Goal: Task Accomplishment & Management: Manage account settings

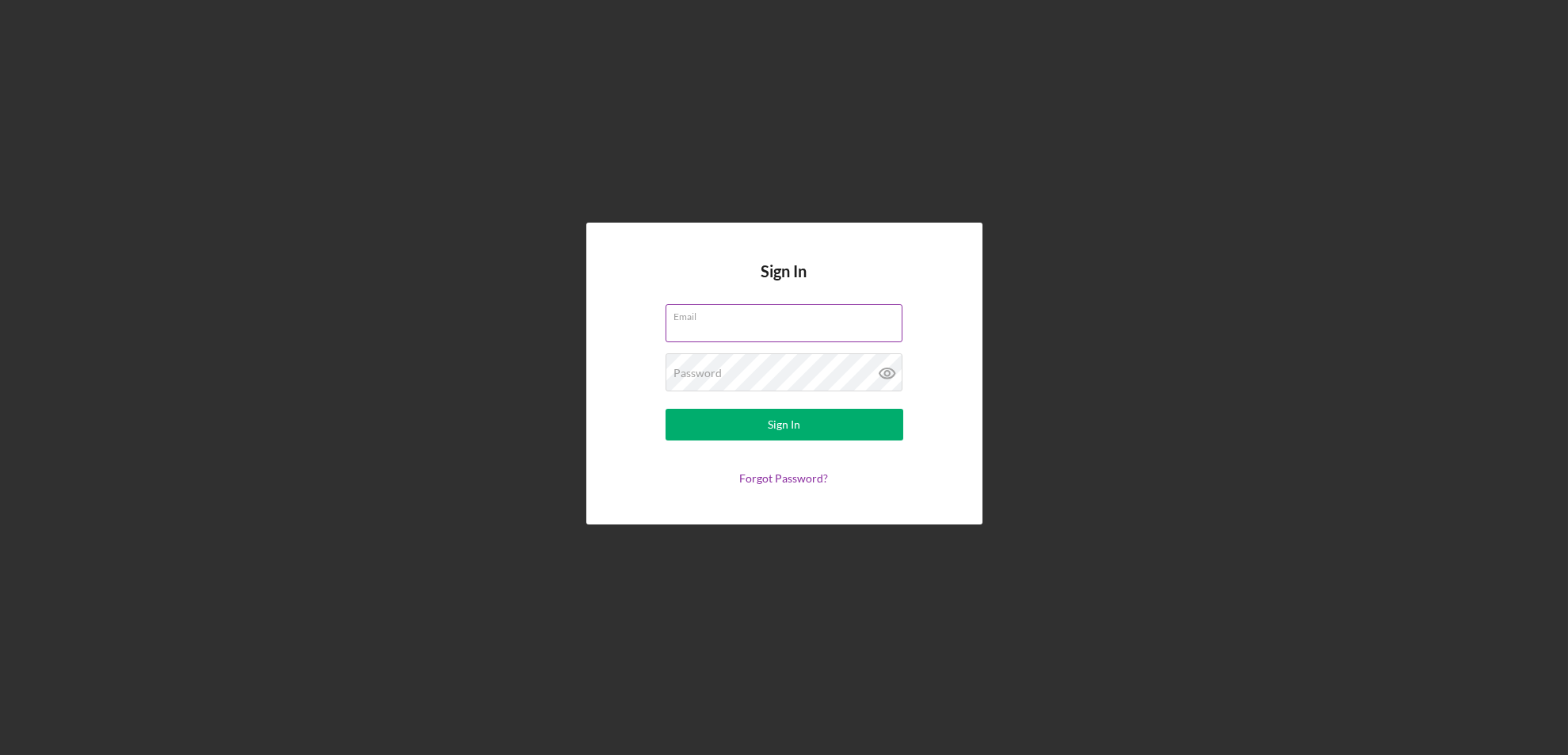
click at [670, 317] on input "Email" at bounding box center [783, 323] width 237 height 38
type input "[EMAIL_ADDRESS][DOMAIN_NAME]"
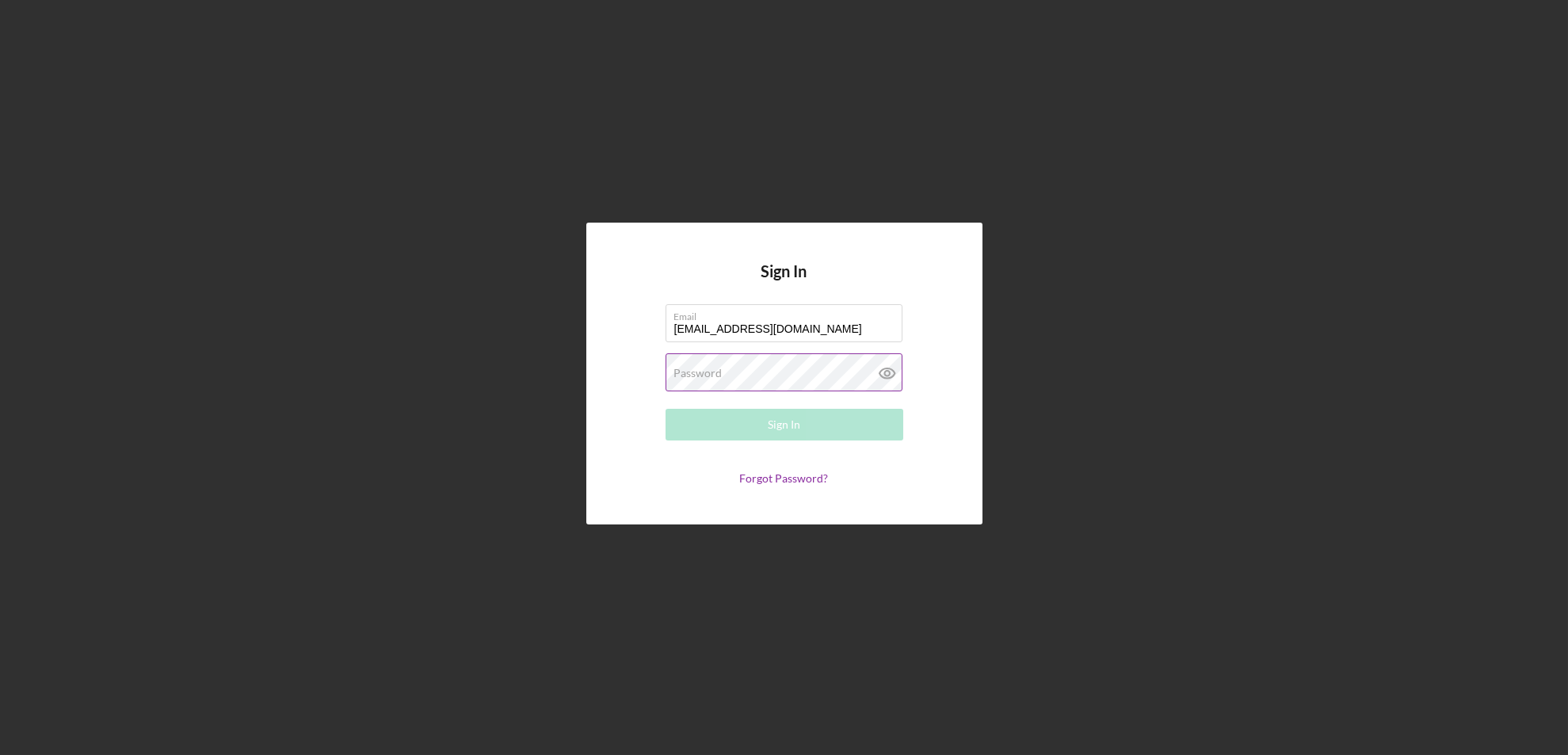
click at [678, 360] on div "Password Required" at bounding box center [784, 373] width 238 height 39
click at [665, 409] on button "Sign In" at bounding box center [784, 424] width 238 height 31
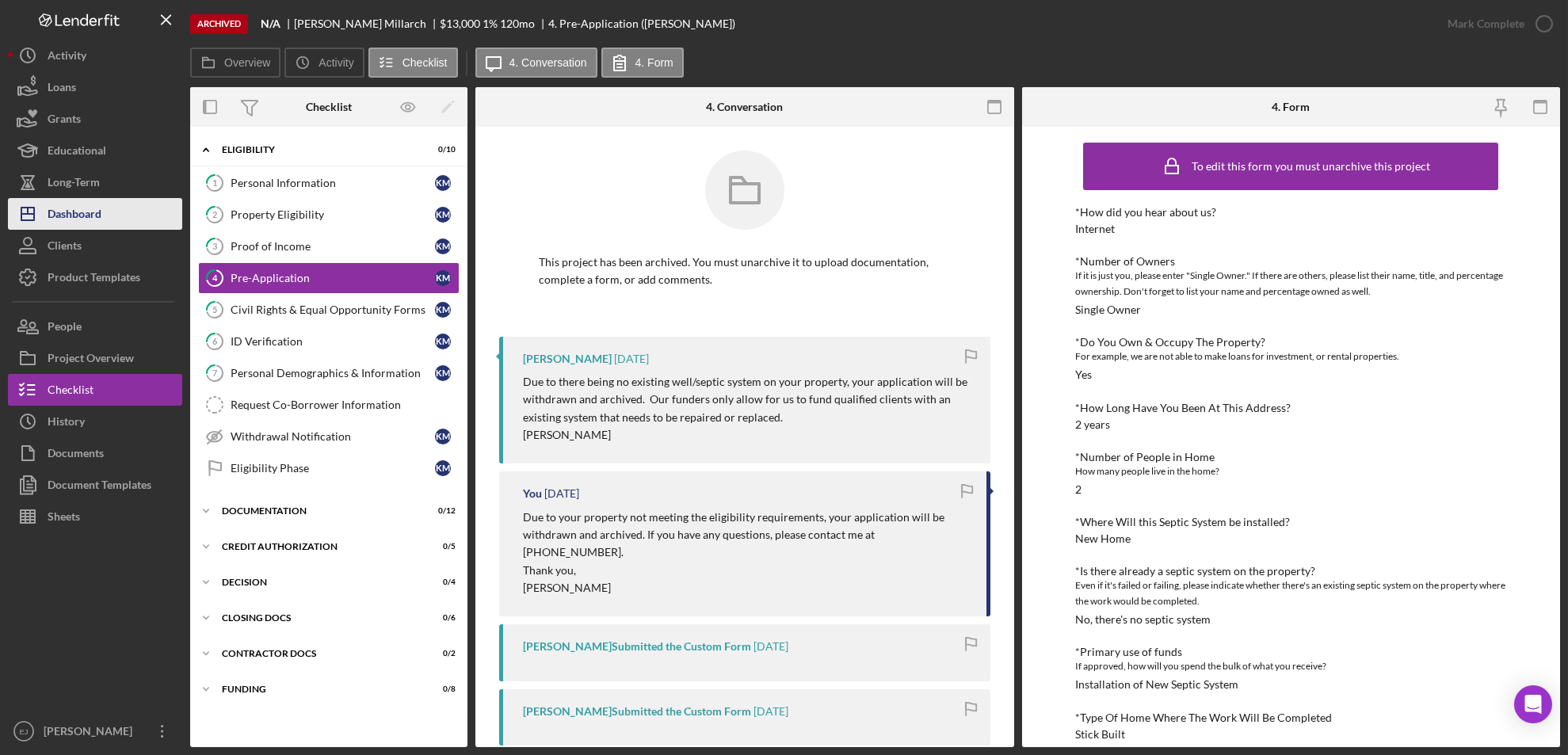
click at [81, 221] on div "Dashboard" at bounding box center [74, 215] width 54 height 36
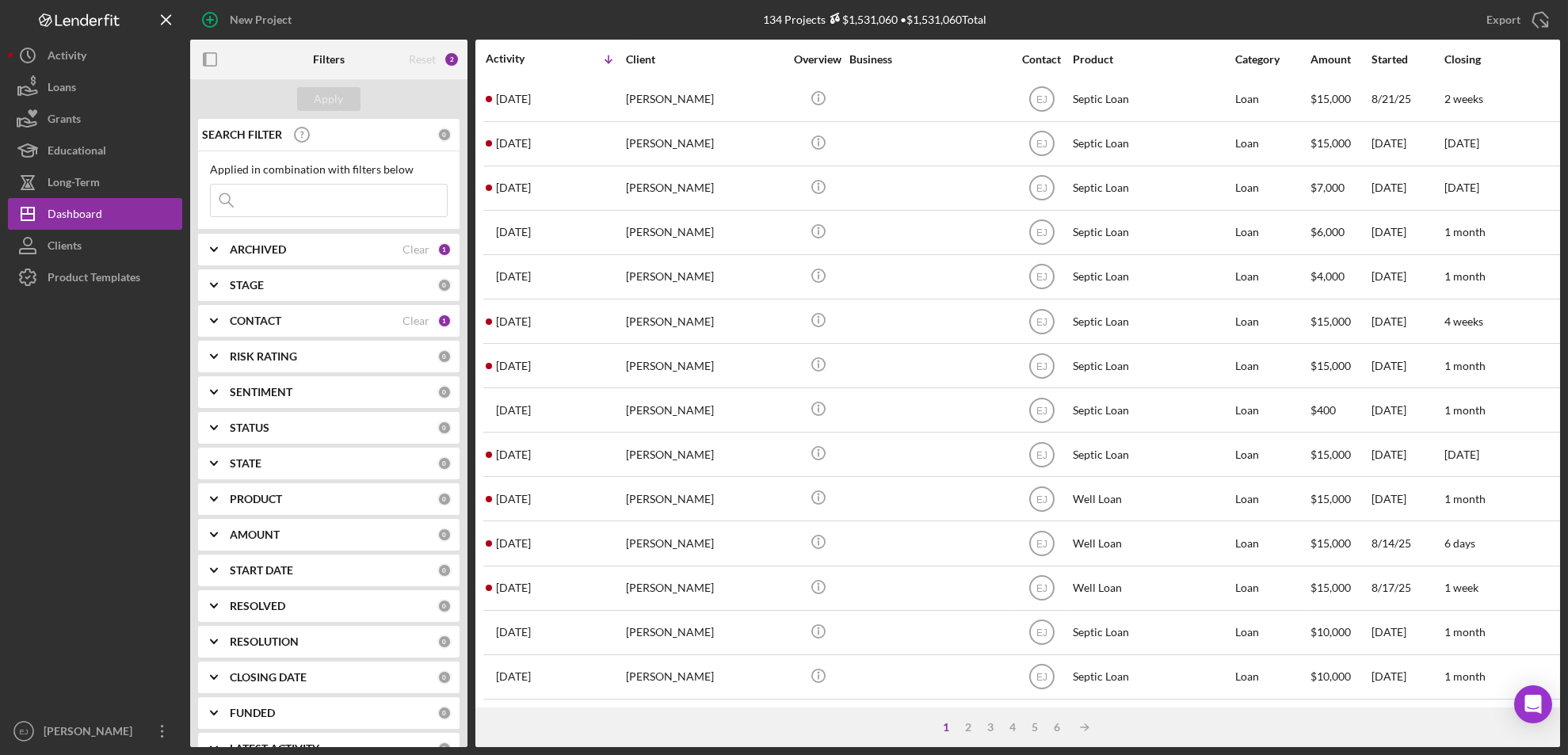
scroll to position [516, 0]
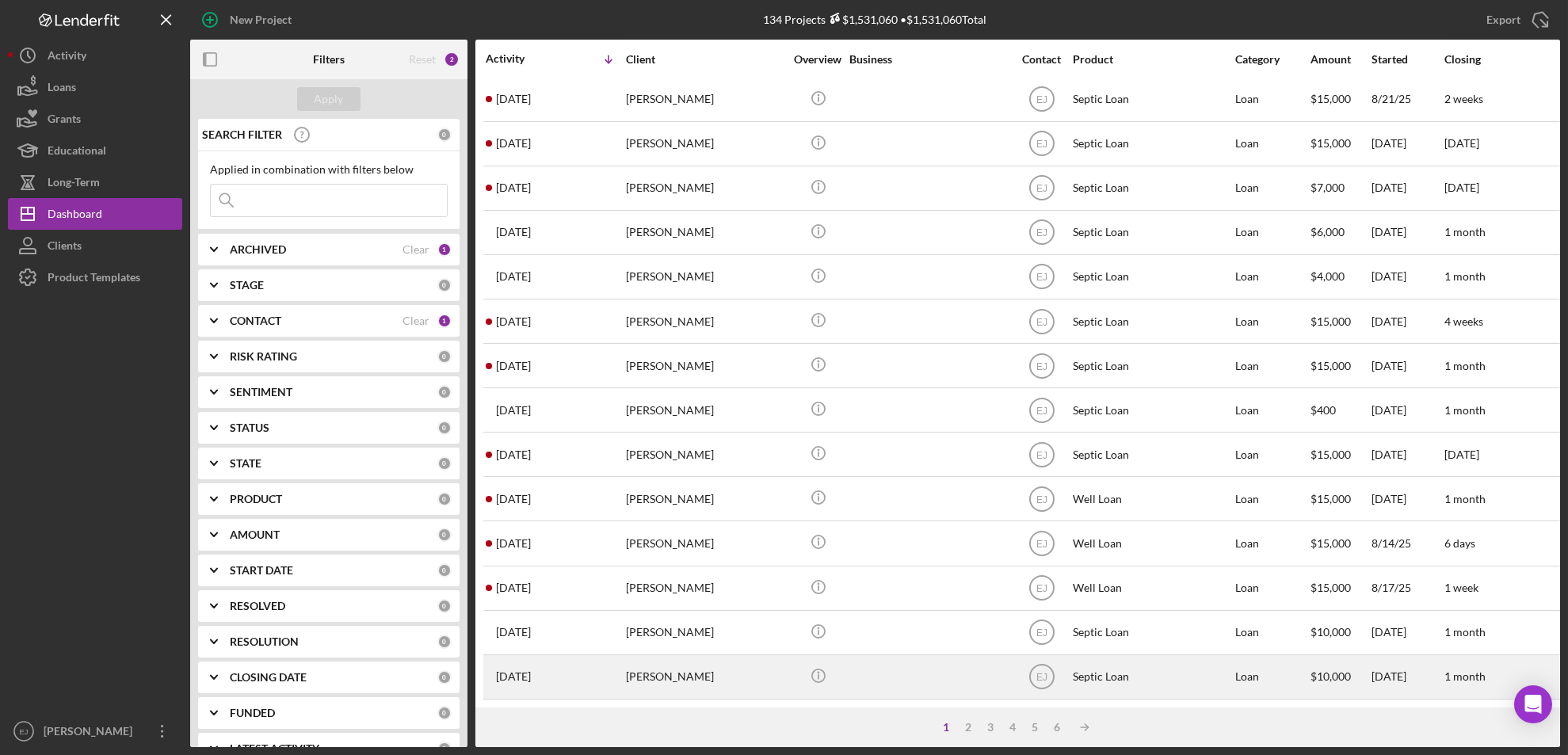
click at [684, 656] on div "[PERSON_NAME]" at bounding box center [704, 677] width 158 height 42
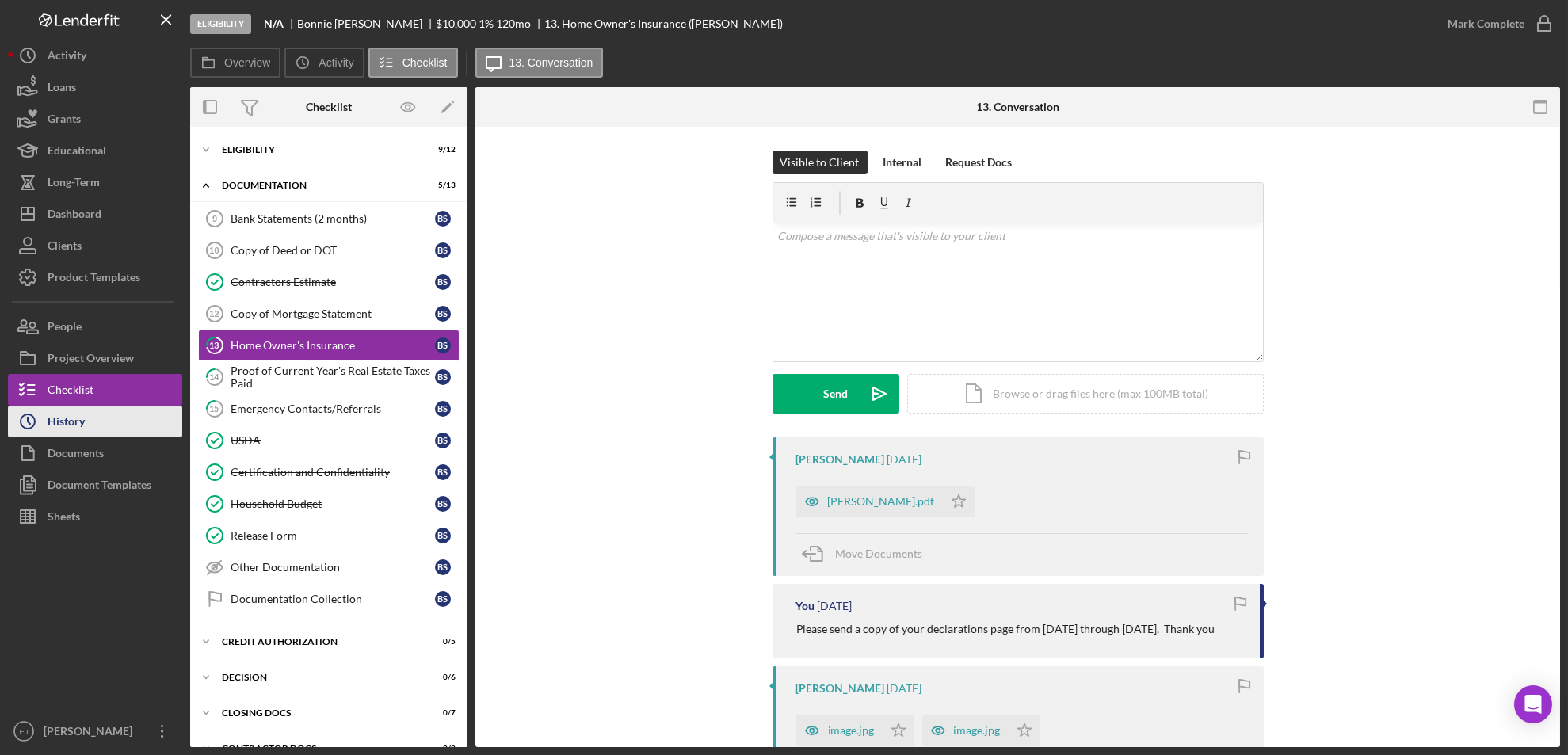
click at [52, 431] on div "History" at bounding box center [66, 423] width 38 height 36
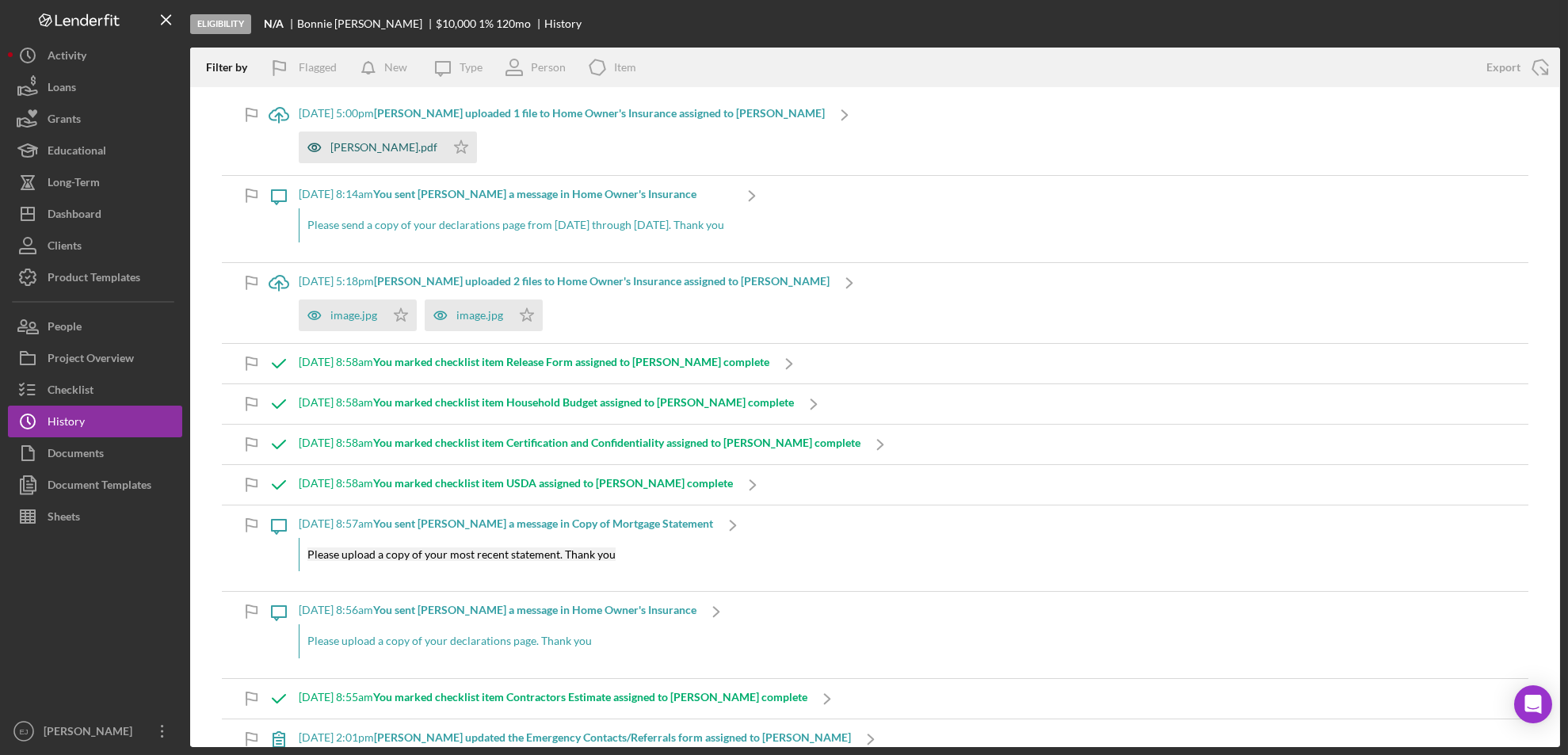
click at [385, 150] on div "[PERSON_NAME].pdf" at bounding box center [383, 147] width 107 height 12
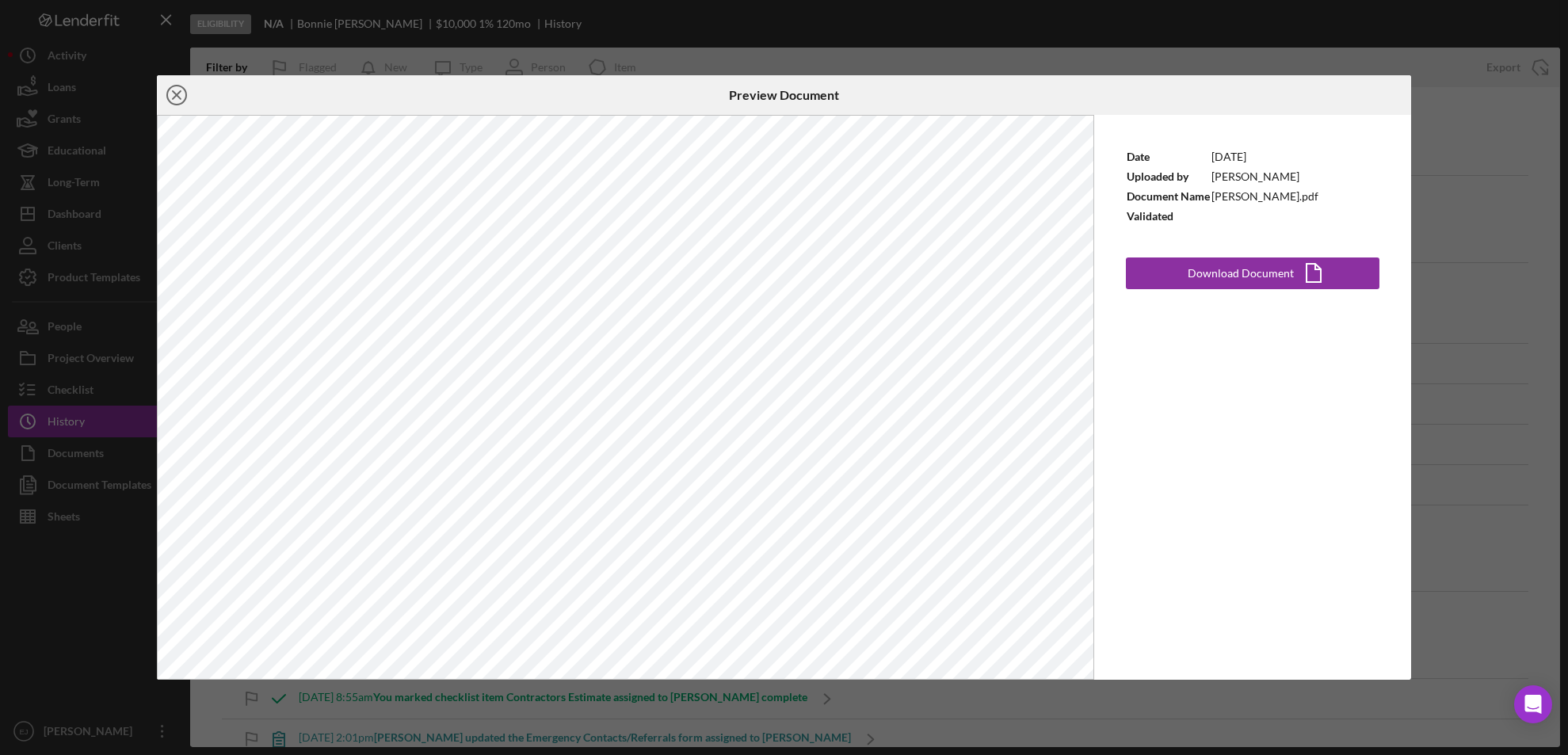
click at [174, 93] on line at bounding box center [176, 94] width 8 height 8
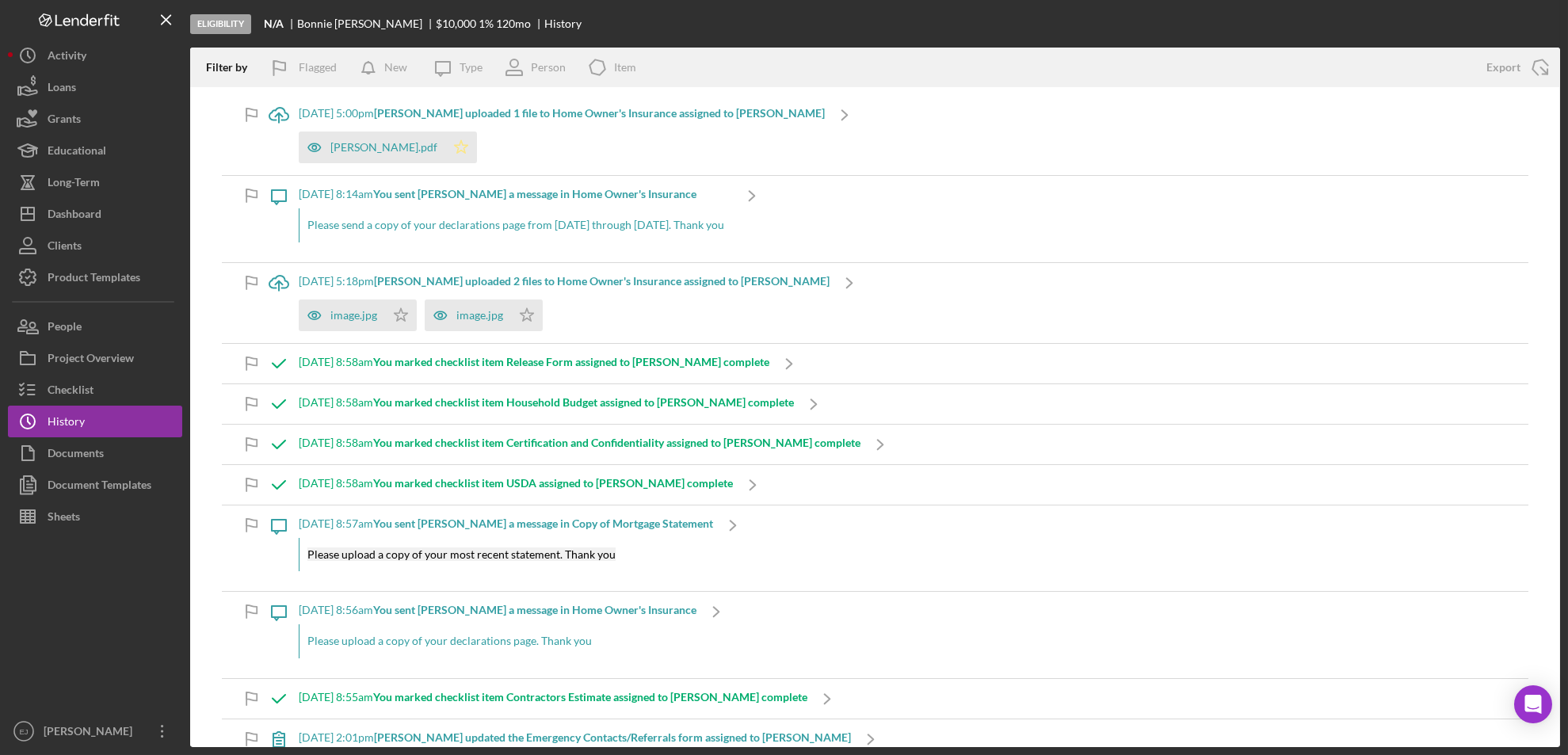
click at [476, 148] on icon "Icon/Star" at bounding box center [461, 147] width 32 height 31
click at [355, 315] on div "image.jpg" at bounding box center [353, 315] width 46 height 12
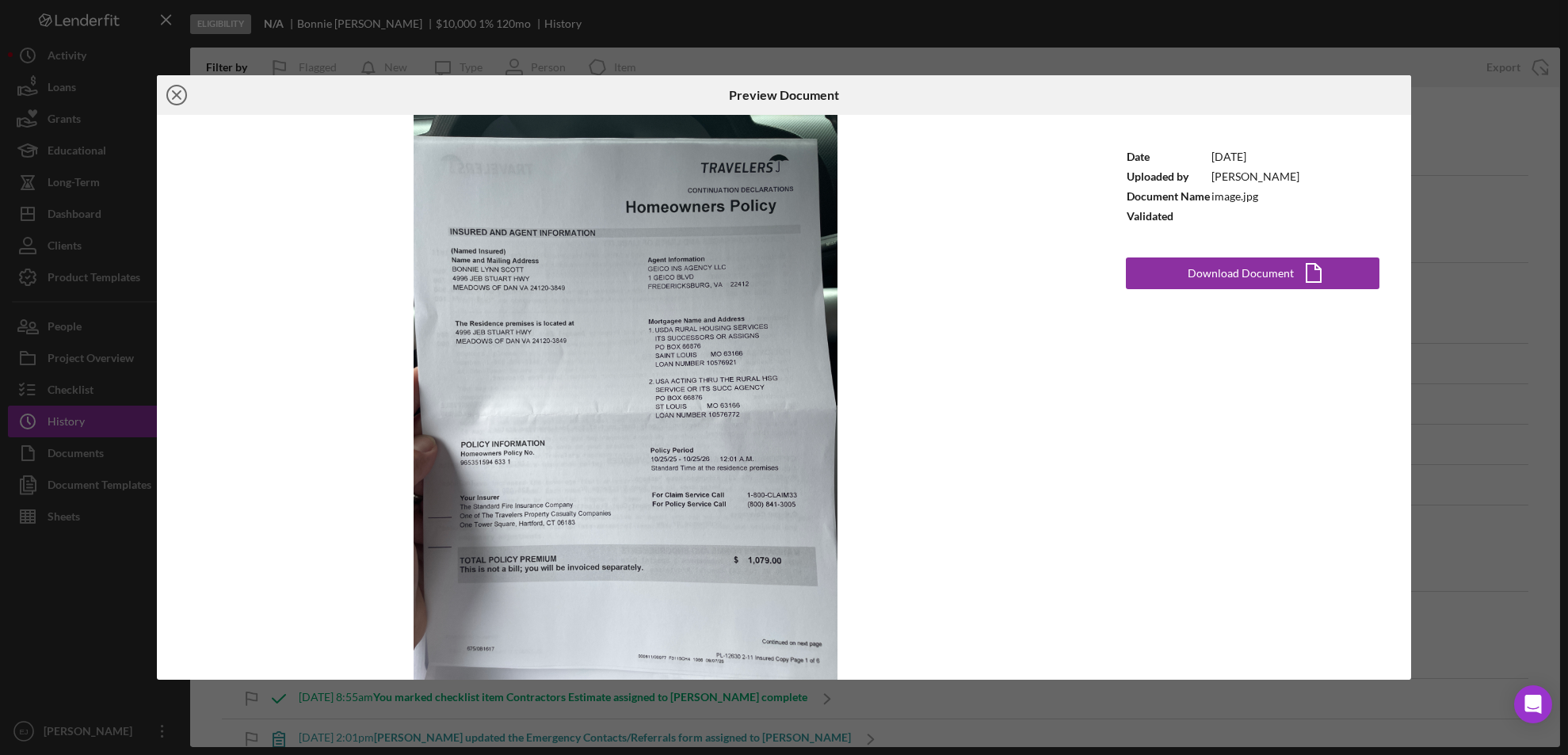
click at [170, 93] on icon "Icon/Close" at bounding box center [176, 94] width 39 height 39
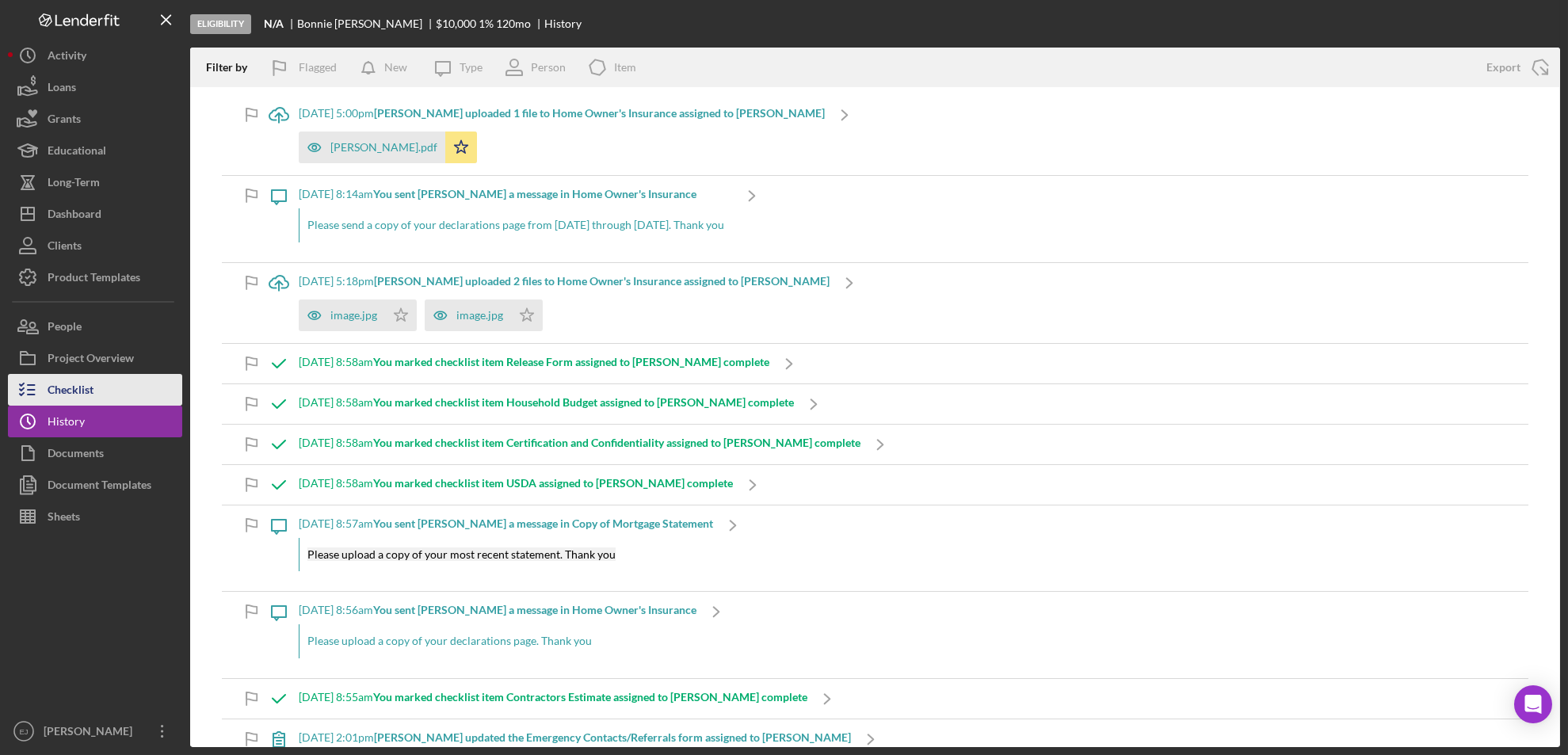
click at [71, 396] on div "Checklist" at bounding box center [70, 391] width 46 height 36
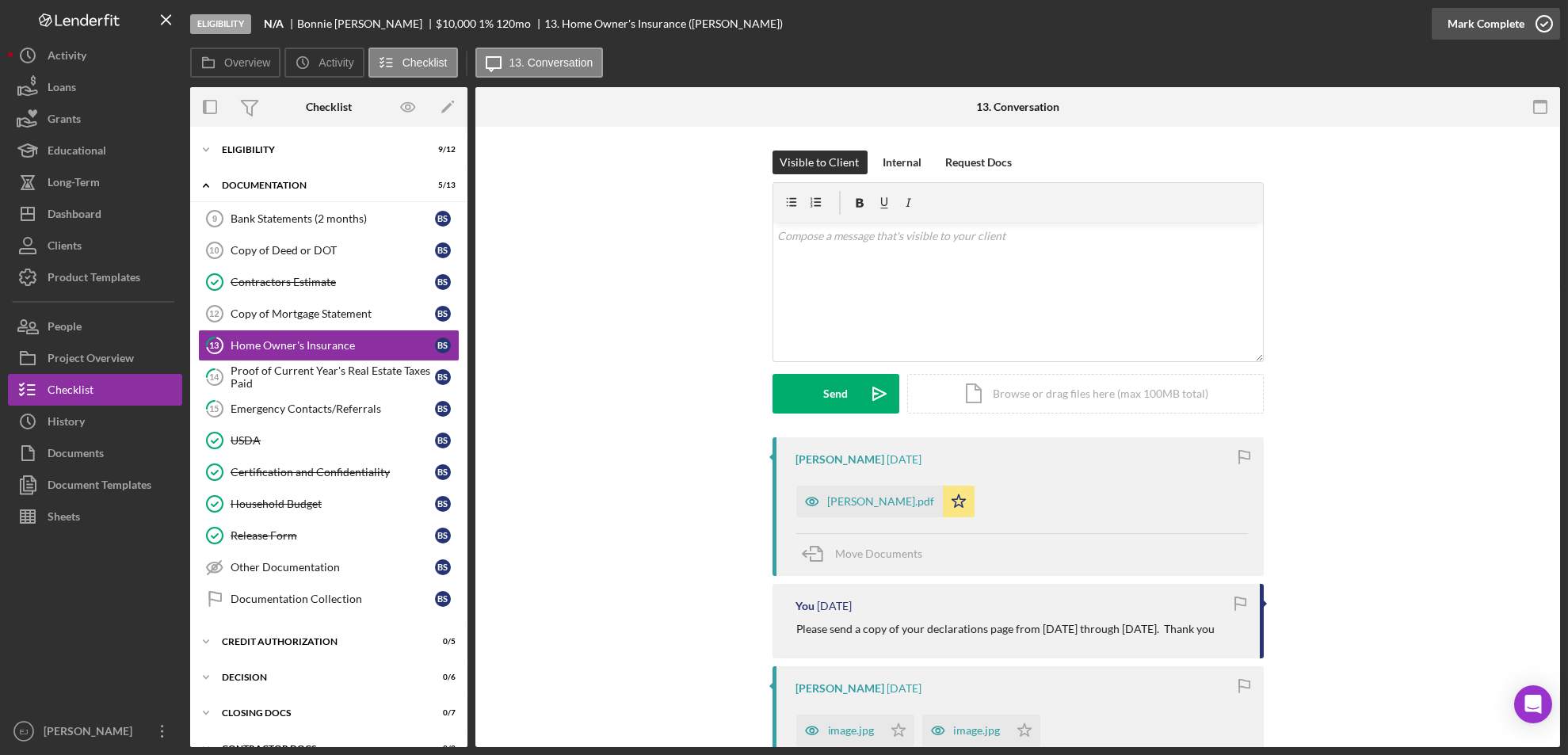
click at [1549, 22] on icon "button" at bounding box center [1544, 24] width 39 height 39
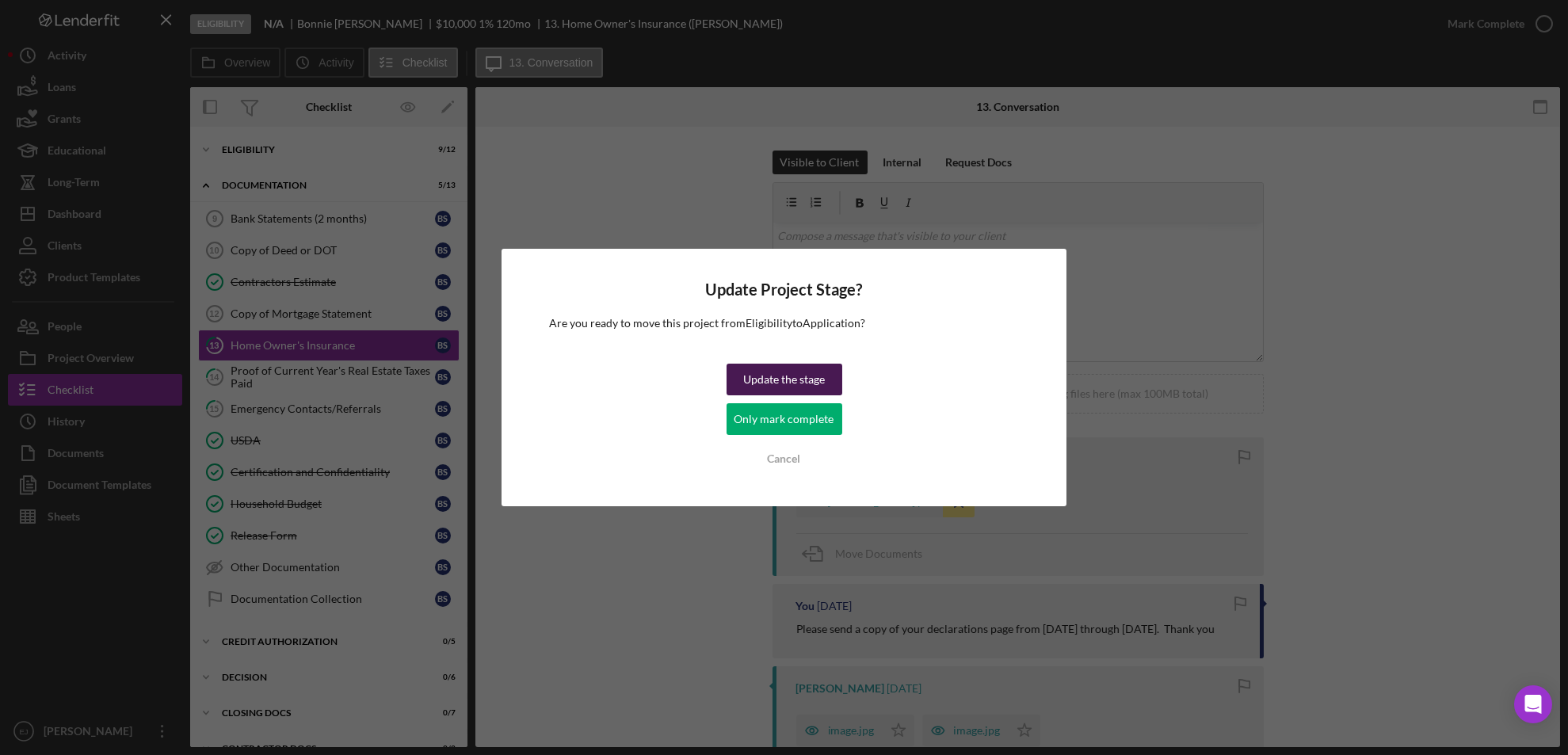
click at [778, 386] on div "Update the stage" at bounding box center [783, 380] width 81 height 31
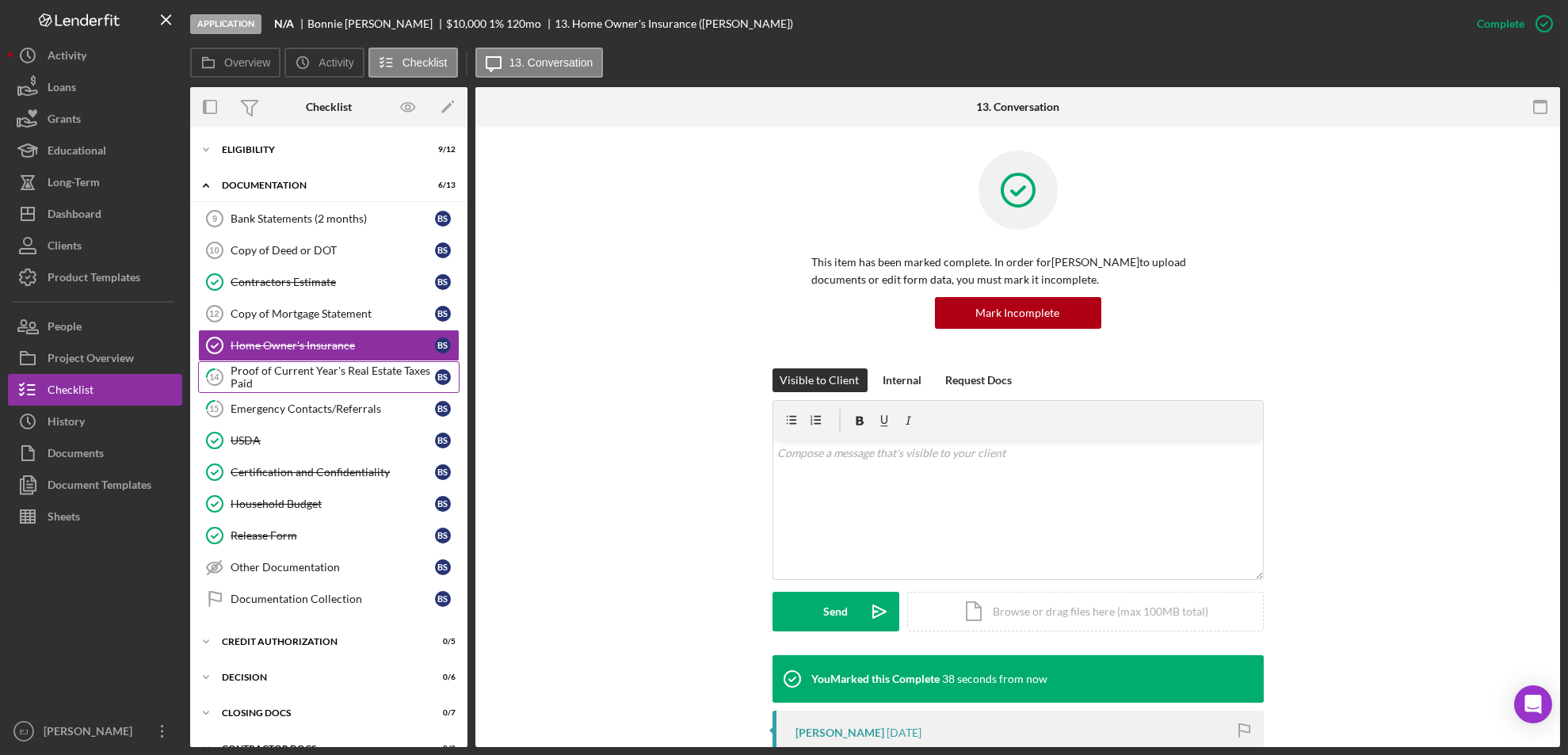
click at [346, 369] on div "Proof of Current Year's Real Estate Taxes Paid" at bounding box center [332, 376] width 205 height 25
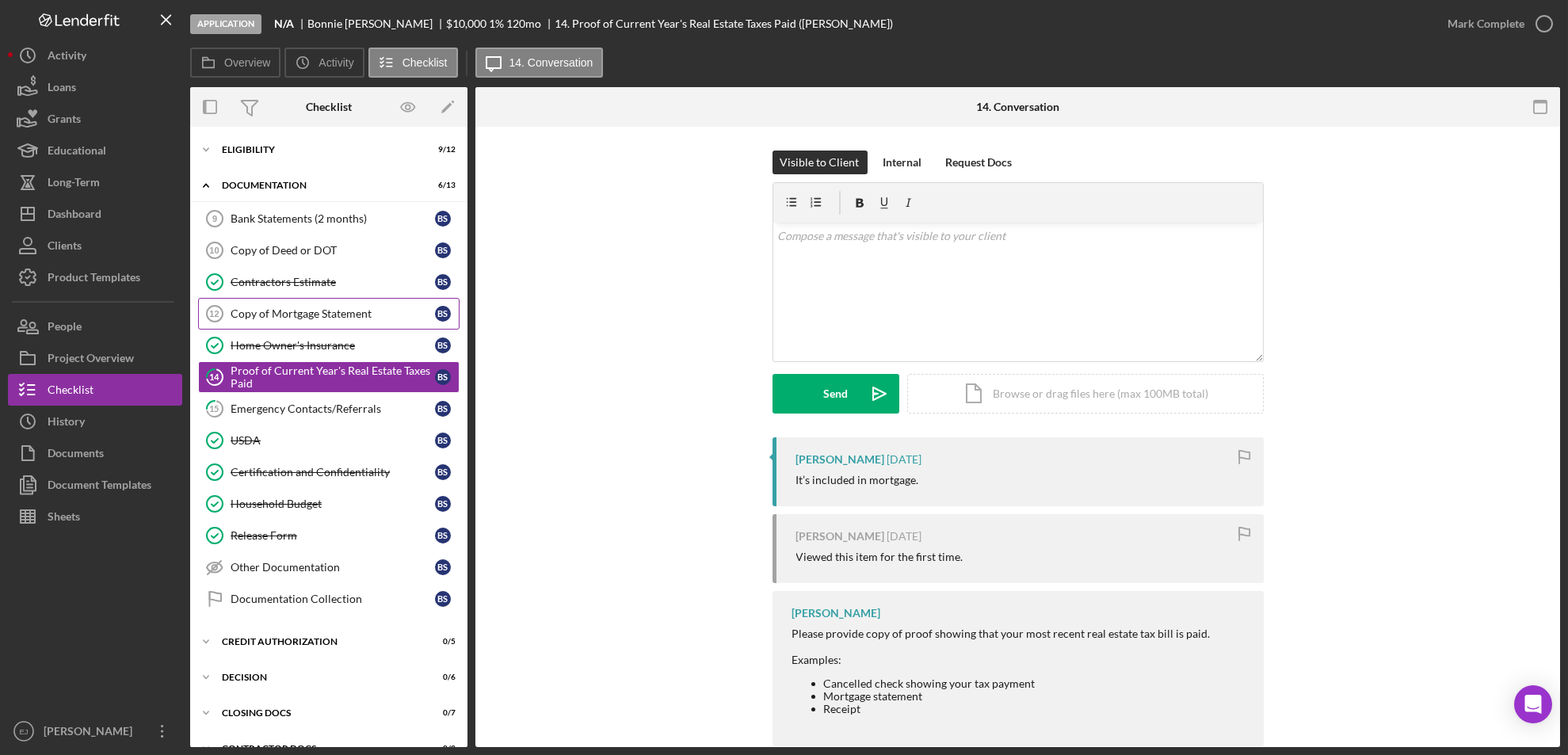
click at [313, 318] on div "Copy of Mortgage Statement" at bounding box center [332, 313] width 205 height 12
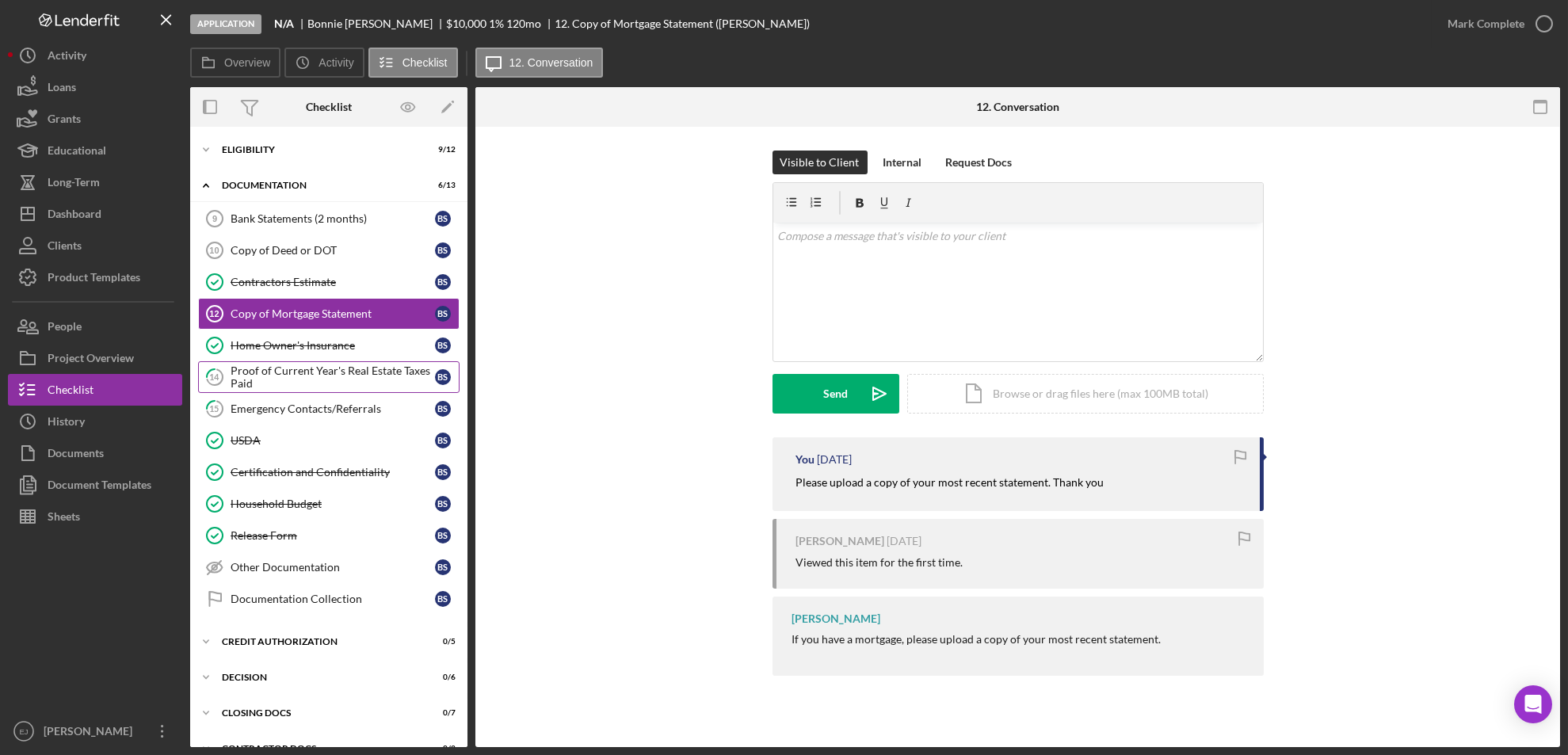
click at [346, 378] on div "Proof of Current Year's Real Estate Taxes Paid" at bounding box center [332, 376] width 205 height 25
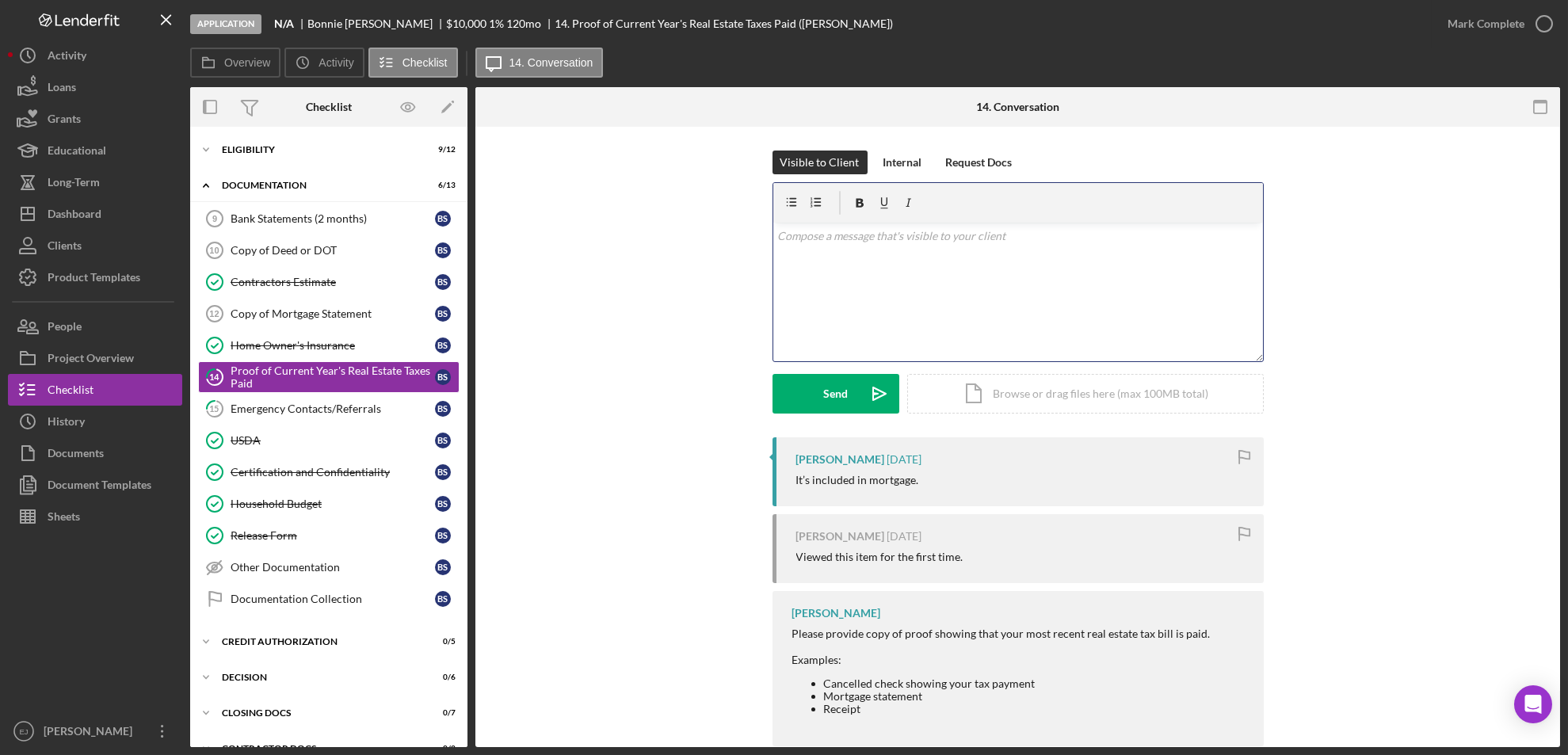
click at [874, 287] on div "v Color teal Color pink Remove color Add row above Add row below Add column bef…" at bounding box center [1018, 291] width 489 height 138
click at [833, 400] on div "Send" at bounding box center [836, 393] width 24 height 39
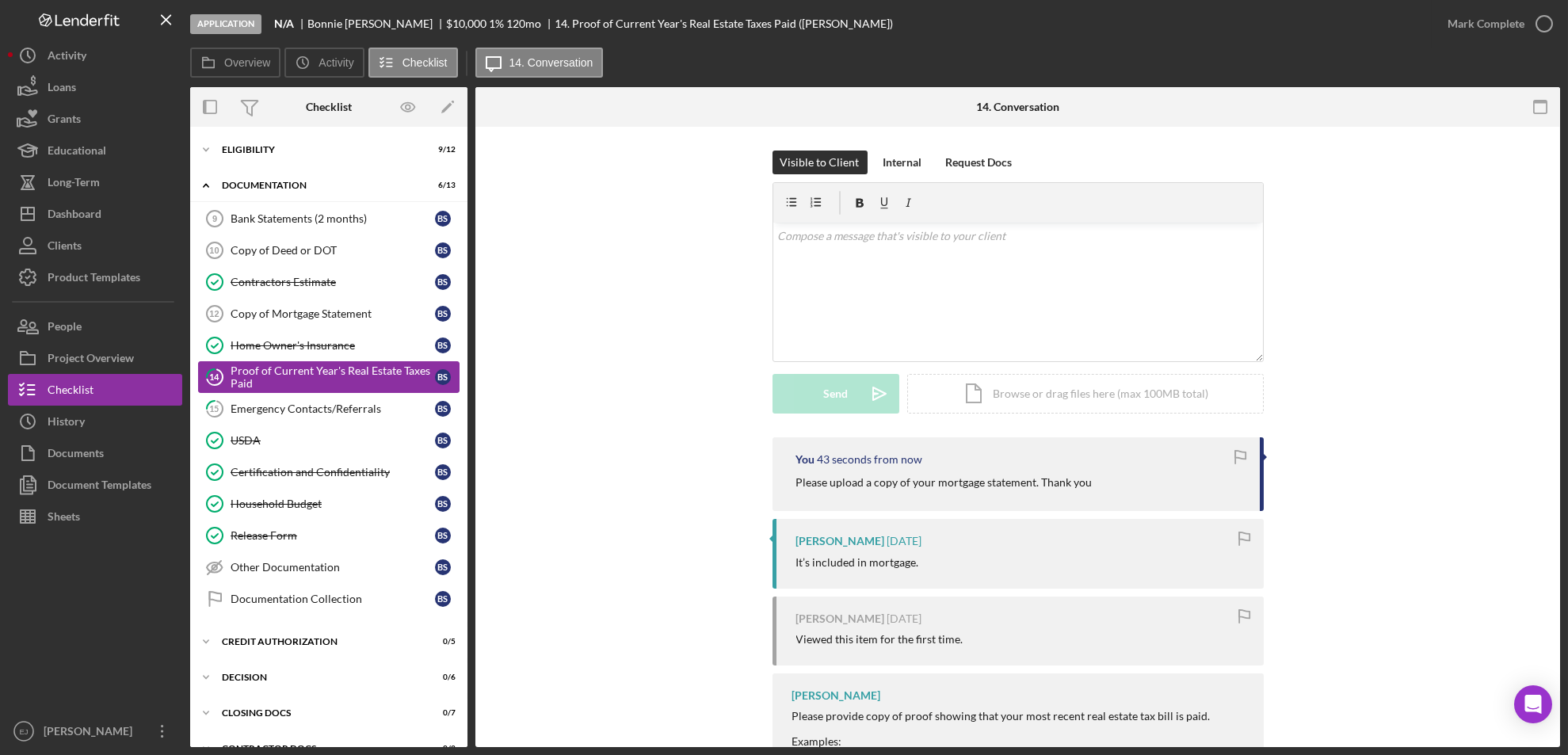
click at [252, 389] on link "14 Proof of Current Year's Real Estate Taxes Paid B S" at bounding box center [328, 377] width 262 height 31
click at [371, 412] on div "Emergency Contacts/Referrals" at bounding box center [332, 409] width 205 height 12
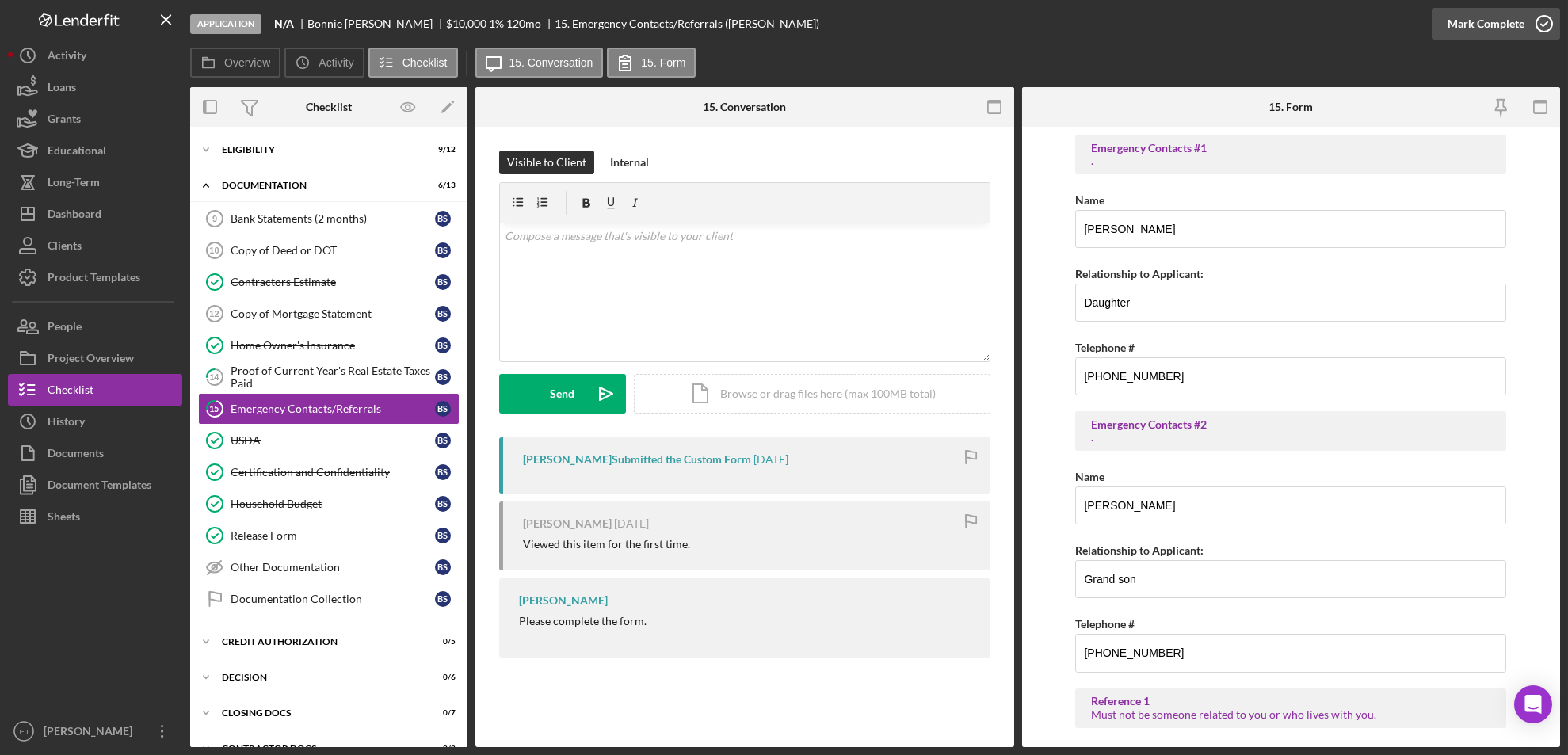
click at [1538, 25] on icon "button" at bounding box center [1544, 24] width 39 height 39
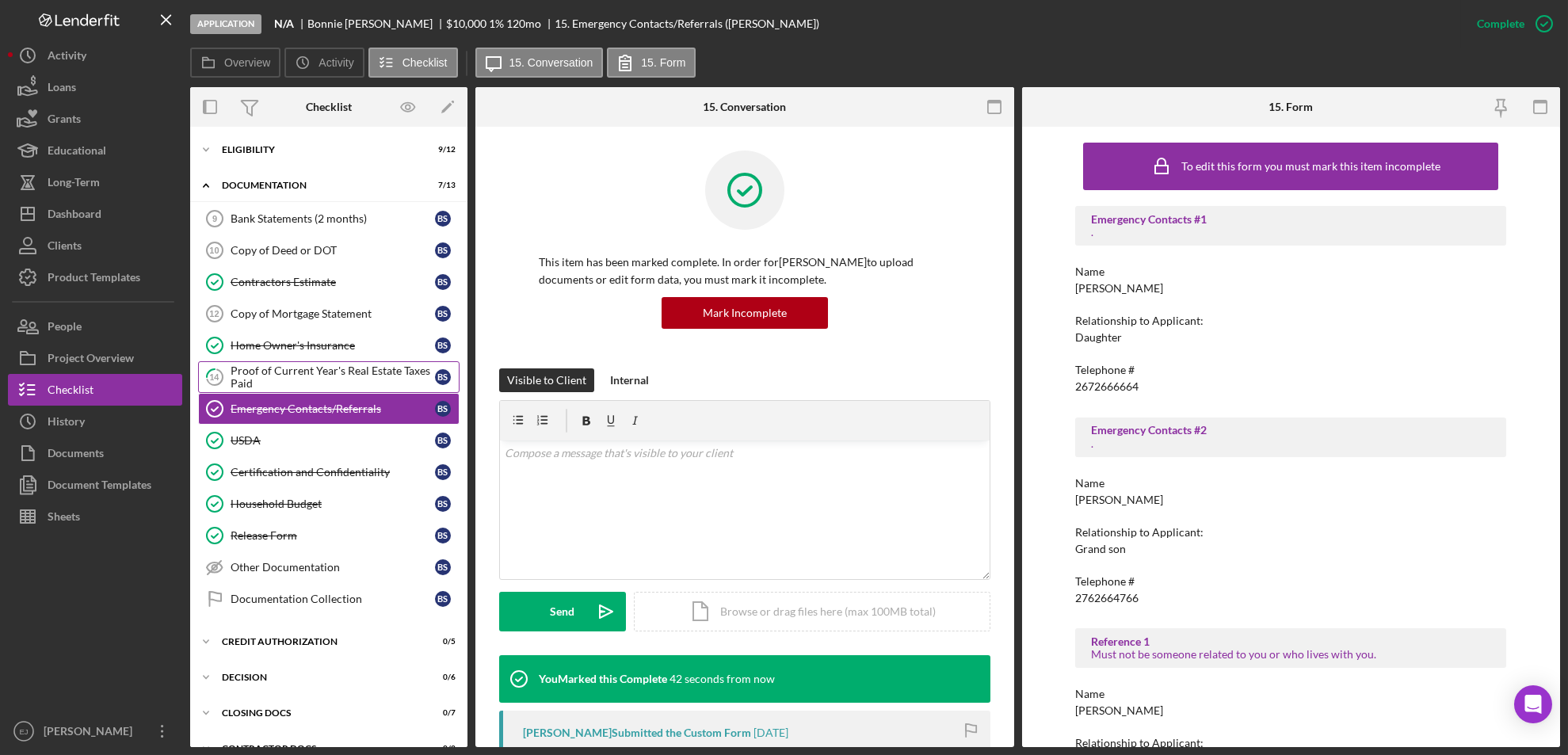
click at [332, 367] on div "Proof of Current Year's Real Estate Taxes Paid" at bounding box center [332, 376] width 205 height 25
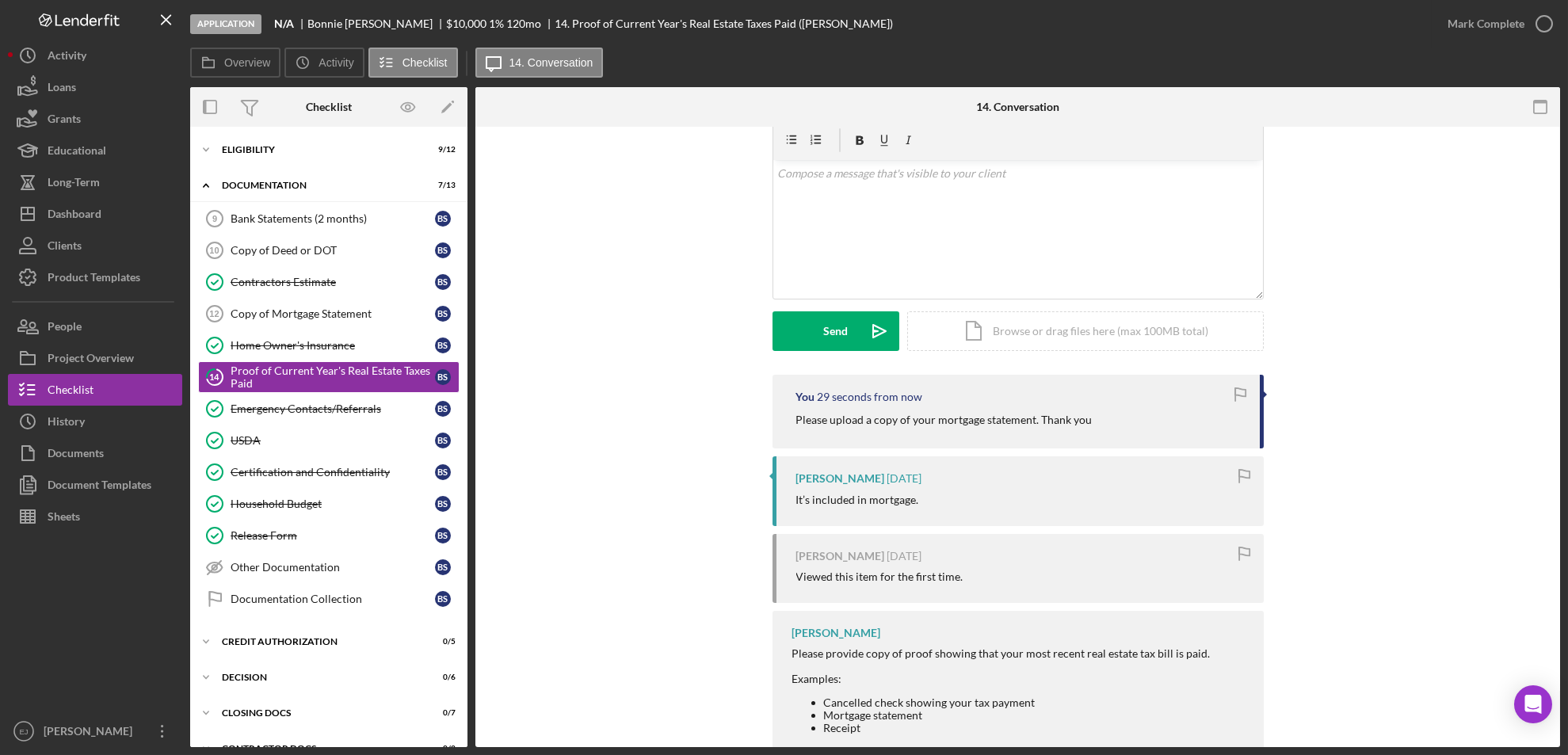
scroll to position [111, 0]
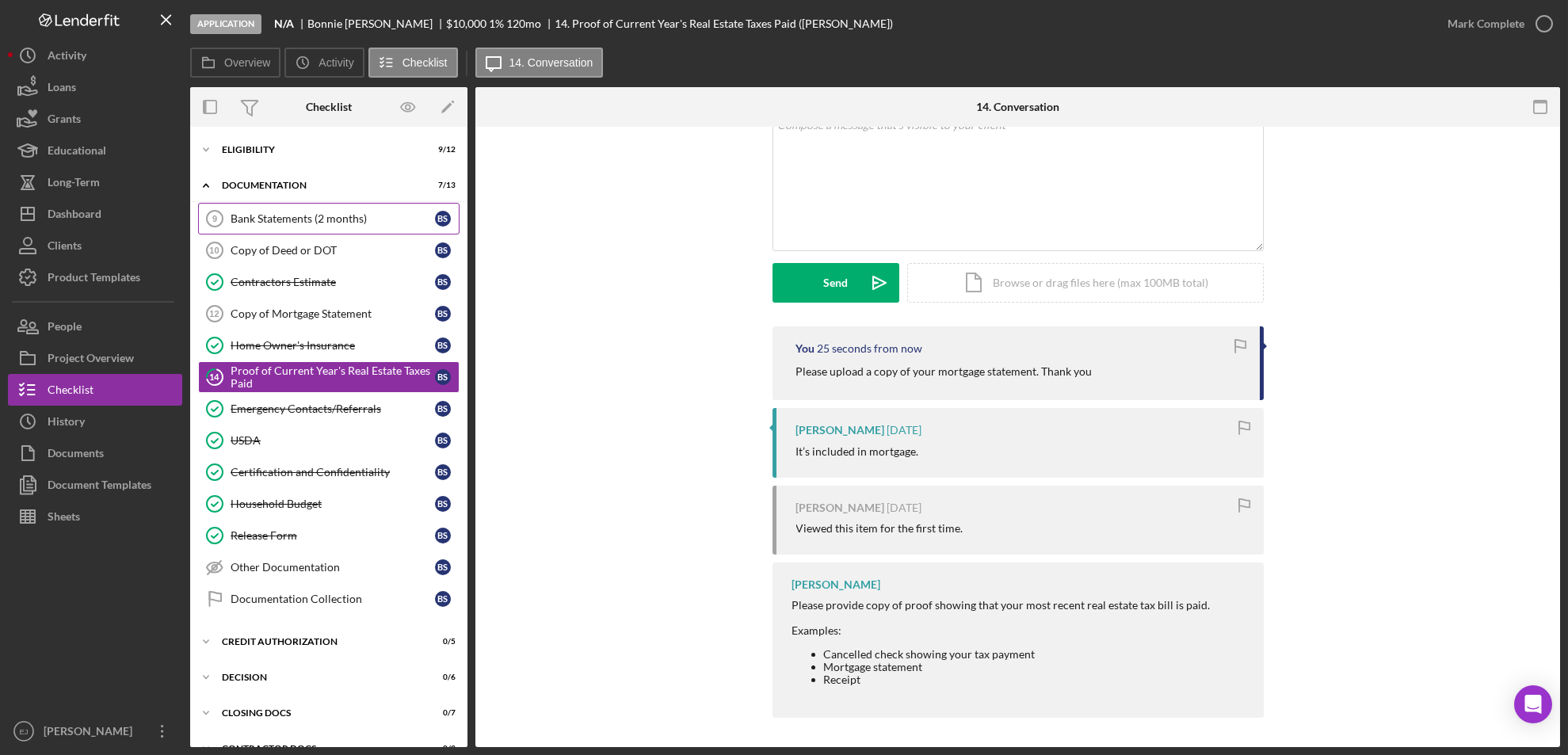
click at [280, 217] on div "Bank Statements (2 months)" at bounding box center [332, 219] width 205 height 12
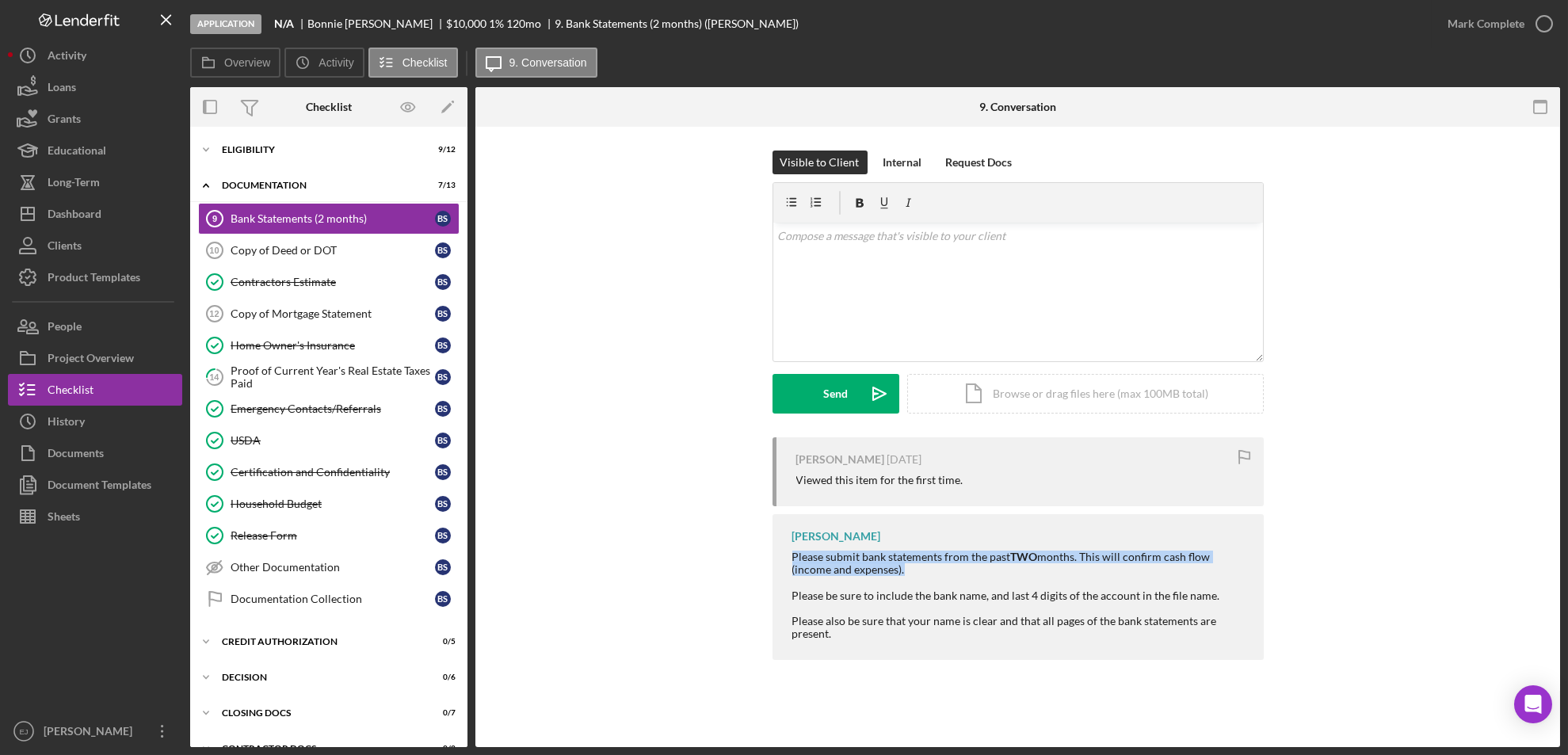
drag, startPoint x: 789, startPoint y: 558, endPoint x: 913, endPoint y: 570, distance: 124.6
click at [913, 570] on div "[PERSON_NAME] Please submit bank statements from the past TWO months. This will…" at bounding box center [1018, 587] width 491 height 146
copy div "Please submit bank statements from the past TWO months. This will confirm cash …"
click at [808, 233] on p at bounding box center [1017, 236] width 480 height 17
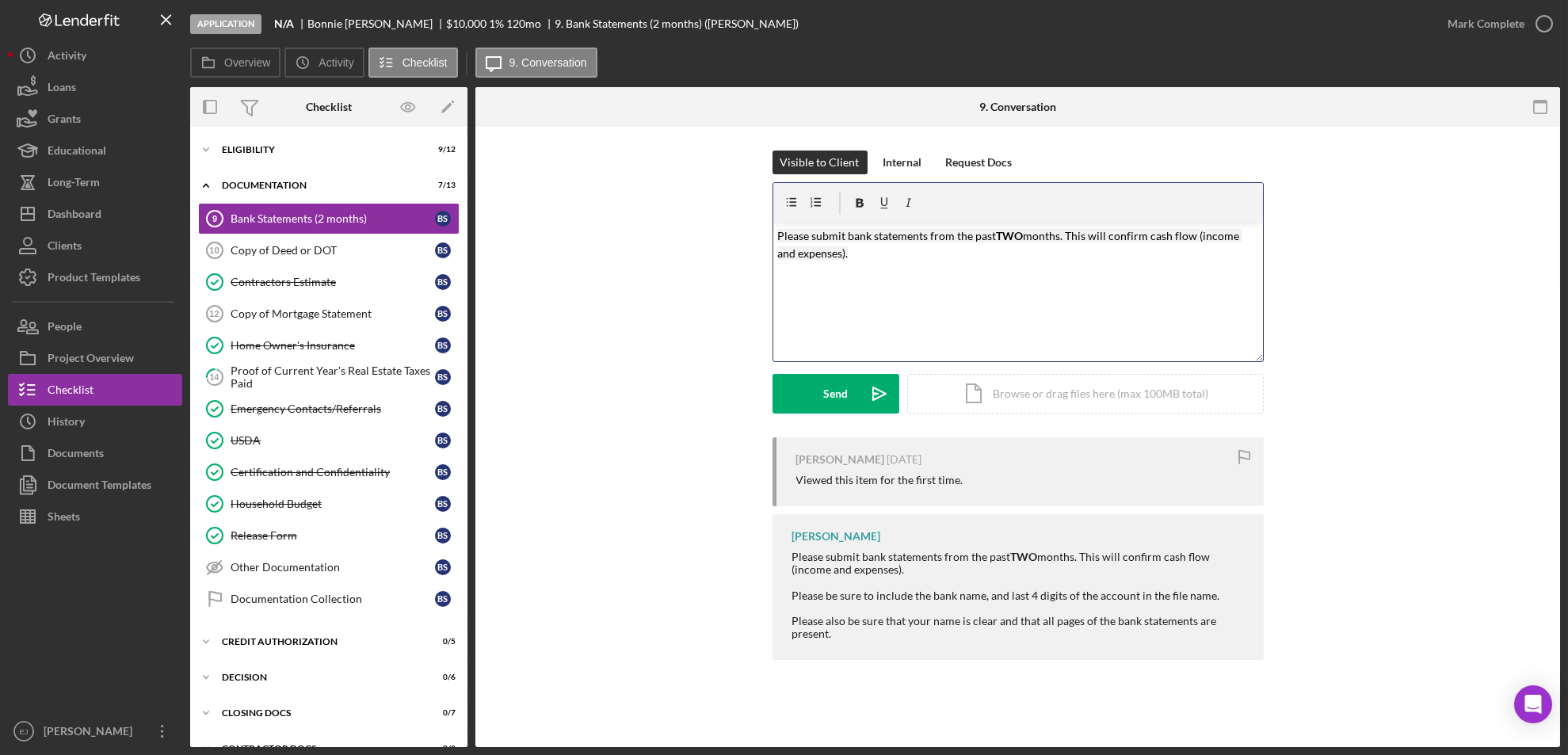
click at [841, 233] on mark "Please submit bank statements from the past" at bounding box center [886, 235] width 219 height 13
click at [819, 369] on form "v Color teal Color pink Remove color Add row above Add row below Add column bef…" at bounding box center [1018, 297] width 491 height 231
click at [811, 394] on button "Send Icon/icon-invite-send" at bounding box center [836, 393] width 127 height 39
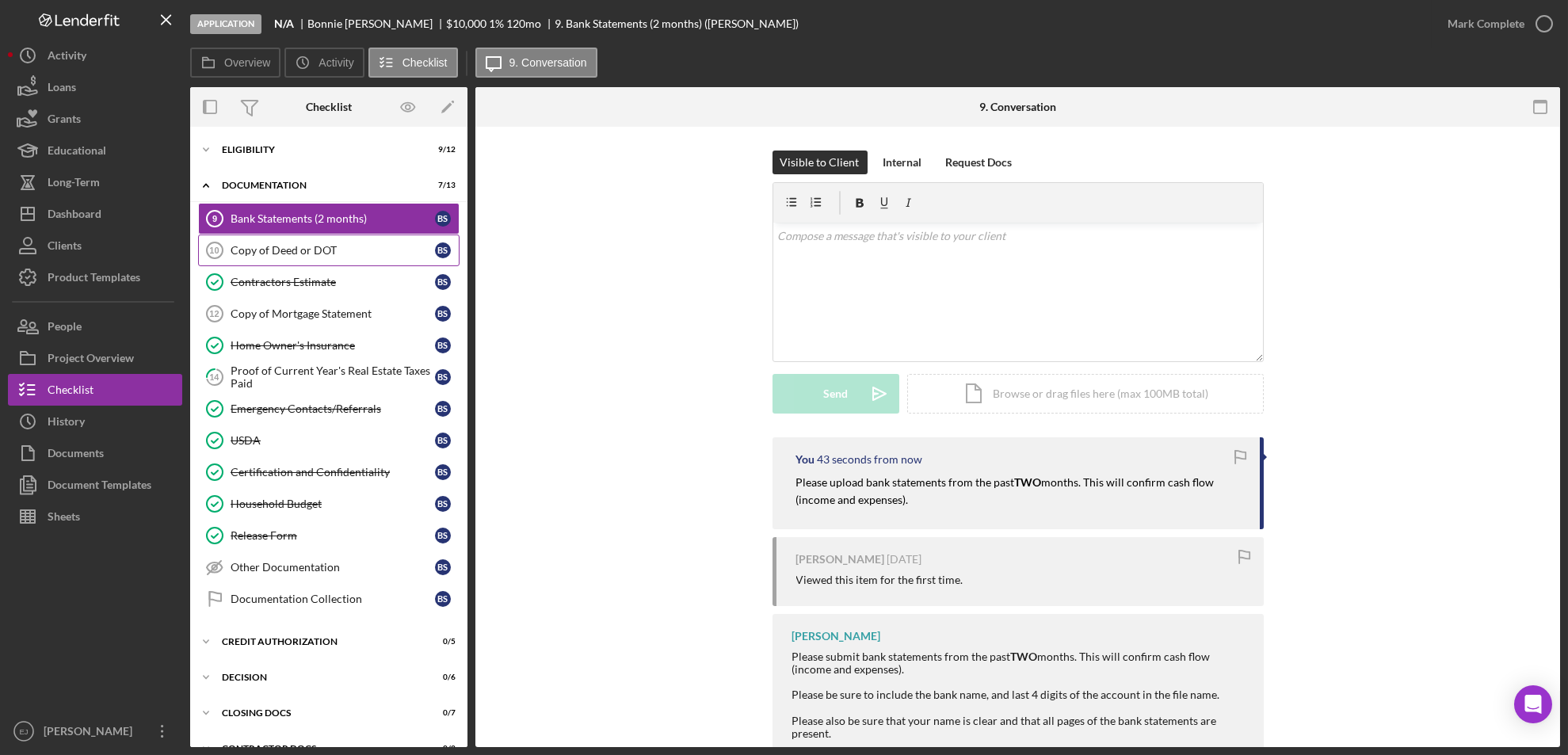
click at [301, 240] on link "Copy of Deed or DOT 10 Copy of Deed or DOT B S" at bounding box center [328, 250] width 262 height 31
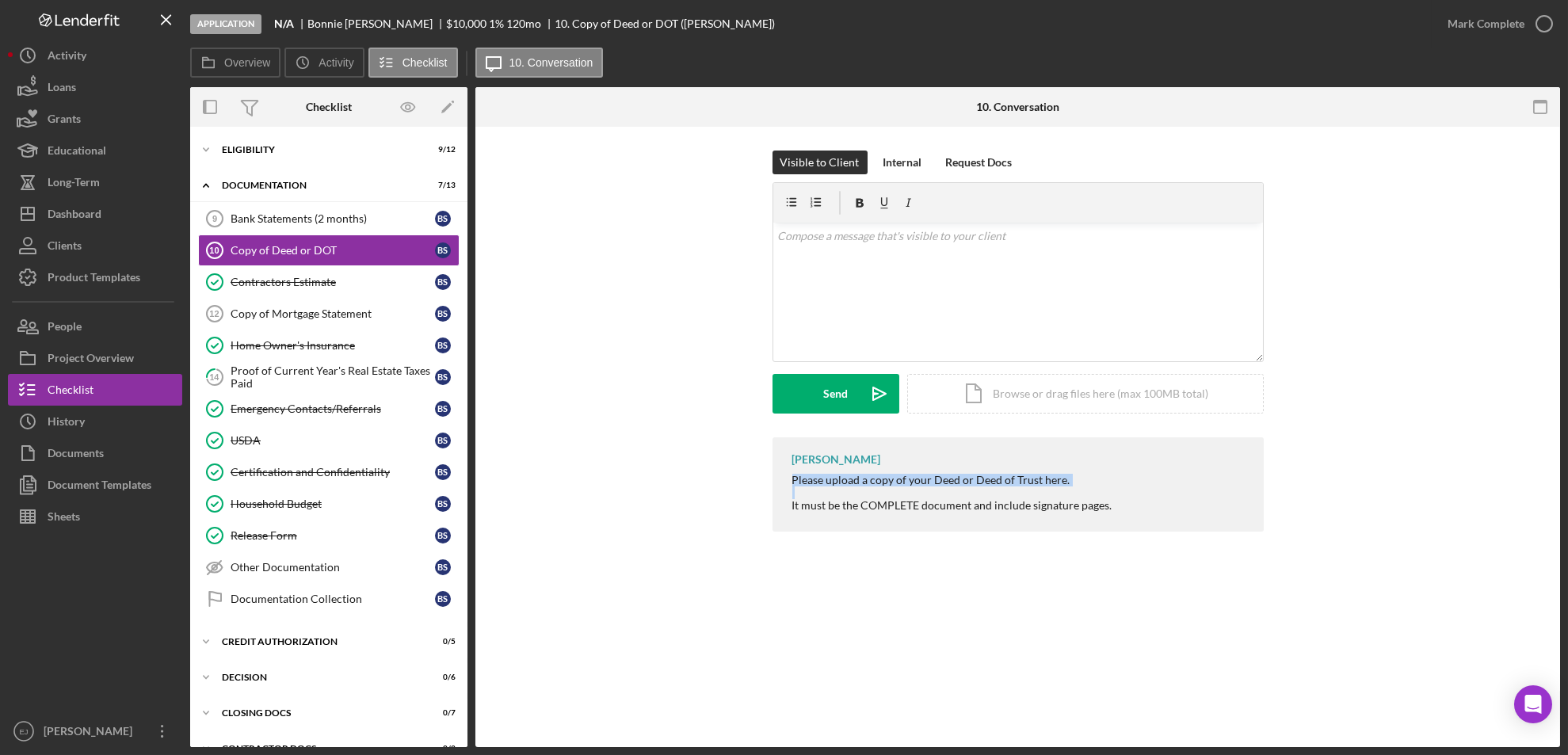
drag, startPoint x: 786, startPoint y: 480, endPoint x: 1087, endPoint y: 487, distance: 301.1
click at [1087, 487] on div "[PERSON_NAME] Please upload a copy of your Deed or Deed of Trust here. It must …" at bounding box center [1018, 485] width 491 height 94
copy div "Please upload a copy of your Deed or Deed of Trust here."
click at [882, 237] on p at bounding box center [1017, 236] width 480 height 17
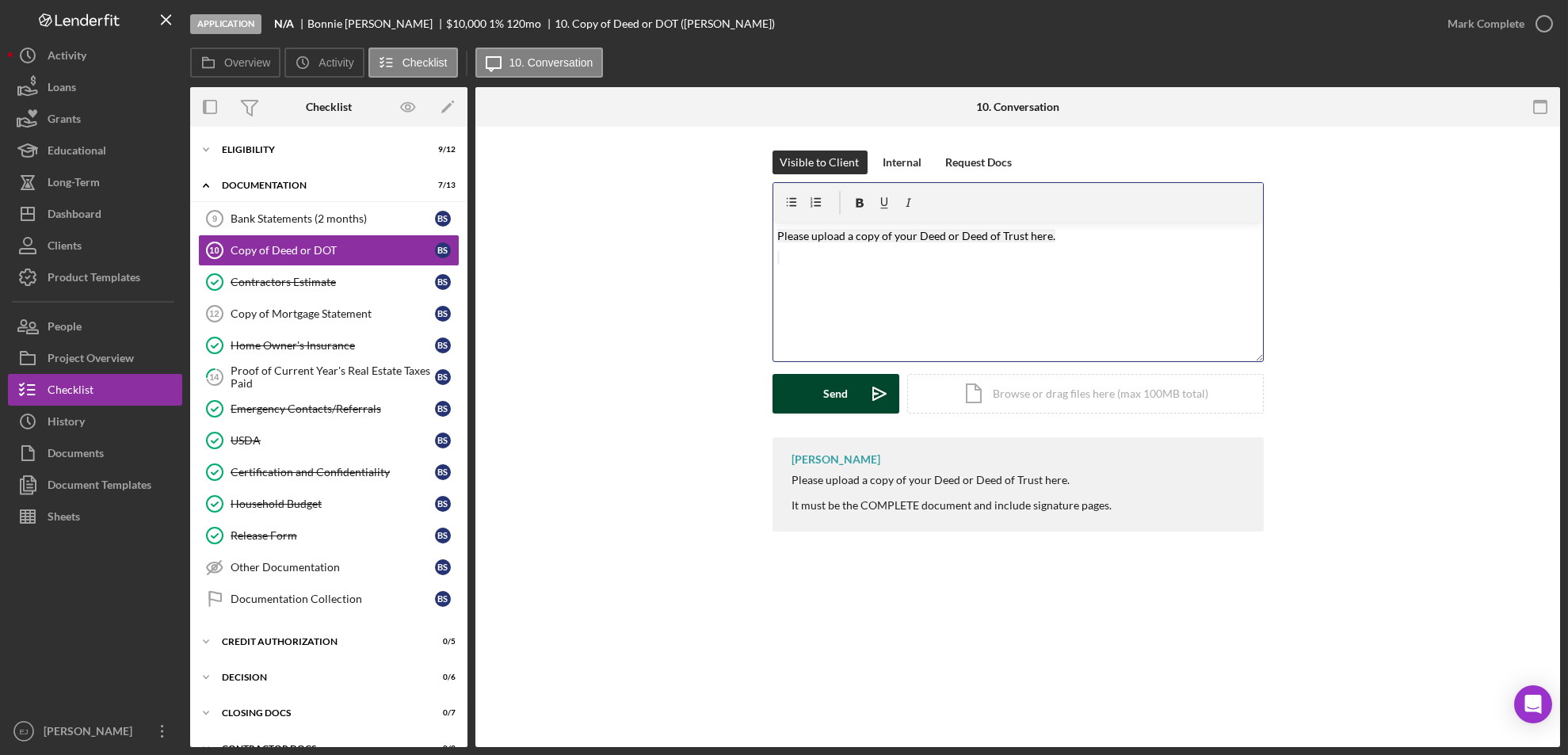
click at [844, 395] on div "Send" at bounding box center [836, 393] width 24 height 39
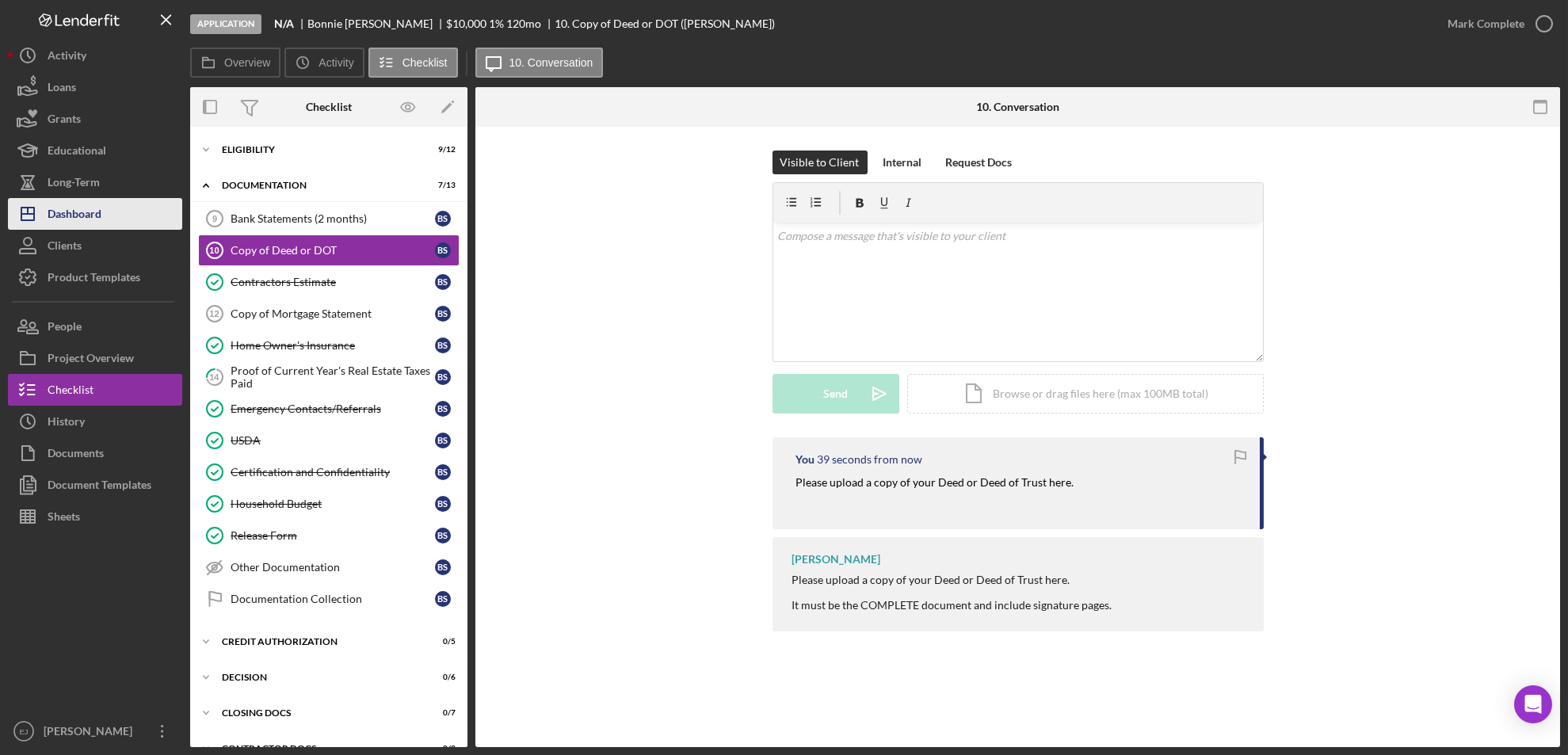
click at [135, 198] on button "Icon/Dashboard Dashboard" at bounding box center [94, 213] width 174 height 31
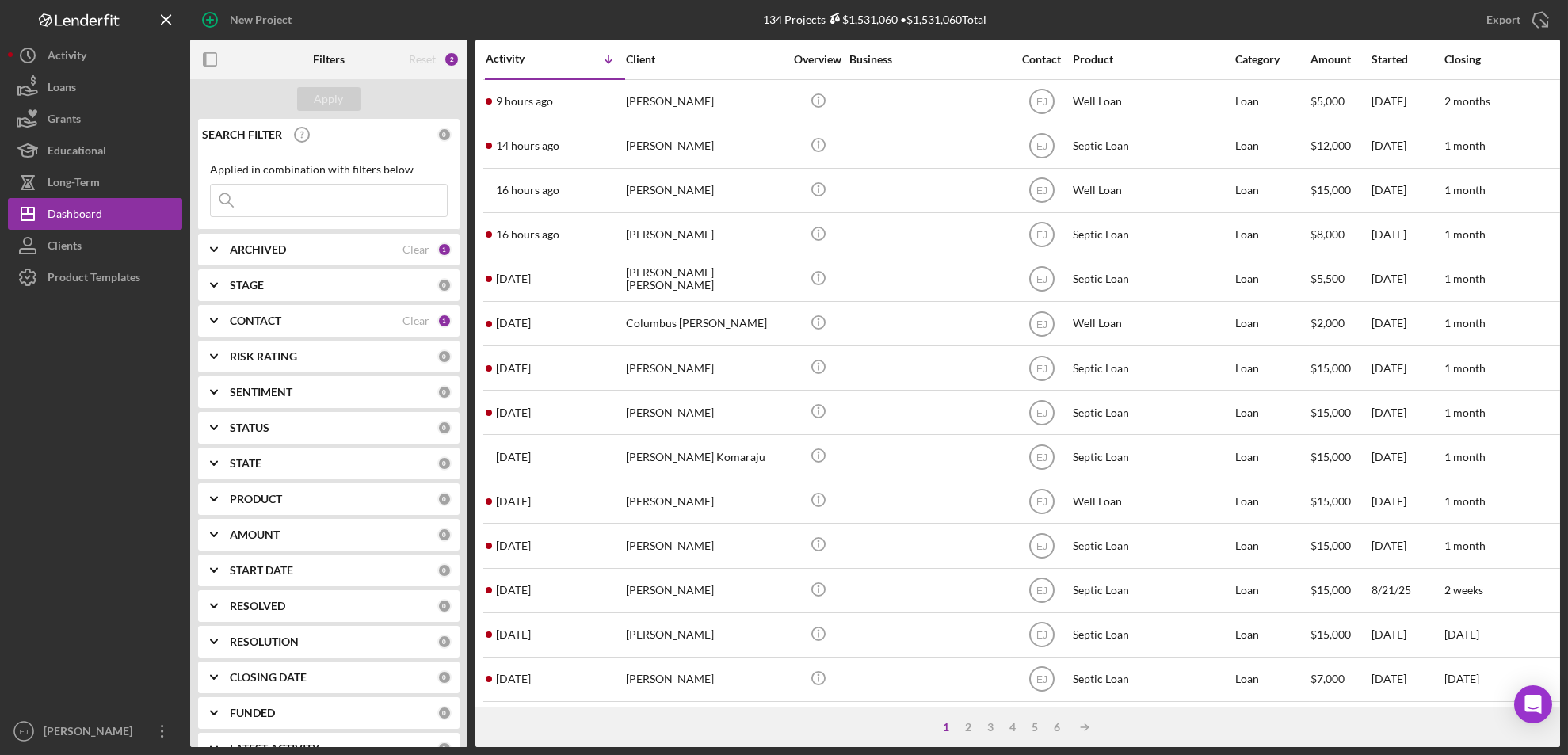
click at [1559, 672] on div "Activity Icon/Table Sort Arrow Client Overview Business Contact Product Categor…" at bounding box center [1017, 373] width 1084 height 668
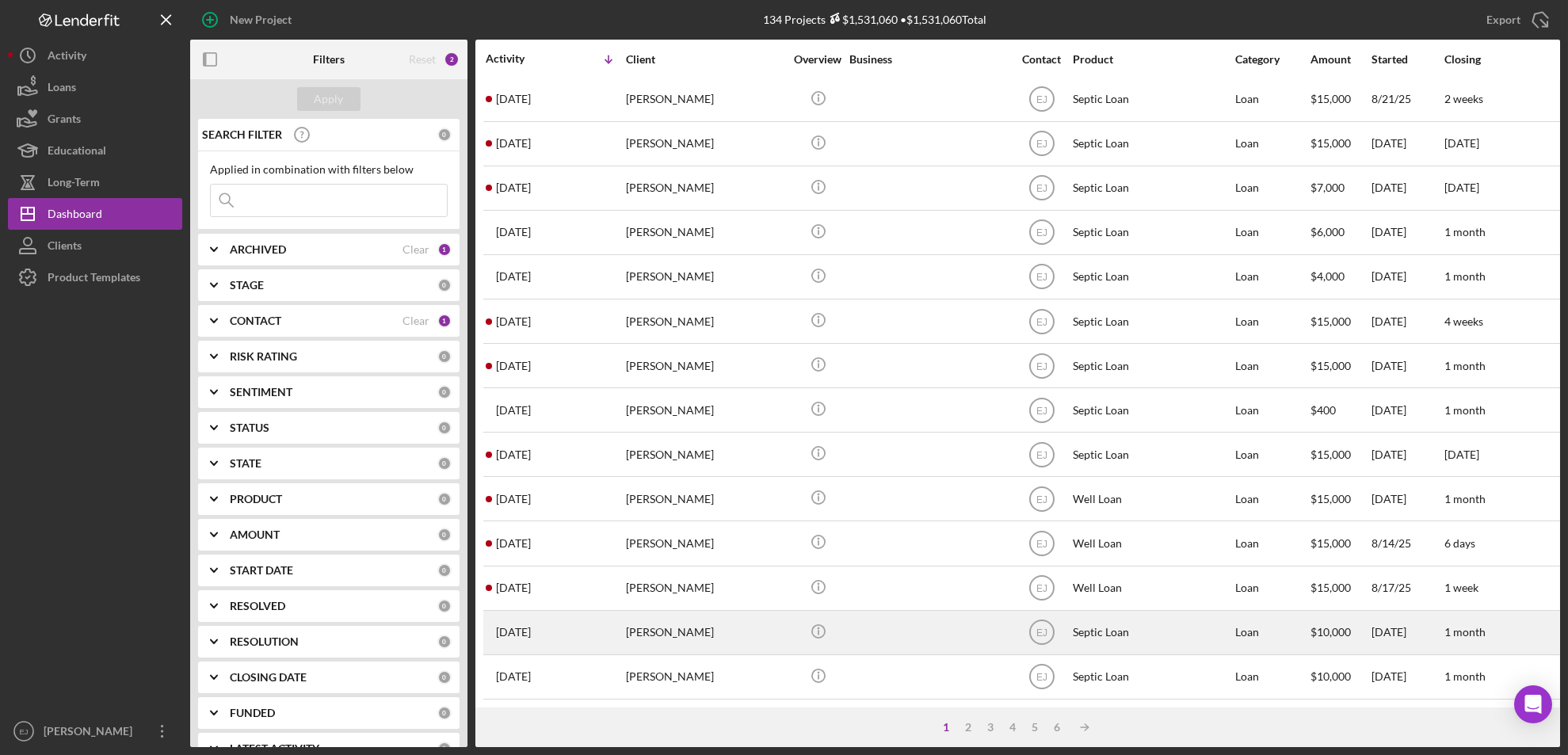
scroll to position [516, 54]
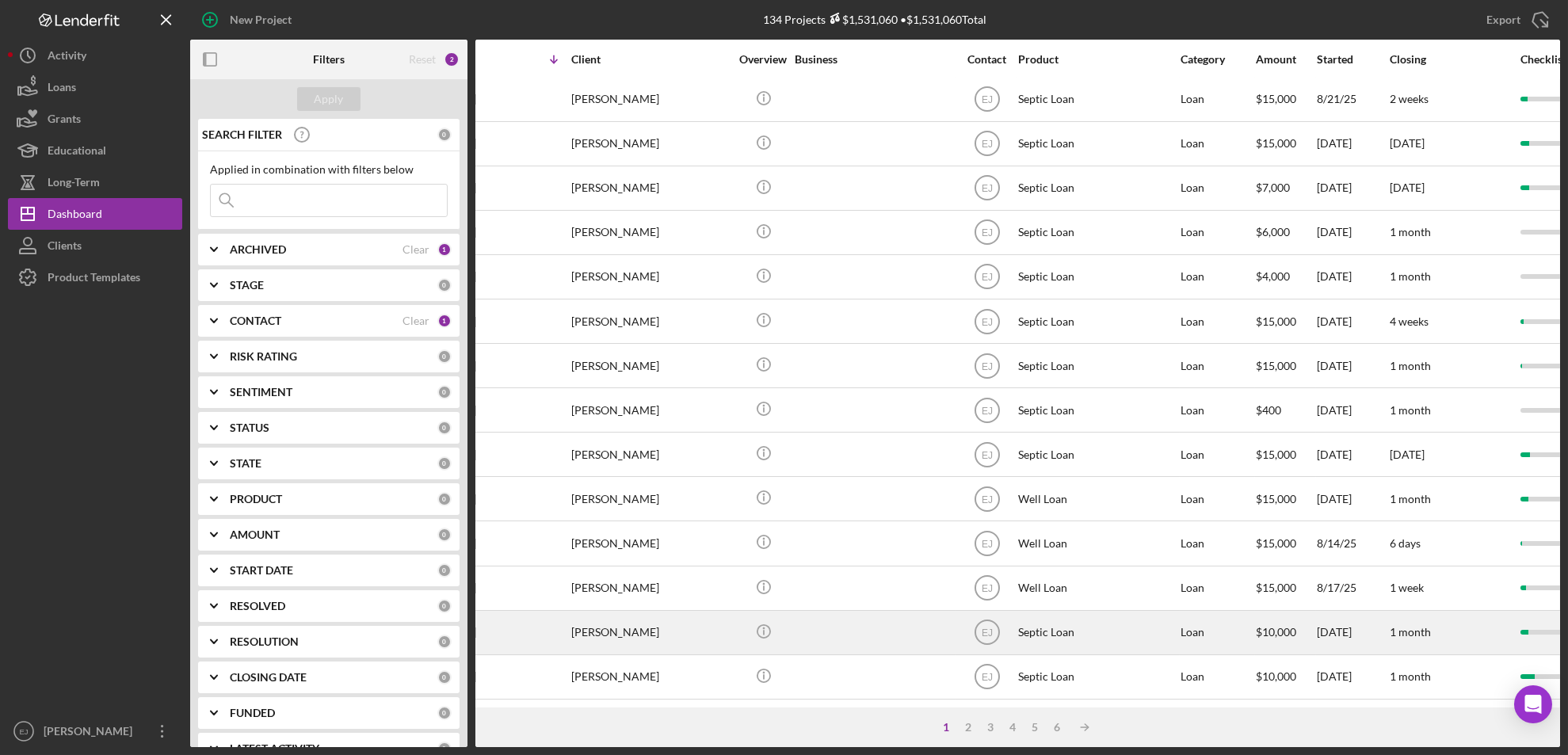
click at [632, 612] on div "[PERSON_NAME]" at bounding box center [650, 633] width 158 height 42
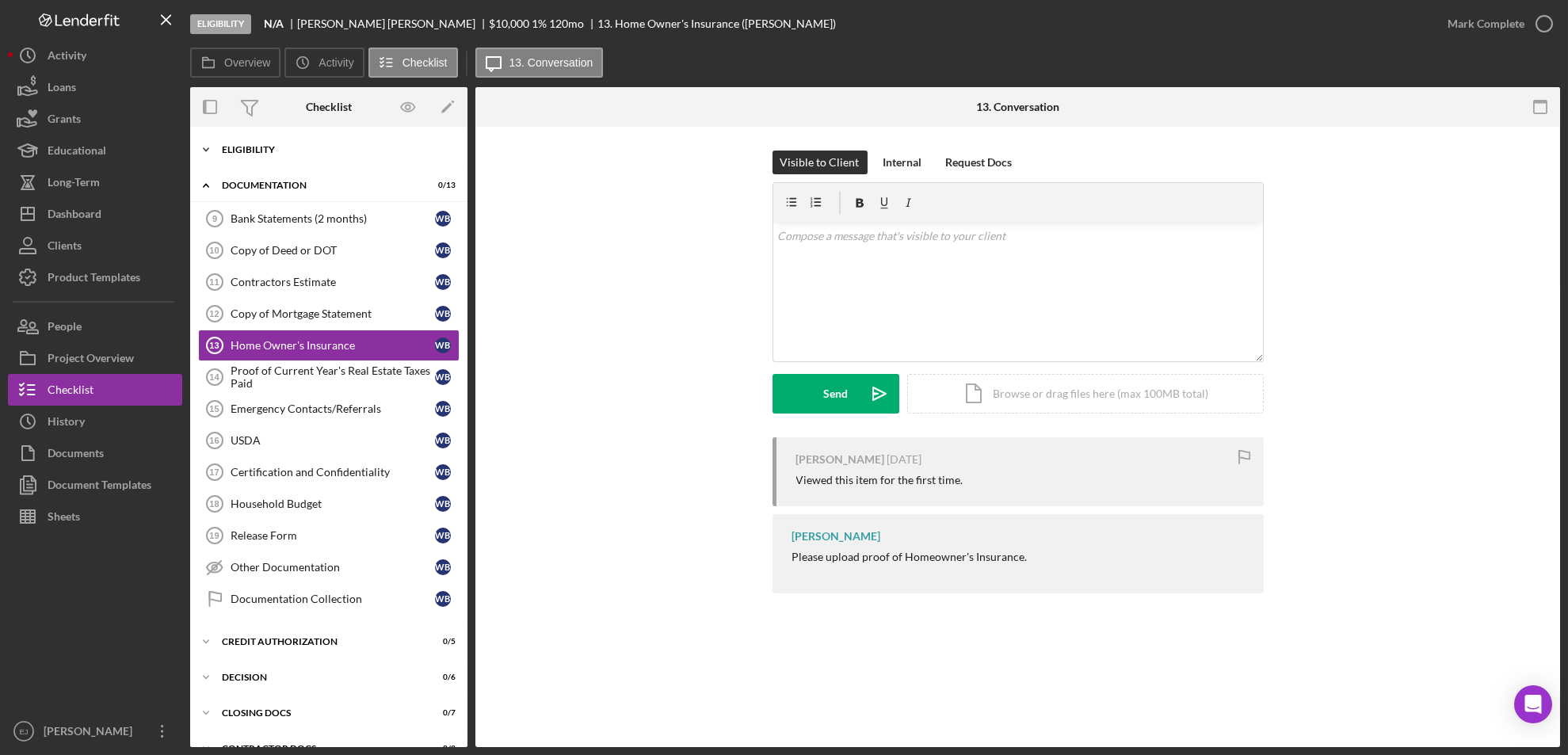
click at [208, 146] on icon "Icon/Expander" at bounding box center [206, 150] width 32 height 31
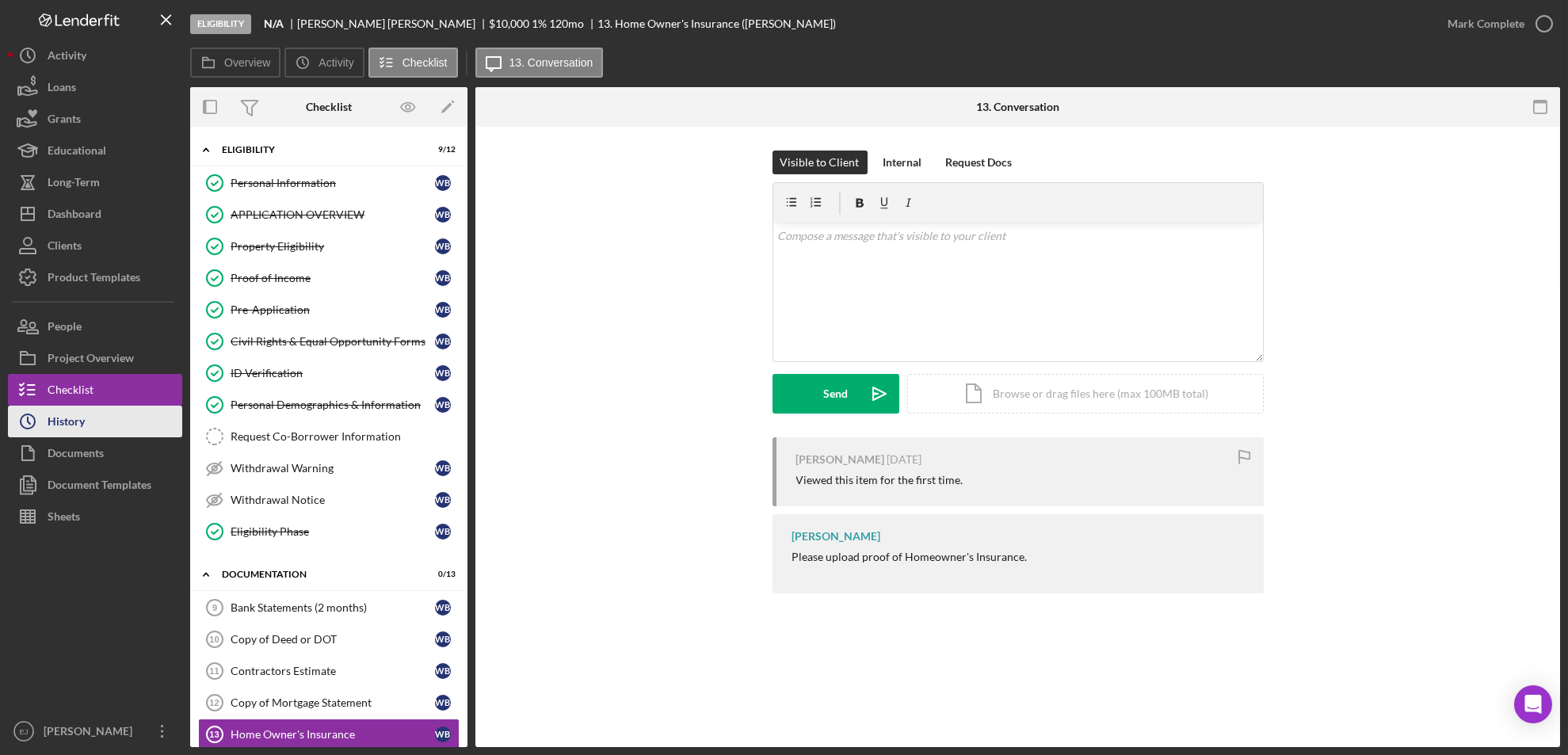
click at [103, 418] on button "Icon/History History" at bounding box center [94, 421] width 174 height 31
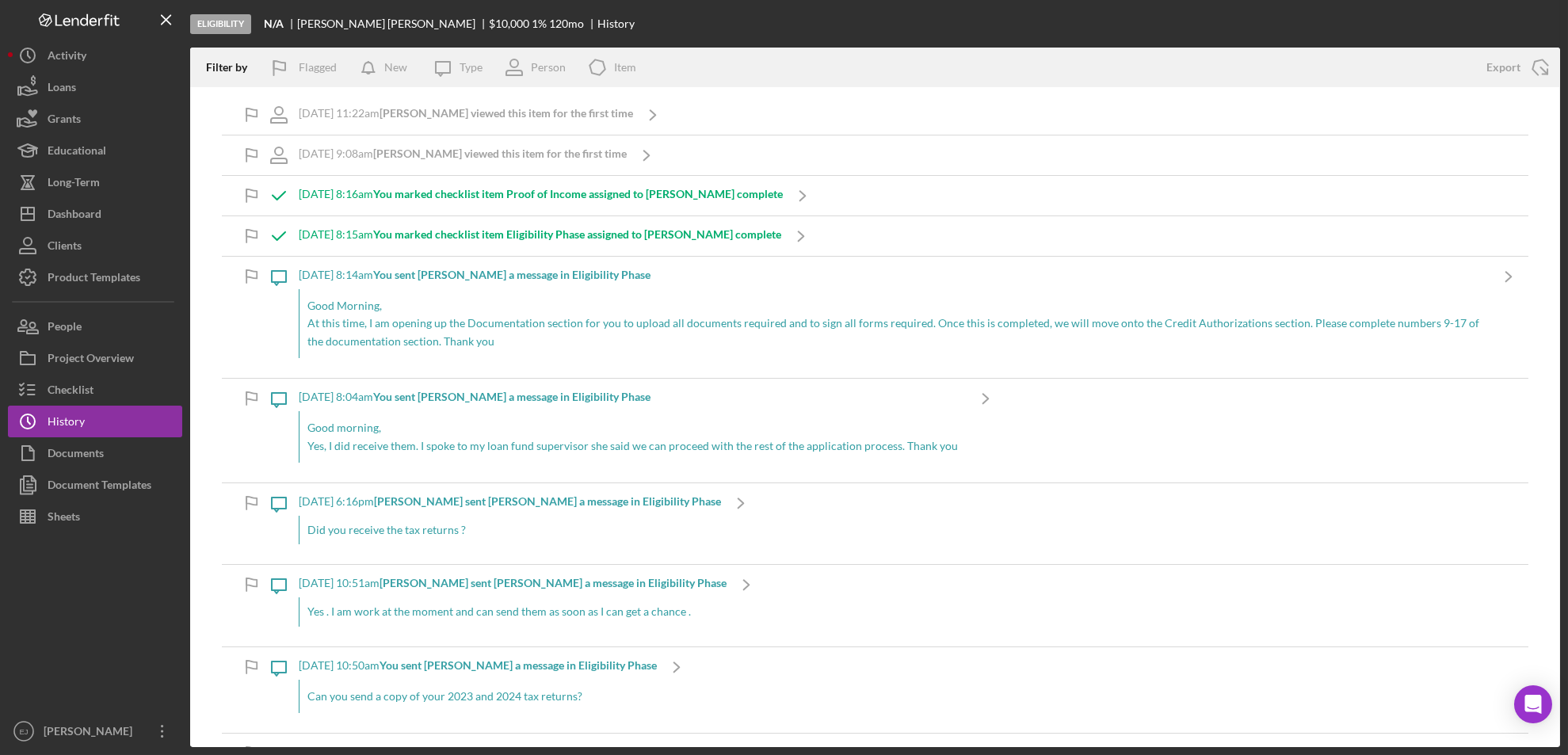
click at [1051, 709] on div "Icon/Message [DATE] 10:50am You sent [PERSON_NAME] a message in Eligibility Pha…" at bounding box center [874, 690] width 1306 height 86
click at [75, 417] on div "History" at bounding box center [66, 423] width 38 height 36
click at [66, 390] on div "Checklist" at bounding box center [70, 391] width 46 height 36
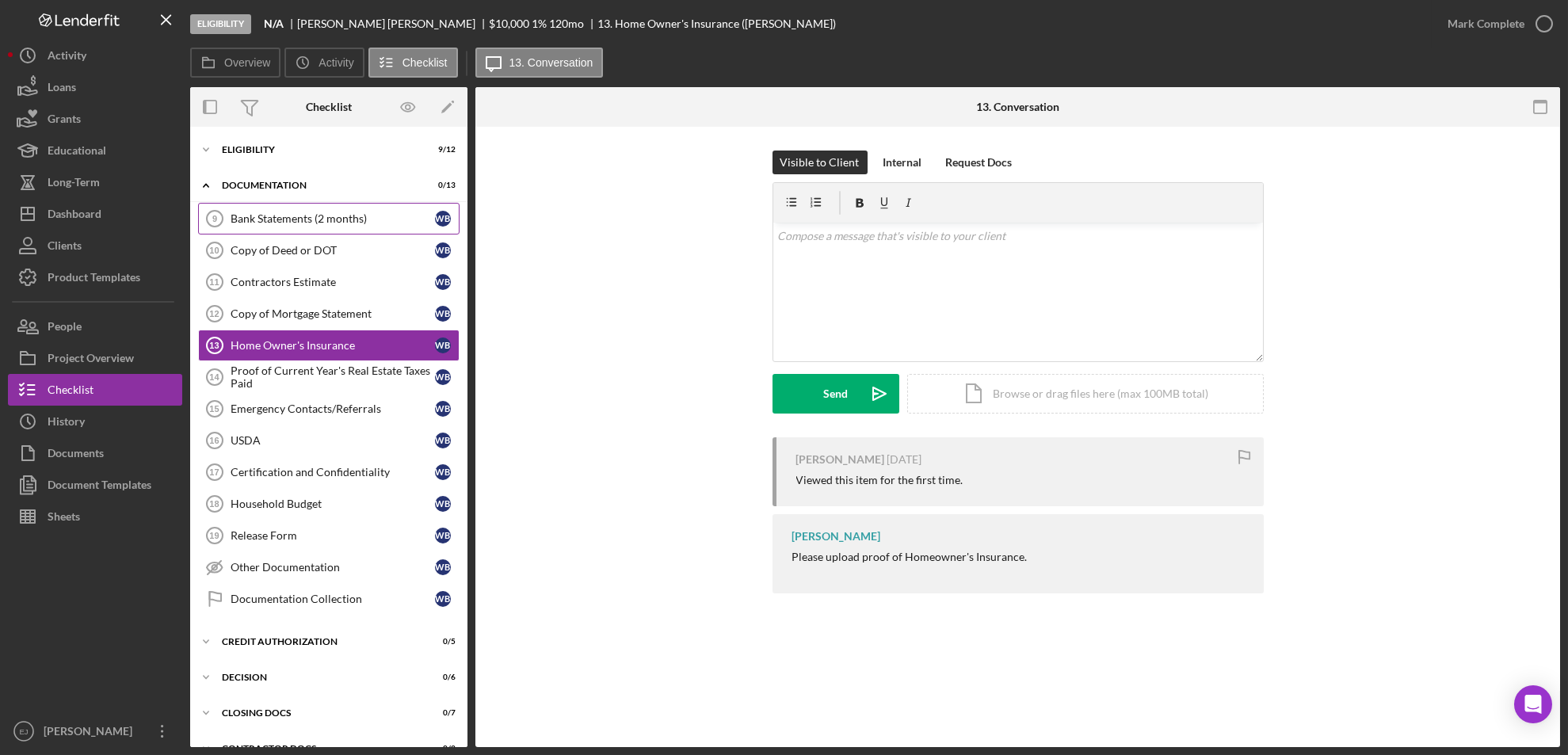
click at [312, 232] on link "Bank Statements (2 months) 9 Bank Statements (2 months) W B" at bounding box center [328, 219] width 262 height 31
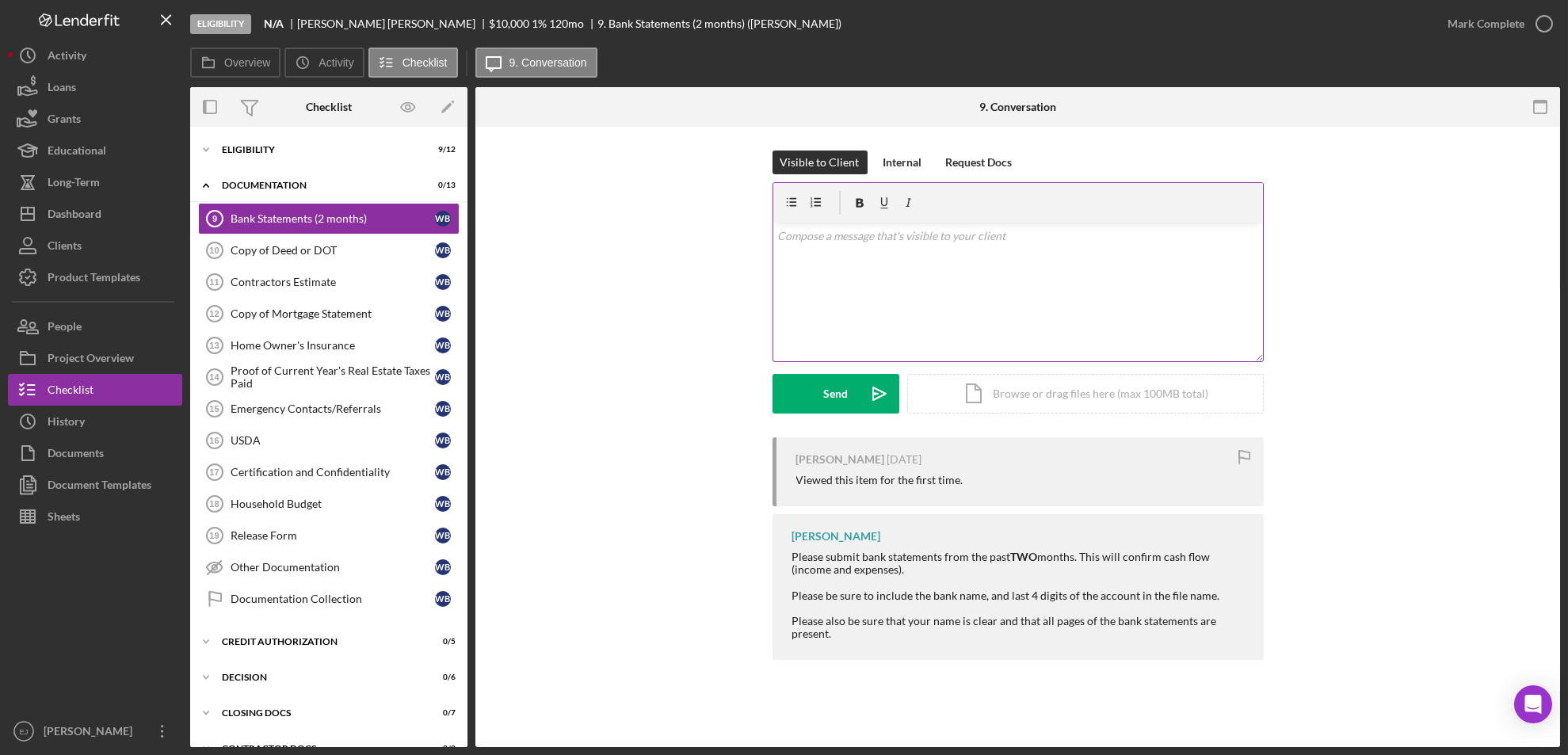
click at [825, 253] on div "v Color teal Color pink Remove color Add row above Add row below Add column bef…" at bounding box center [1018, 291] width 489 height 138
paste div
click at [774, 234] on div "v Color teal Color pink Remove color Add row above Add row below Add column bef…" at bounding box center [1018, 291] width 489 height 138
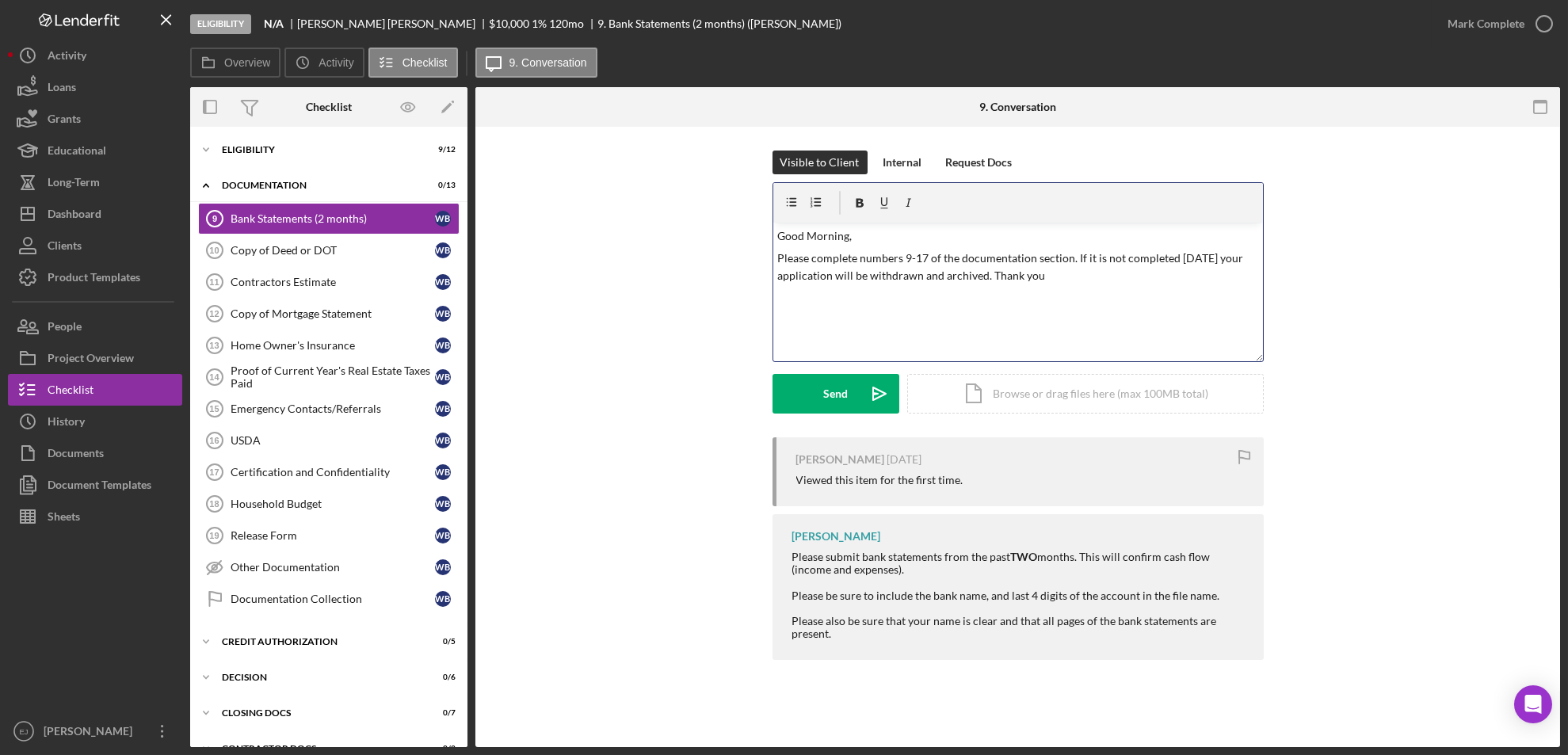
click at [1220, 262] on p "Please complete numbers 9-17 of the documentation section. If it is not complet…" at bounding box center [1017, 267] width 480 height 36
click at [1077, 289] on div "v Color teal Color pink Remove color Add row above Add row below Add column bef…" at bounding box center [1018, 291] width 489 height 138
click at [814, 384] on button "Send Icon/icon-invite-send" at bounding box center [836, 393] width 127 height 39
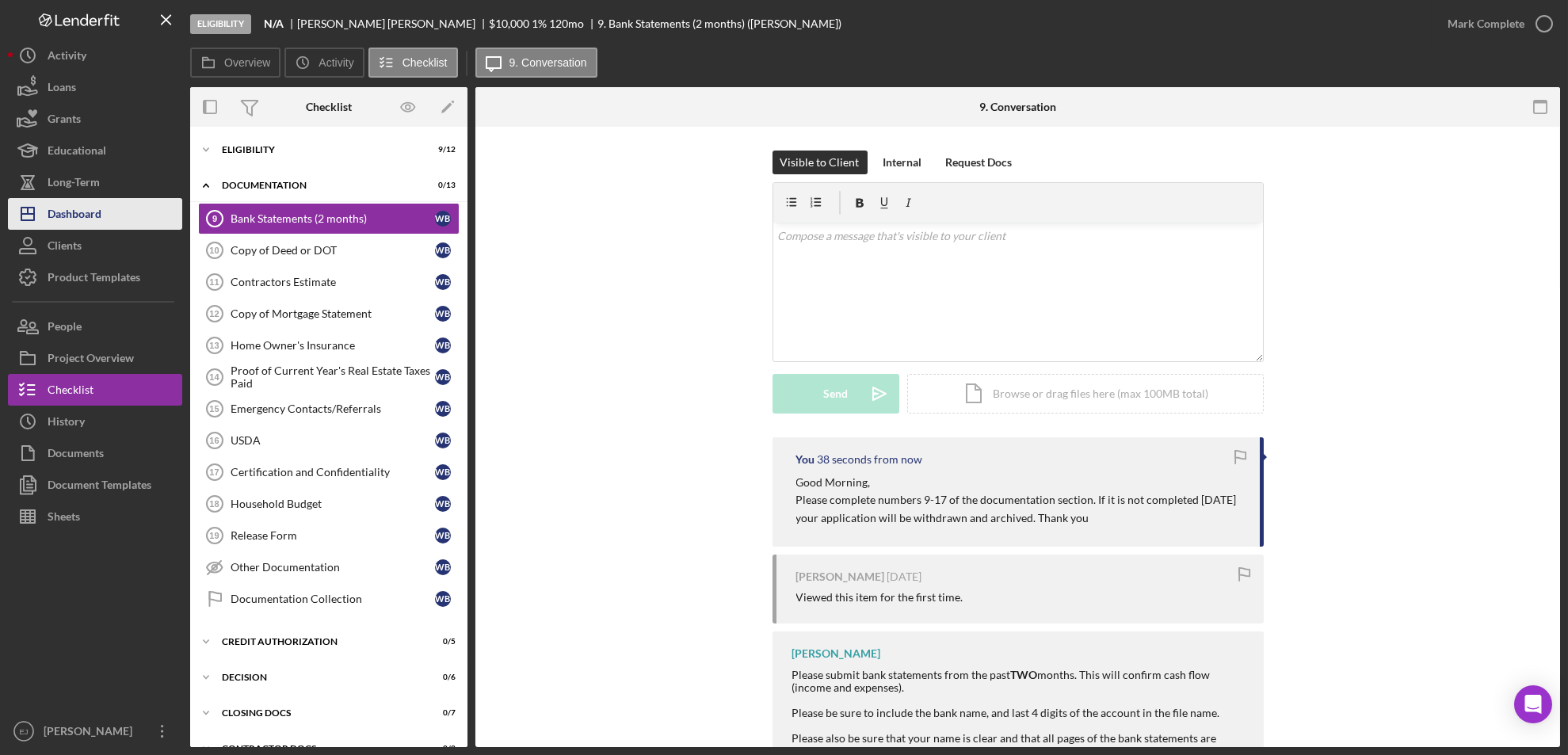
click at [107, 213] on button "Icon/Dashboard Dashboard" at bounding box center [94, 213] width 174 height 31
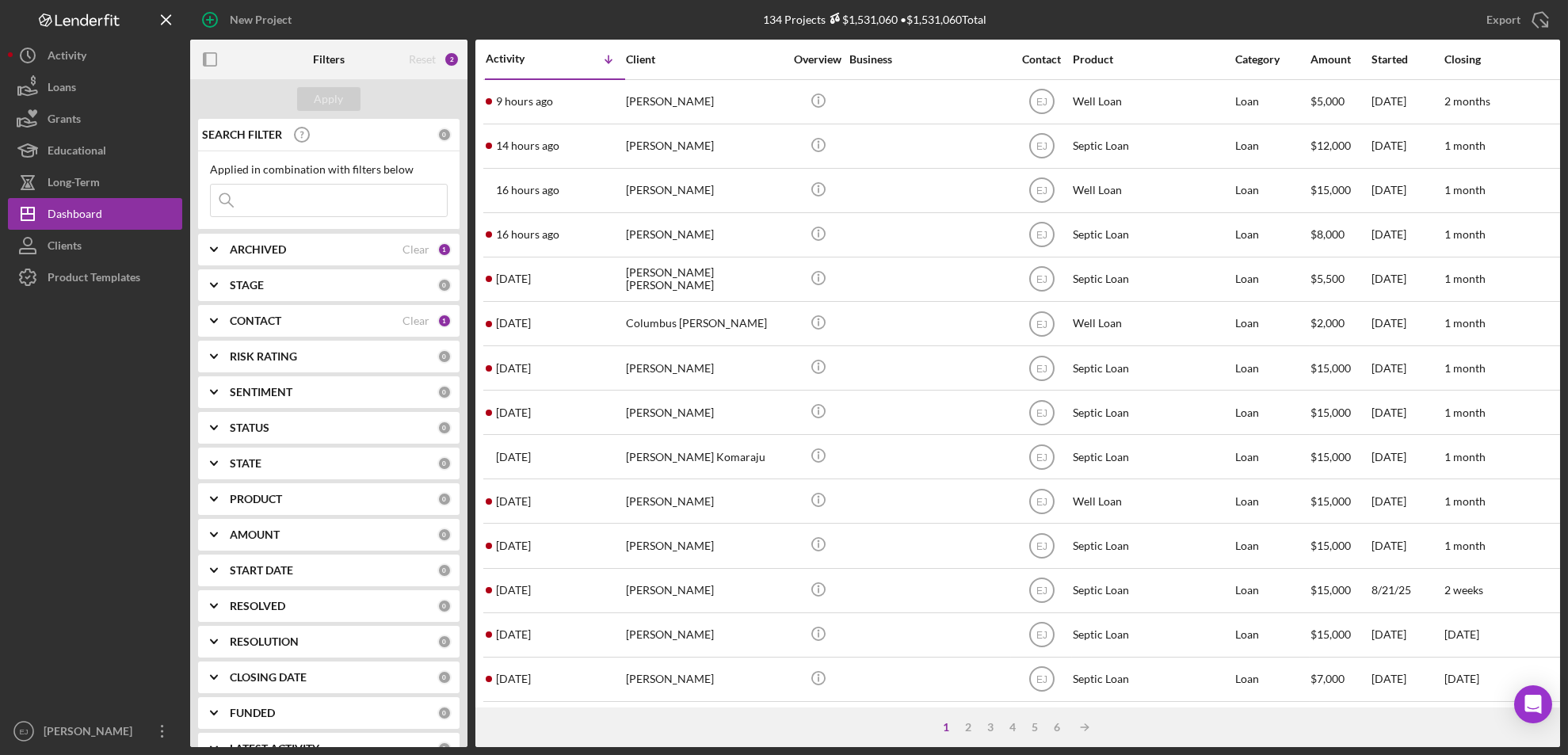
scroll to position [516, 0]
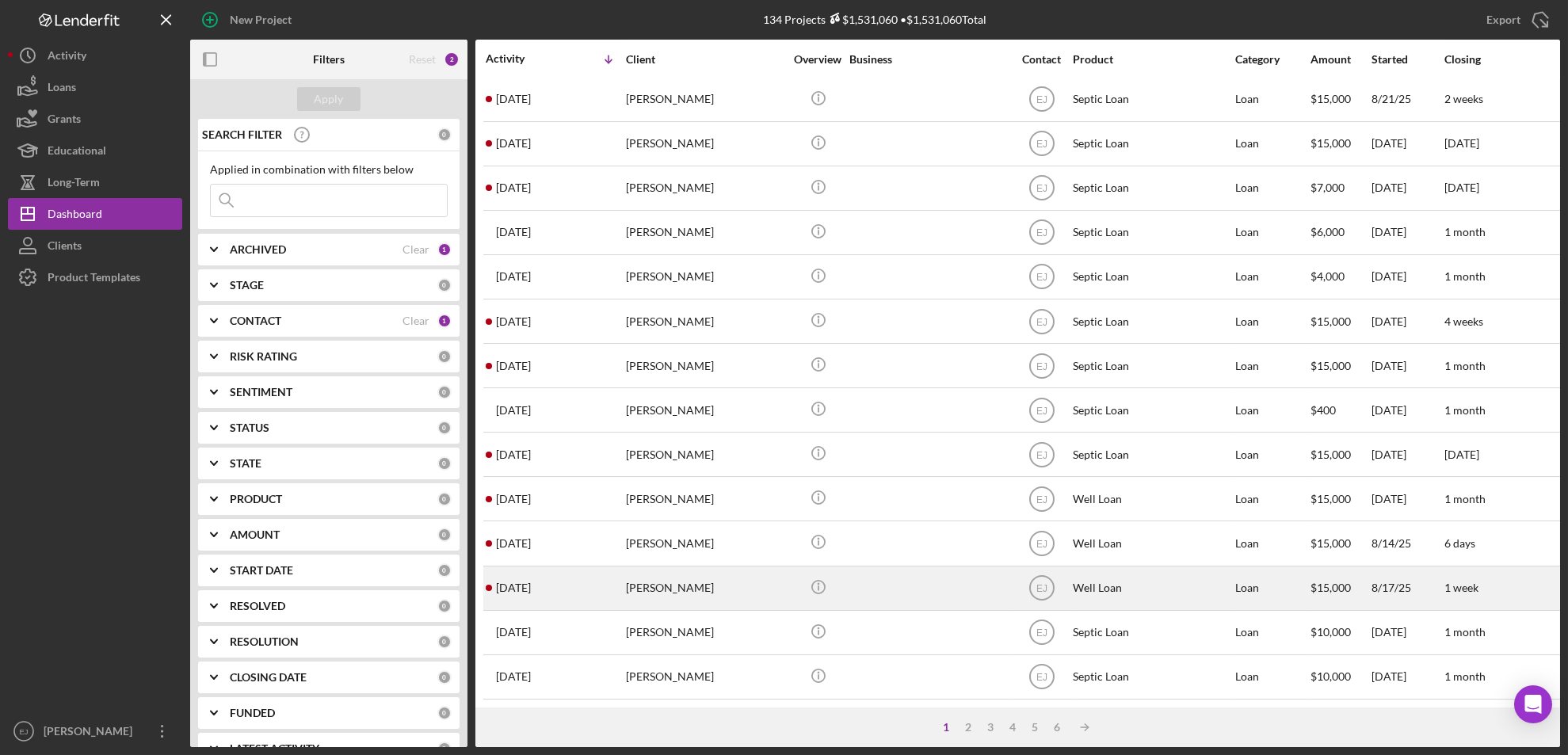
click at [714, 585] on div "[PERSON_NAME]" at bounding box center [704, 588] width 158 height 42
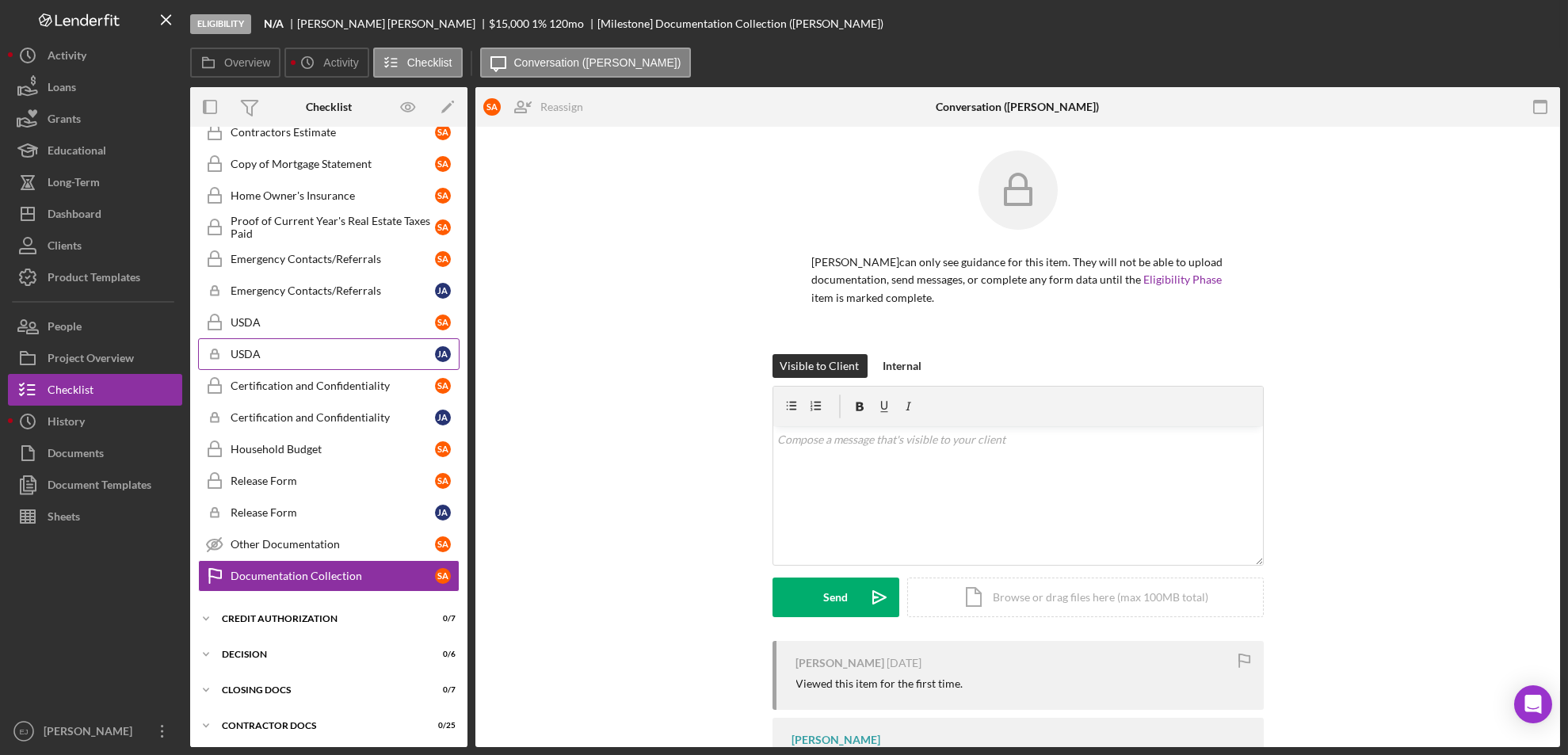
scroll to position [251, 0]
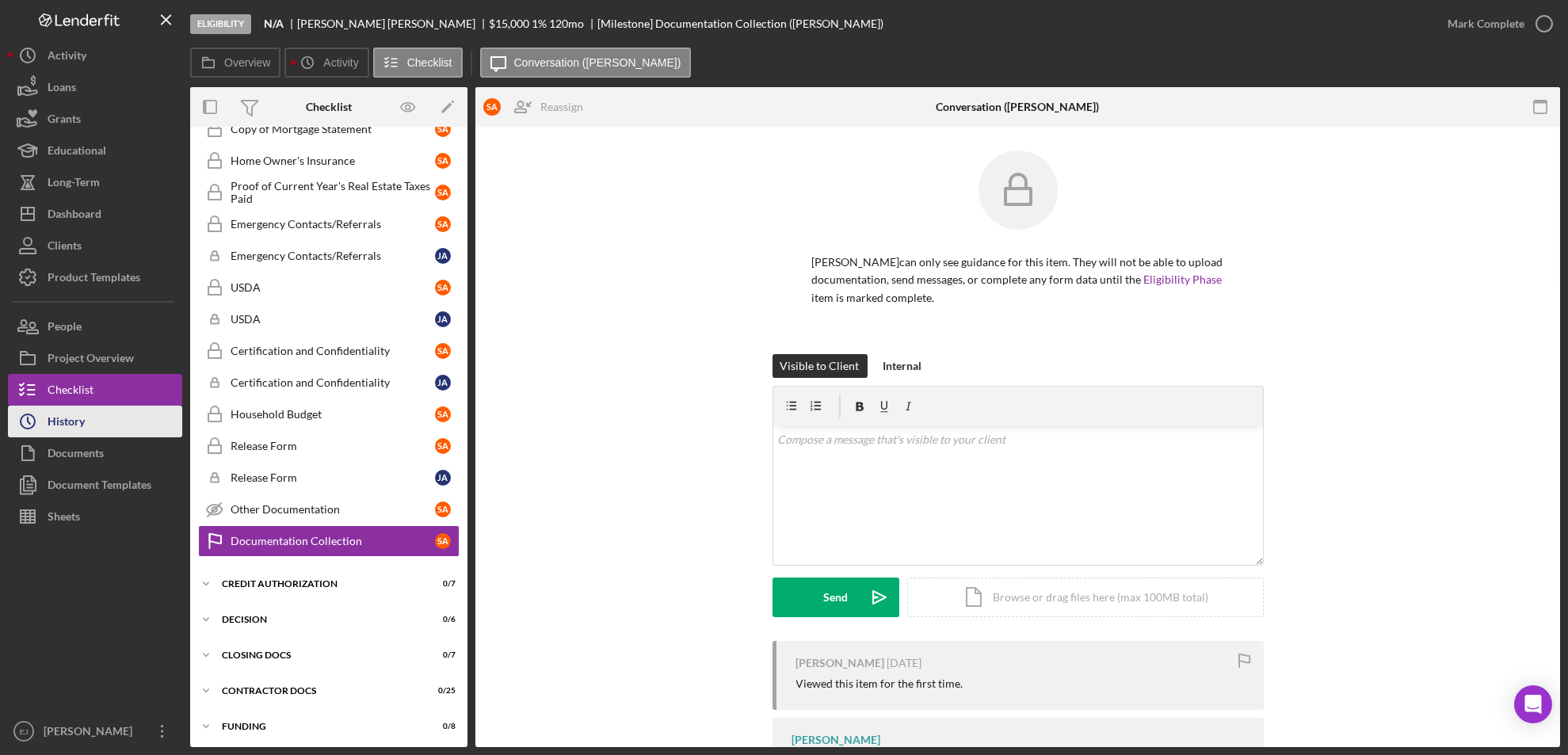
click at [104, 424] on button "Icon/History History" at bounding box center [94, 421] width 174 height 31
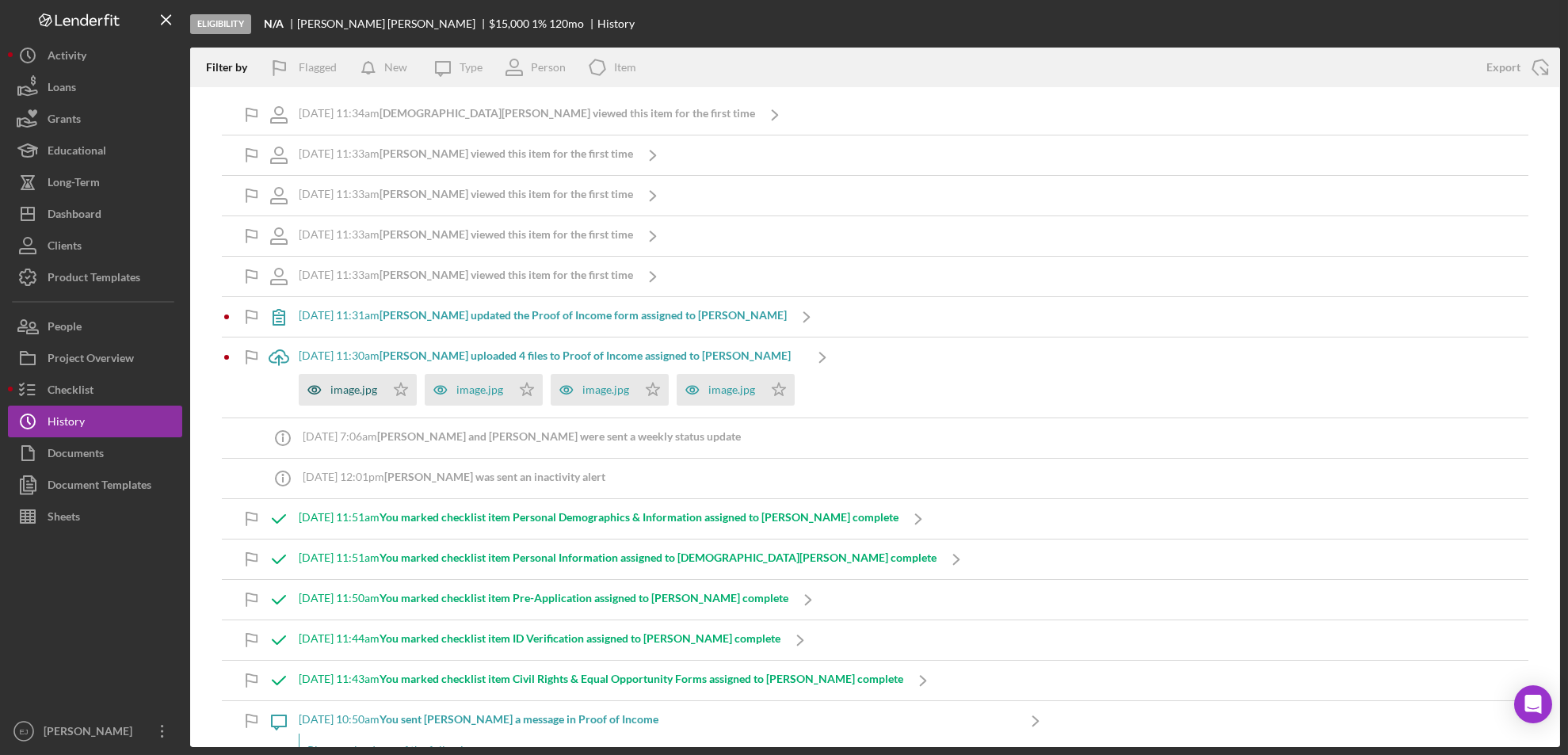
click at [363, 396] on div "image.jpg" at bounding box center [341, 389] width 87 height 31
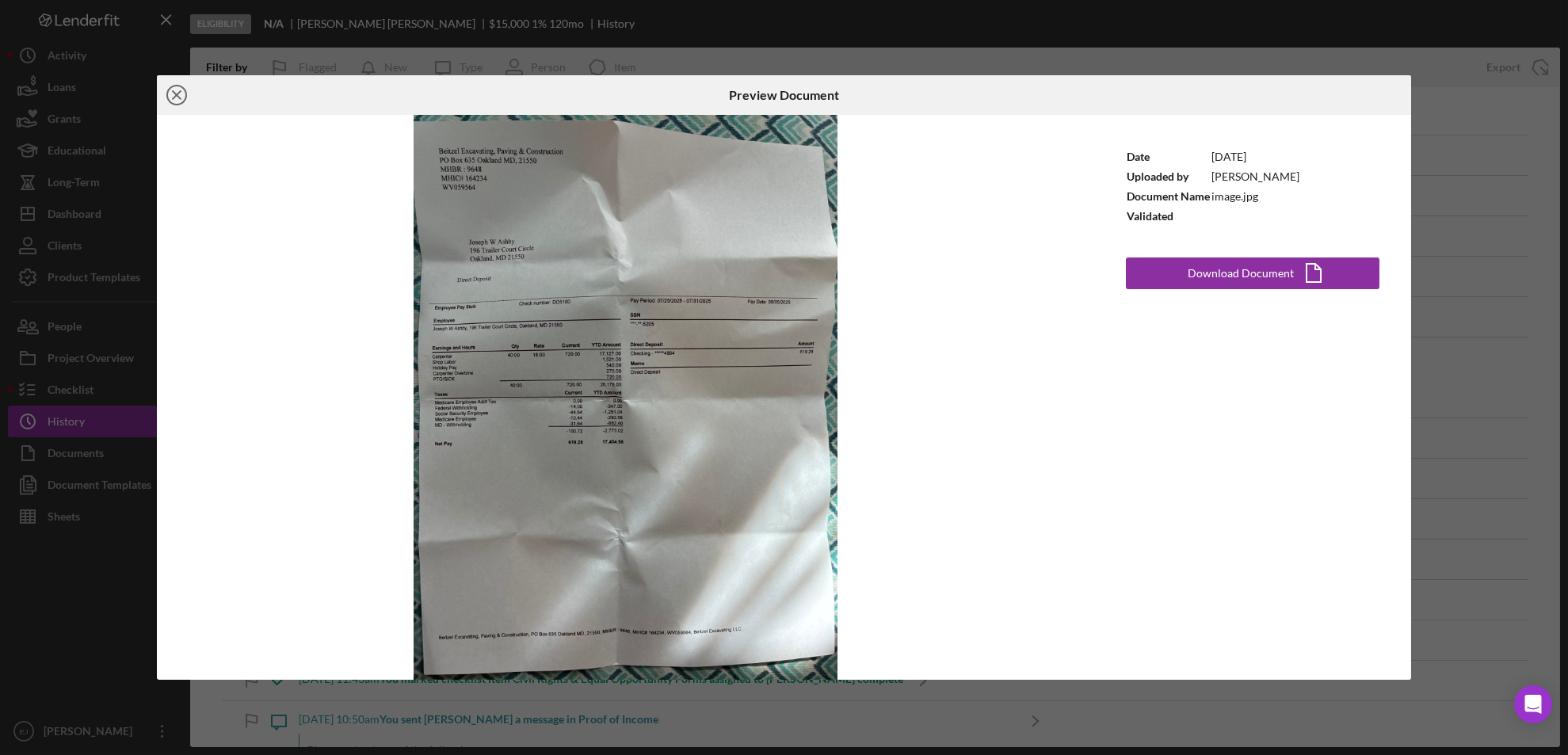
click at [169, 87] on icon "Icon/Close" at bounding box center [176, 94] width 39 height 39
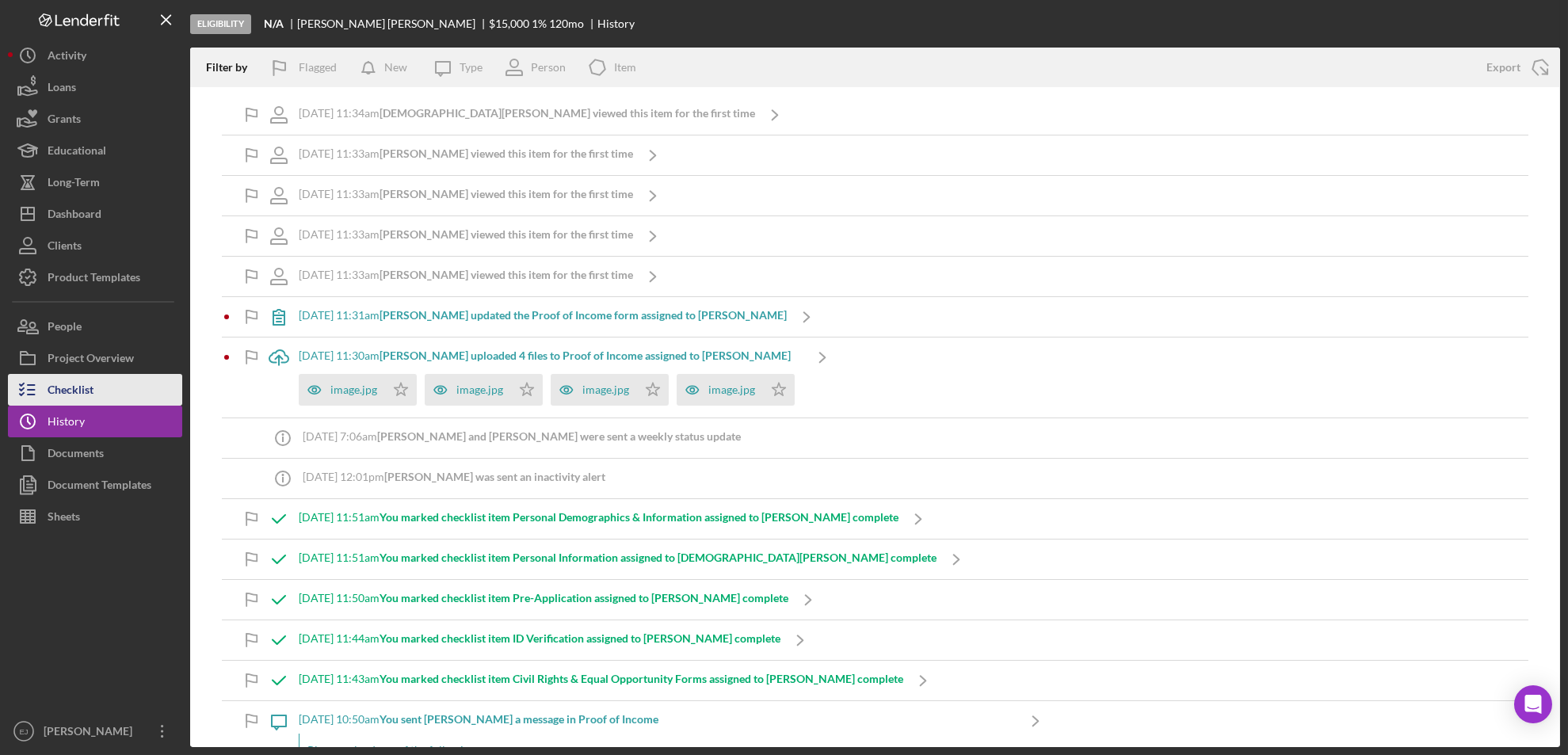
click at [97, 393] on button "Checklist" at bounding box center [94, 389] width 174 height 31
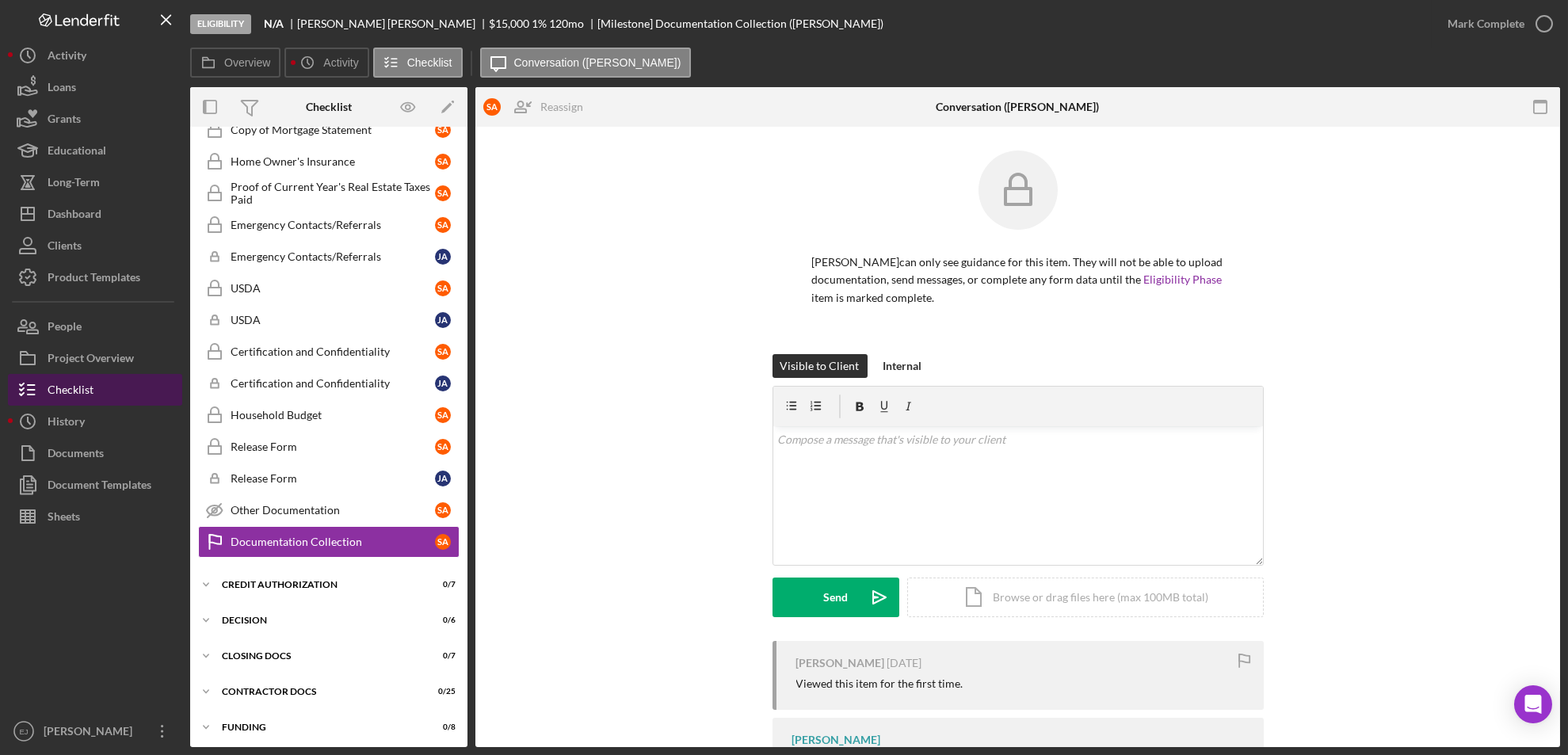
scroll to position [251, 0]
click at [326, 254] on div "Emergency Contacts/Referrals" at bounding box center [332, 255] width 205 height 12
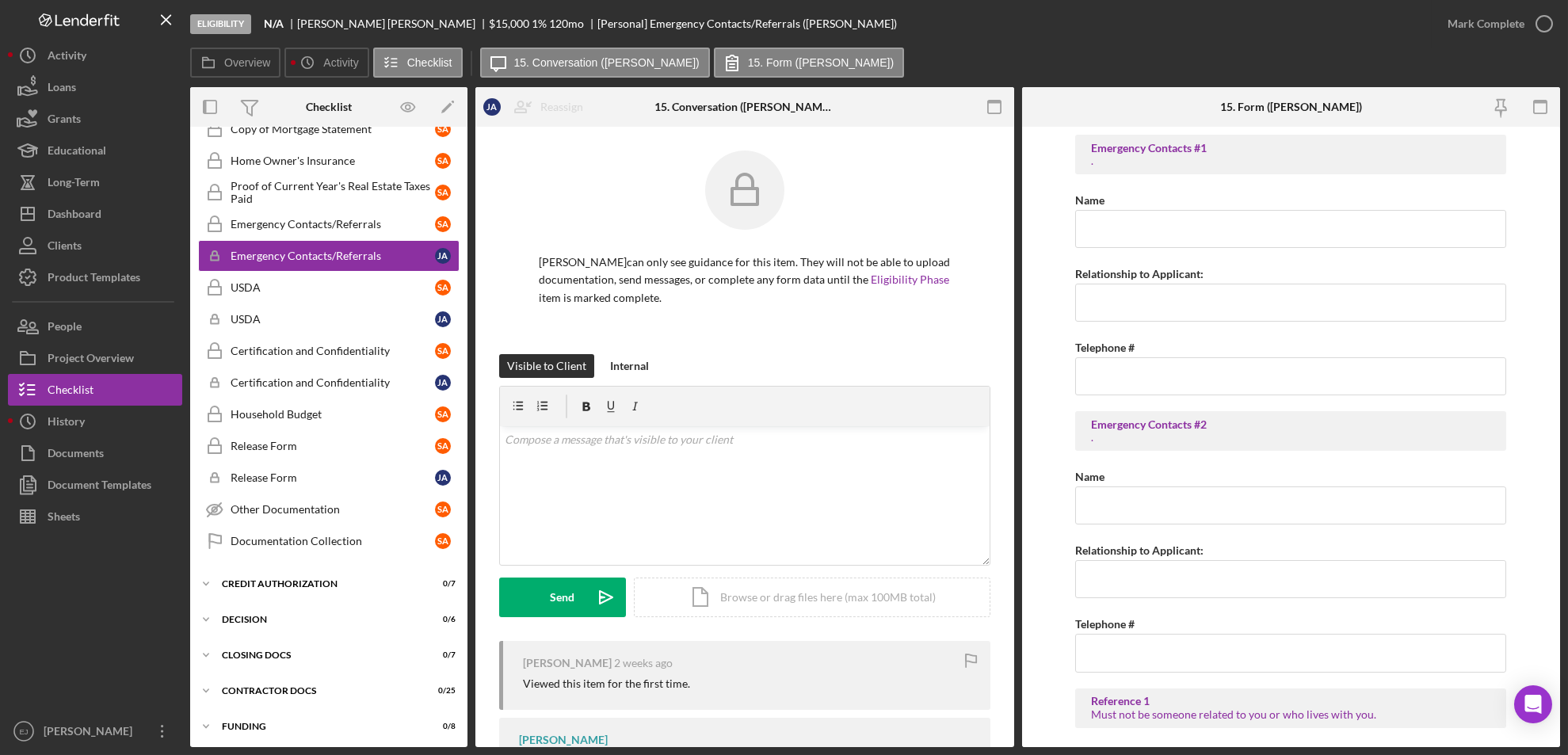
click at [468, 260] on div "Overview Internal Workflow Stage Eligibility Icon/Dropdown Arrow Archive (can u…" at bounding box center [874, 417] width 1369 height 660
click at [458, 255] on div "Bank Statements (2 months) Bank Statements (2 months) S A Icon/Checklist Item S…" at bounding box center [328, 276] width 277 height 578
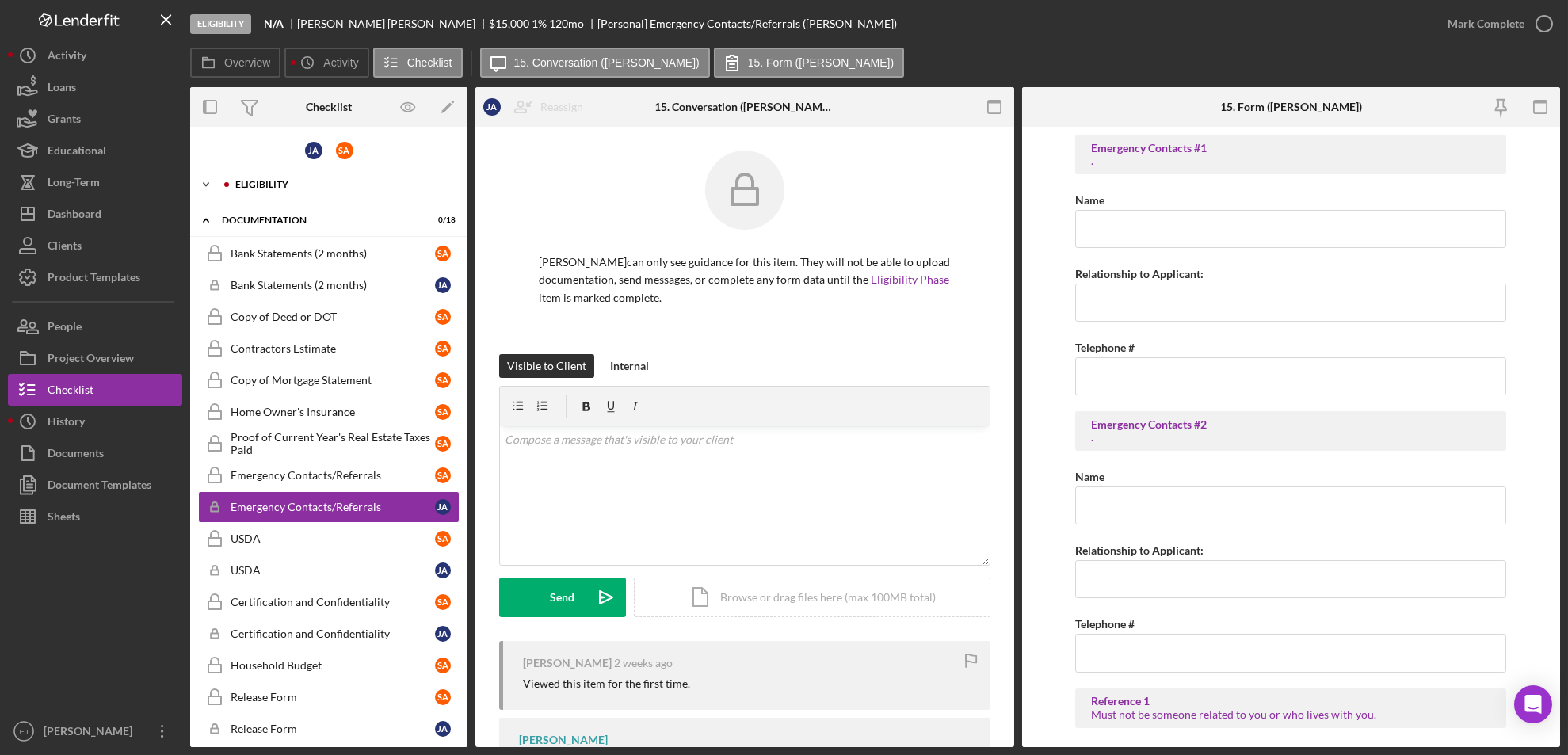
click at [195, 179] on icon "Icon/Expander" at bounding box center [206, 185] width 32 height 31
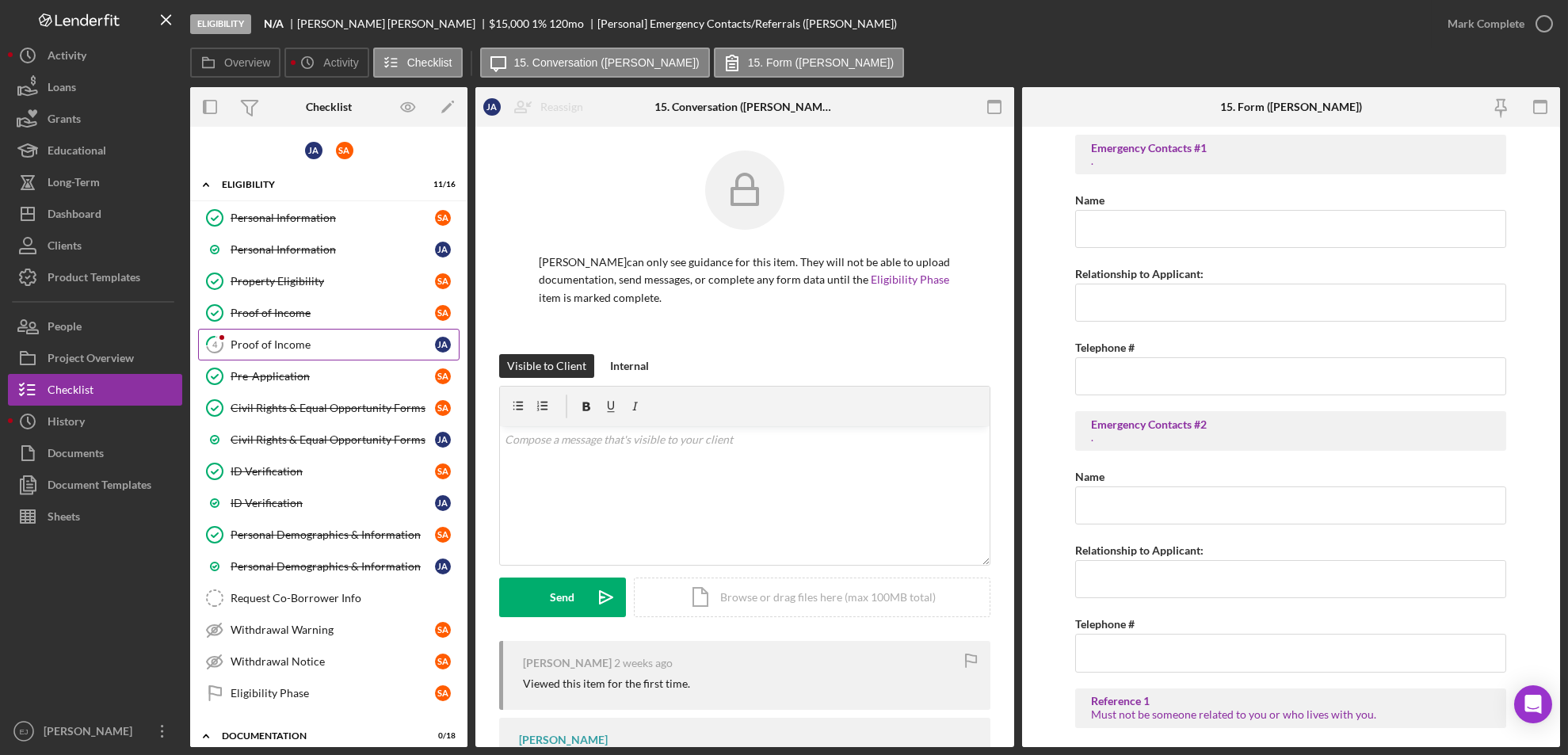
click at [321, 342] on div "Proof of Income" at bounding box center [332, 345] width 205 height 12
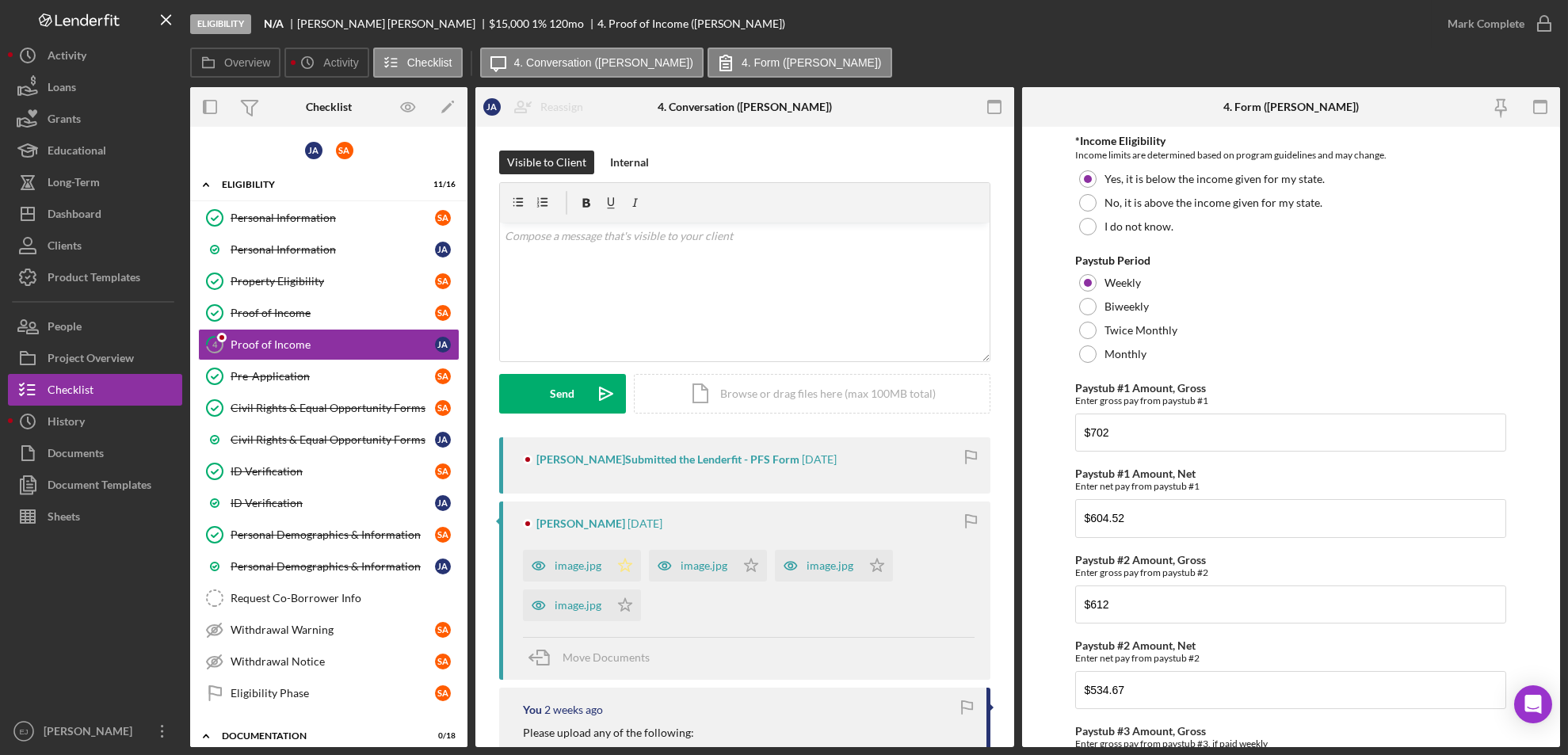
click at [617, 560] on icon "Icon/Star" at bounding box center [625, 565] width 32 height 31
click at [615, 557] on icon "Icon/Star" at bounding box center [625, 565] width 32 height 31
click at [588, 564] on div "image.jpg" at bounding box center [578, 565] width 46 height 12
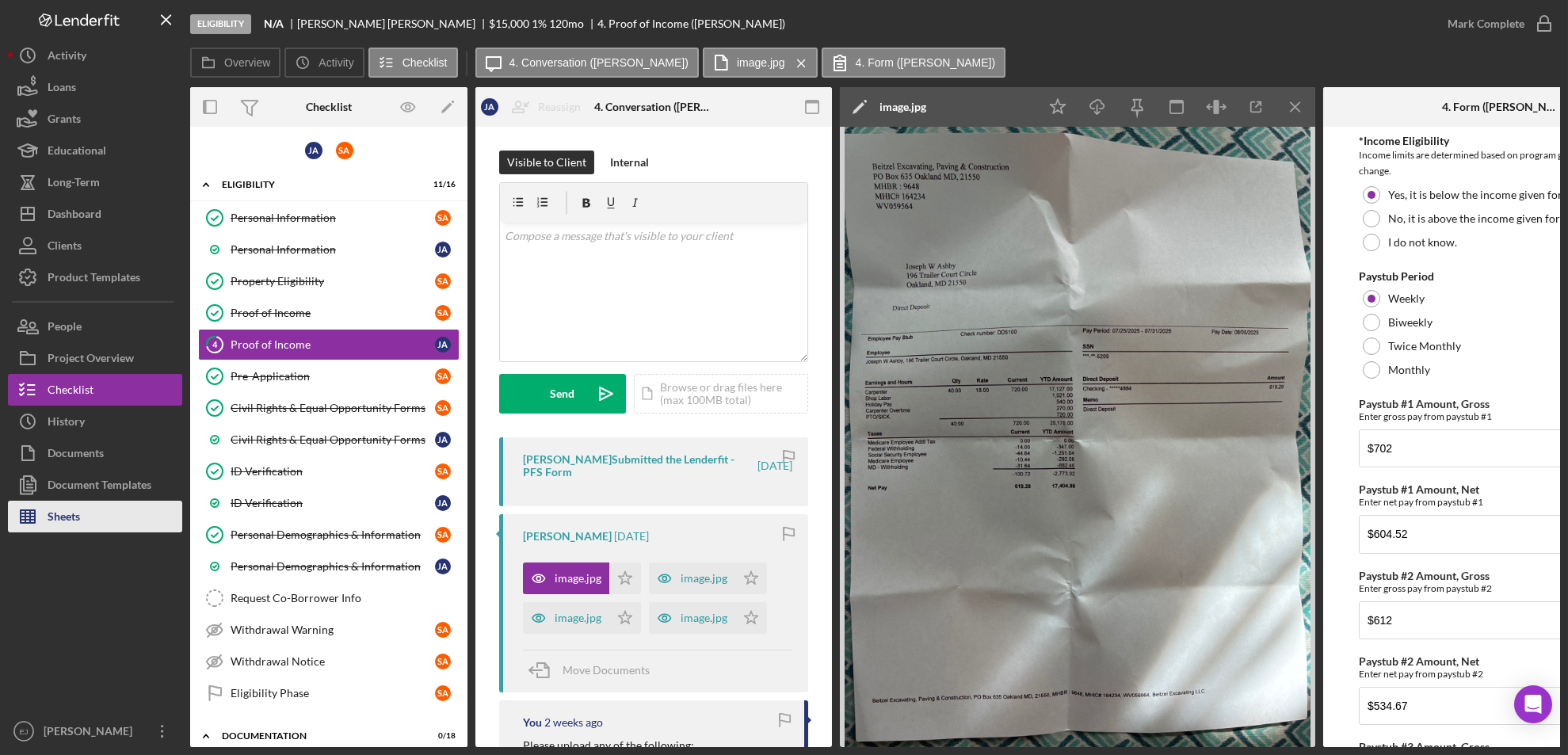
click at [93, 528] on button "Sheets" at bounding box center [94, 516] width 174 height 31
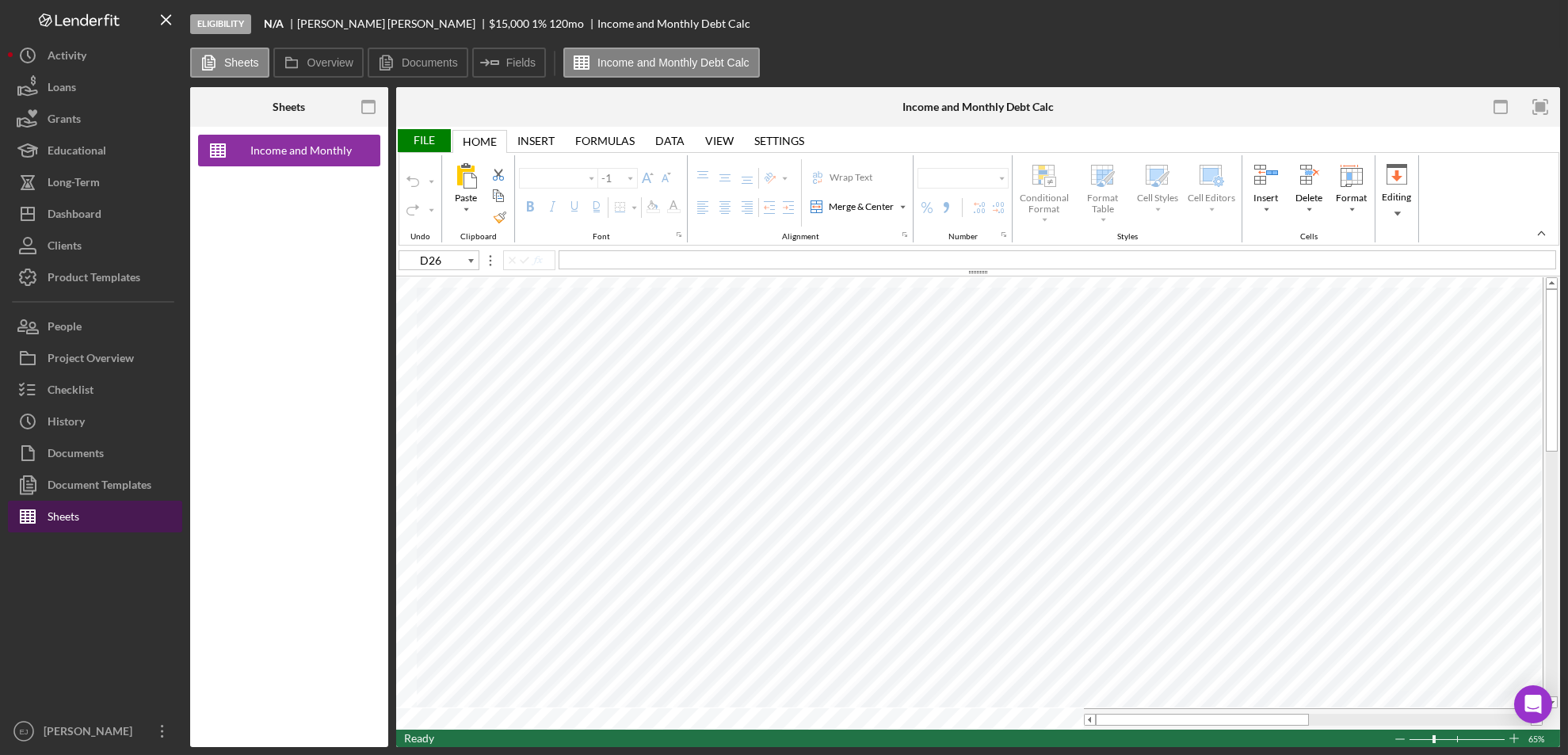
type input "Aptos Narrow"
type input "11"
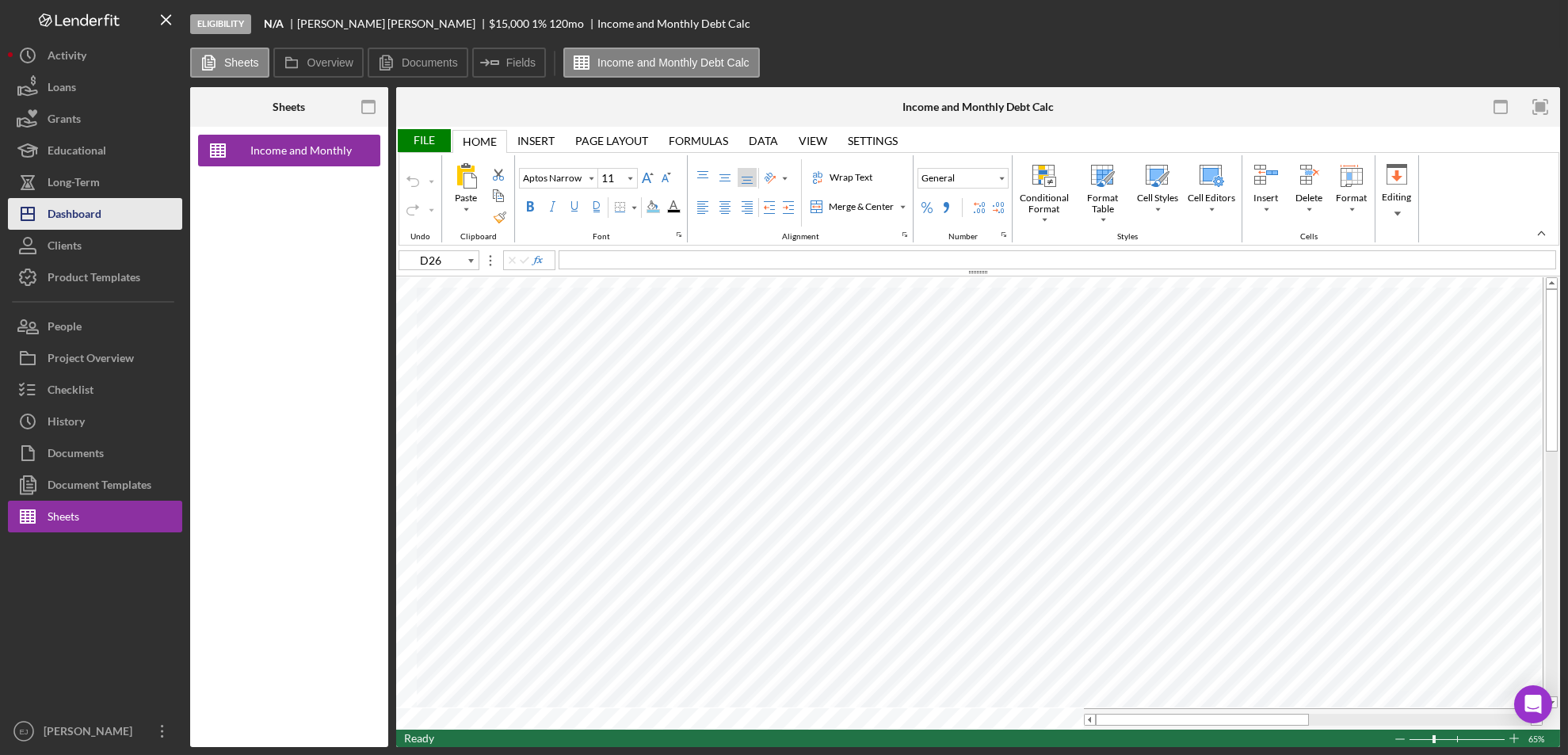
click at [64, 218] on div "Dashboard" at bounding box center [74, 215] width 54 height 36
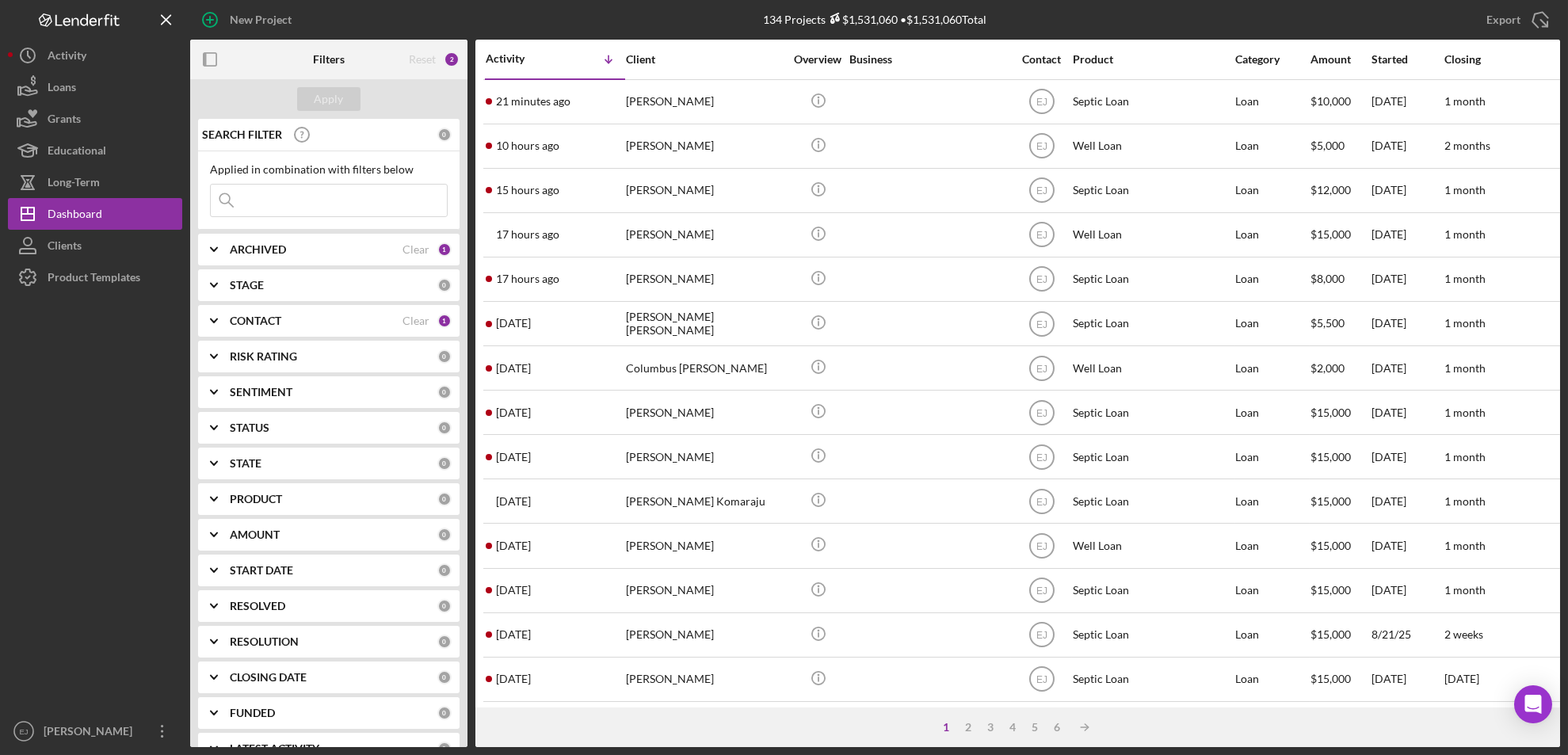
click at [306, 193] on input at bounding box center [329, 200] width 236 height 31
type input "[DEMOGRAPHIC_DATA]"
click at [335, 101] on div "Apply" at bounding box center [328, 99] width 29 height 24
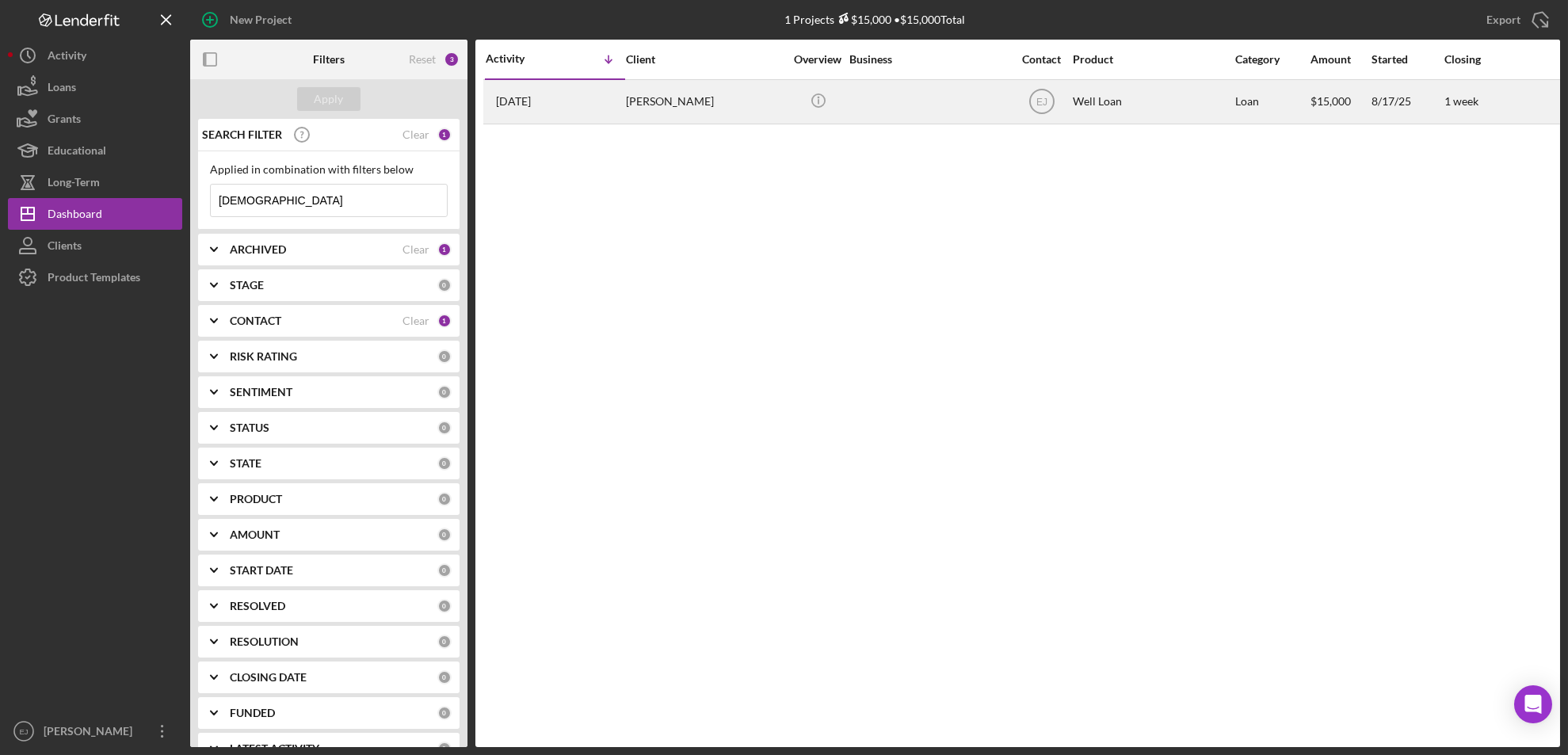
click at [662, 105] on div "[PERSON_NAME]" at bounding box center [704, 101] width 158 height 42
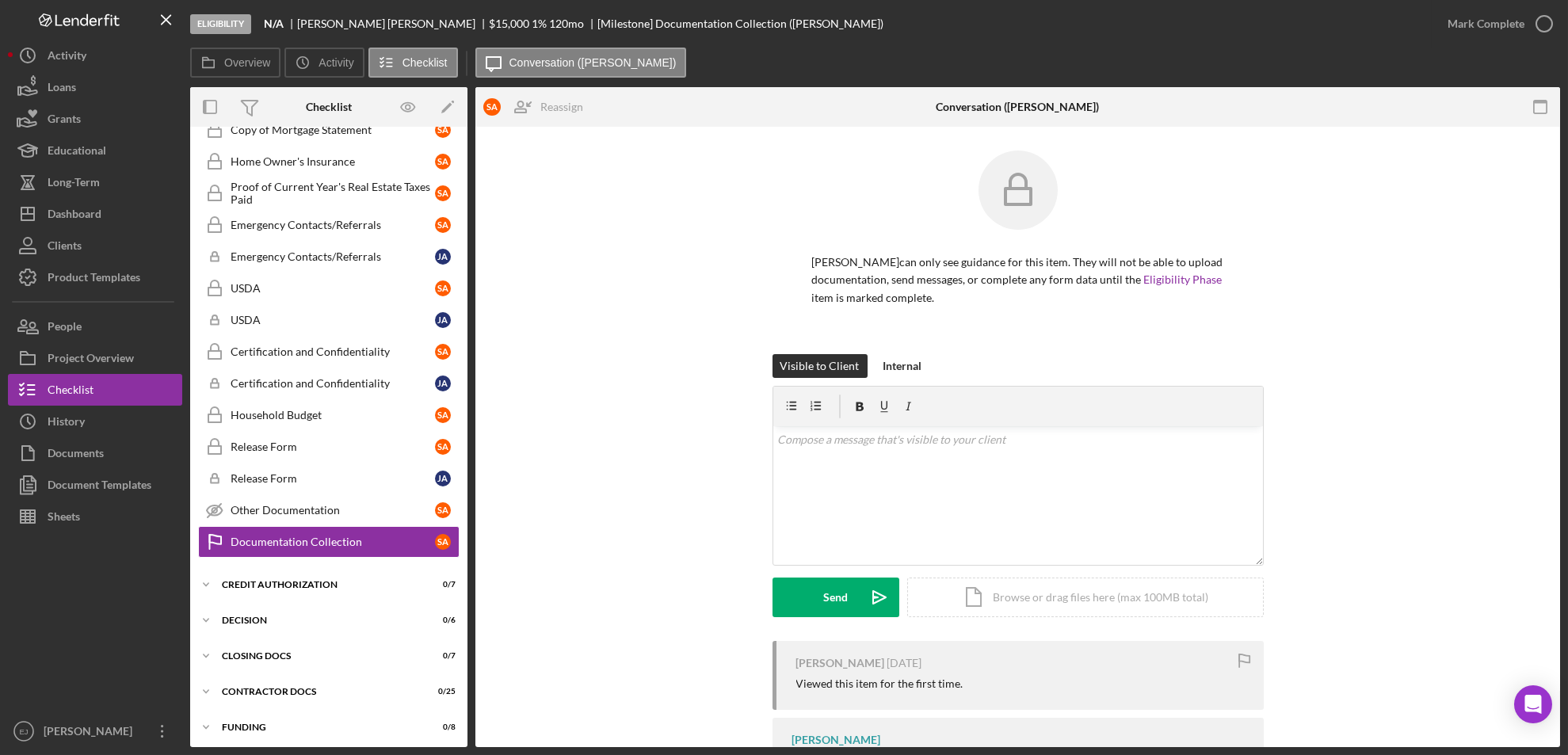
scroll to position [251, 0]
click at [113, 214] on button "Icon/Dashboard Dashboard" at bounding box center [94, 213] width 174 height 31
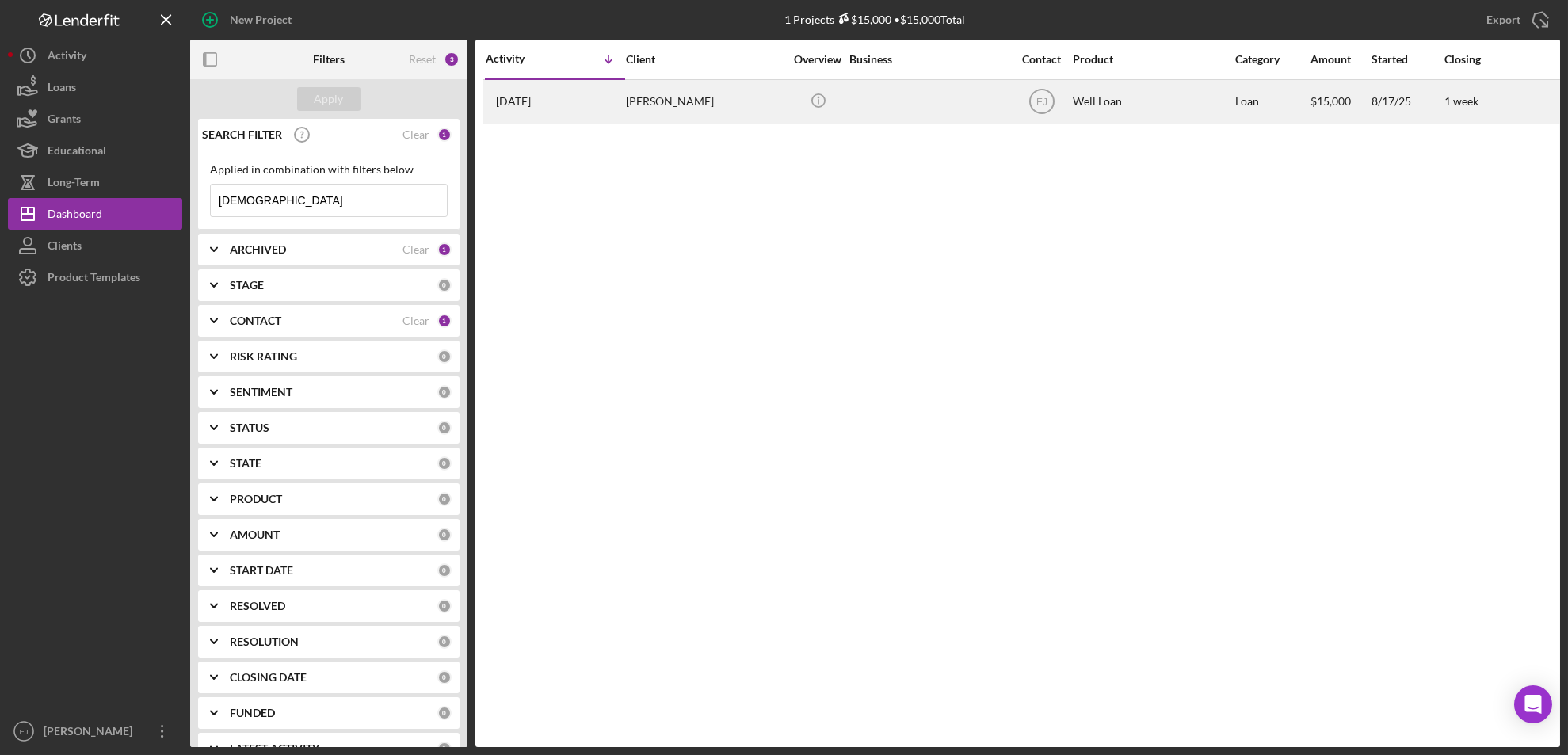
click at [706, 104] on div "[PERSON_NAME]" at bounding box center [704, 101] width 158 height 42
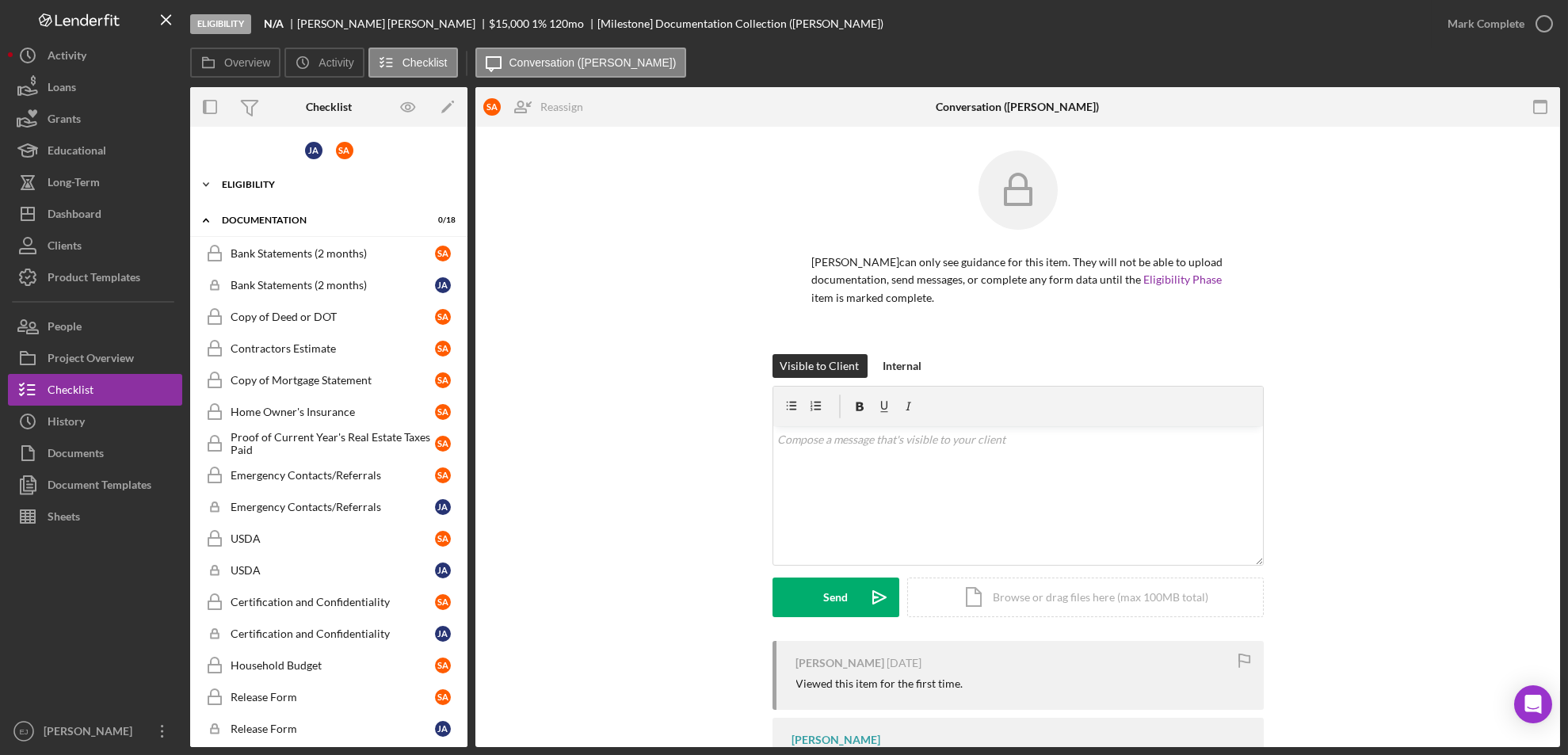
click at [205, 187] on icon "Icon/Expander" at bounding box center [206, 185] width 32 height 31
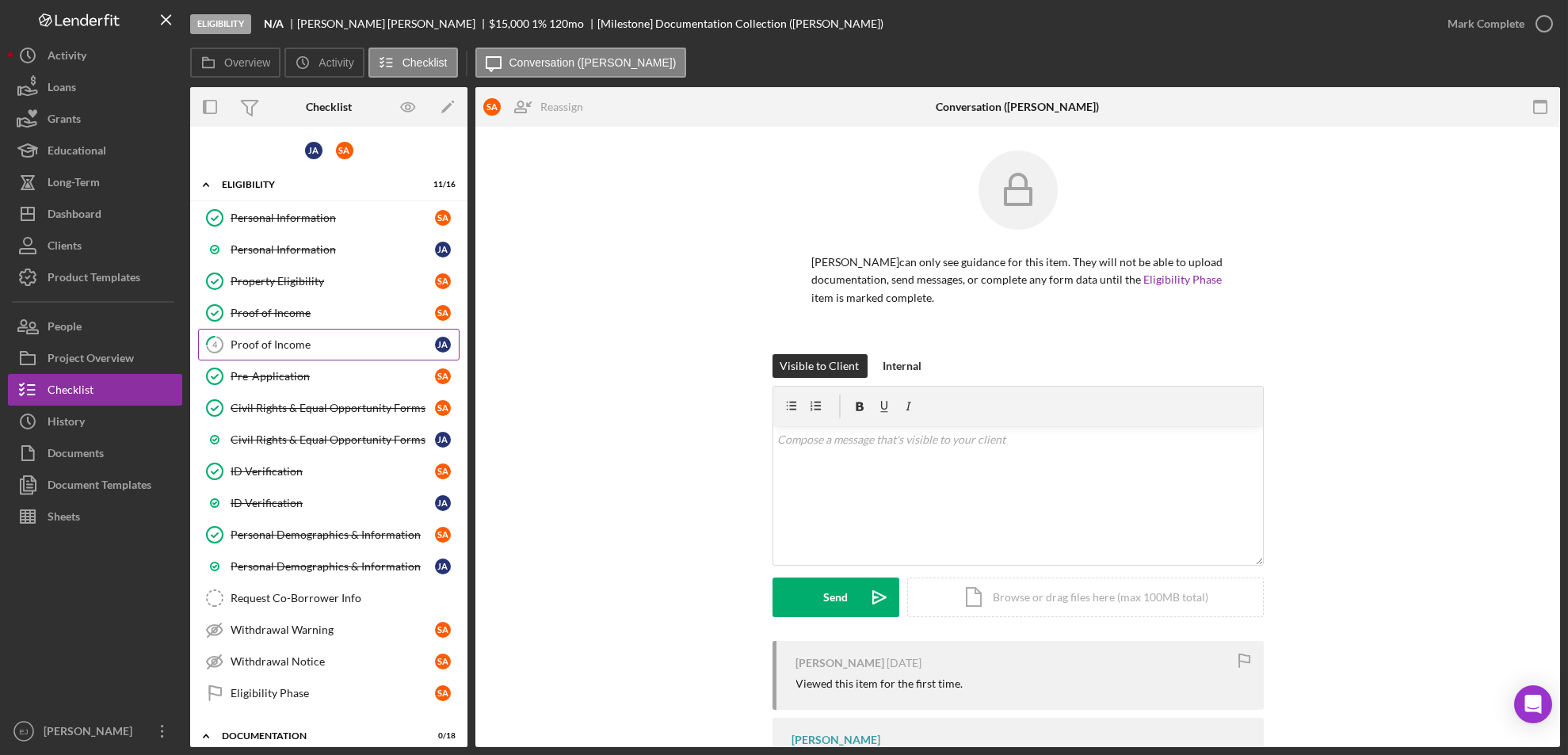
click at [234, 330] on link "4 Proof of Income [PERSON_NAME]" at bounding box center [328, 345] width 262 height 31
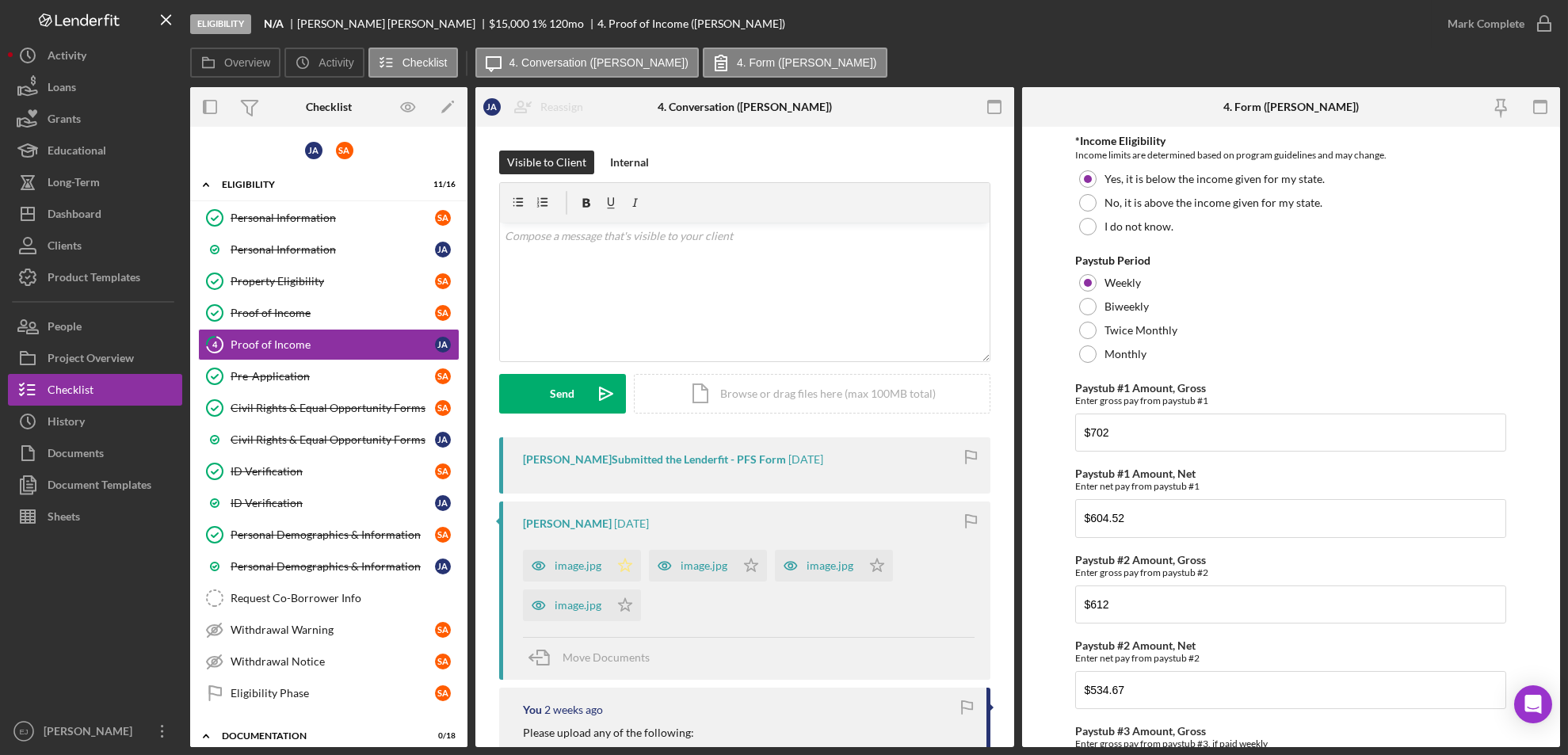
click at [629, 563] on polygon "button" at bounding box center [625, 564] width 13 height 12
click at [747, 565] on icon "Icon/Star" at bounding box center [751, 565] width 32 height 31
click at [874, 564] on icon "Icon/Star" at bounding box center [877, 565] width 32 height 31
click at [621, 602] on polygon "button" at bounding box center [625, 604] width 13 height 12
click at [1545, 18] on icon "button" at bounding box center [1544, 24] width 39 height 39
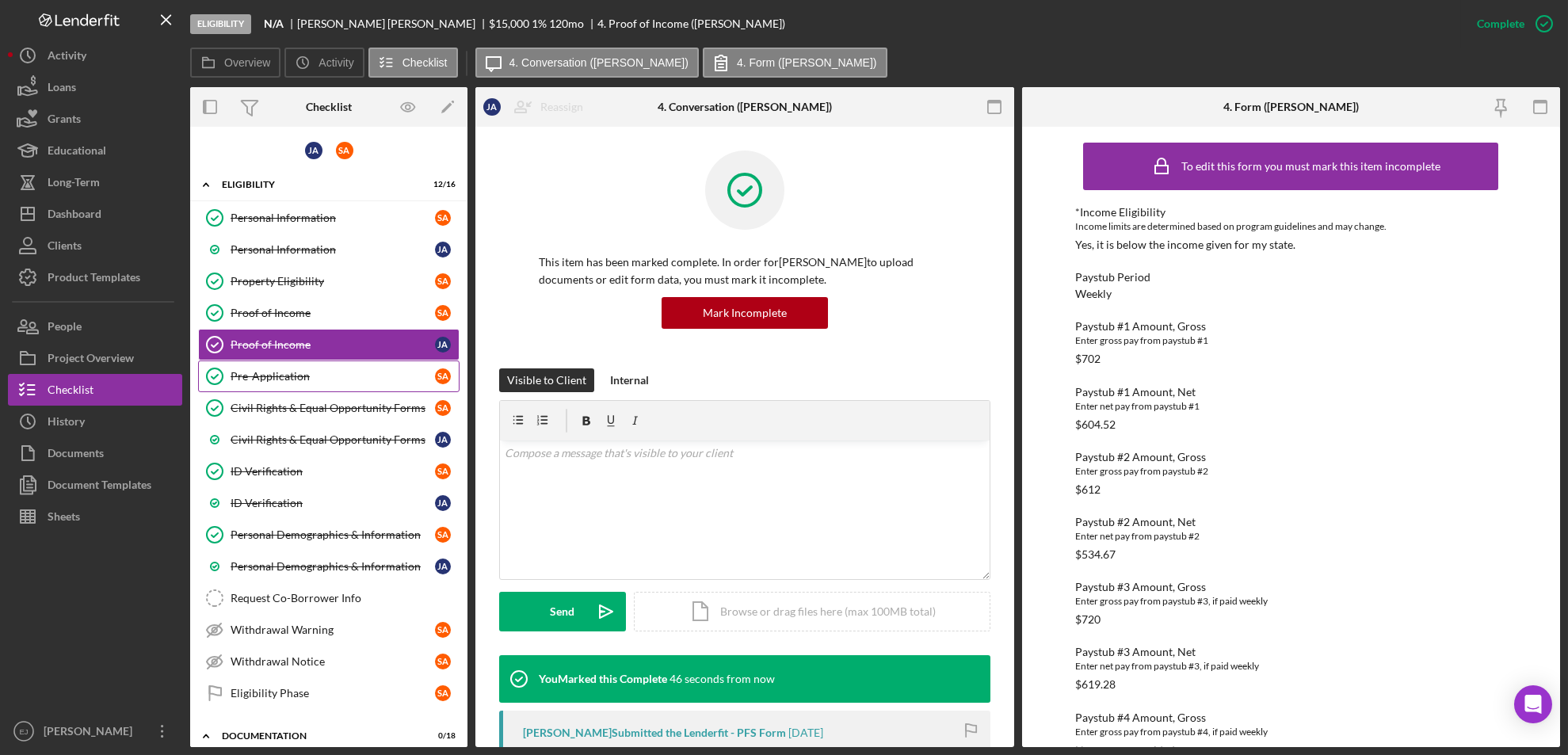
click at [360, 376] on div "Pre-Application" at bounding box center [332, 376] width 205 height 12
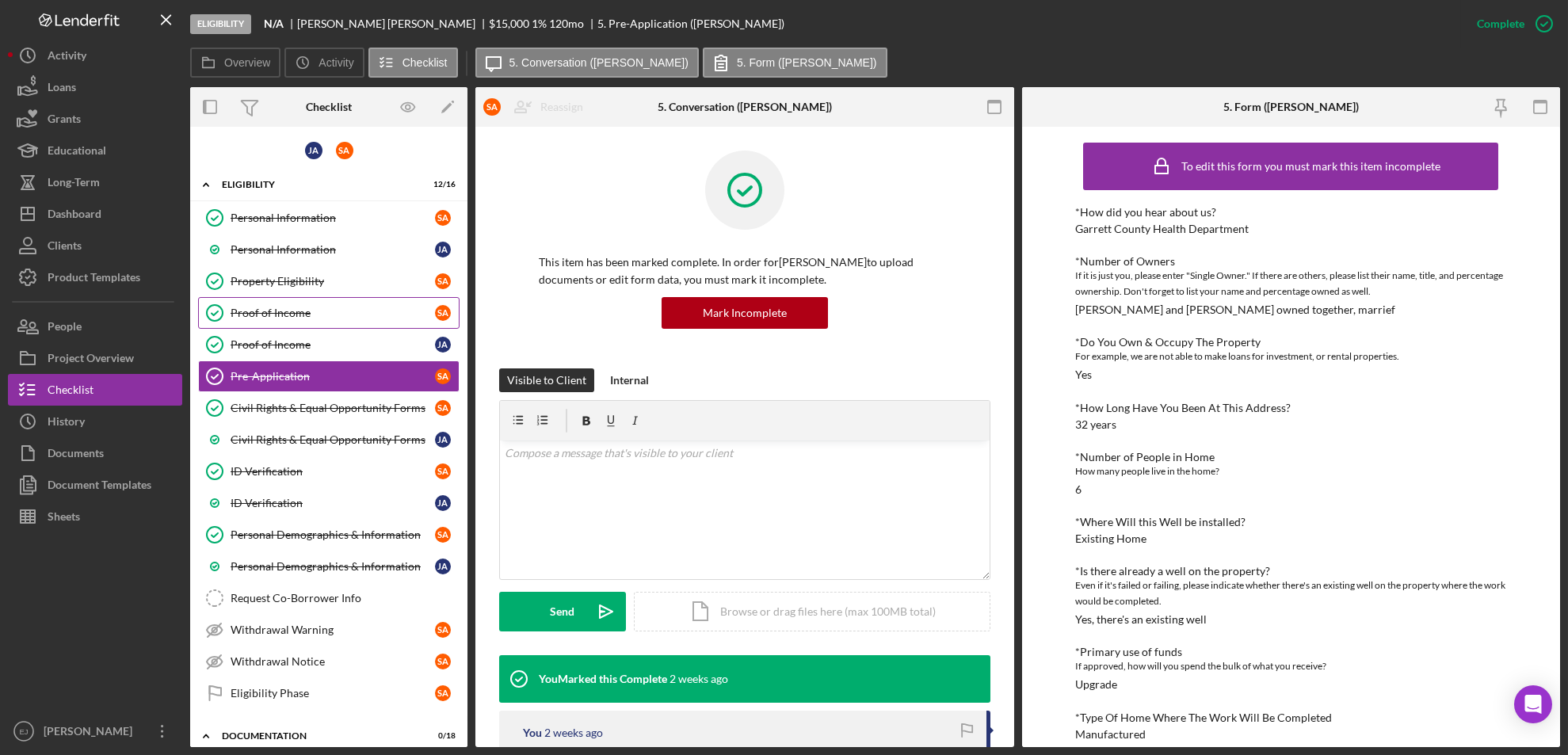
click at [350, 297] on link "Proof of Income Proof of Income S A" at bounding box center [328, 312] width 262 height 31
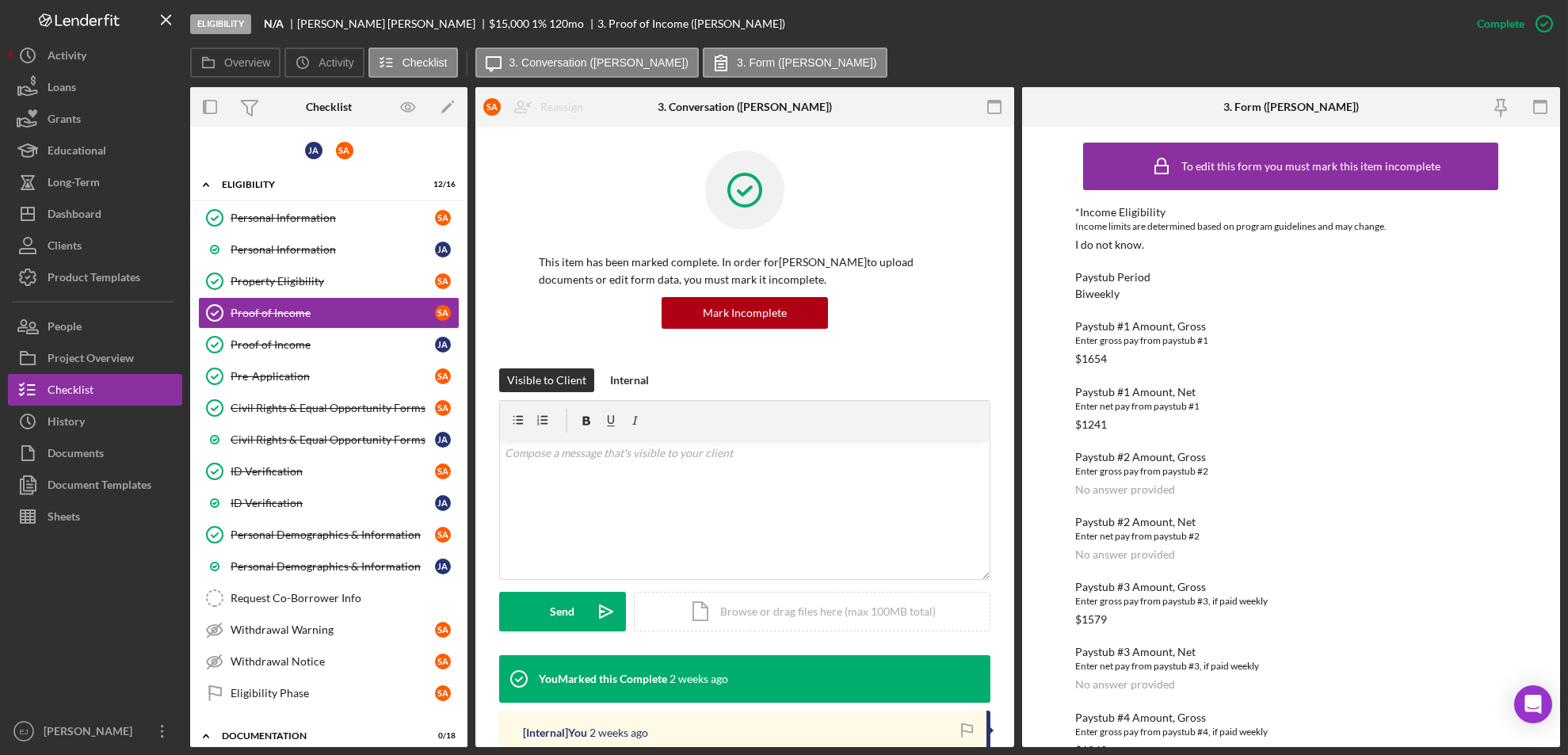
scroll to position [542, 0]
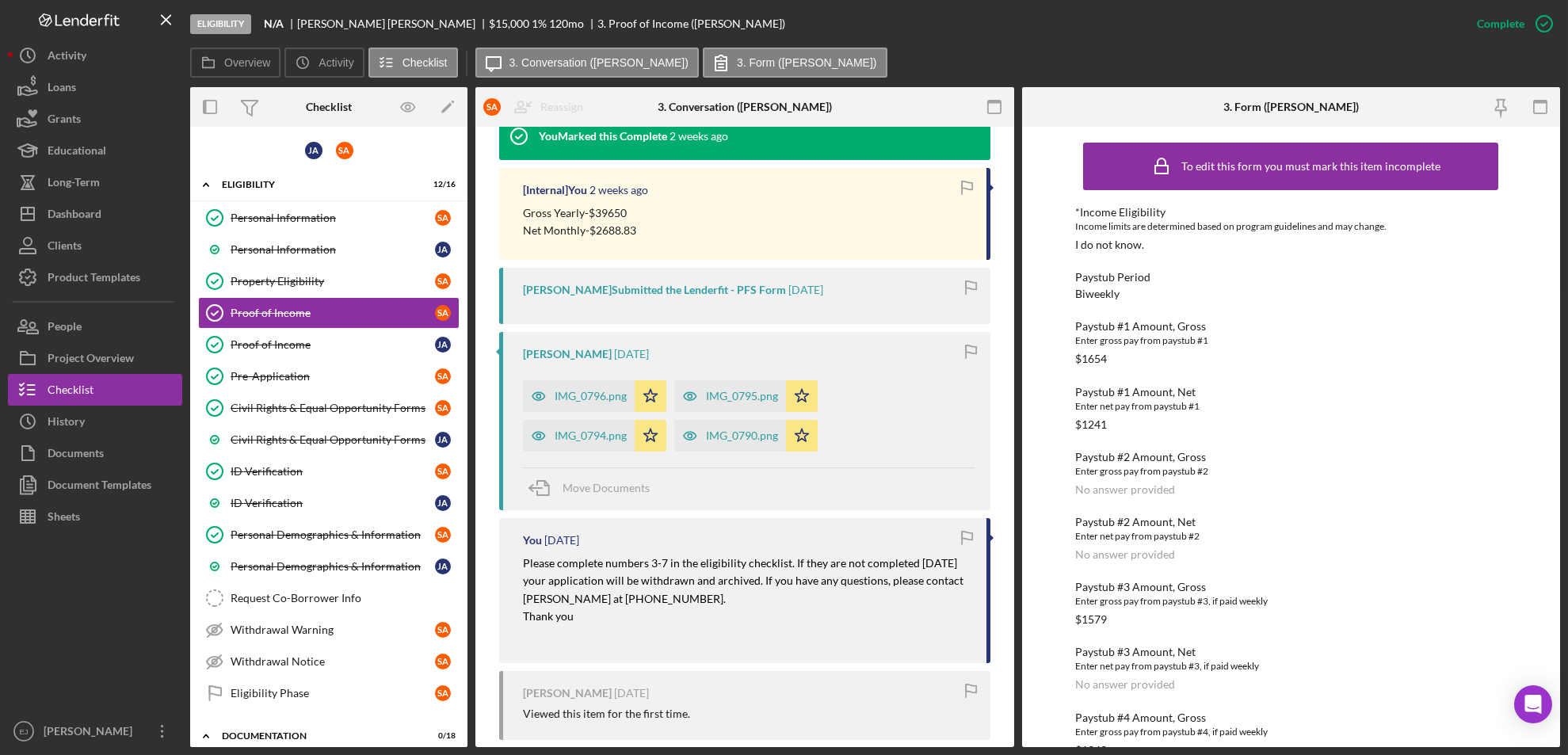
click at [1015, 725] on div "Overview Internal Workflow Stage Eligibility Icon/Dropdown Arrow Archive (can u…" at bounding box center [874, 417] width 1369 height 660
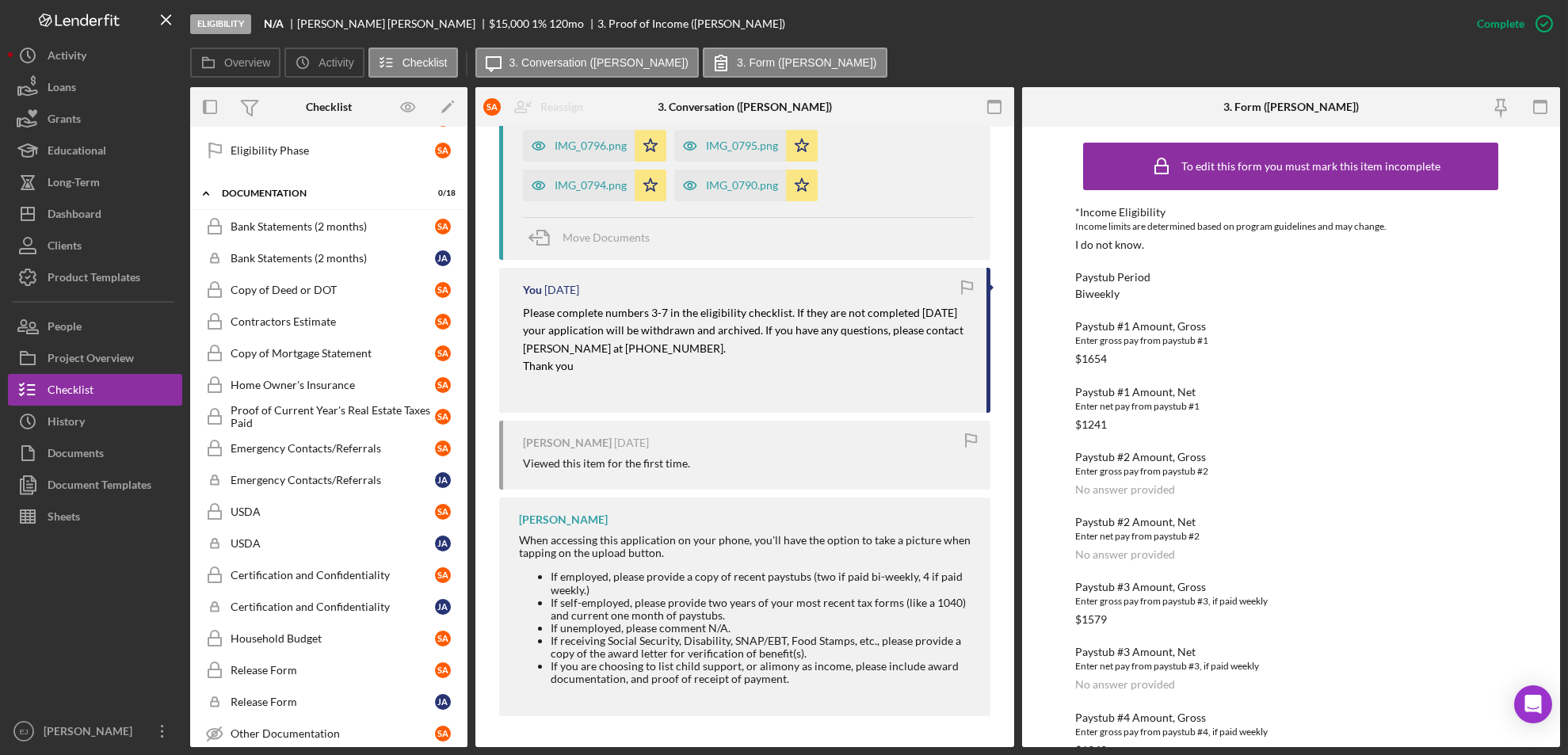
scroll to position [770, 0]
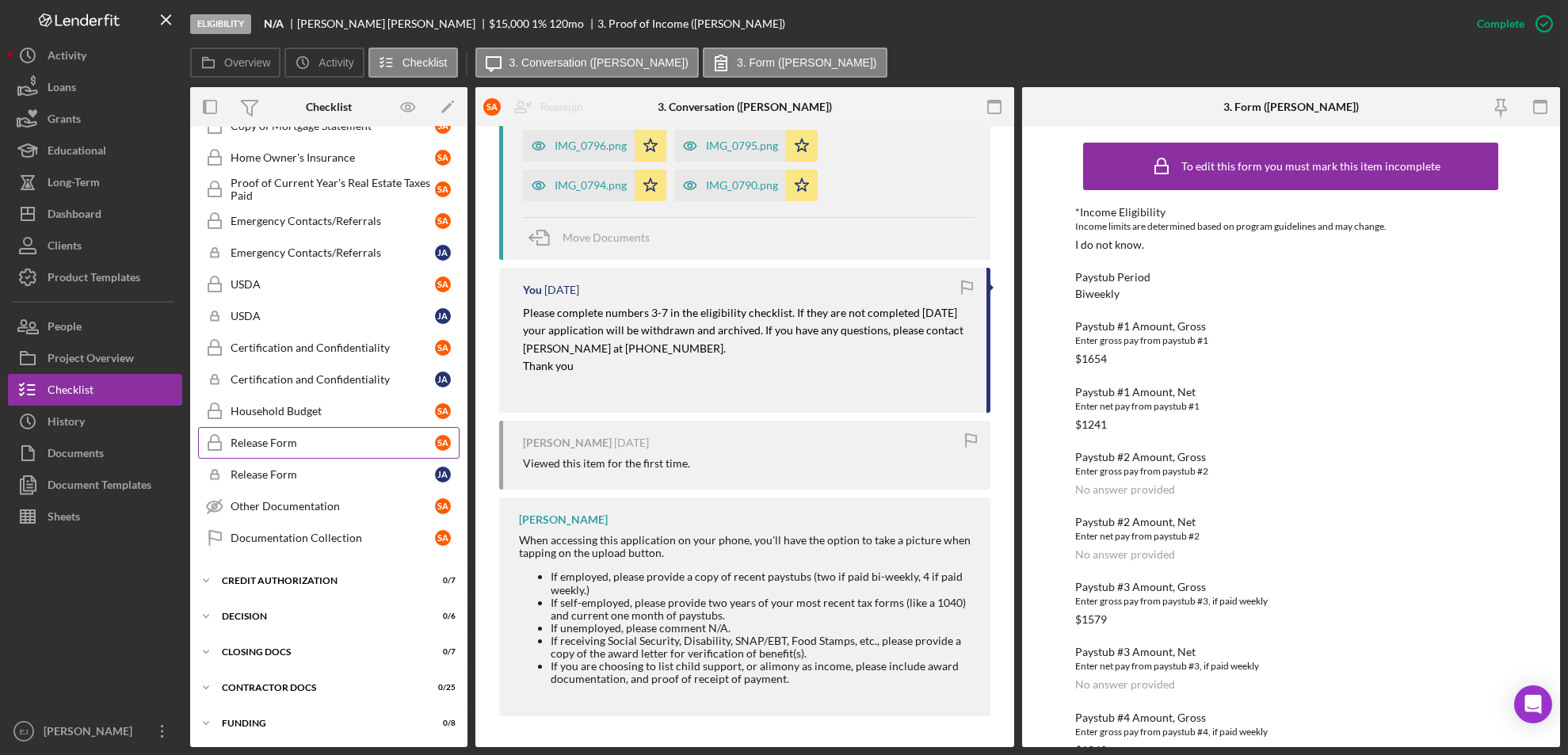
click at [333, 443] on div "Release Form" at bounding box center [332, 443] width 205 height 12
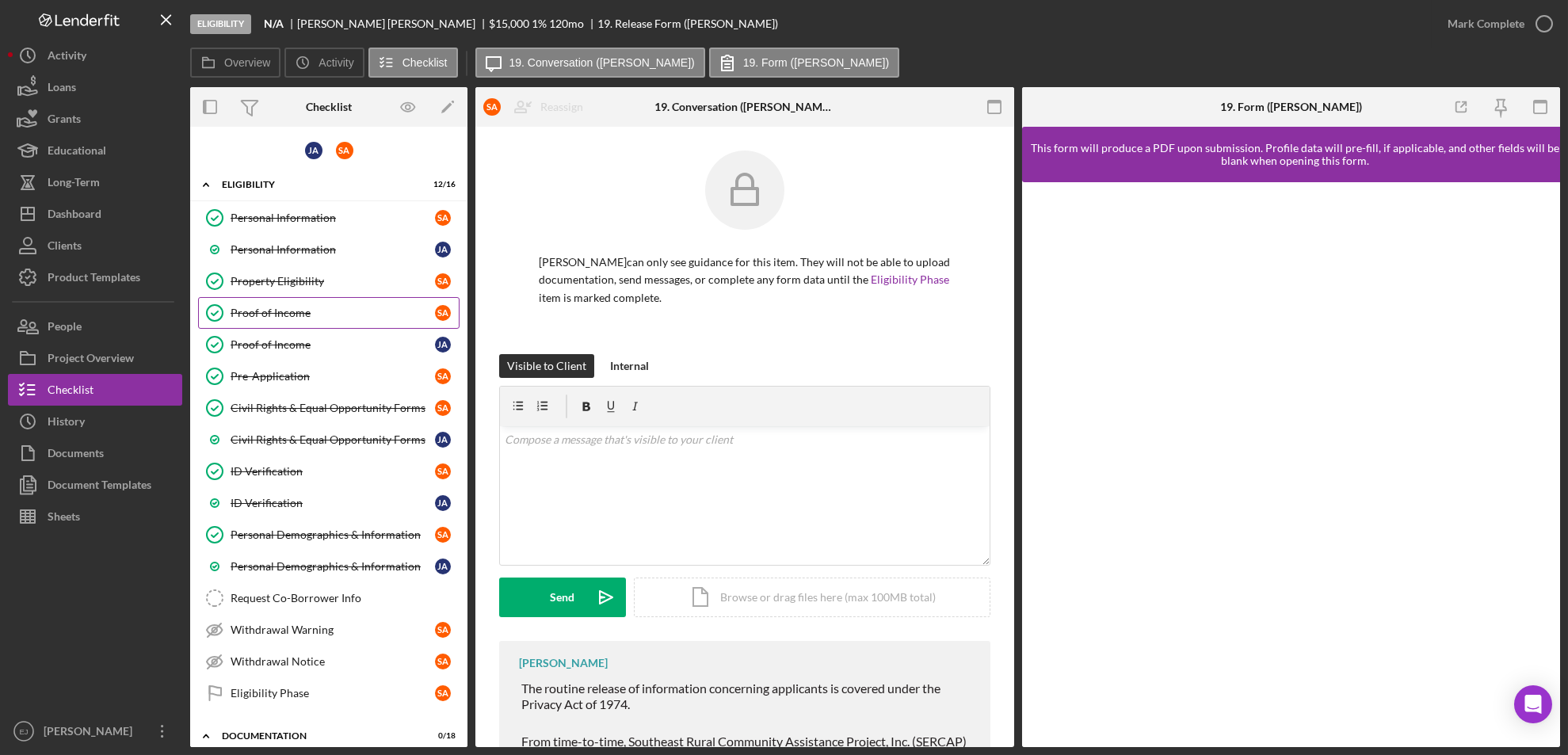
click at [306, 315] on div "Proof of Income" at bounding box center [332, 312] width 205 height 12
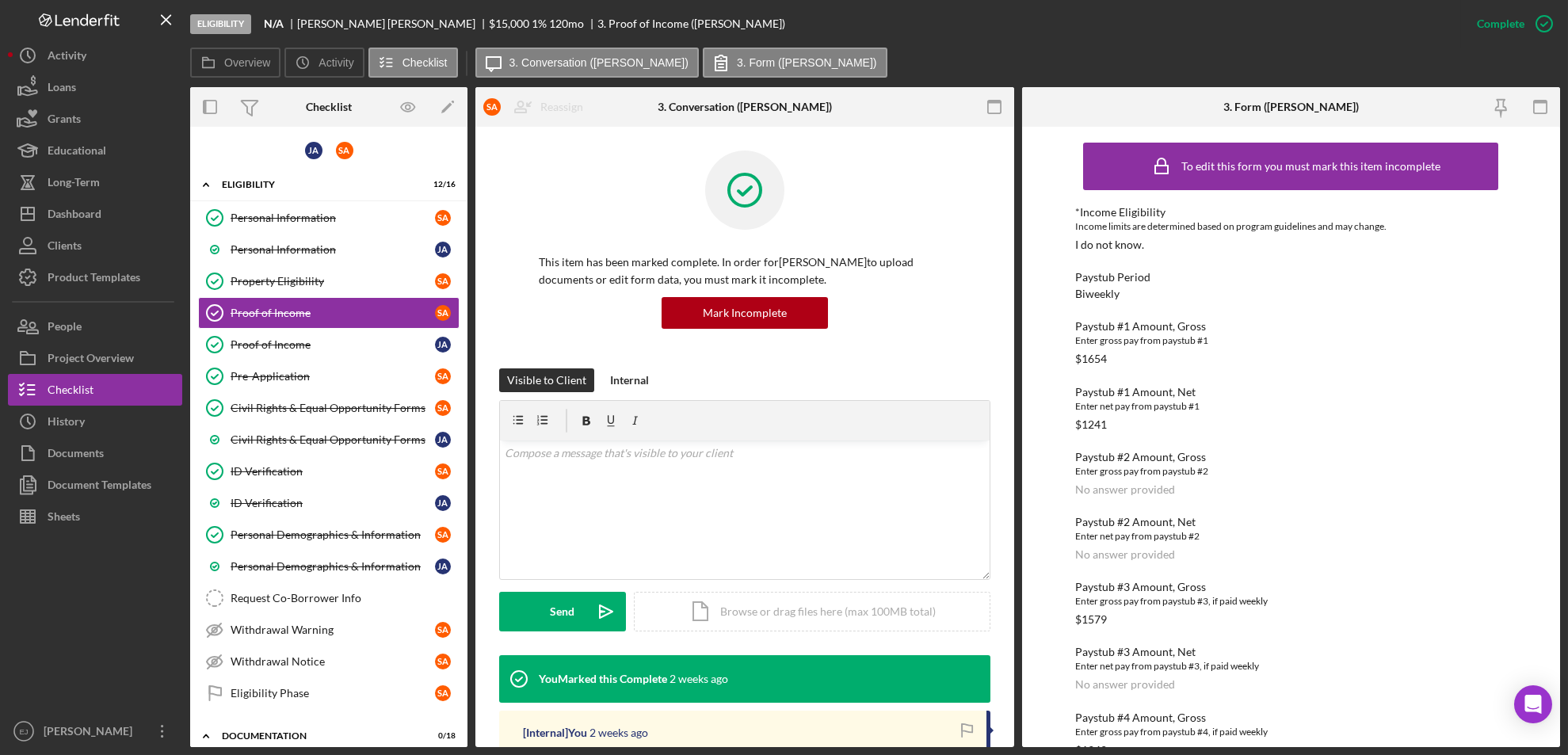
scroll to position [542, 0]
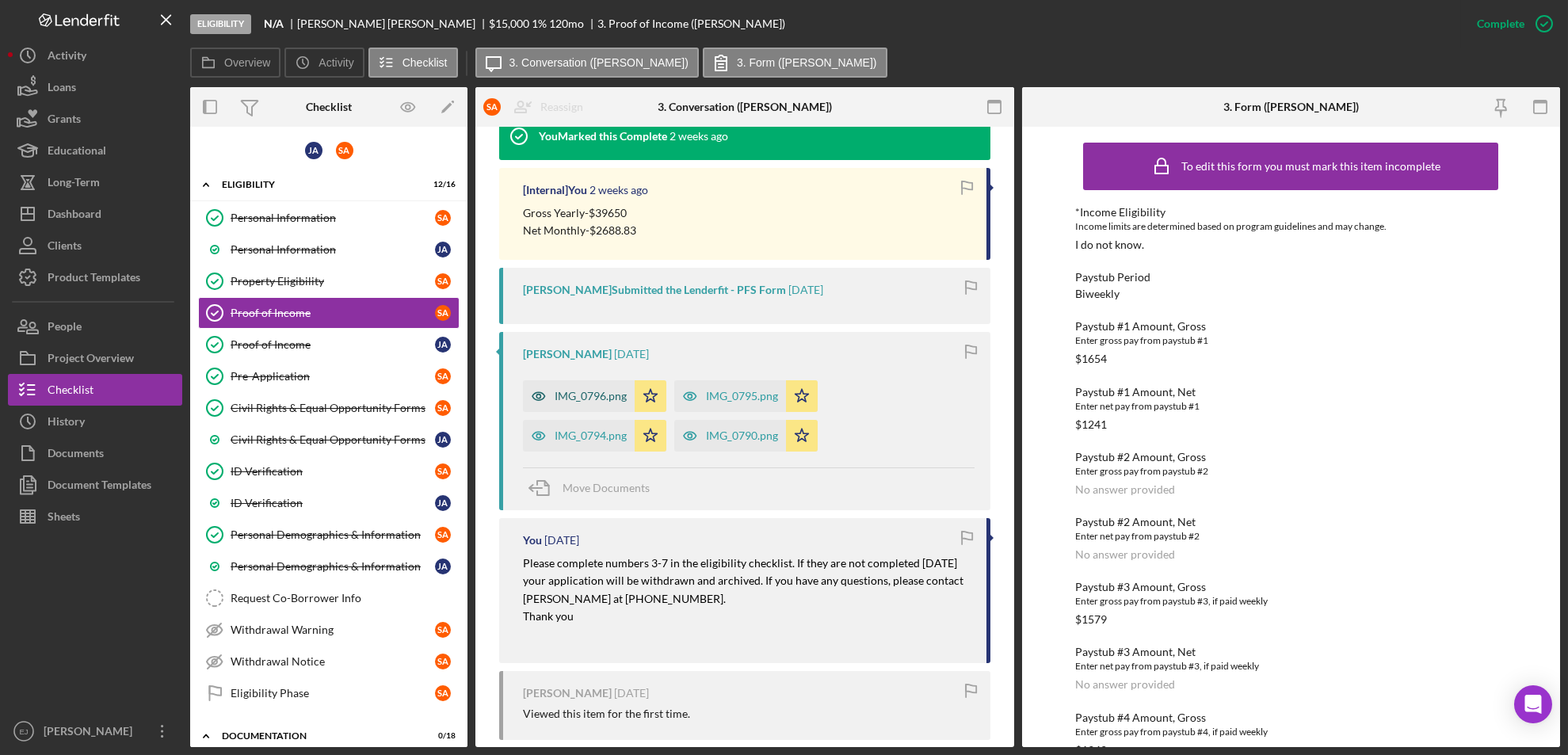
click at [543, 391] on icon "button" at bounding box center [538, 396] width 32 height 31
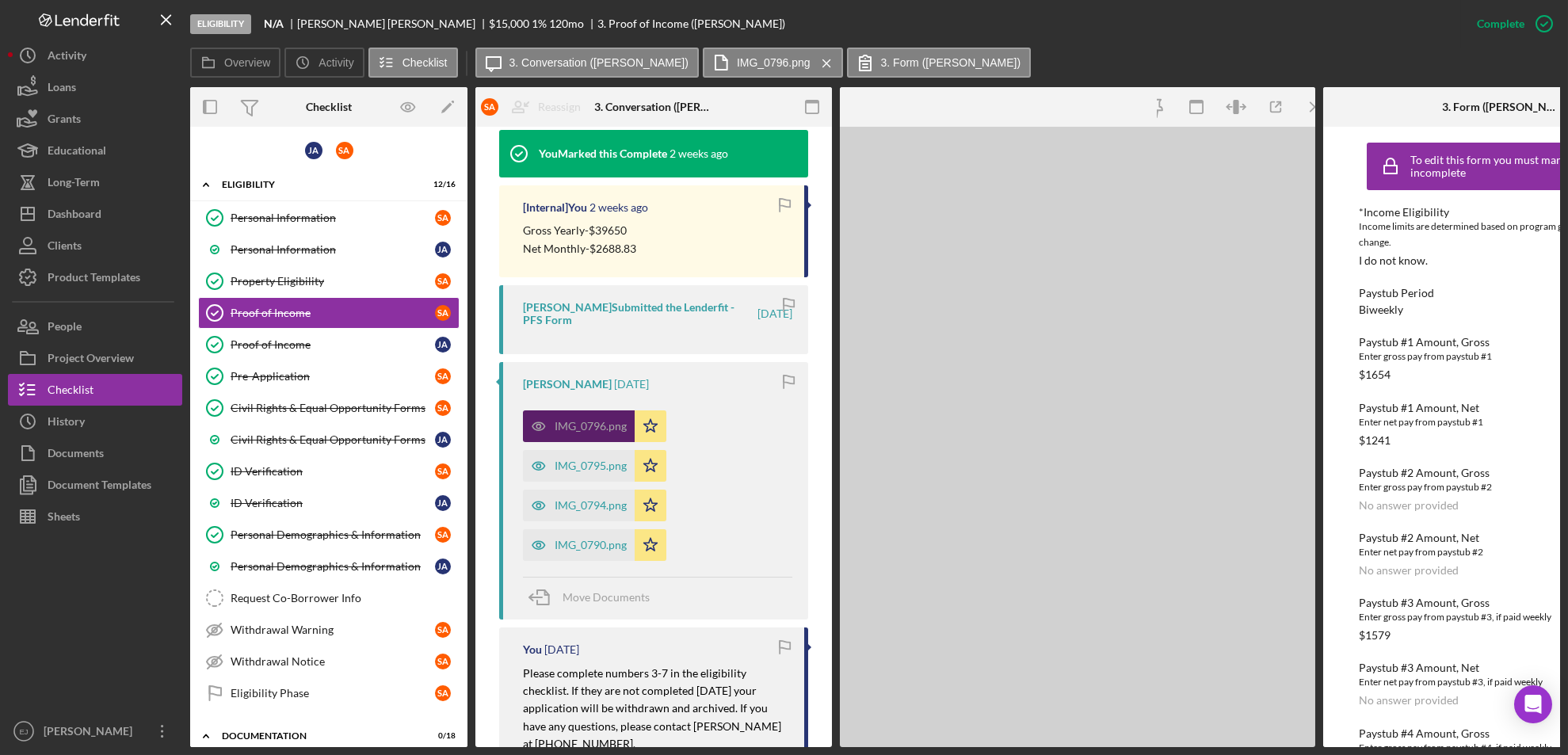
scroll to position [560, 0]
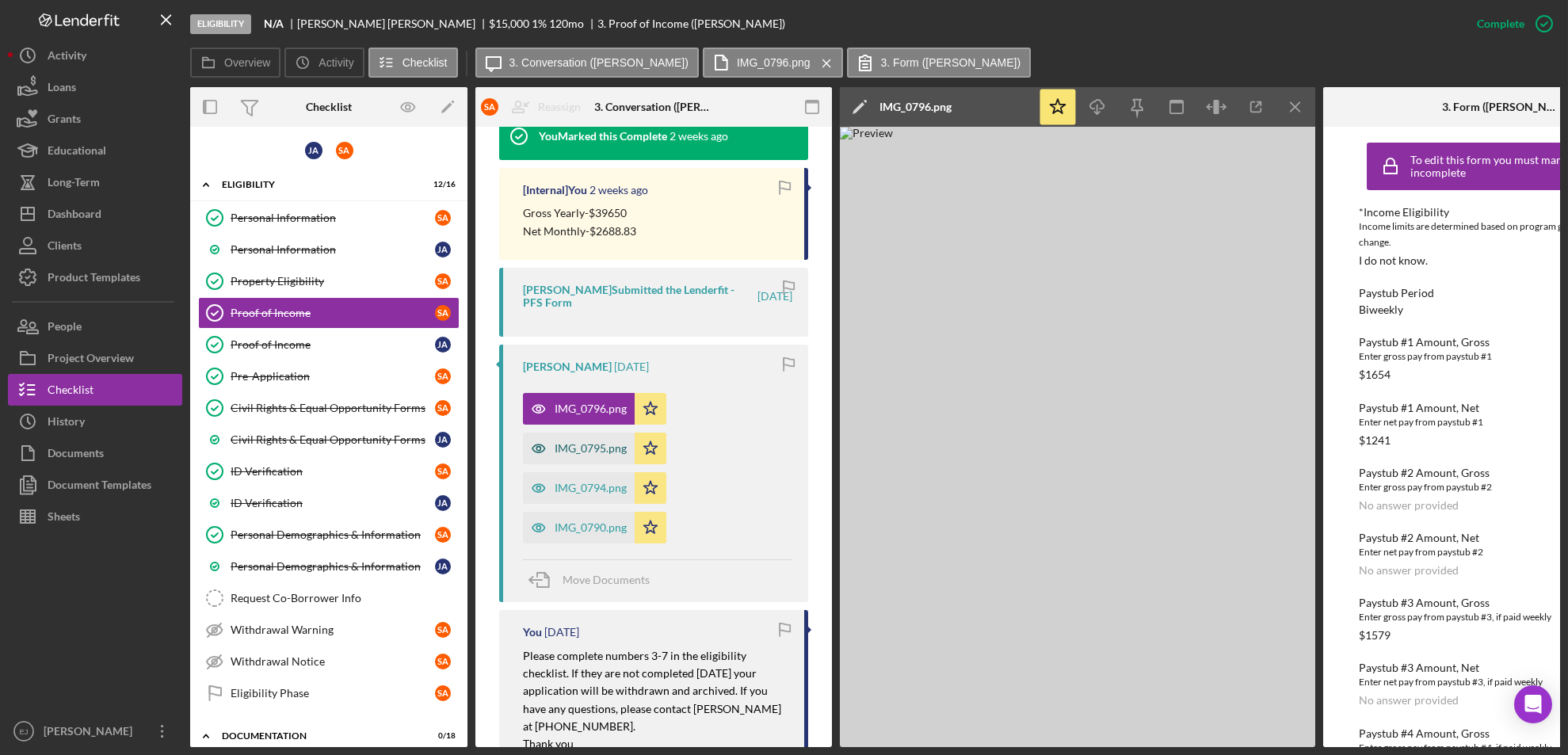
click at [598, 444] on div "IMG_0795.png" at bounding box center [591, 448] width 72 height 12
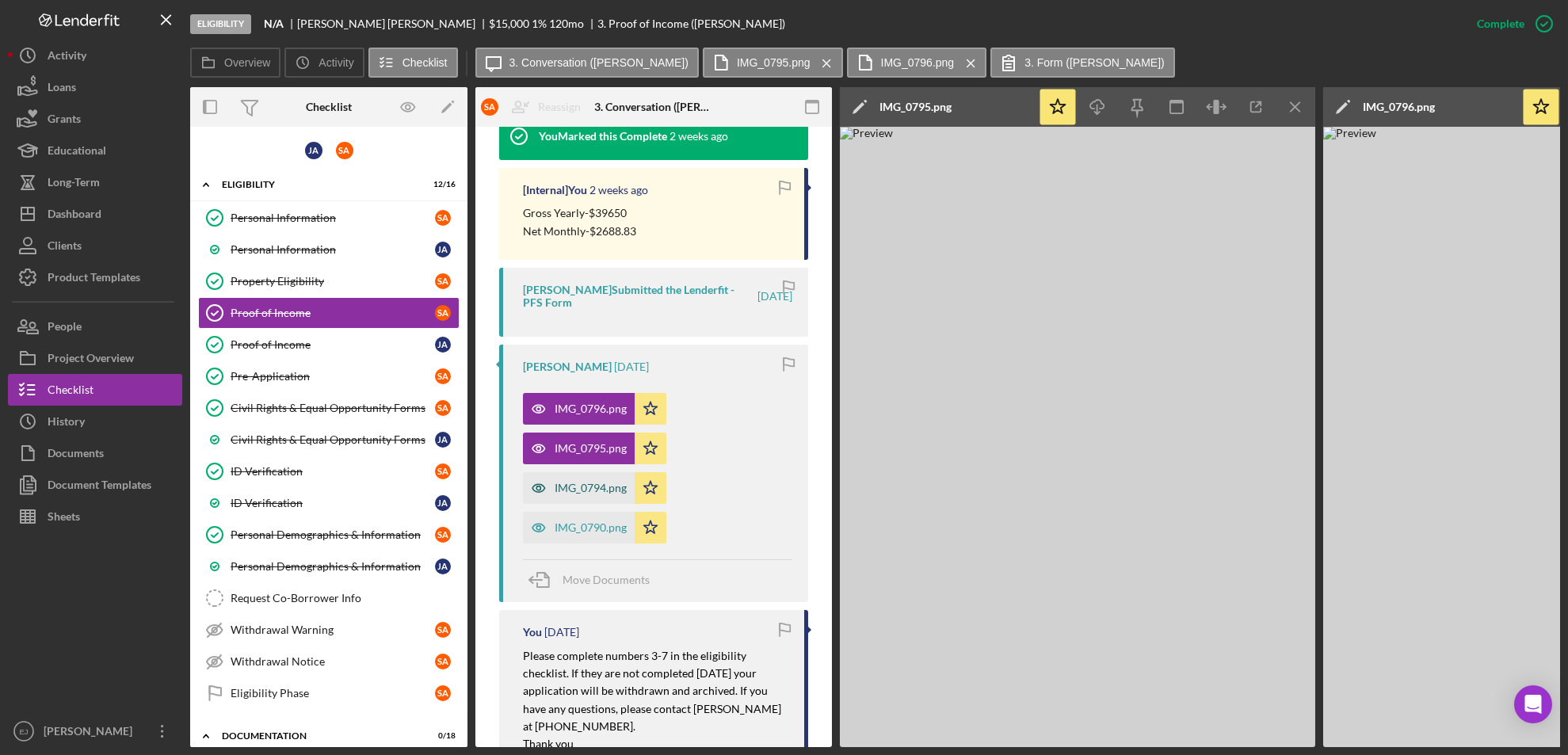
click at [600, 492] on div "IMG_0794.png" at bounding box center [591, 487] width 72 height 12
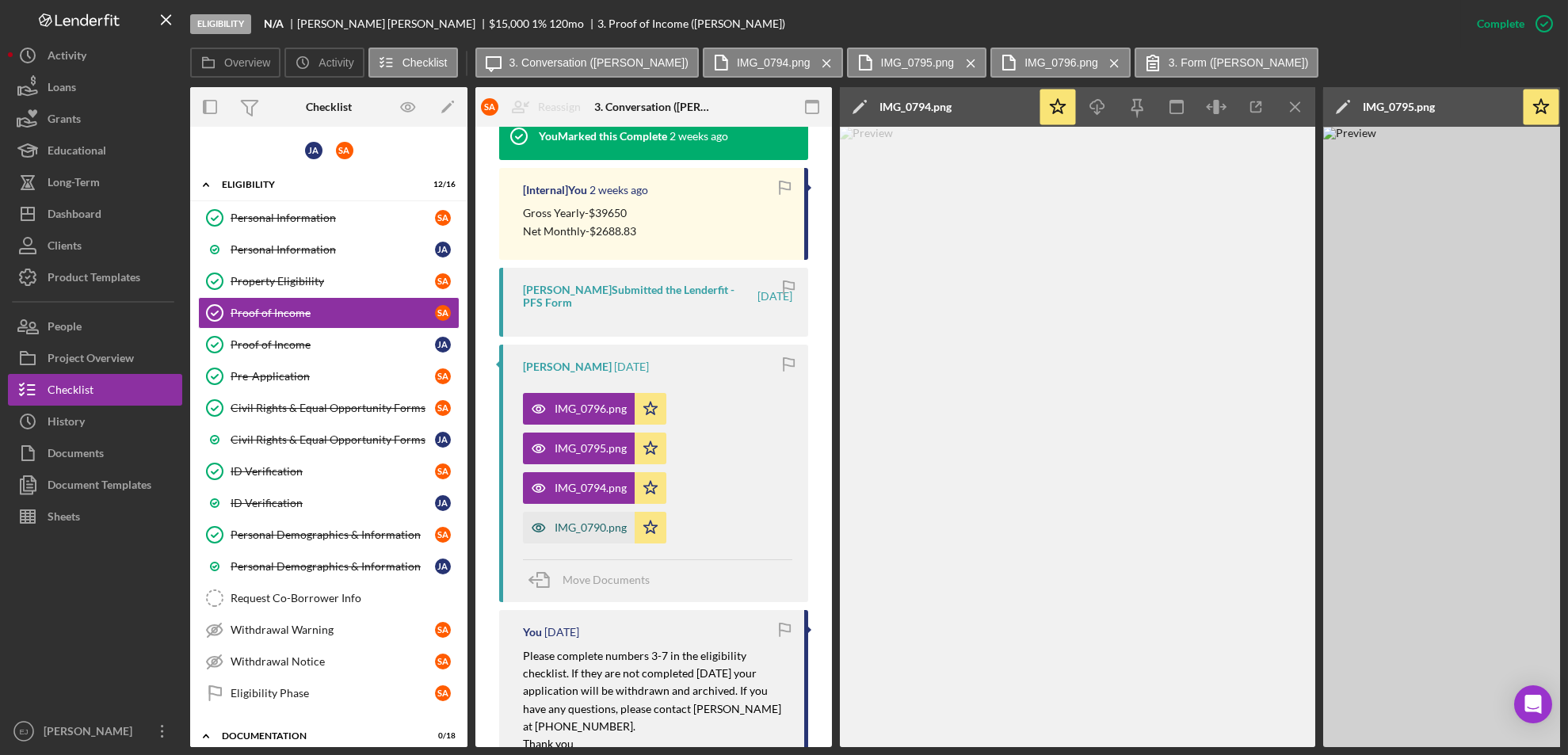
click at [607, 525] on div "IMG_0790.png" at bounding box center [591, 528] width 72 height 12
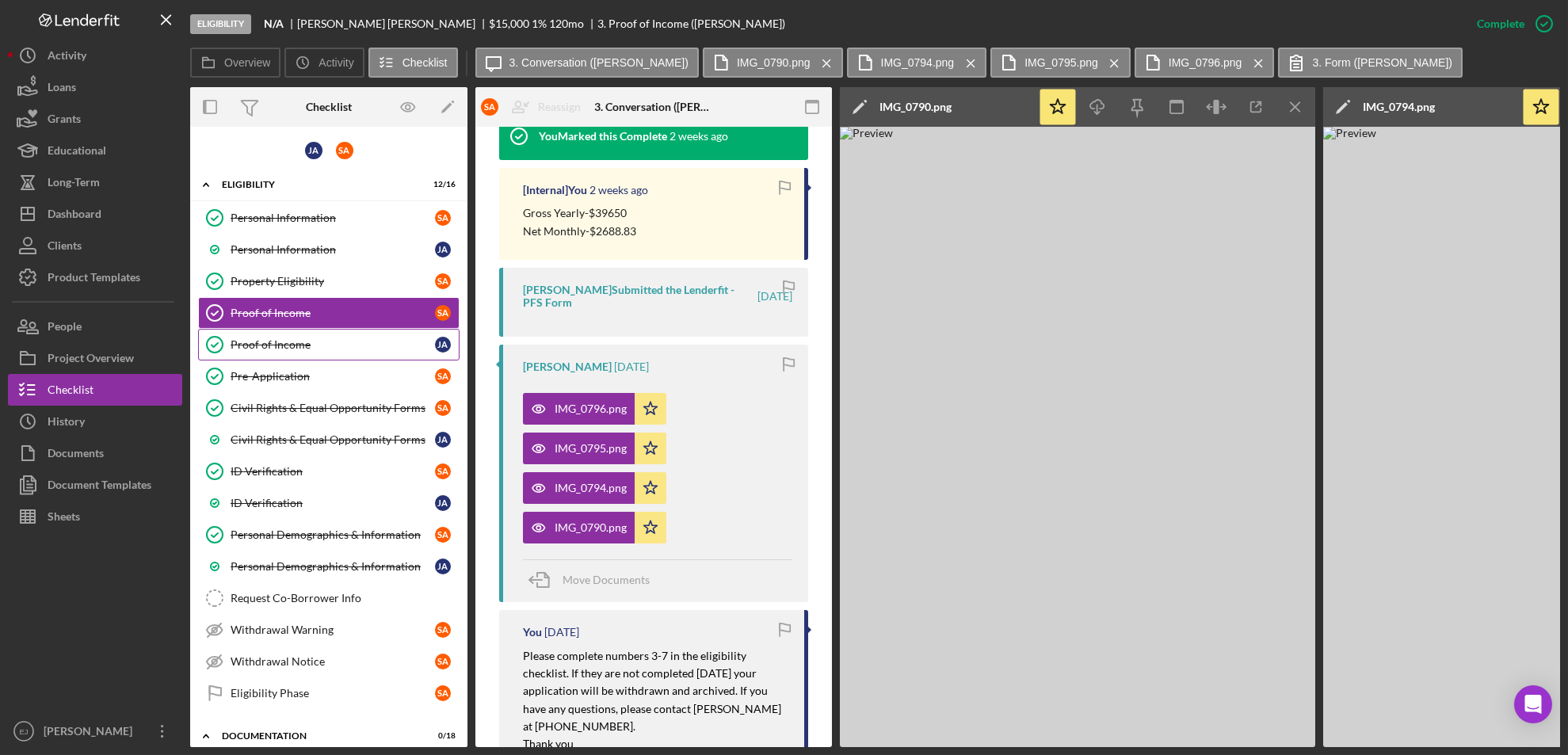
click at [293, 342] on div "Proof of Income" at bounding box center [332, 345] width 205 height 12
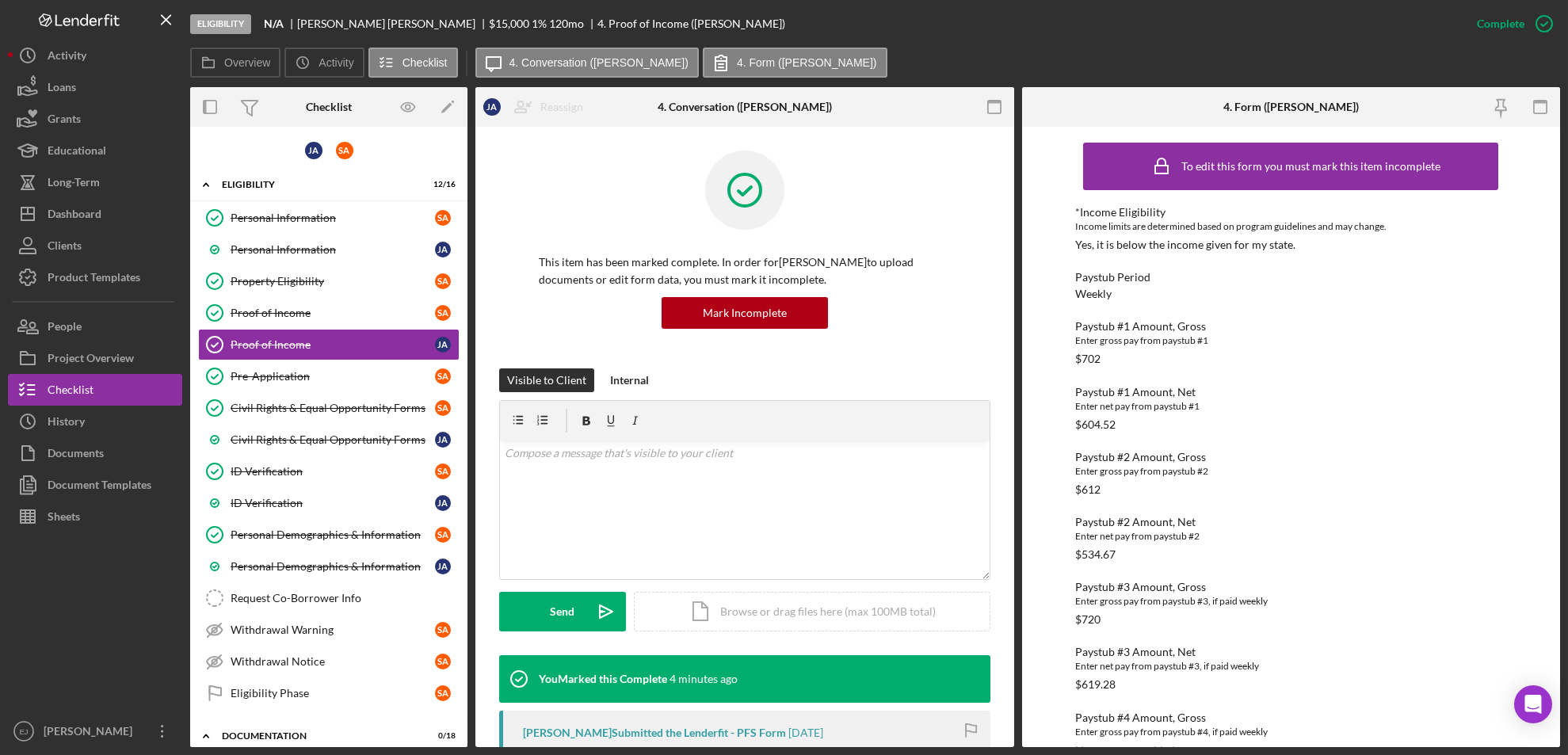
scroll to position [542, 0]
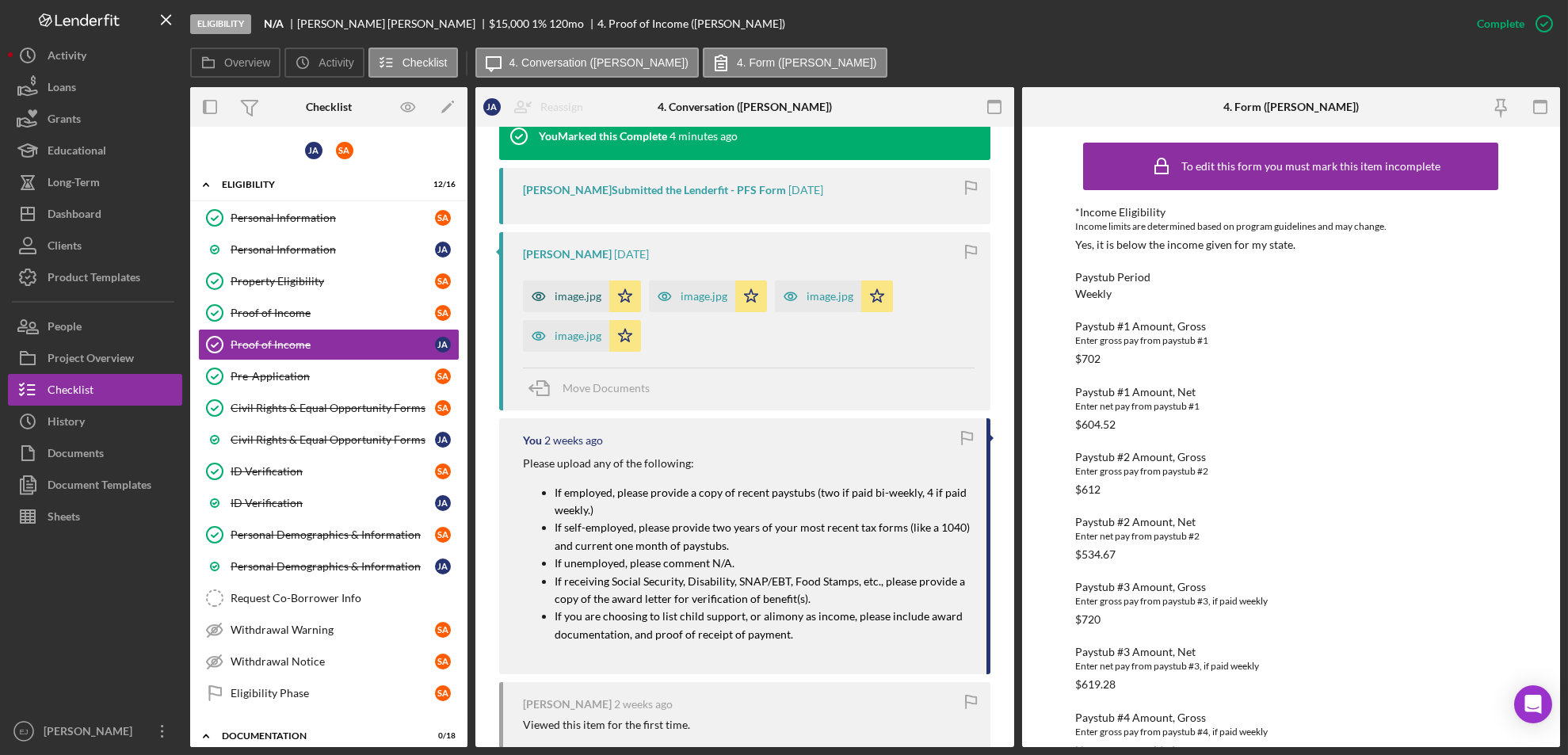
click at [574, 308] on div "image.jpg" at bounding box center [565, 296] width 87 height 31
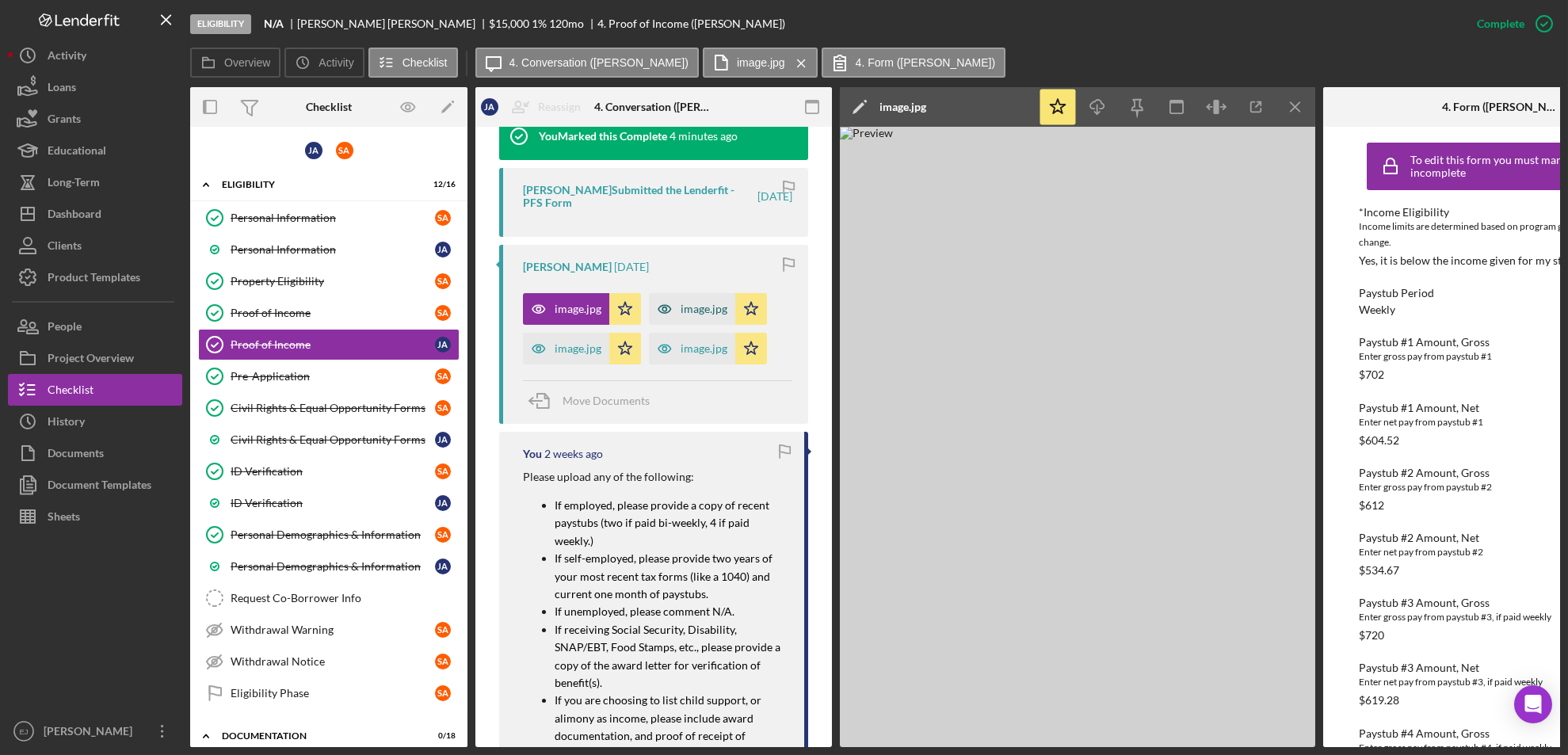
click at [682, 313] on div "image.jpg" at bounding box center [704, 309] width 46 height 12
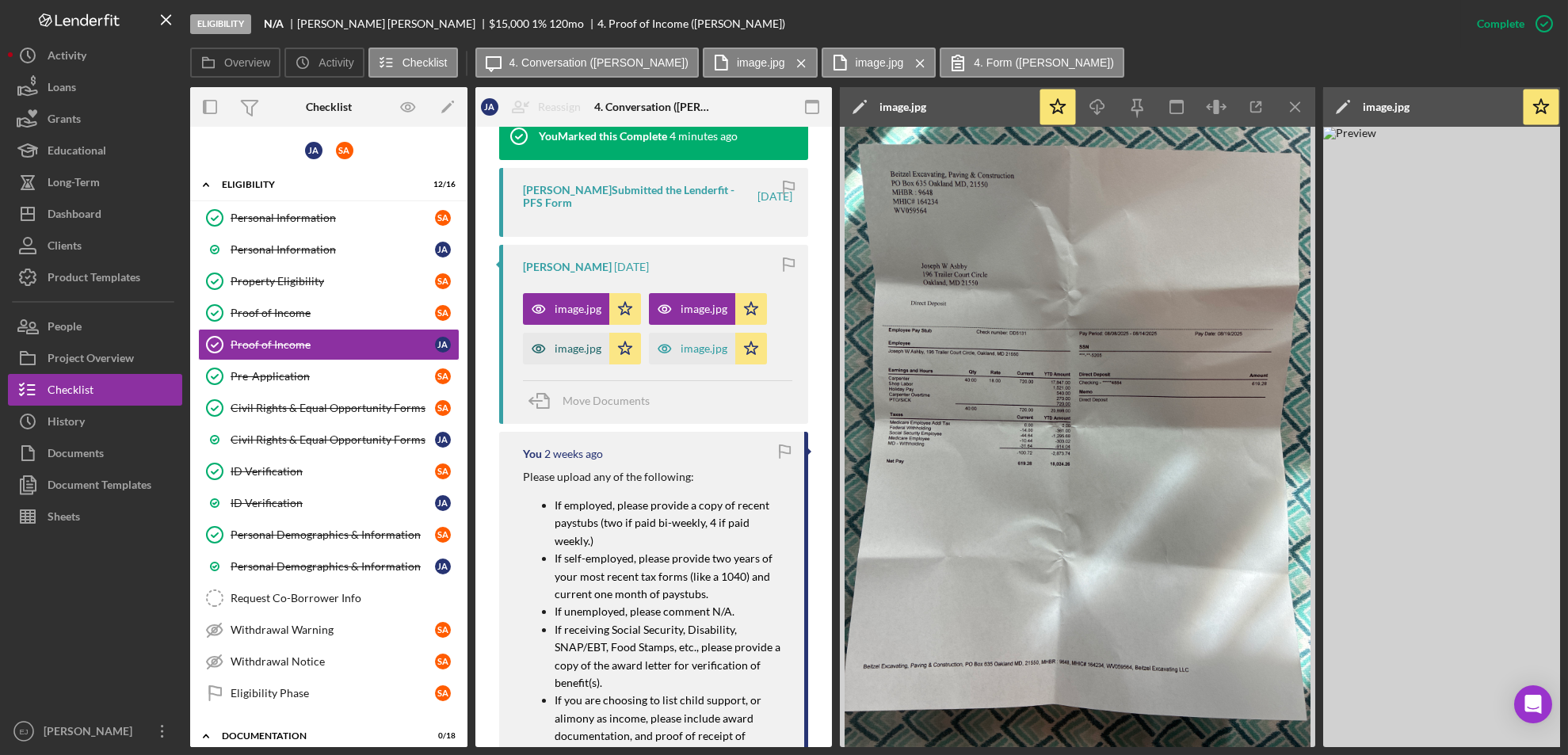
click at [544, 347] on icon "button" at bounding box center [538, 348] width 32 height 31
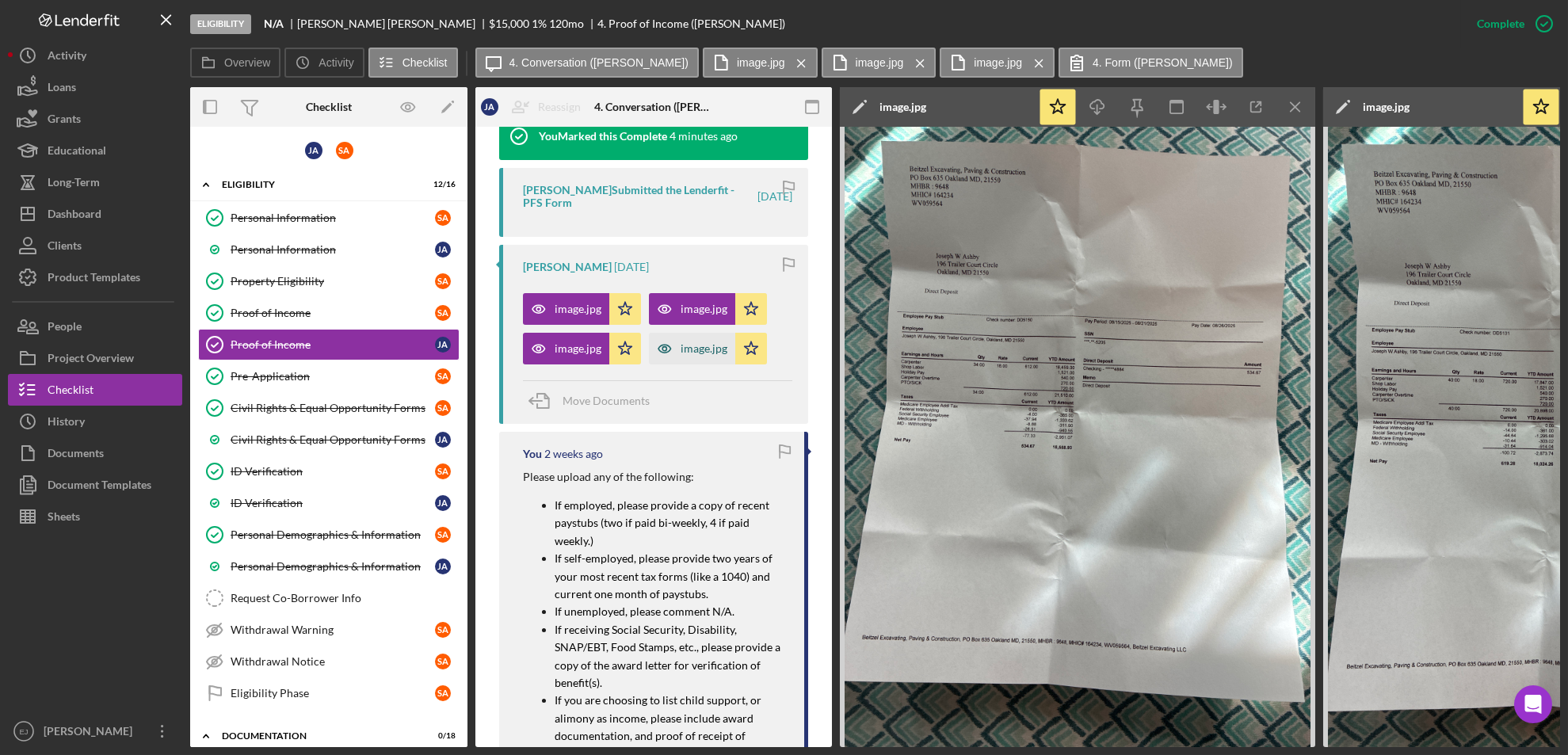
click at [686, 339] on div "image.jpg" at bounding box center [691, 348] width 87 height 31
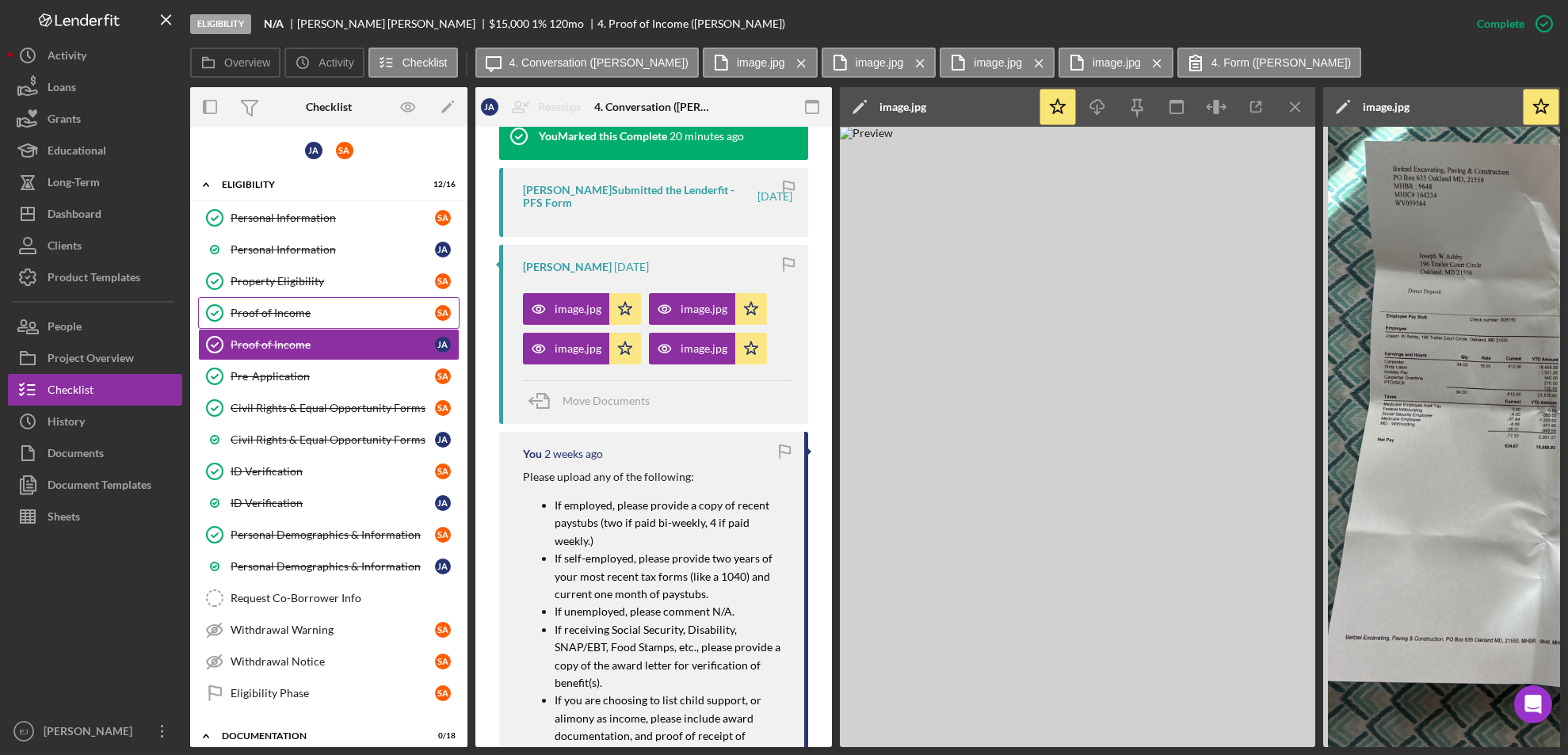
click at [342, 309] on div "Proof of Income" at bounding box center [332, 312] width 205 height 12
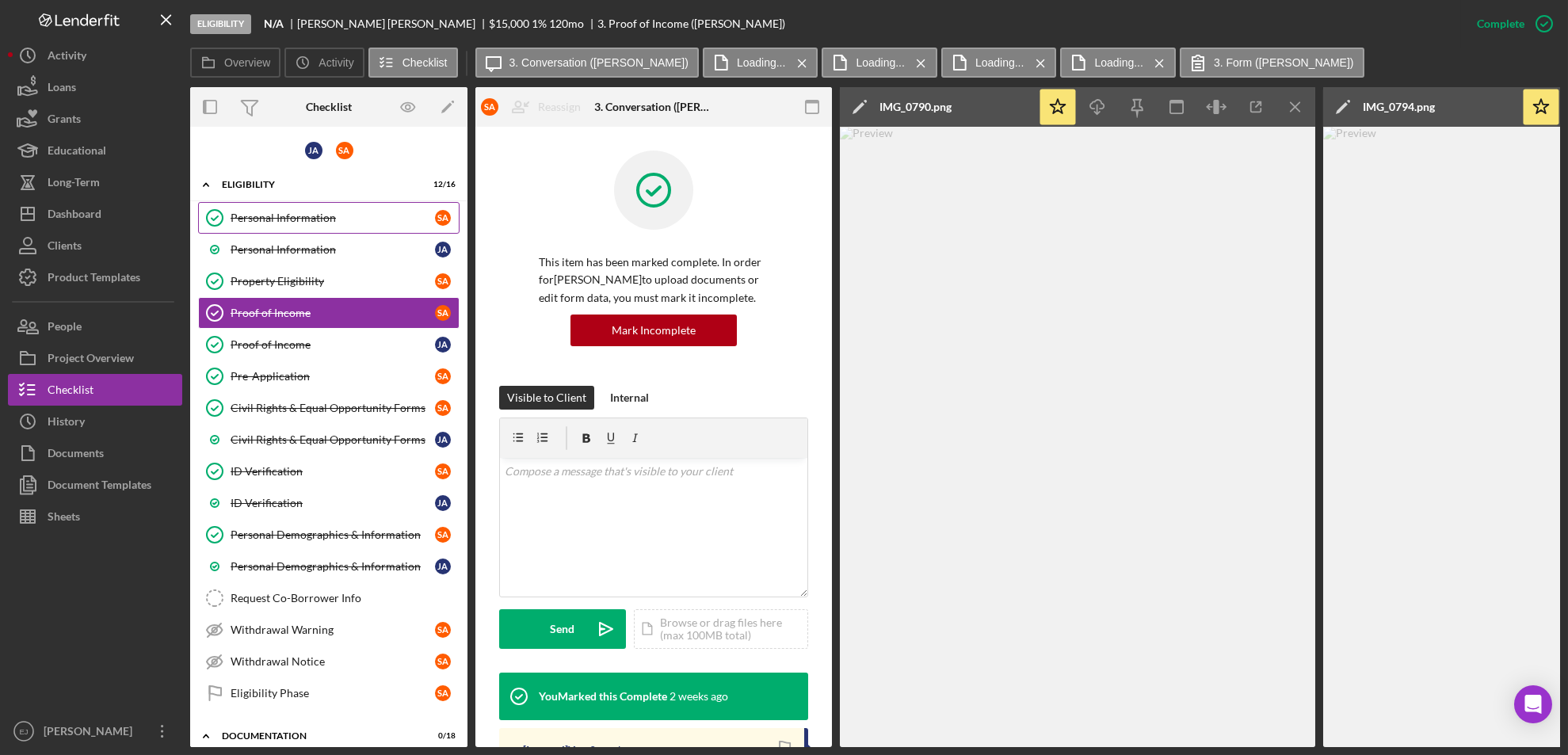
click at [321, 202] on link "Personal Information Personal Information S A" at bounding box center [328, 218] width 262 height 31
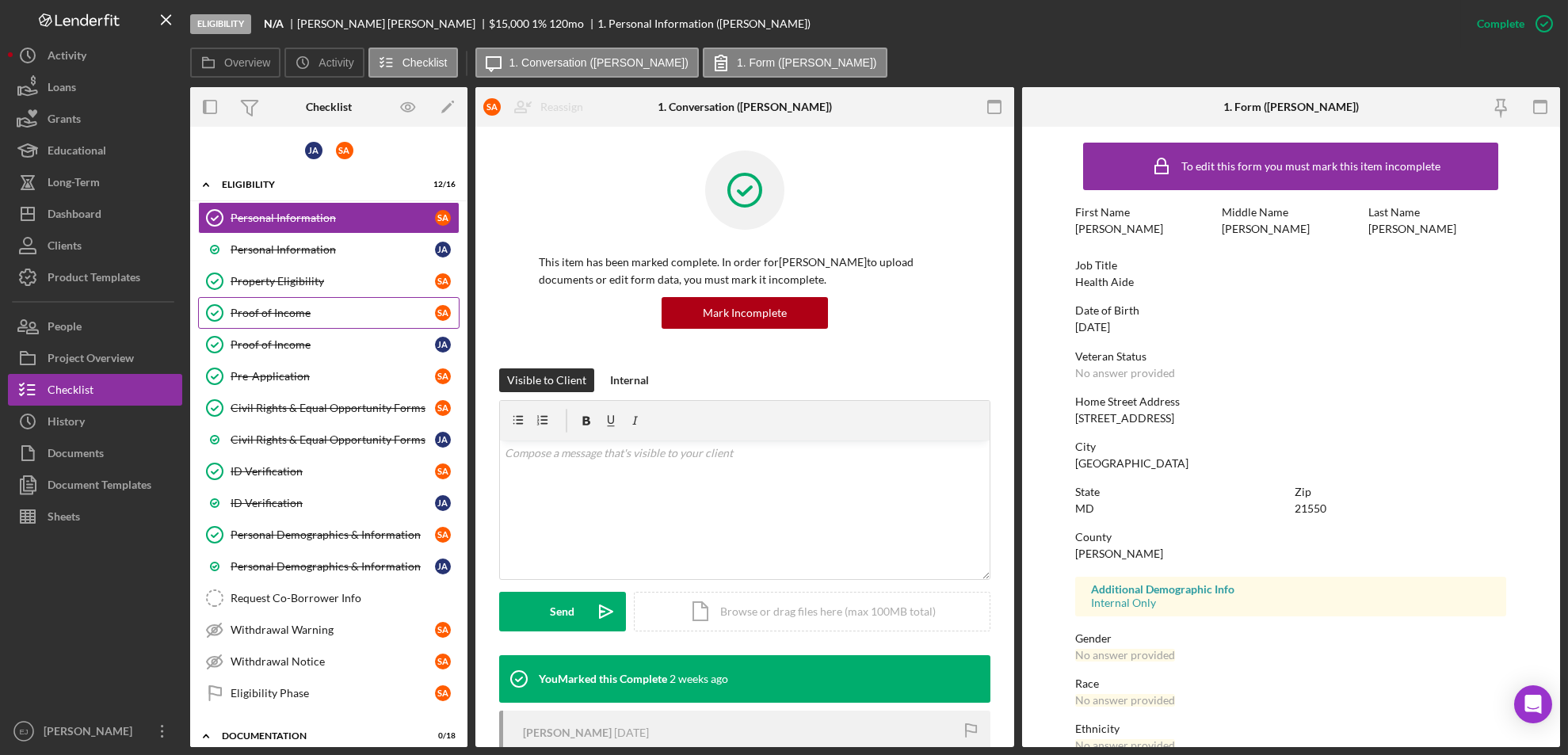
click at [307, 311] on div "Proof of Income" at bounding box center [332, 312] width 205 height 12
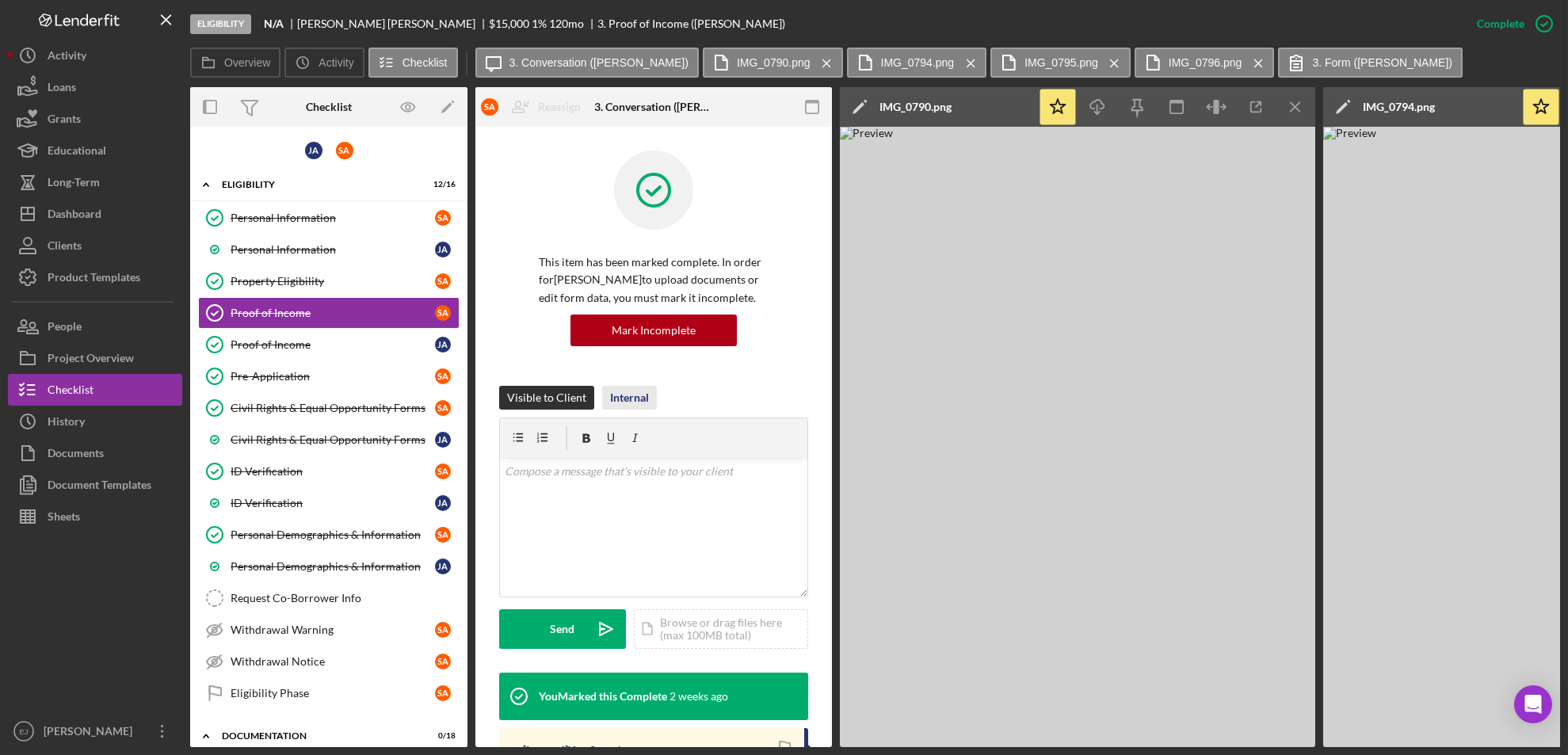
click at [637, 400] on div "Internal" at bounding box center [629, 397] width 38 height 24
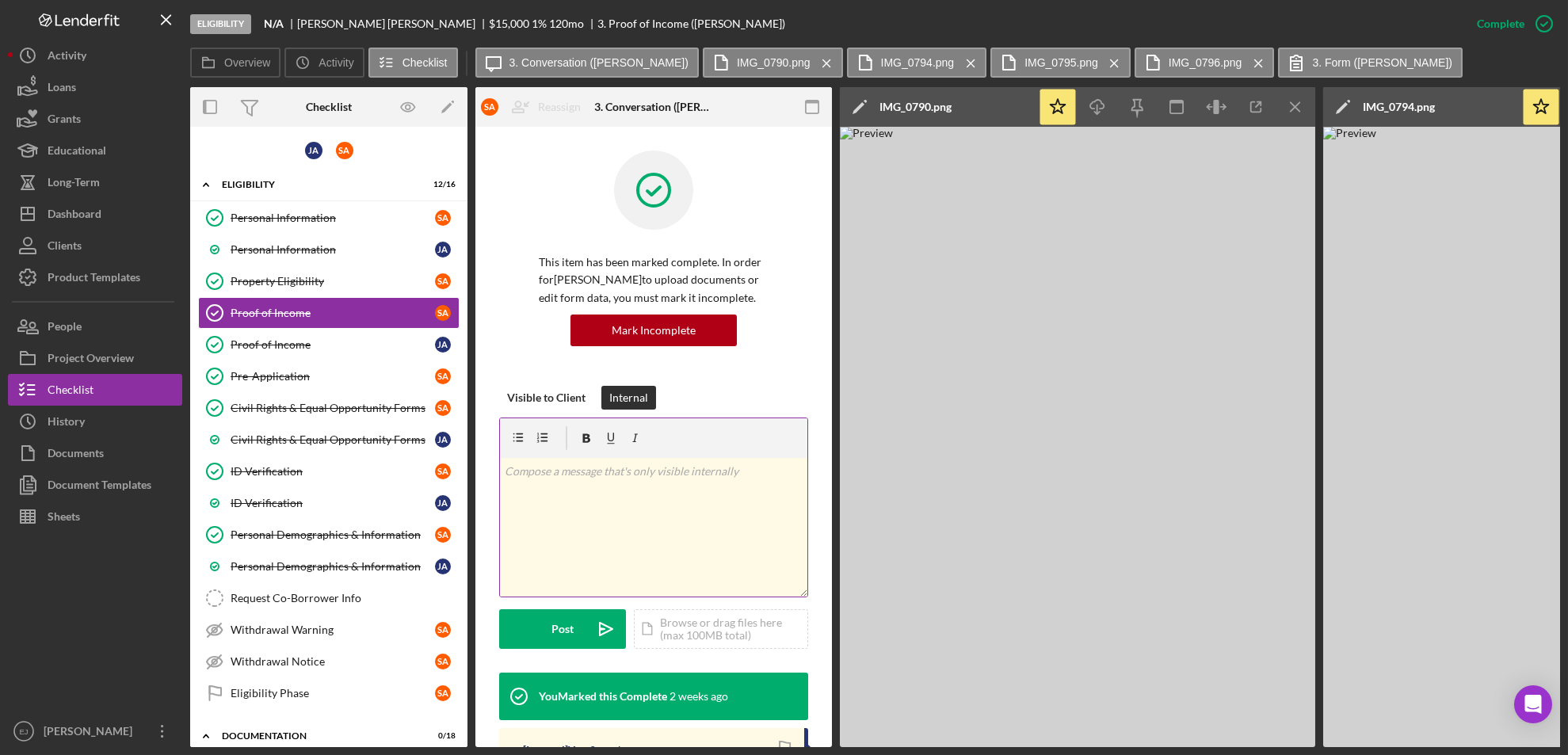
click at [573, 487] on div "v Color teal Color pink Remove color Add row above Add row below Add column bef…" at bounding box center [653, 527] width 307 height 138
click at [655, 467] on p "Household Income- $76,581.70Net Monthly-" at bounding box center [654, 472] width 298 height 17
click at [596, 487] on p "Net Monthly-" at bounding box center [654, 493] width 298 height 17
click at [556, 629] on div "Post" at bounding box center [562, 628] width 22 height 39
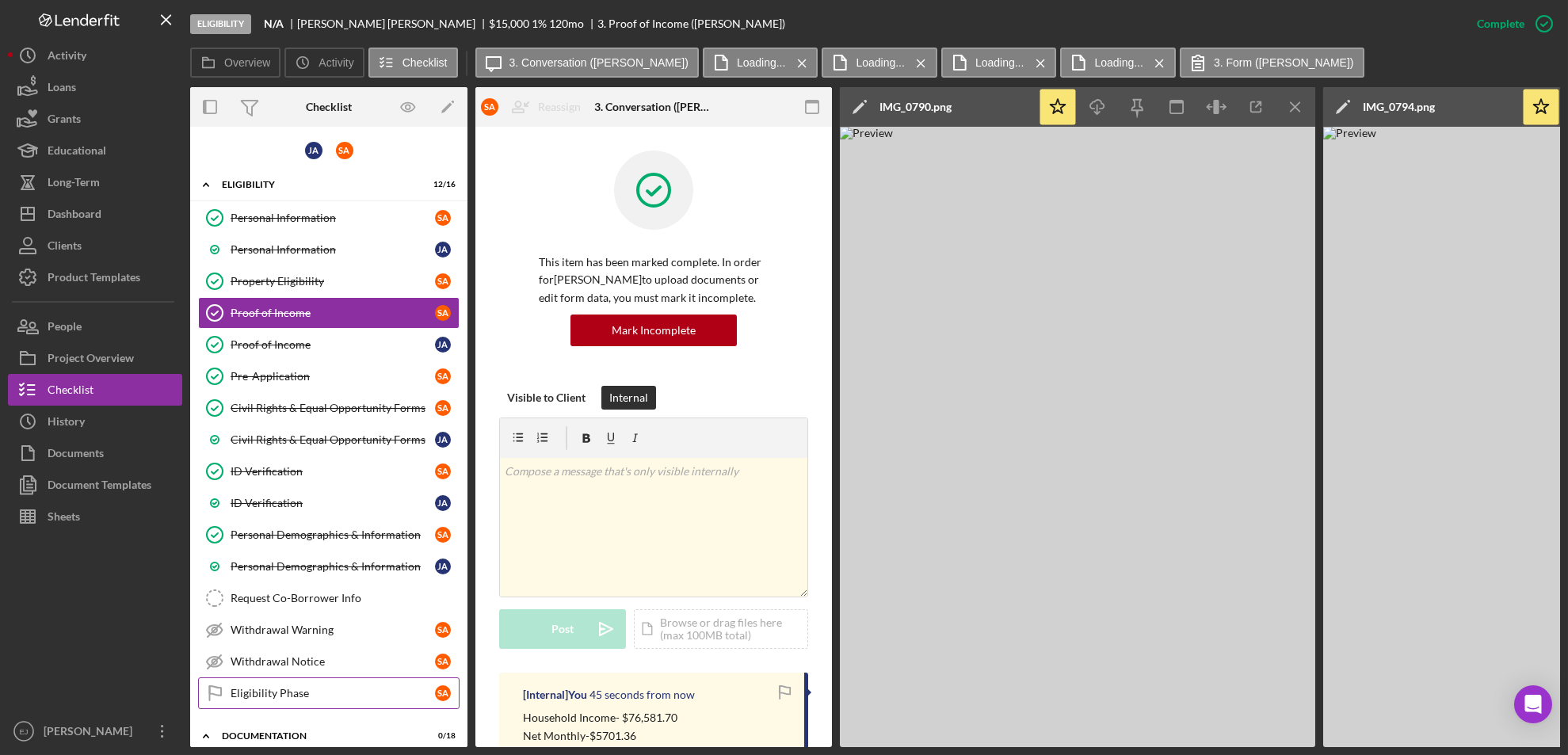
click at [332, 689] on div "Eligibility Phase" at bounding box center [332, 693] width 205 height 12
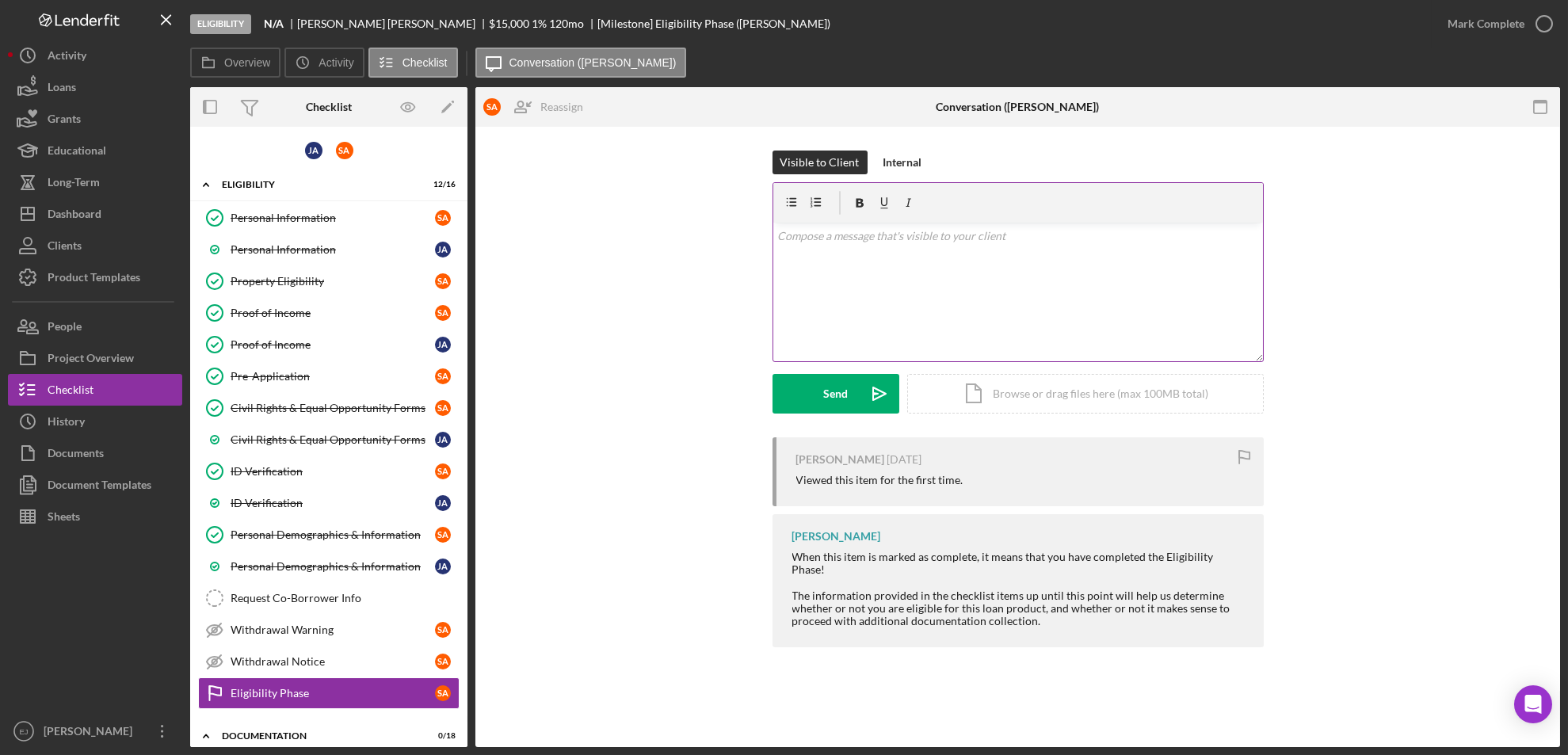
click at [820, 234] on p at bounding box center [1017, 236] width 480 height 17
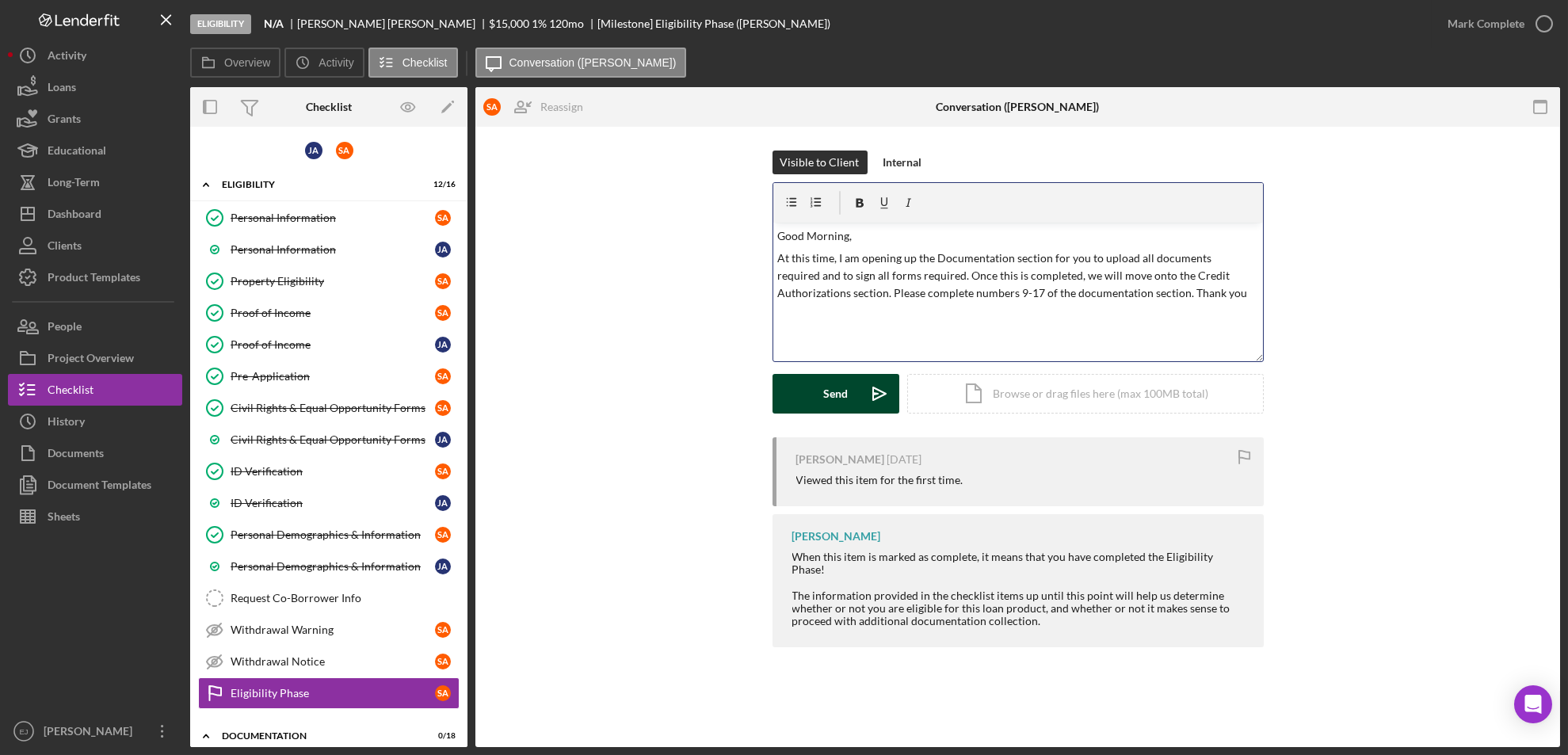
click at [808, 407] on button "Send Icon/icon-invite-send" at bounding box center [836, 393] width 127 height 39
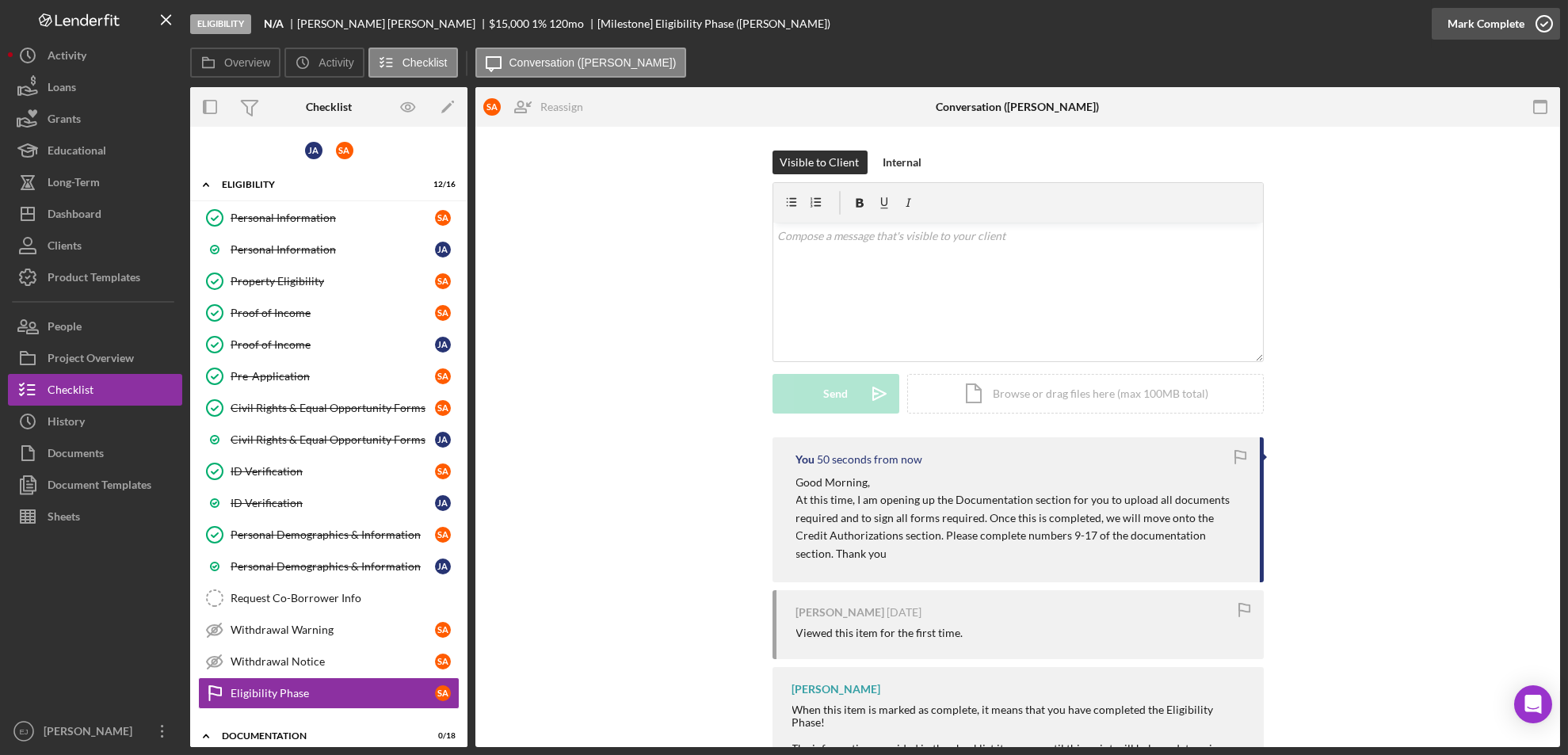
click at [1541, 29] on icon "button" at bounding box center [1544, 24] width 39 height 39
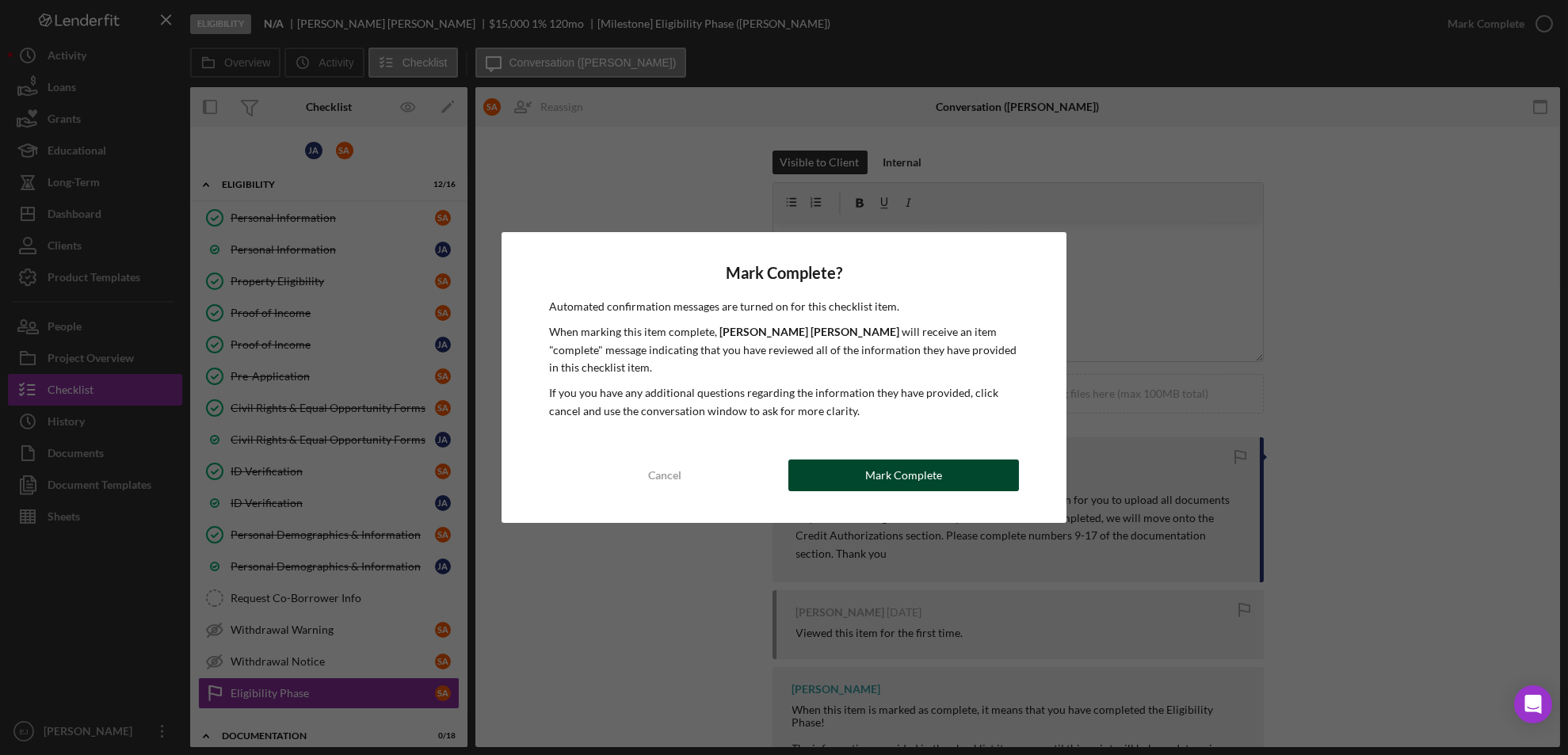
click at [896, 468] on div "Mark Complete" at bounding box center [904, 475] width 77 height 31
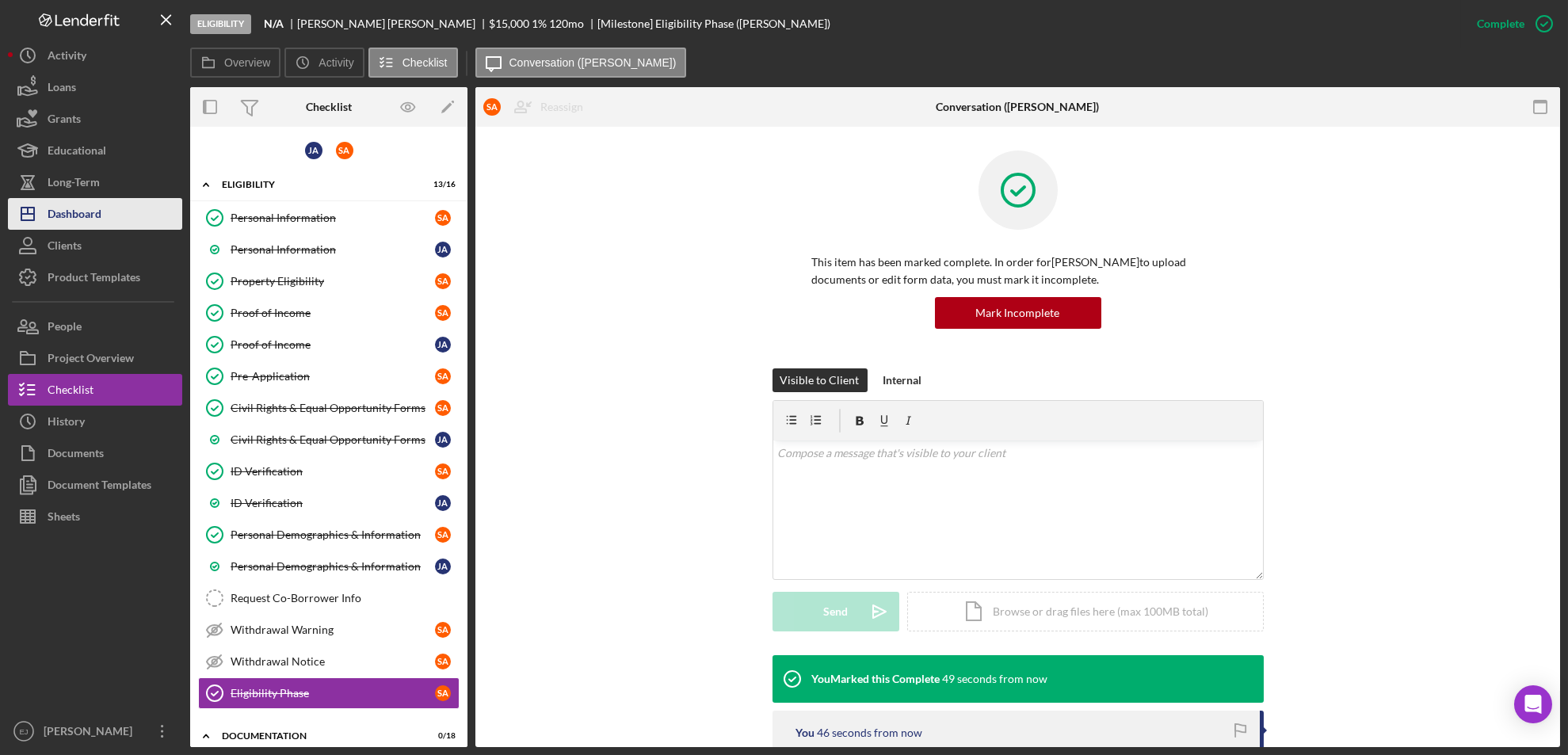
click at [119, 215] on button "Icon/Dashboard Dashboard" at bounding box center [94, 213] width 174 height 31
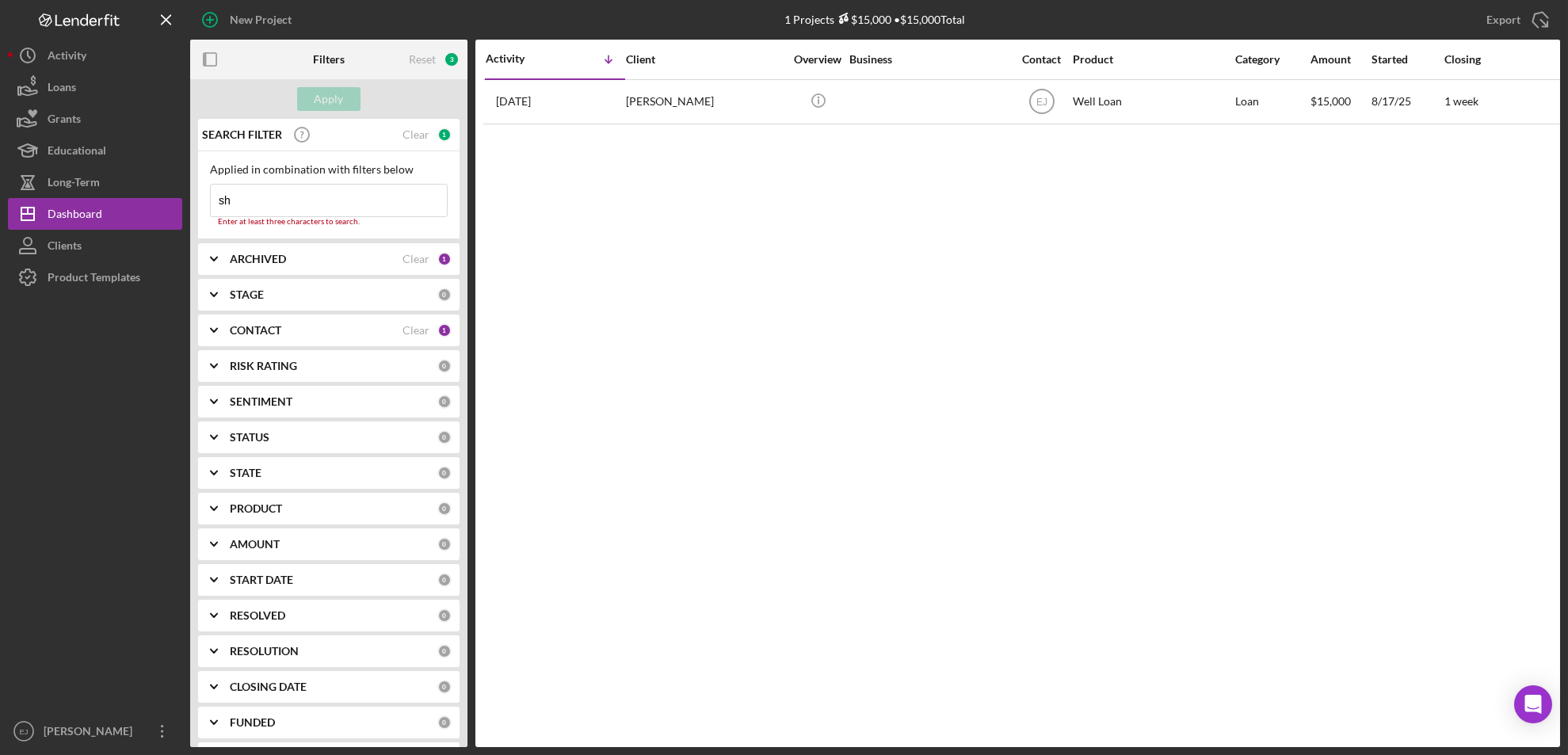
type input "s"
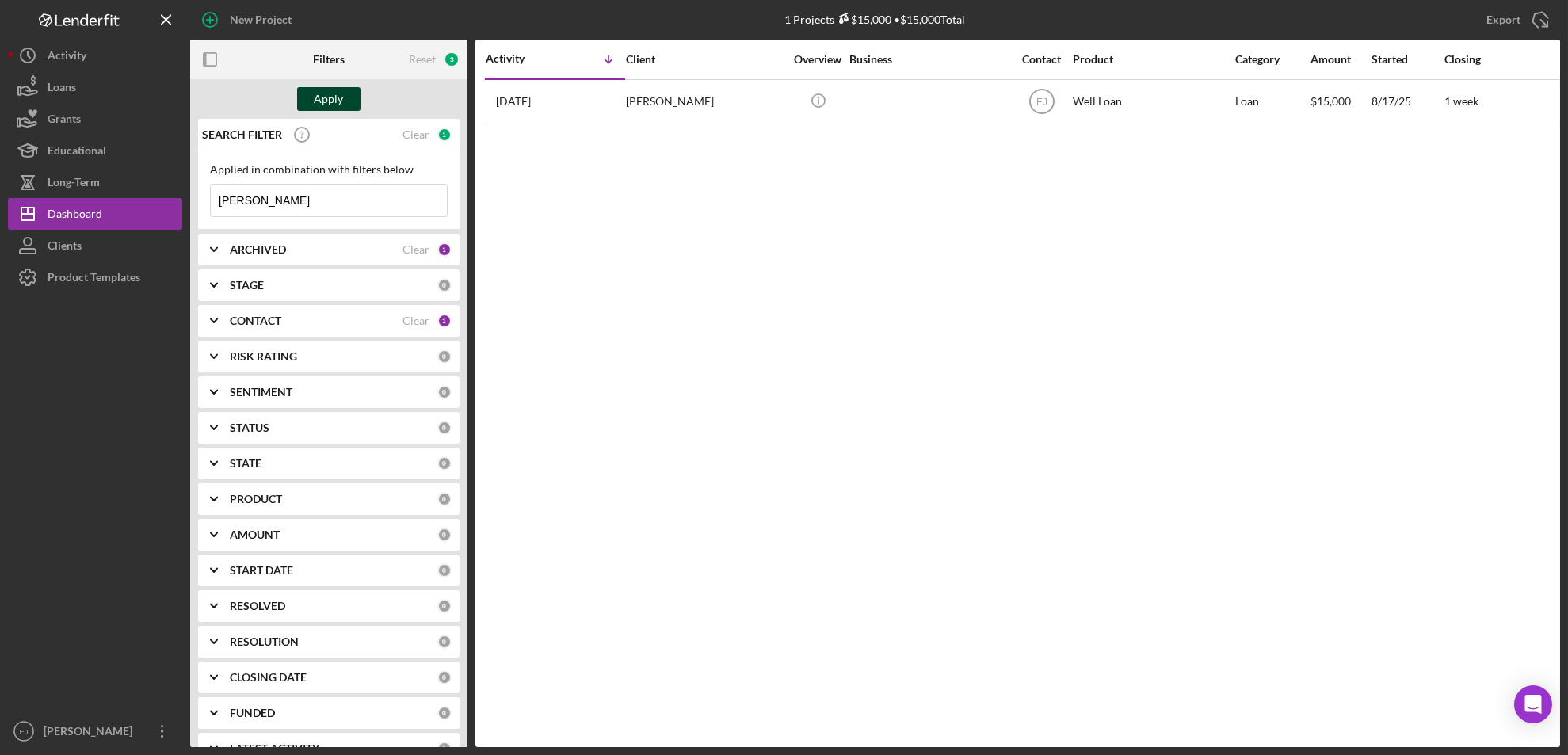
click at [347, 97] on button "Apply" at bounding box center [328, 99] width 63 height 24
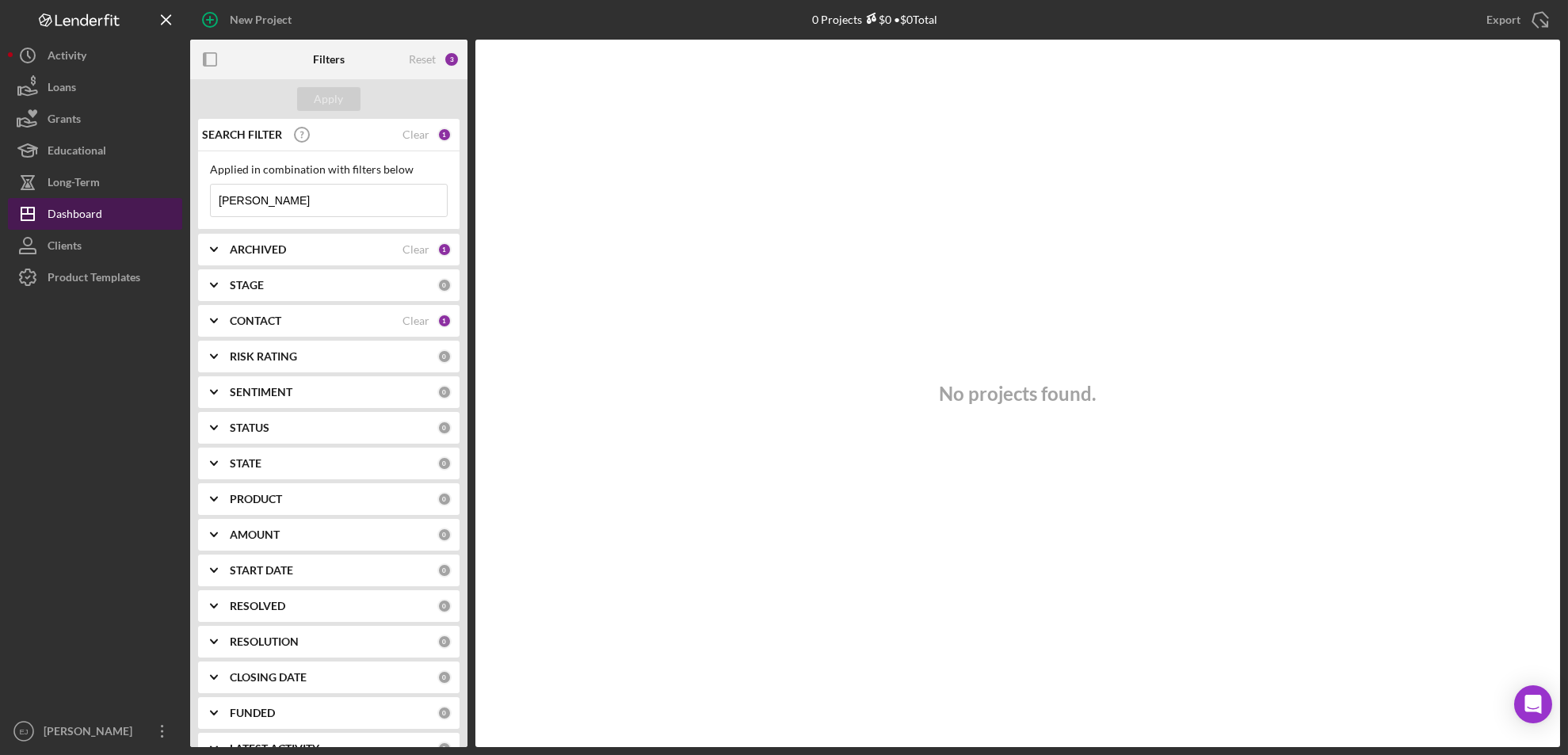
click at [105, 219] on button "Icon/Dashboard Dashboard" at bounding box center [94, 213] width 174 height 31
click at [261, 193] on input "[PERSON_NAME]" at bounding box center [329, 200] width 236 height 31
type input "m"
click at [339, 93] on div "Apply" at bounding box center [328, 99] width 29 height 24
click at [876, 363] on div "No projects found." at bounding box center [1017, 393] width 1084 height 707
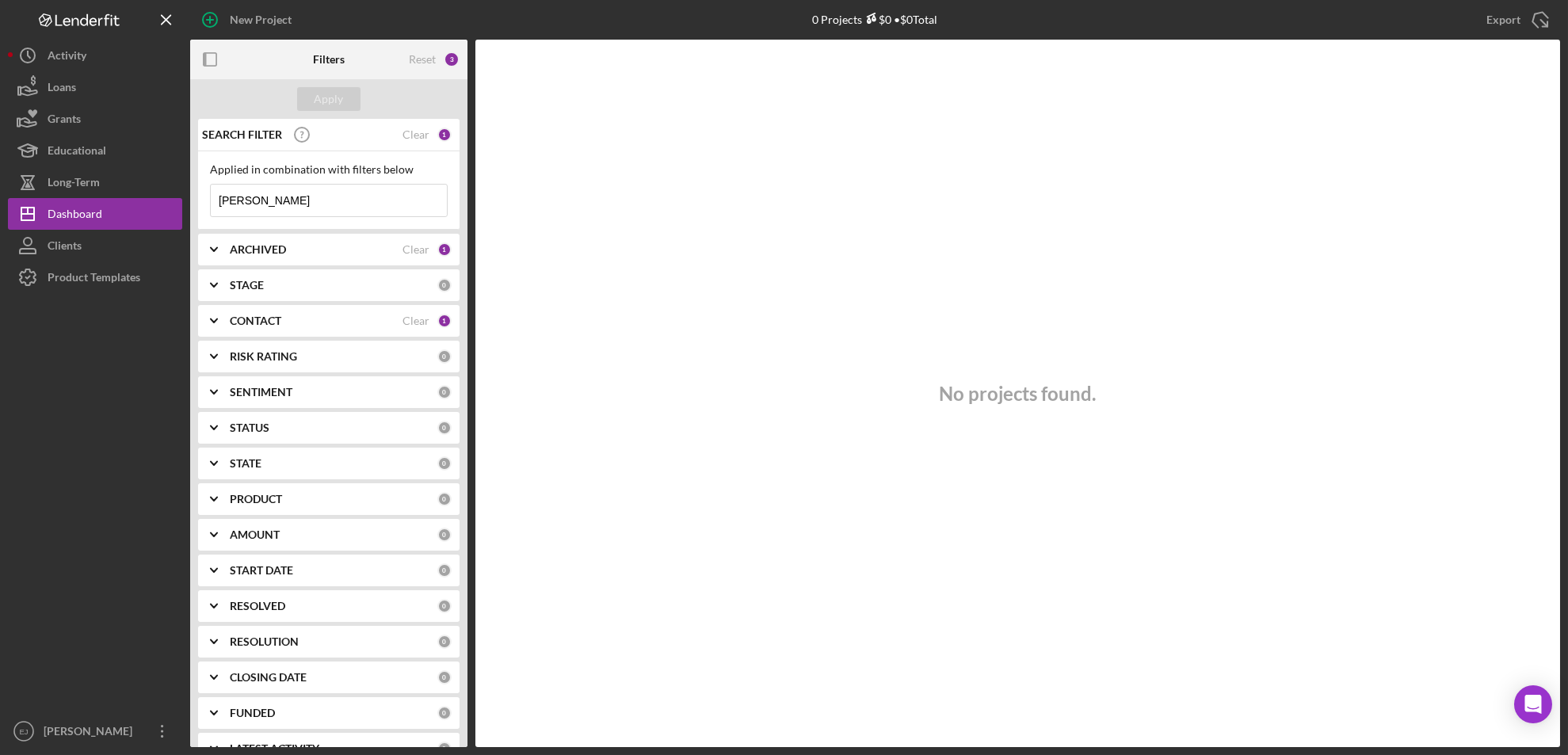
click at [301, 201] on input "[PERSON_NAME]" at bounding box center [329, 200] width 236 height 31
click at [108, 210] on button "Icon/Dashboard Dashboard" at bounding box center [94, 213] width 174 height 31
click at [288, 201] on input "[PERSON_NAME]" at bounding box center [329, 200] width 236 height 31
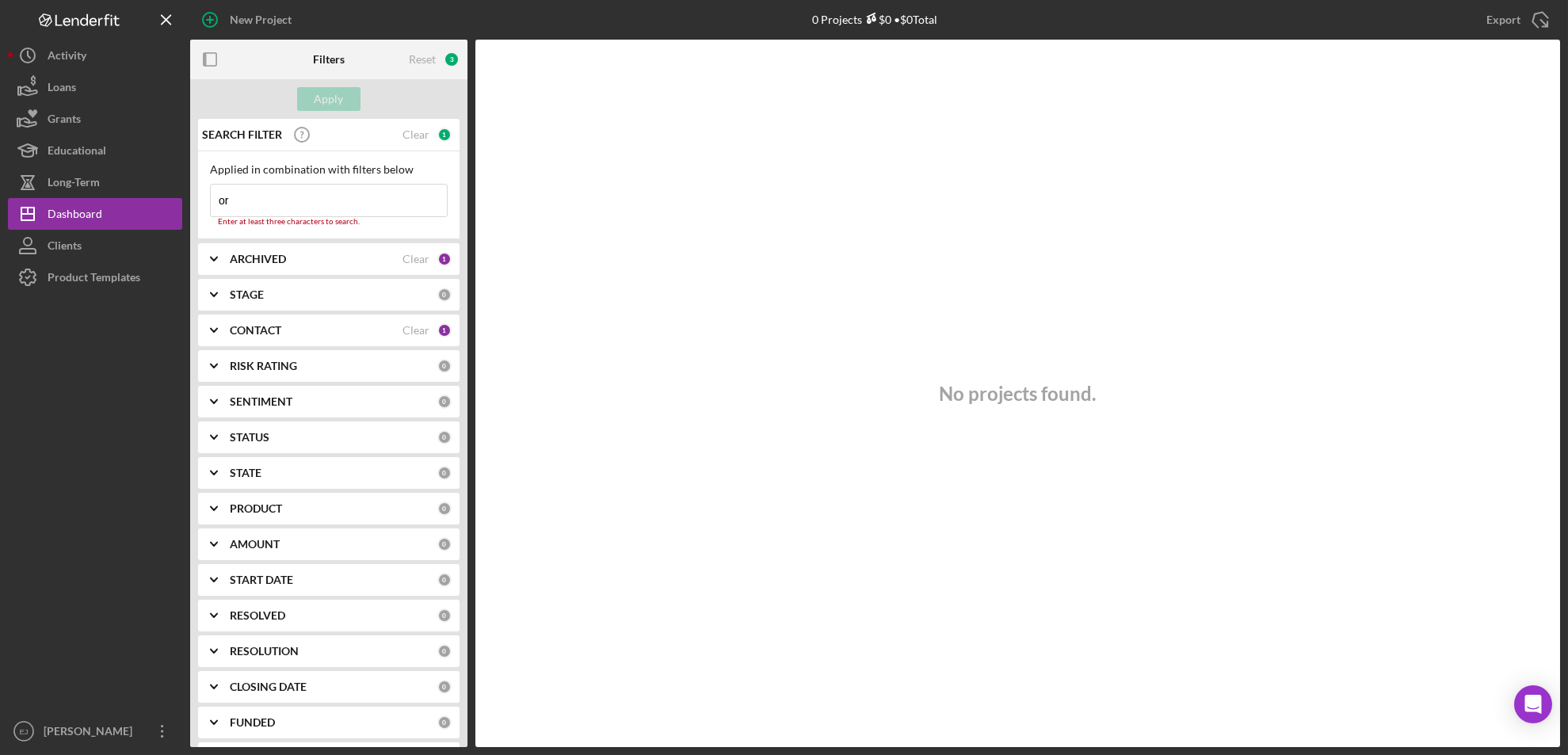
type input "o"
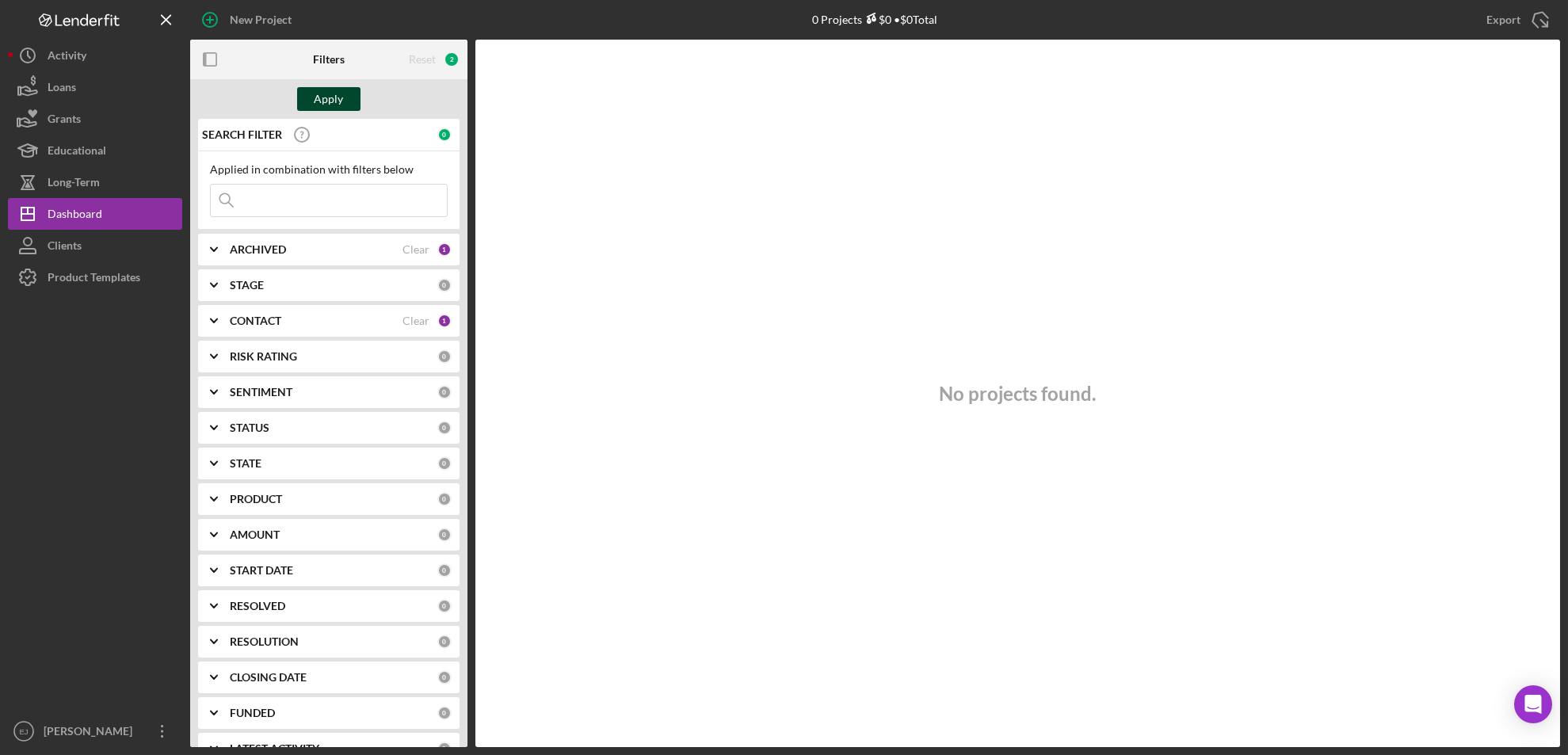
click at [310, 94] on button "Apply" at bounding box center [328, 99] width 63 height 24
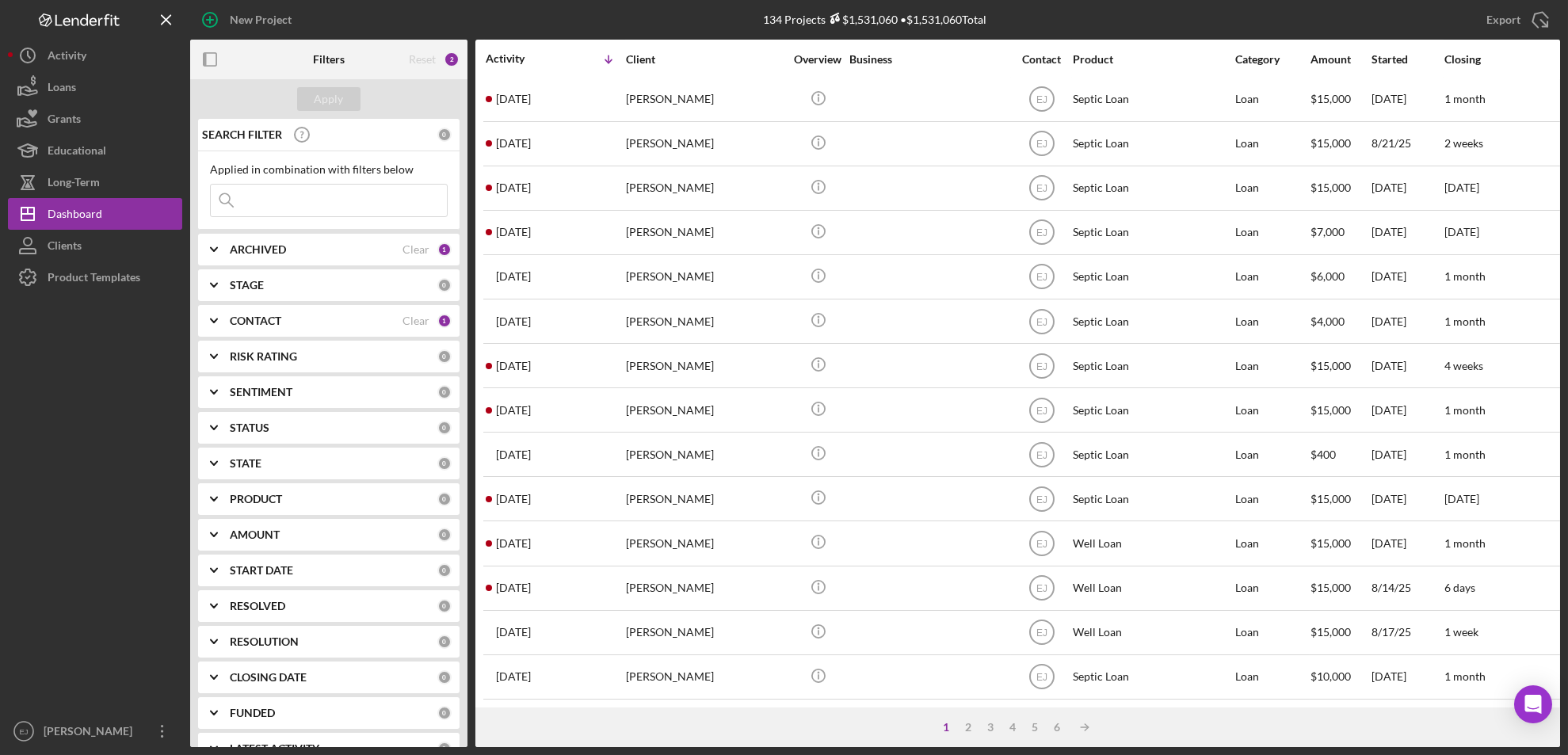
scroll to position [516, 0]
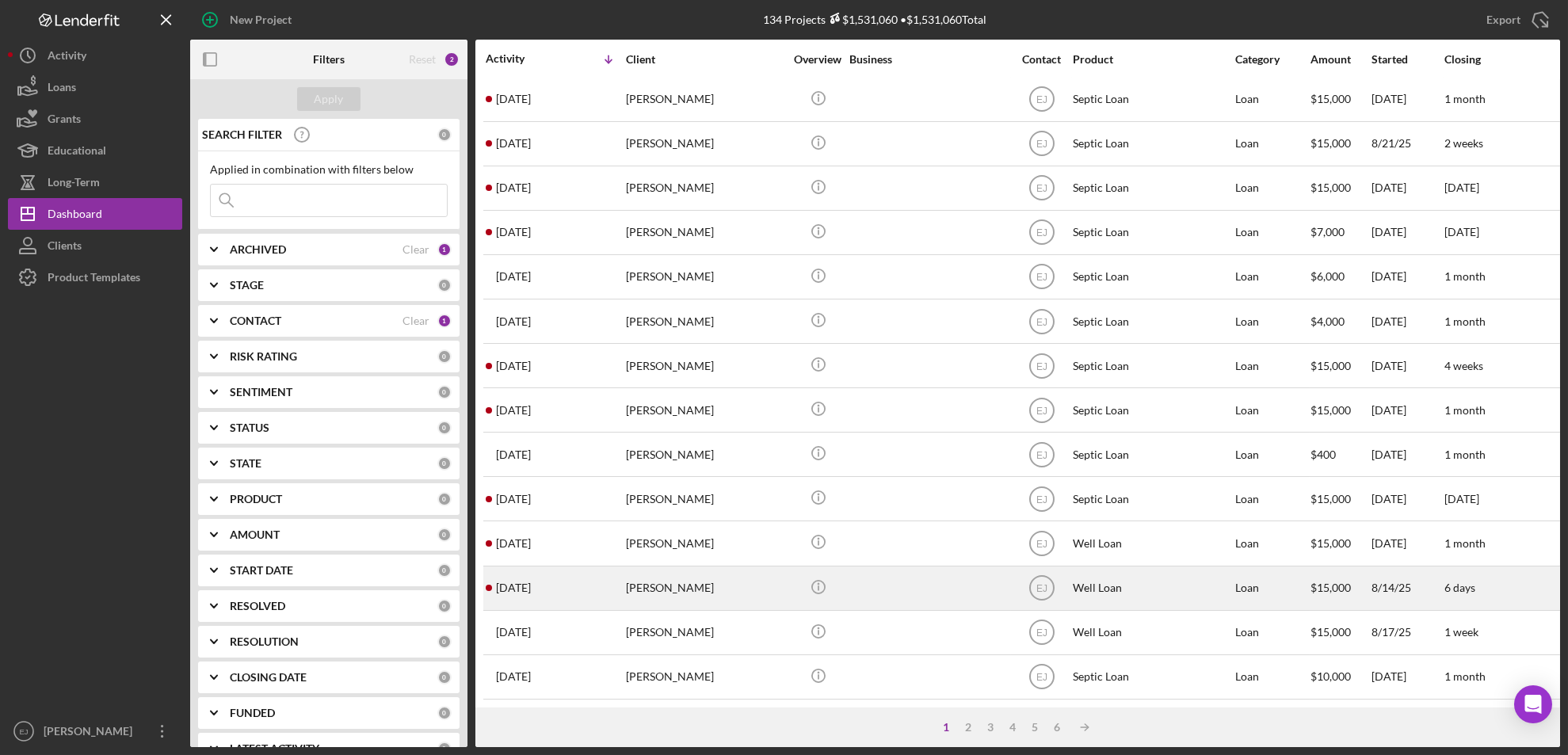
click at [671, 568] on div "[PERSON_NAME]" at bounding box center [704, 588] width 158 height 42
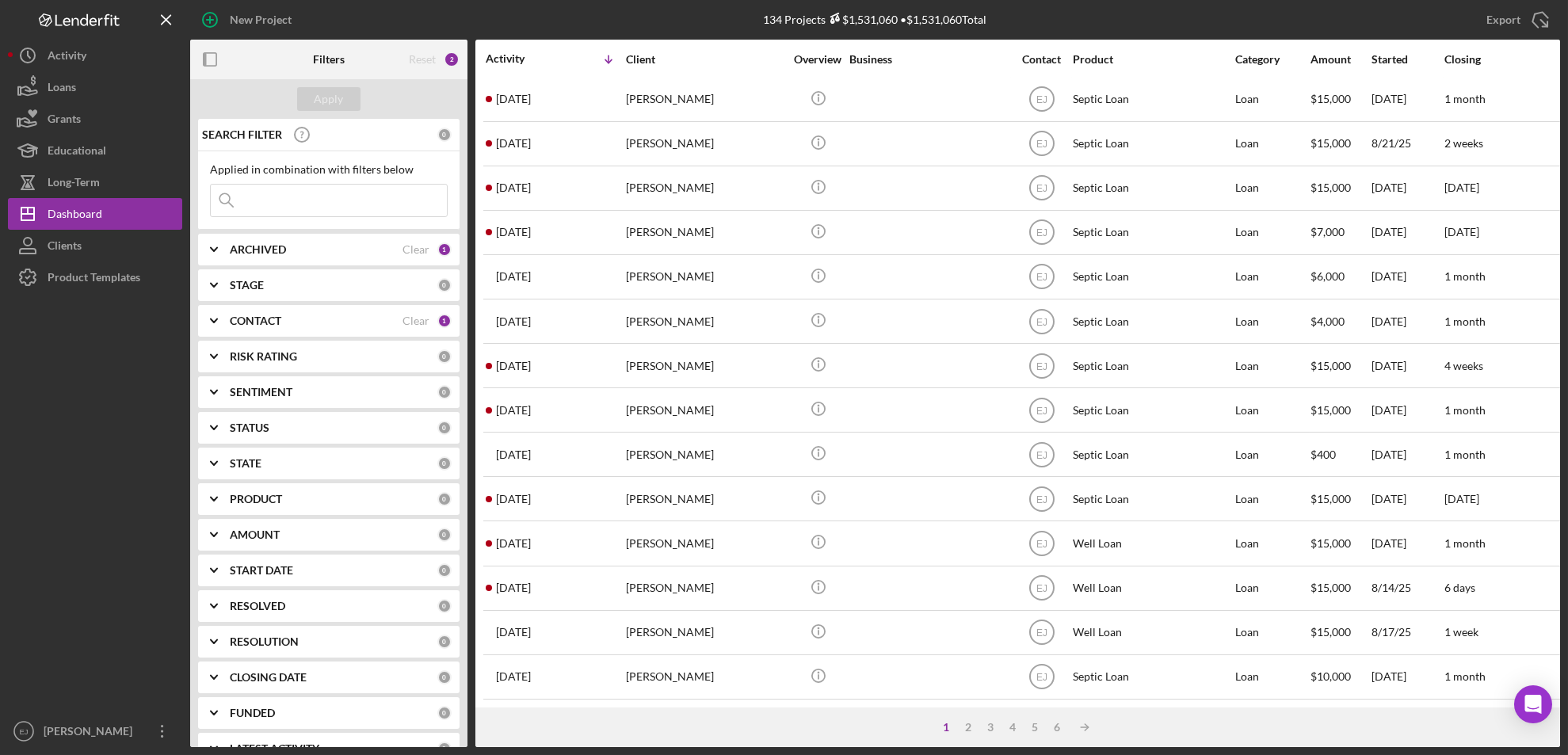
scroll to position [516, 0]
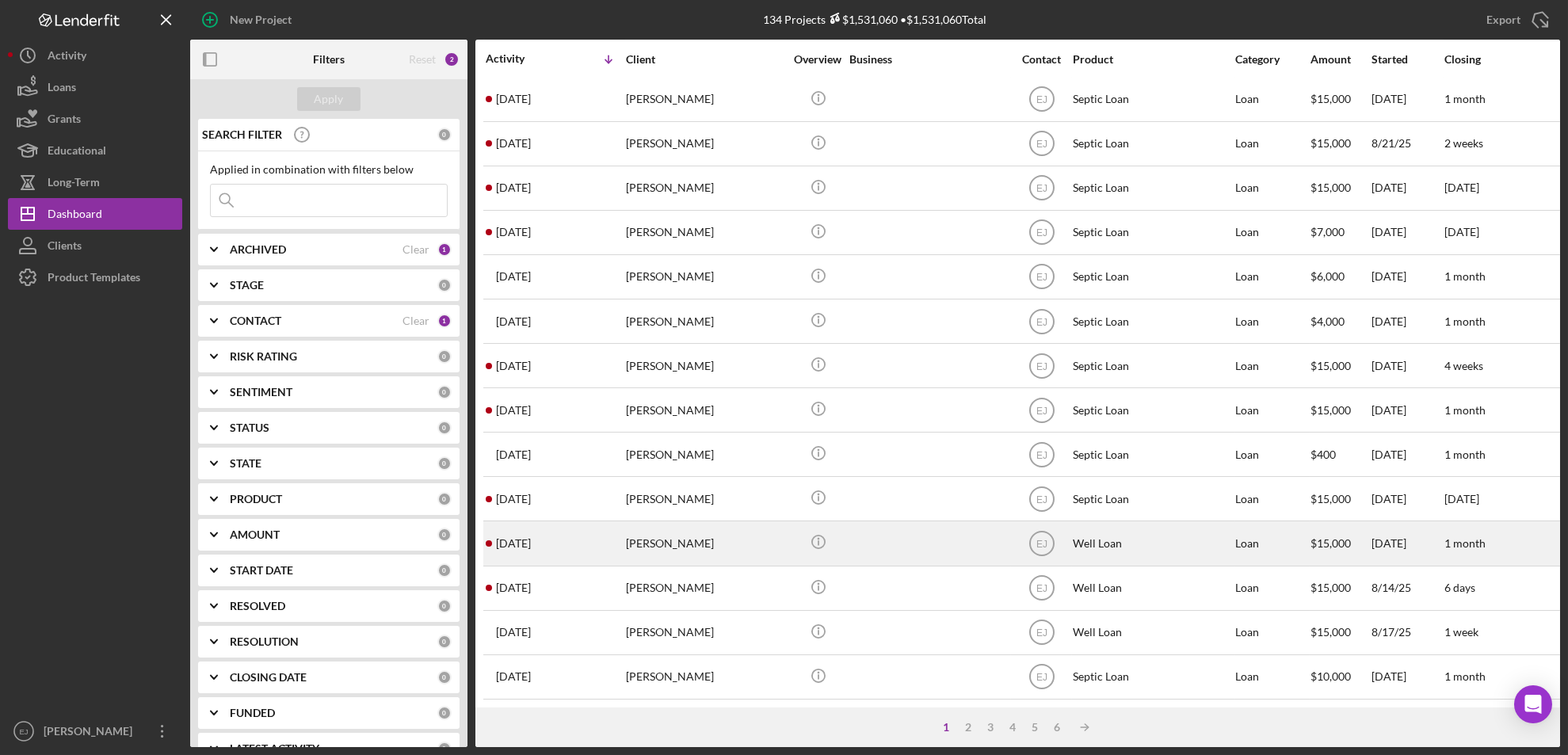
click at [664, 529] on div "[PERSON_NAME]" at bounding box center [704, 543] width 158 height 42
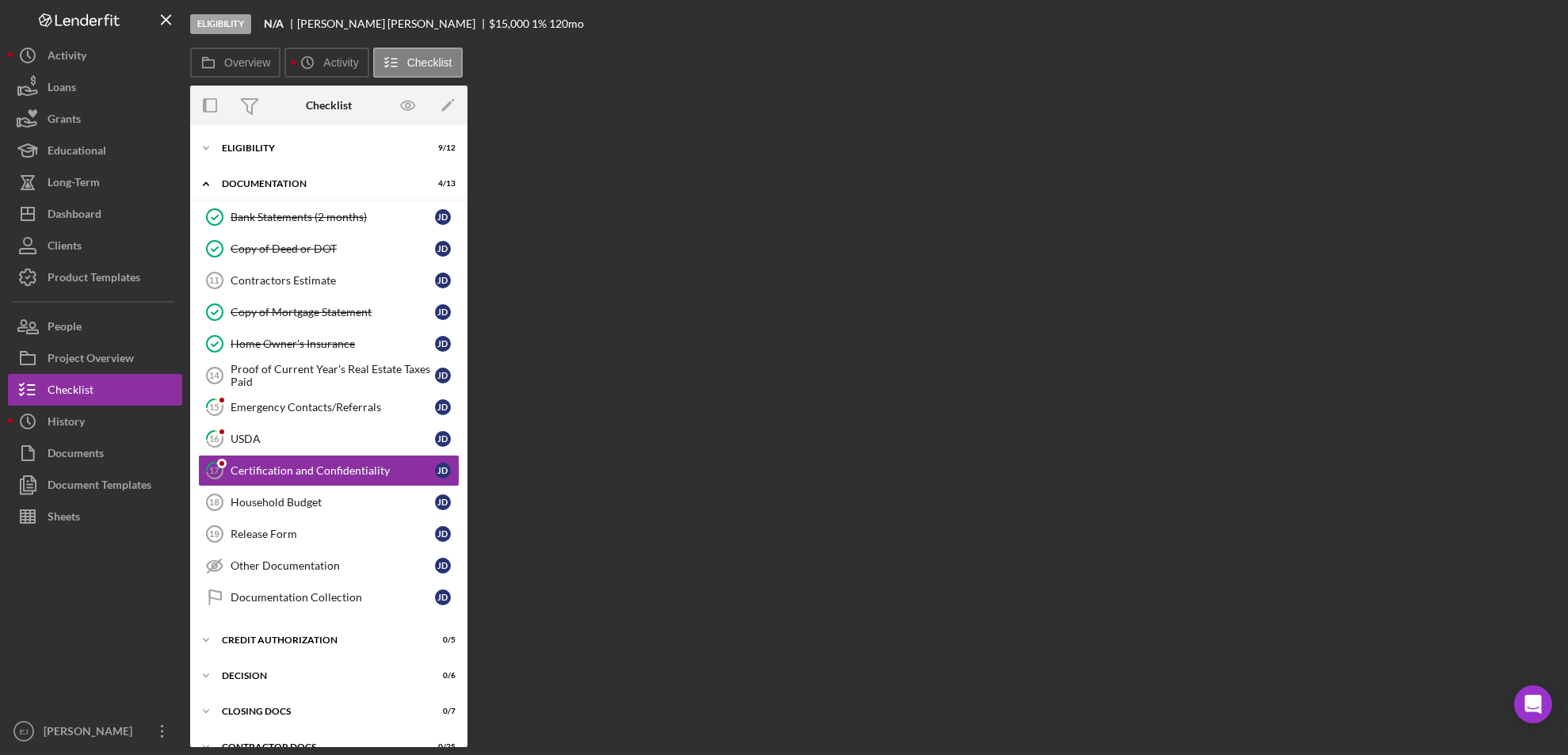
scroll to position [34, 0]
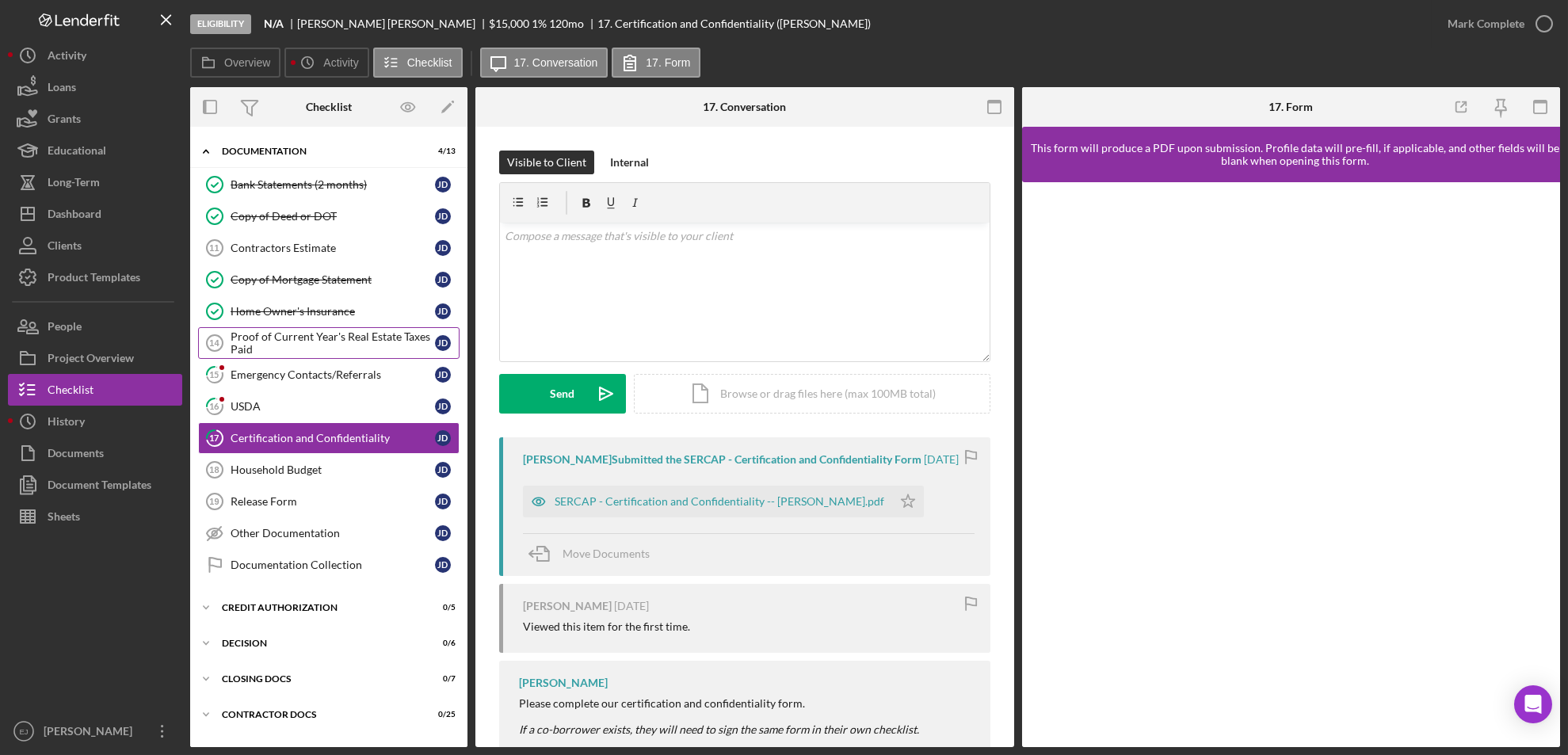
click at [319, 339] on div "Proof of Current Year's Real Estate Taxes Paid" at bounding box center [332, 342] width 205 height 25
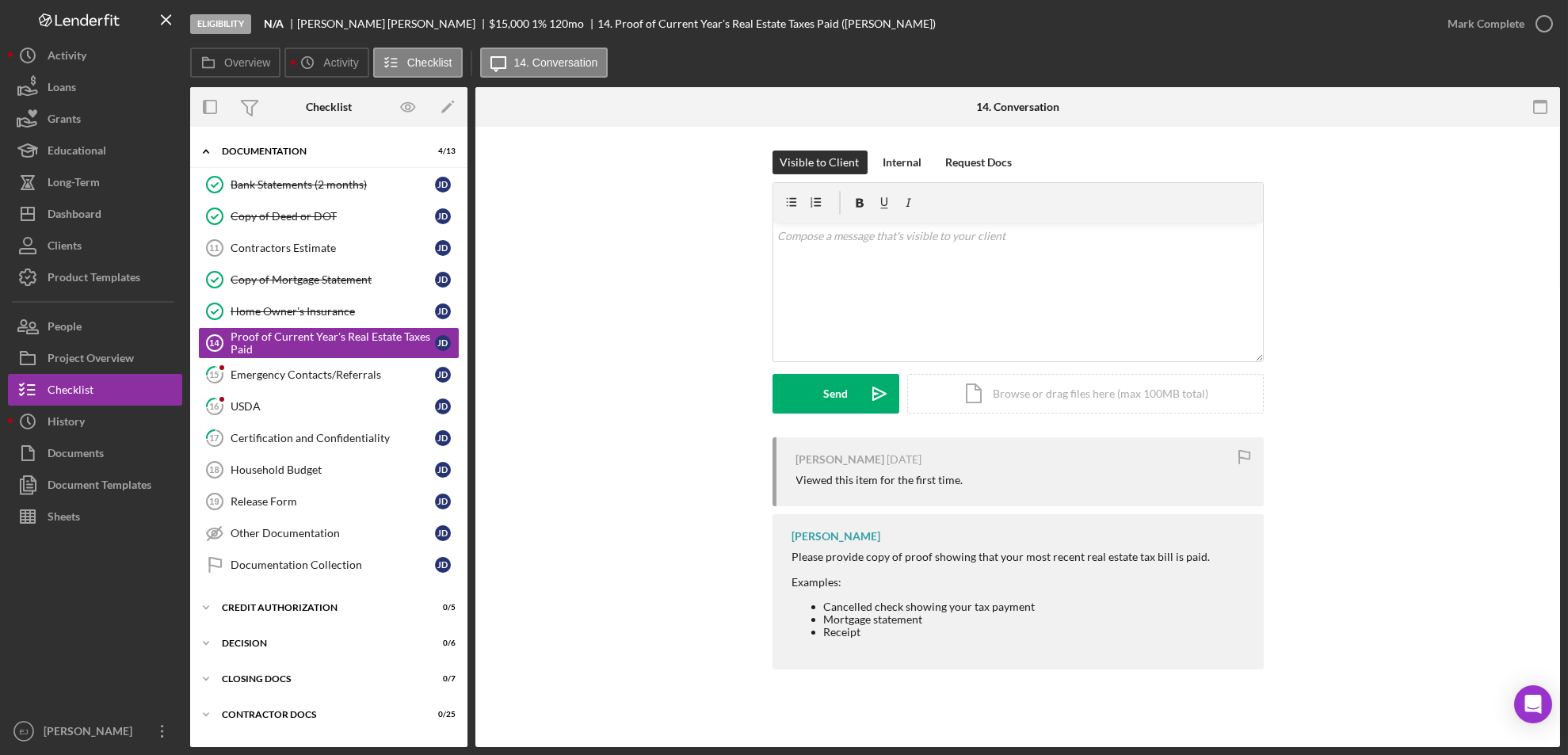
click at [792, 550] on div "Please provide copy of proof showing that your most recent real estate tax bill…" at bounding box center [1001, 556] width 418 height 12
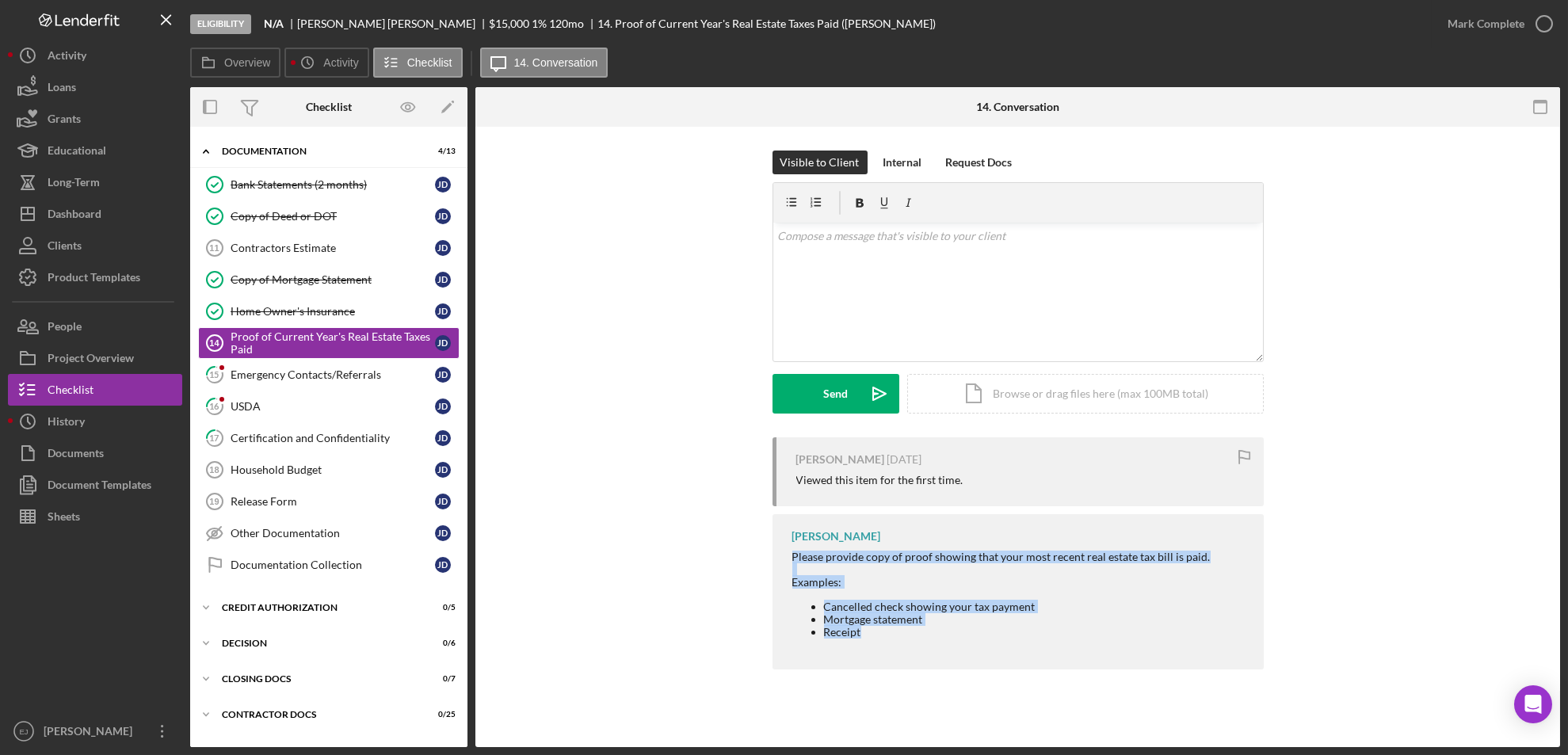
drag, startPoint x: 789, startPoint y: 548, endPoint x: 1034, endPoint y: 631, distance: 258.7
click at [1034, 631] on div "[PERSON_NAME] Please provide copy of proof showing that your most recent real e…" at bounding box center [1018, 591] width 491 height 155
copy div "Please provide copy of proof showing that your most recent real estate tax bill…"
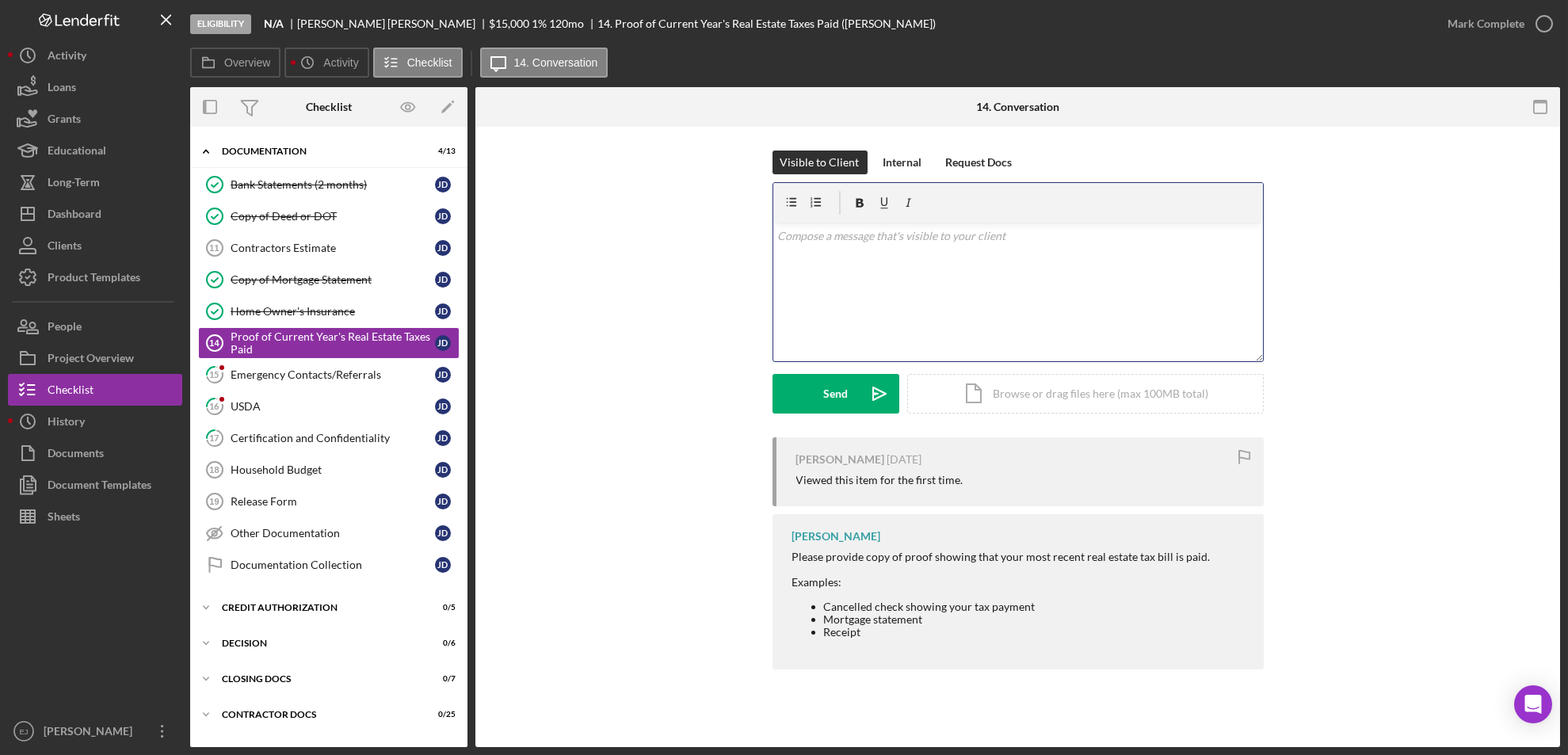
click at [898, 290] on div "v Color teal Color pink Remove color Add row above Add row below Add column bef…" at bounding box center [1018, 291] width 489 height 138
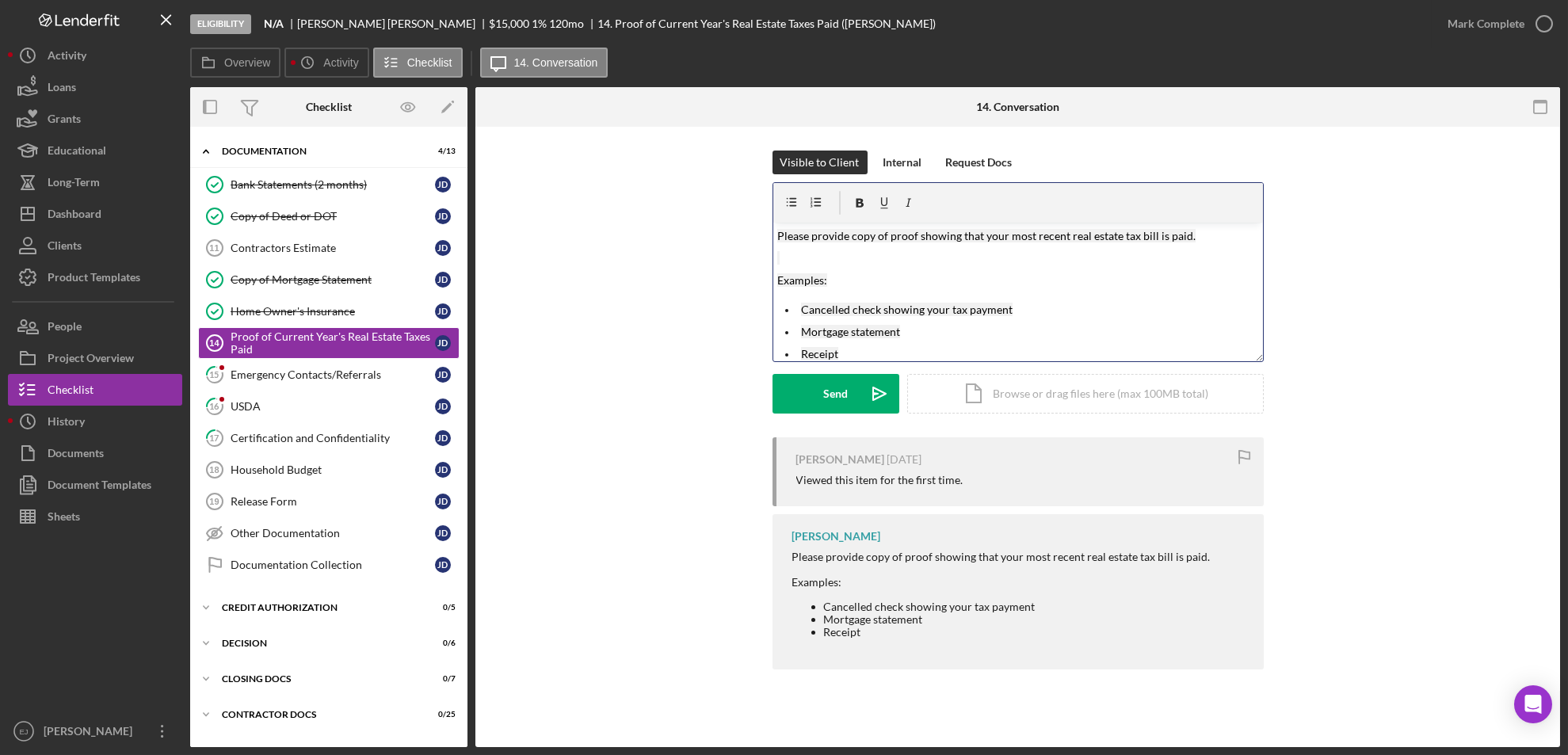
click at [774, 279] on div "v Color teal Color pink Remove color Add row above Add row below Add column bef…" at bounding box center [1018, 291] width 489 height 138
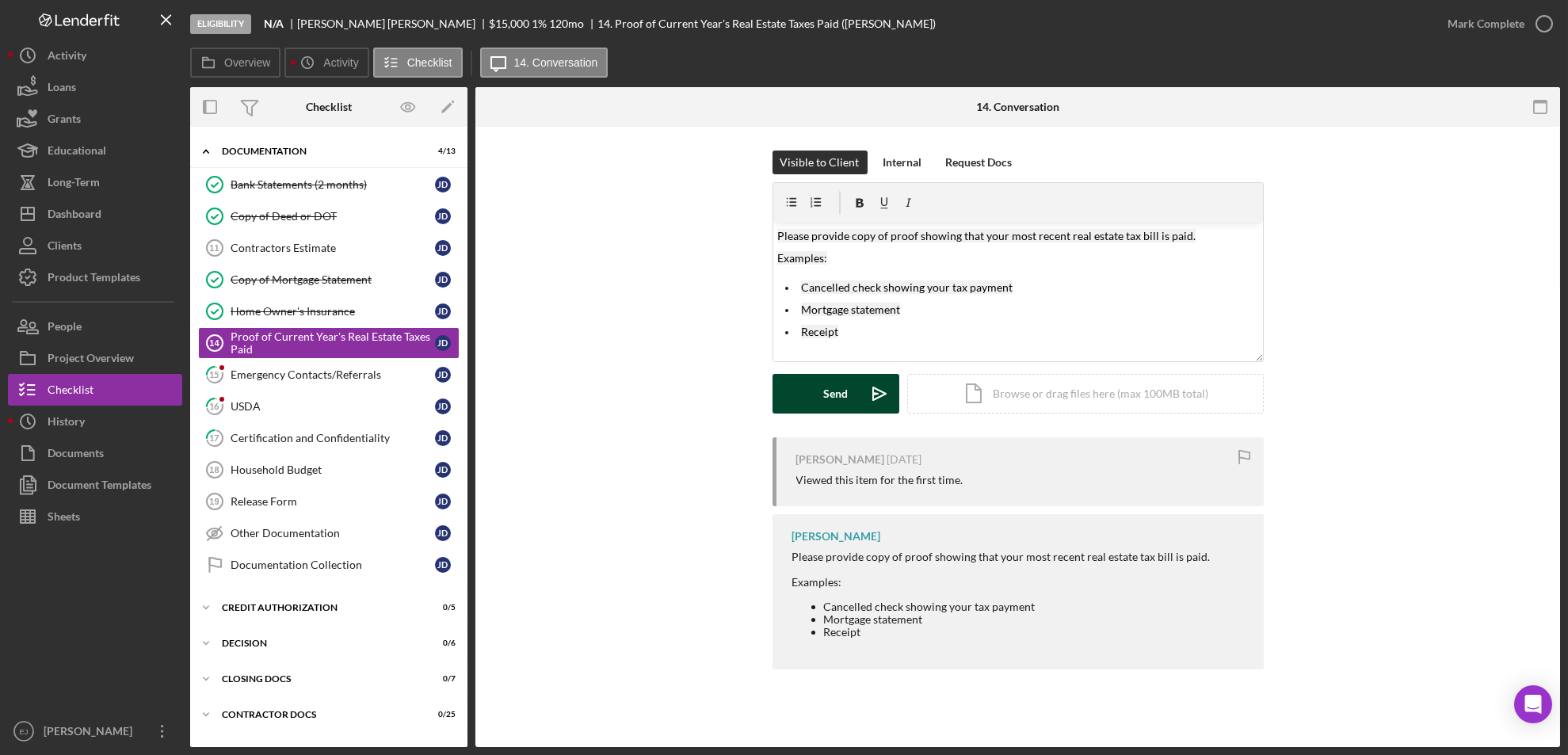
click at [816, 399] on button "Send Icon/icon-invite-send" at bounding box center [836, 393] width 127 height 39
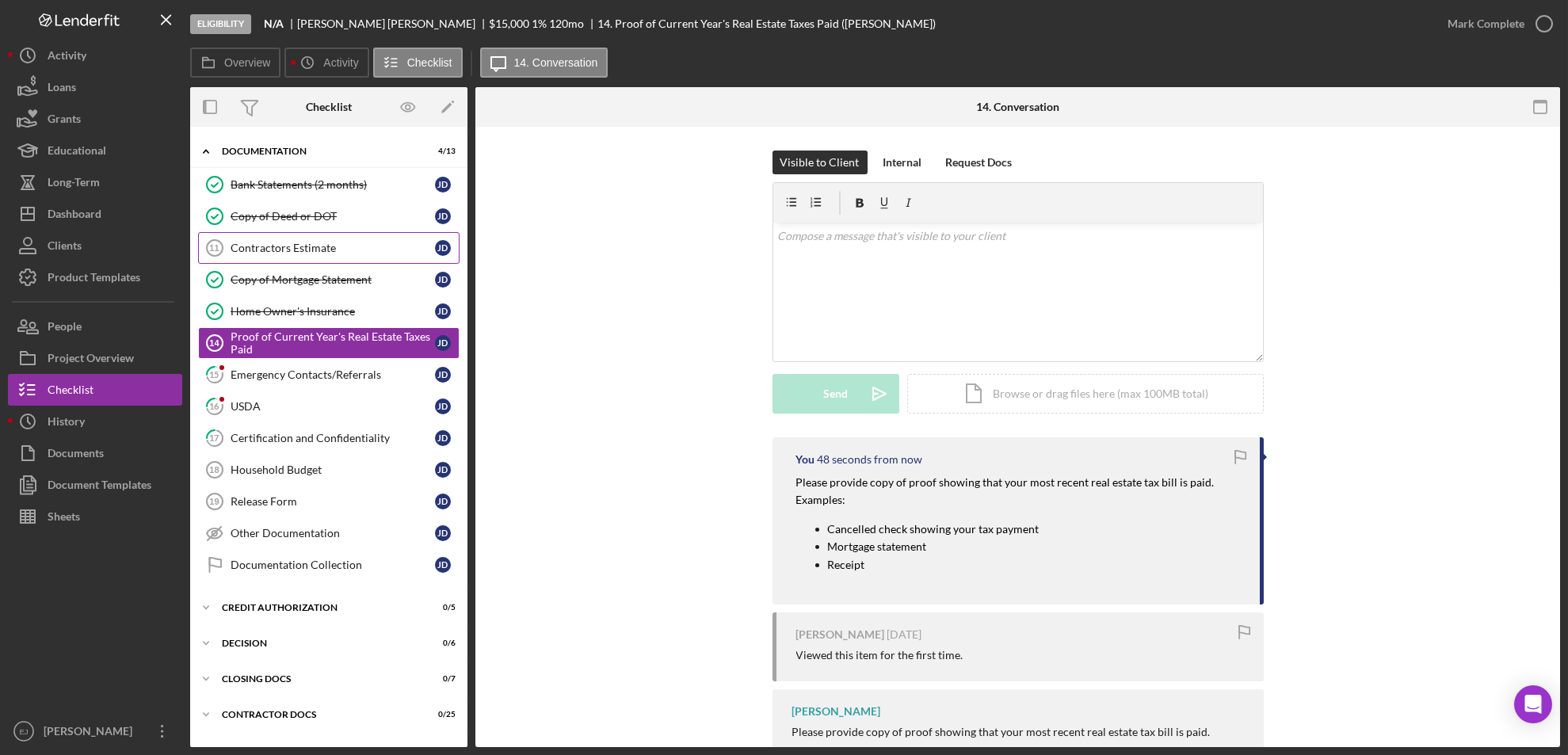
click at [304, 256] on link "Contractors Estimate 11 Contractors Estimate [PERSON_NAME]" at bounding box center [328, 248] width 262 height 31
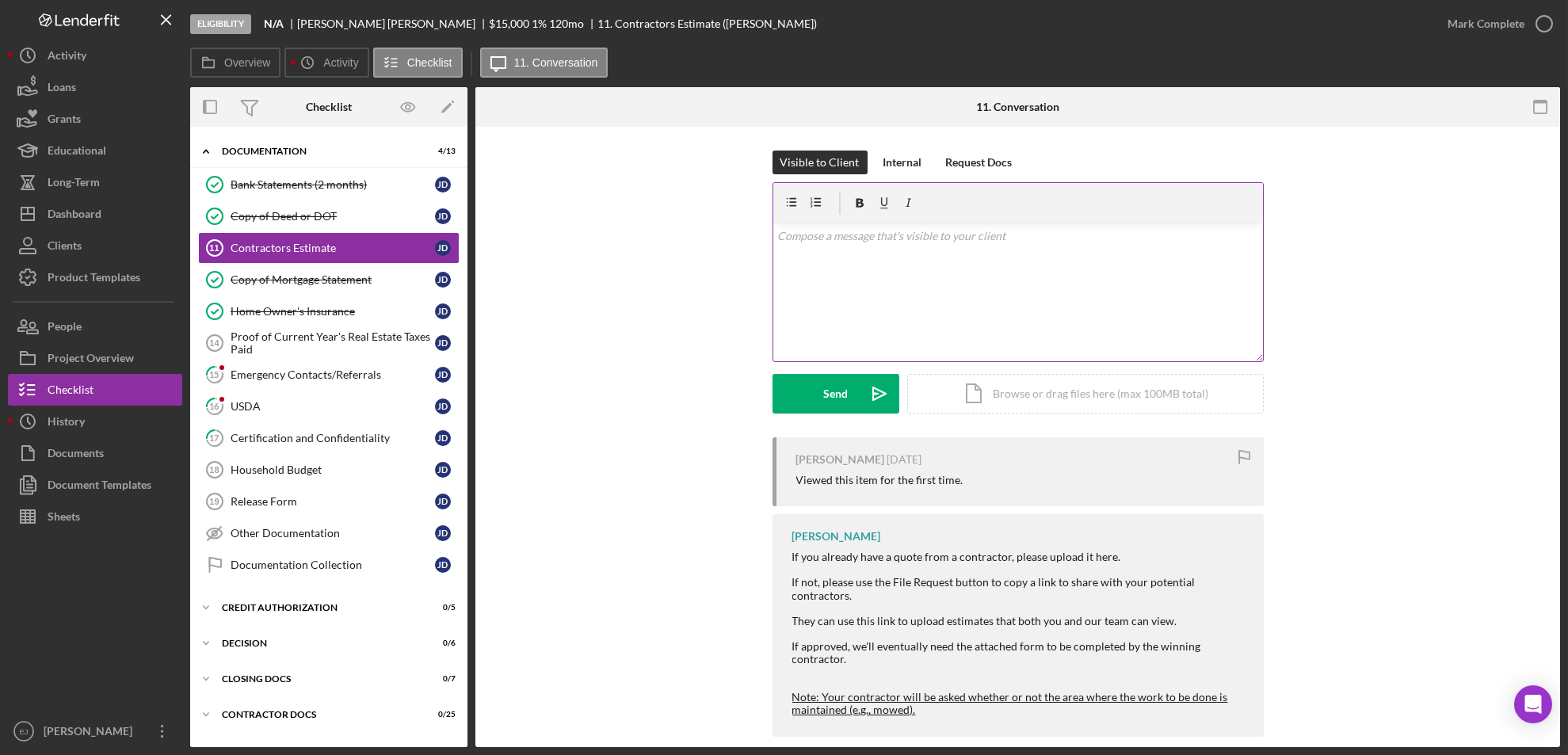
click at [819, 248] on div "v Color teal Color pink Remove color Add row above Add row below Add column bef…" at bounding box center [1018, 291] width 489 height 138
click at [844, 405] on div "Send" at bounding box center [836, 393] width 24 height 39
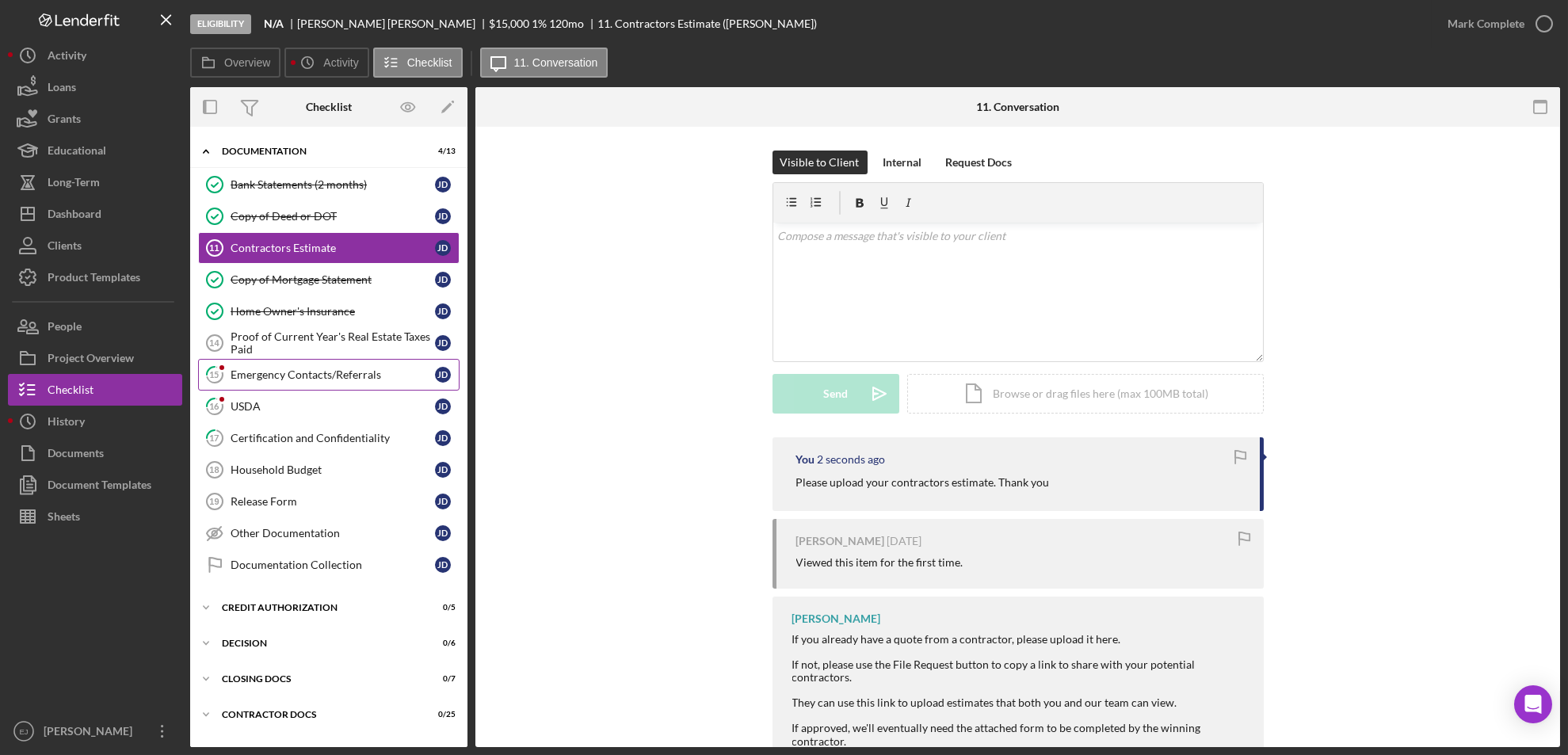
click at [279, 372] on div "Emergency Contacts/Referrals" at bounding box center [332, 374] width 205 height 12
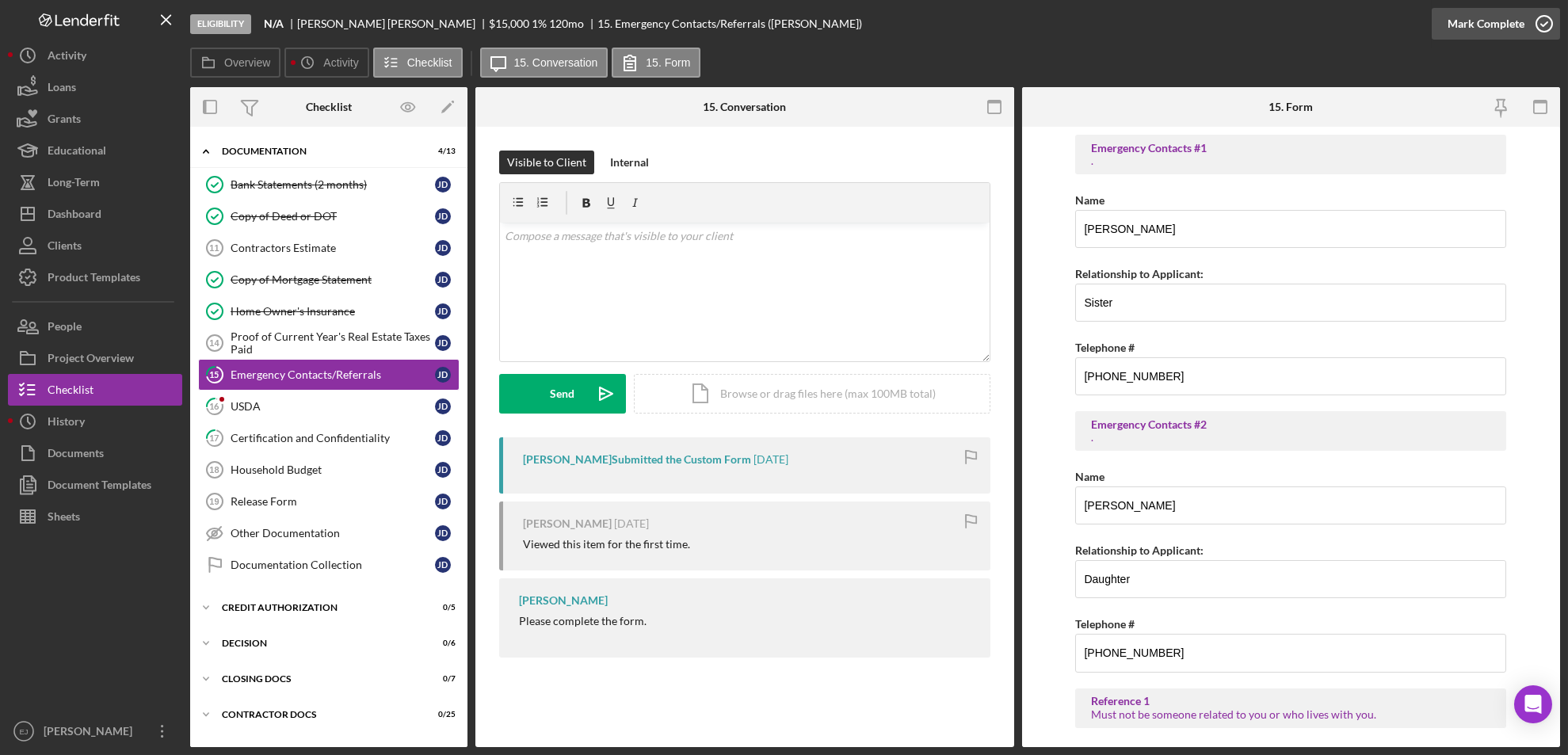
click at [1536, 24] on icon "button" at bounding box center [1544, 24] width 39 height 39
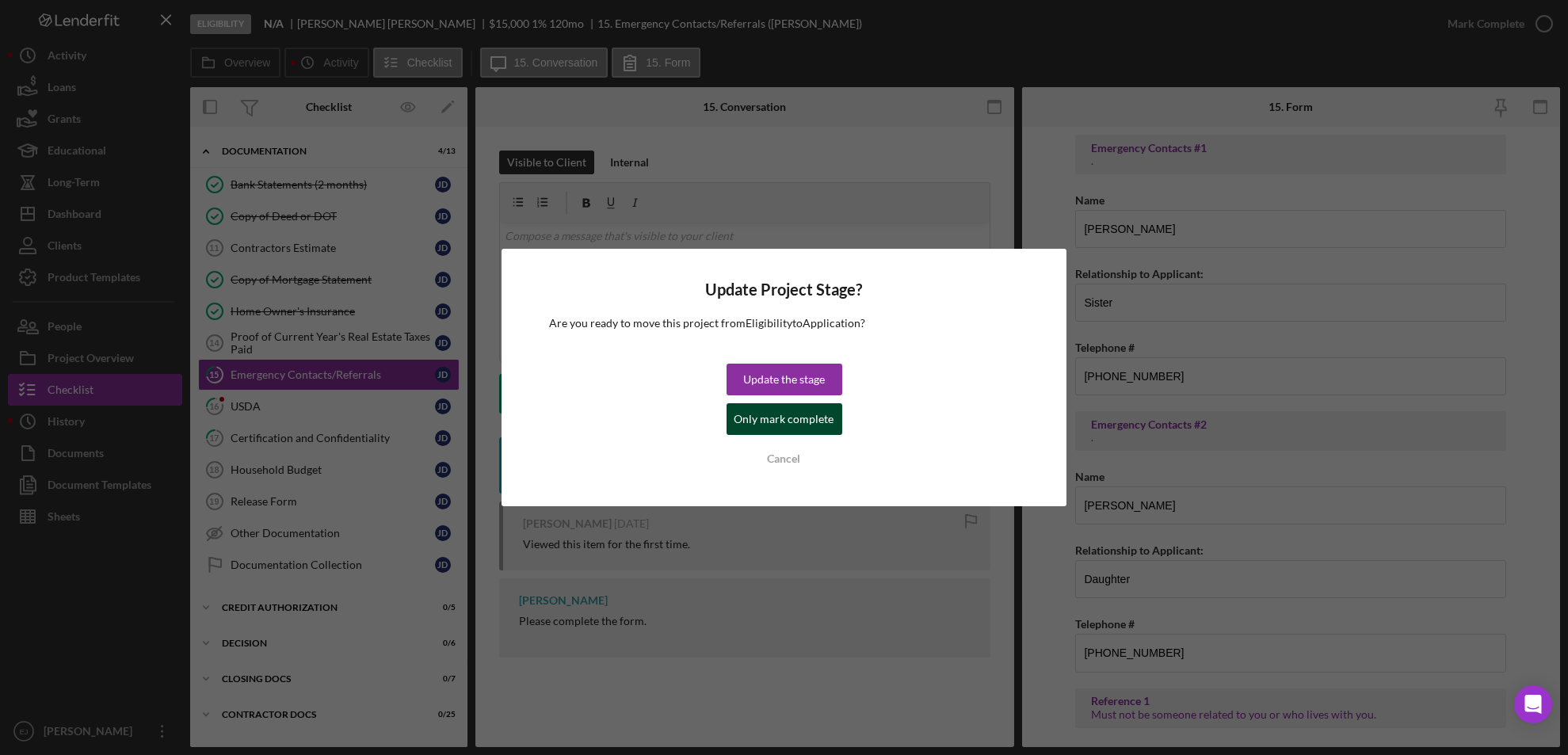
click at [803, 416] on div "Only mark complete" at bounding box center [784, 419] width 100 height 31
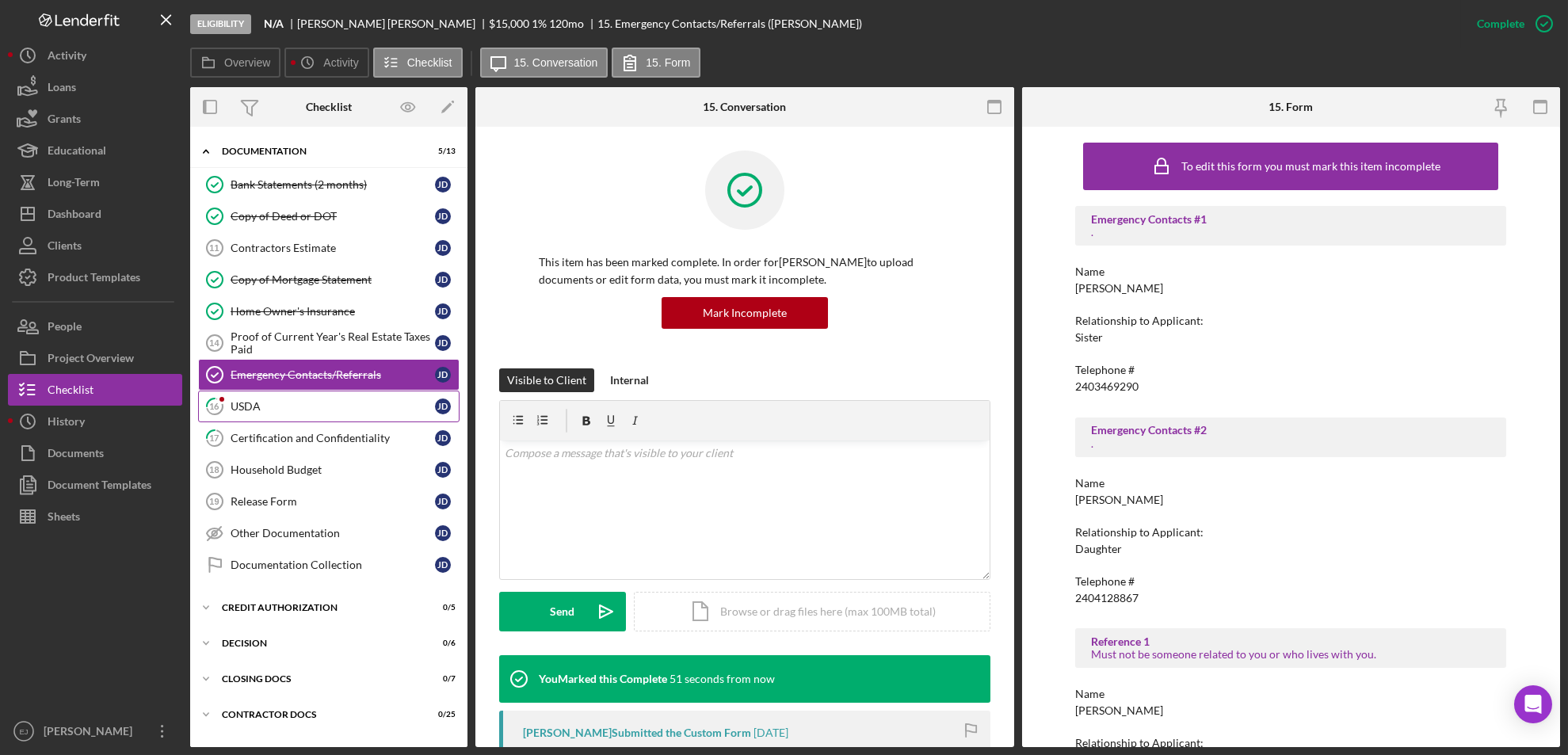
click at [229, 416] on icon "16" at bounding box center [214, 406] width 39 height 39
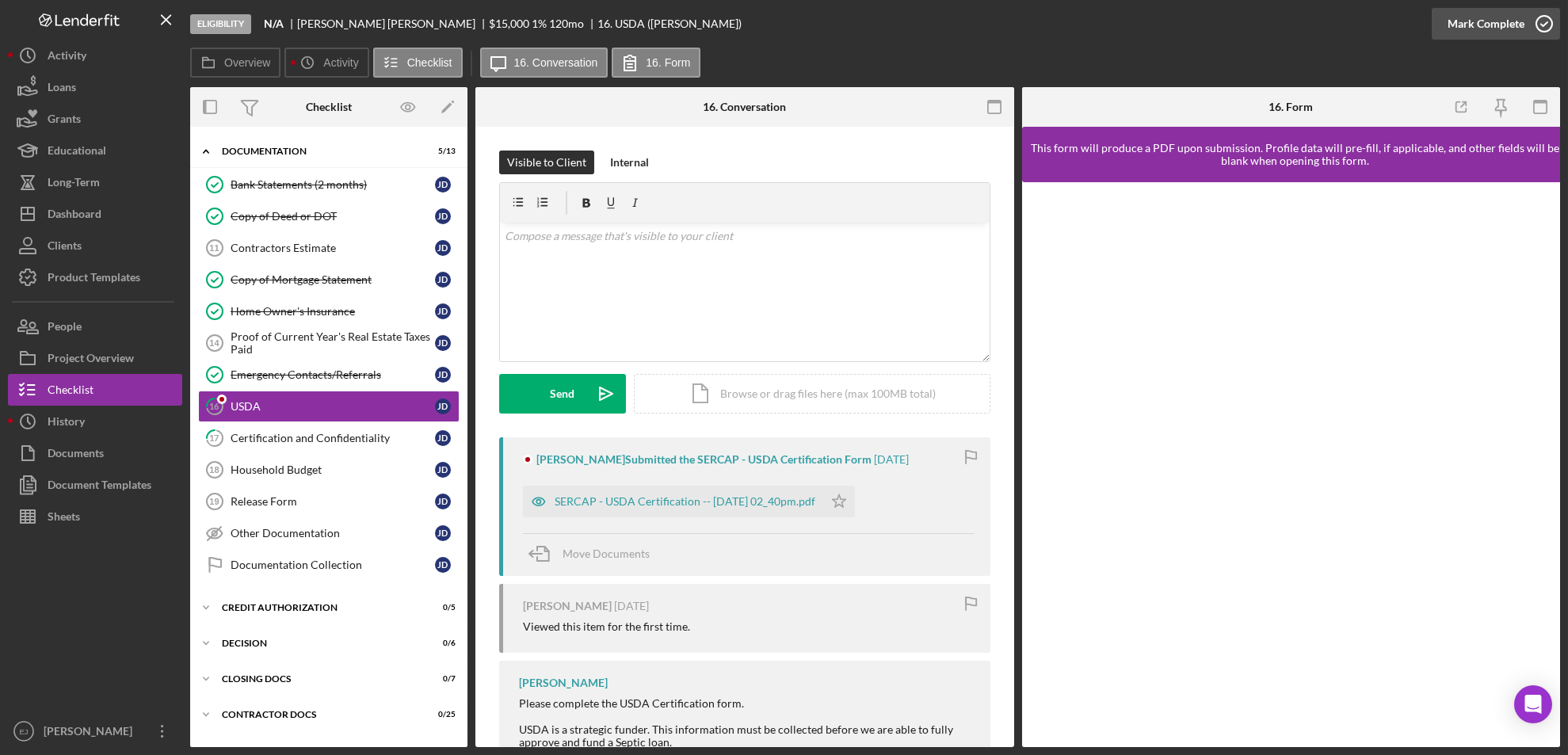
click at [1556, 19] on icon "button" at bounding box center [1544, 24] width 39 height 39
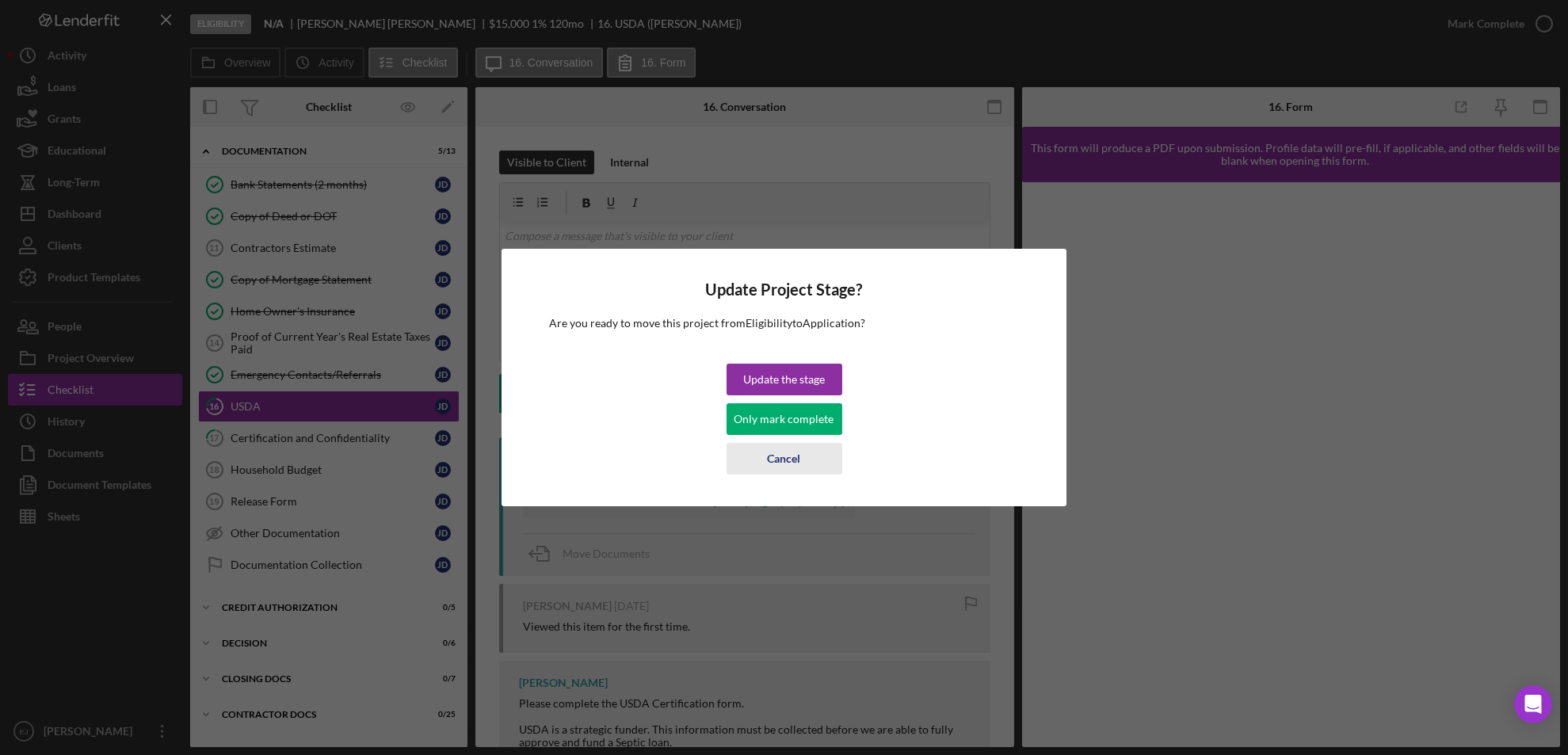
click at [806, 465] on button "Cancel" at bounding box center [784, 458] width 116 height 31
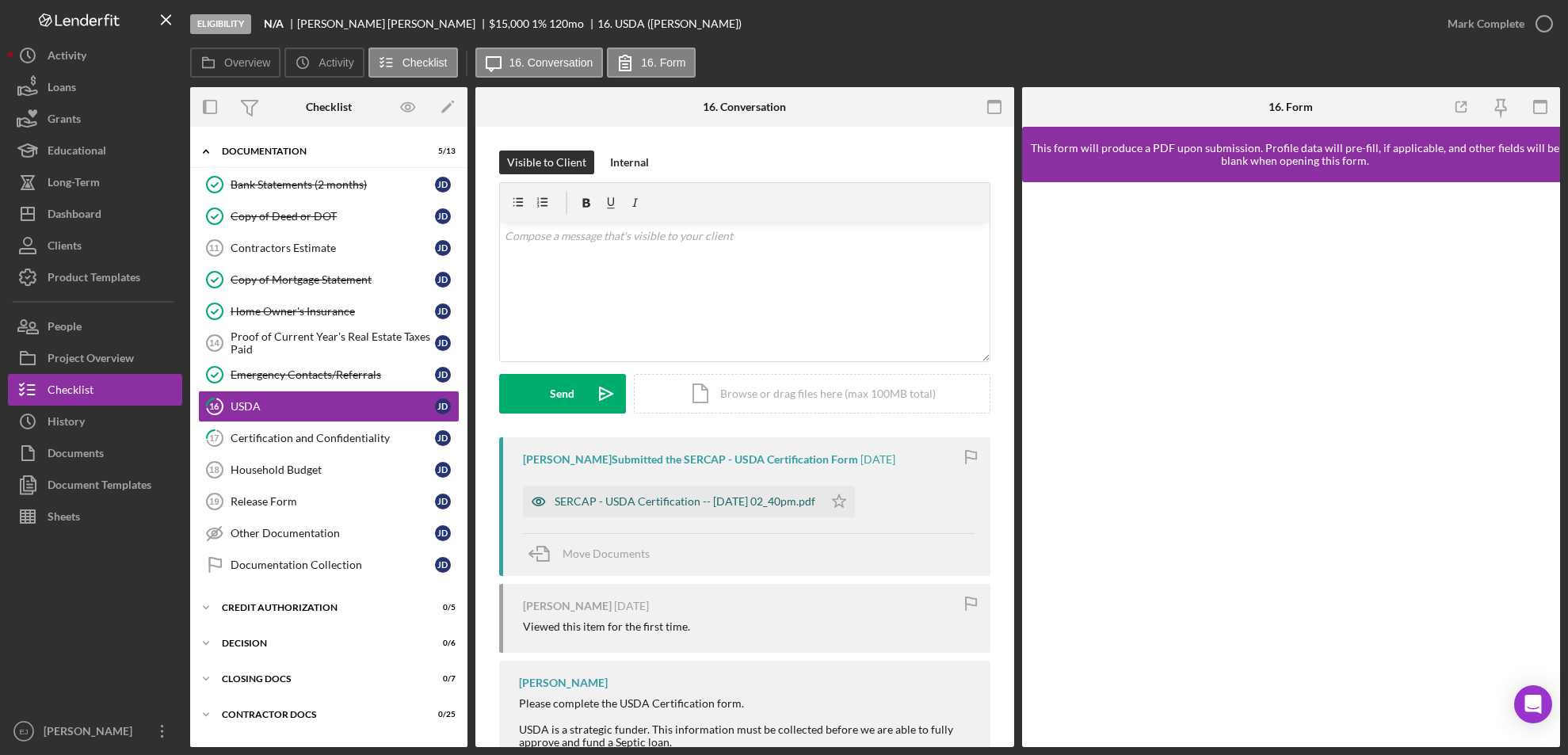
click at [788, 500] on div "SERCAP - USDA Certification -- [DATE] 02_40pm.pdf" at bounding box center [685, 501] width 261 height 12
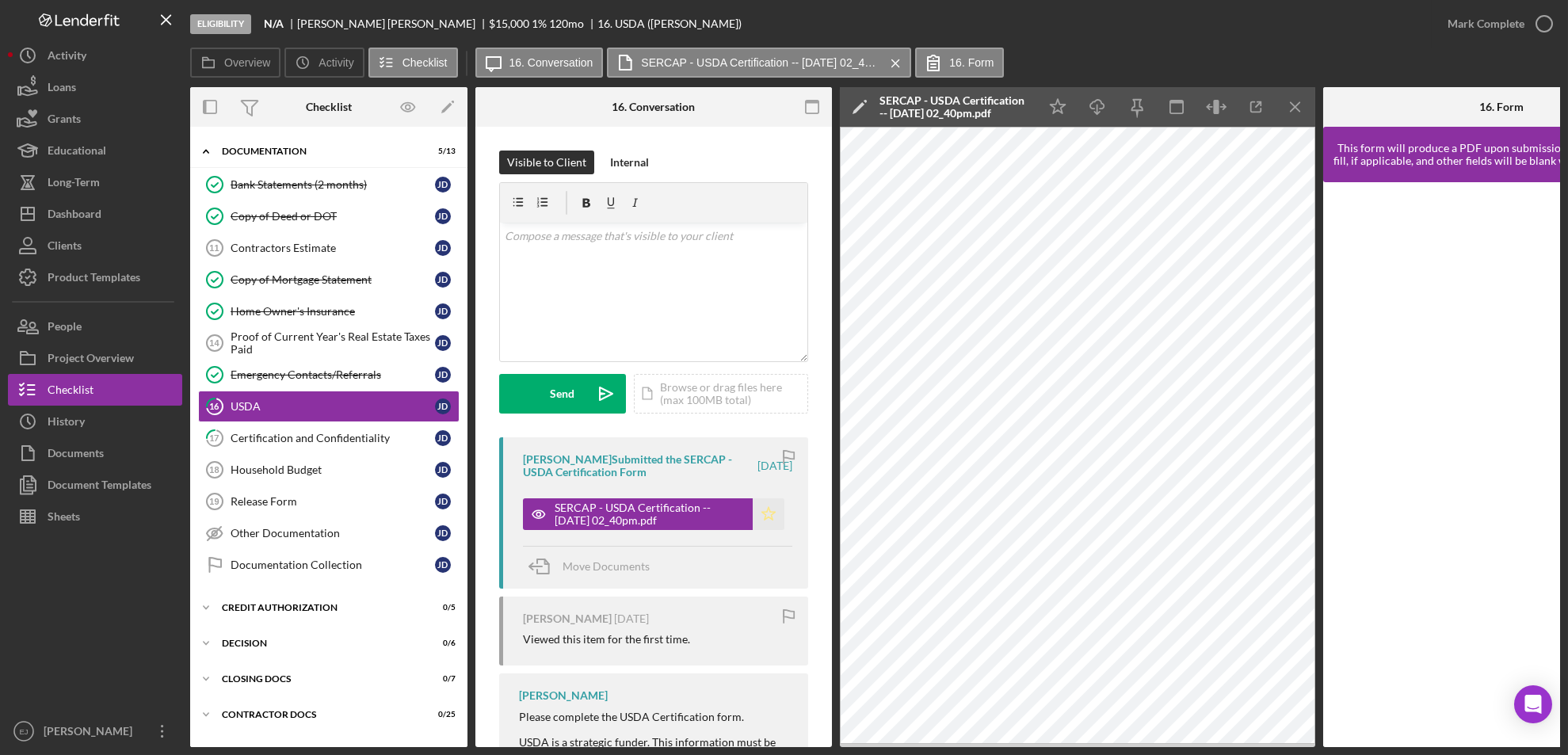
click at [770, 514] on icon "Icon/Star" at bounding box center [768, 514] width 32 height 31
click at [1299, 108] on icon "Icon/Menu Close" at bounding box center [1295, 107] width 36 height 36
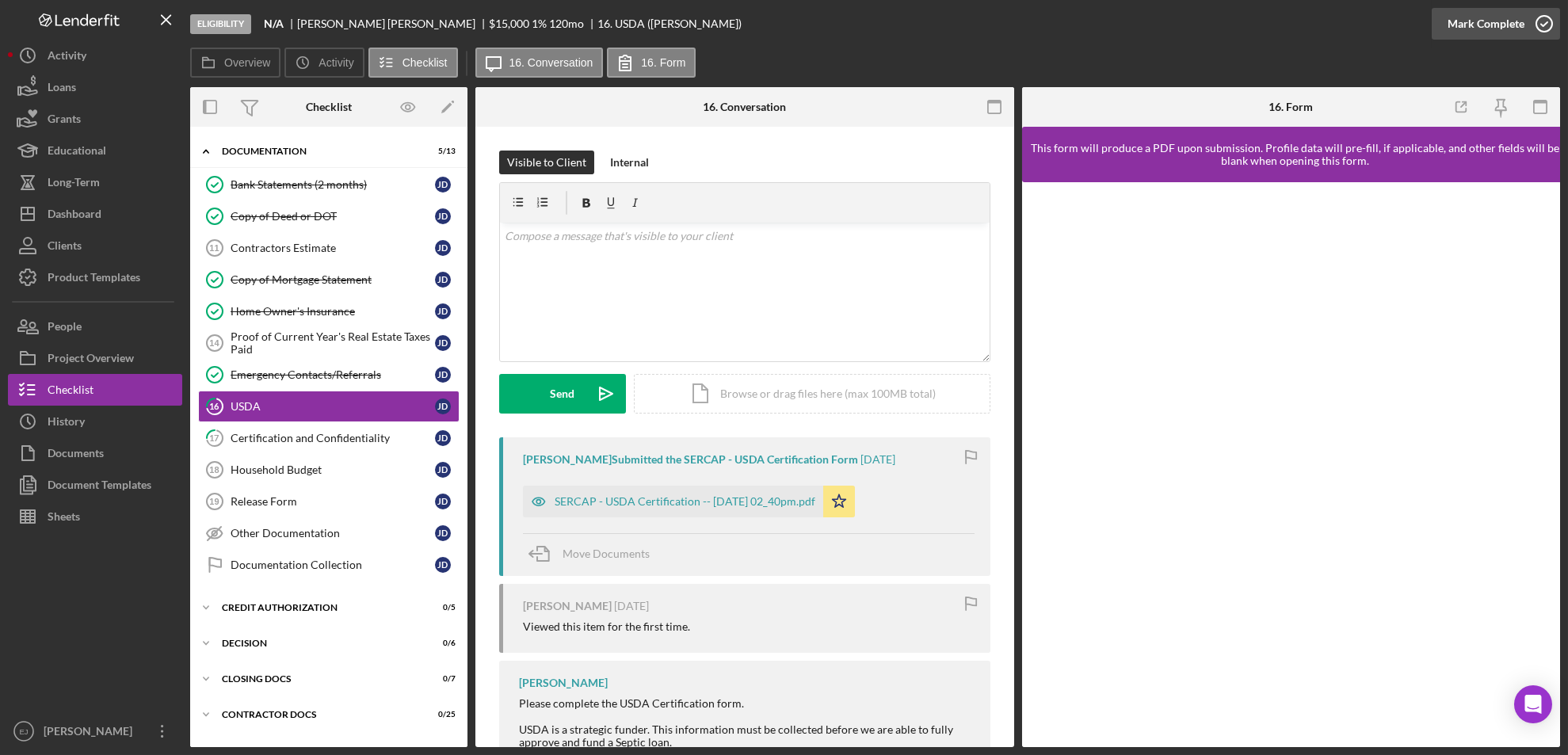
click at [1540, 17] on icon "button" at bounding box center [1544, 24] width 39 height 39
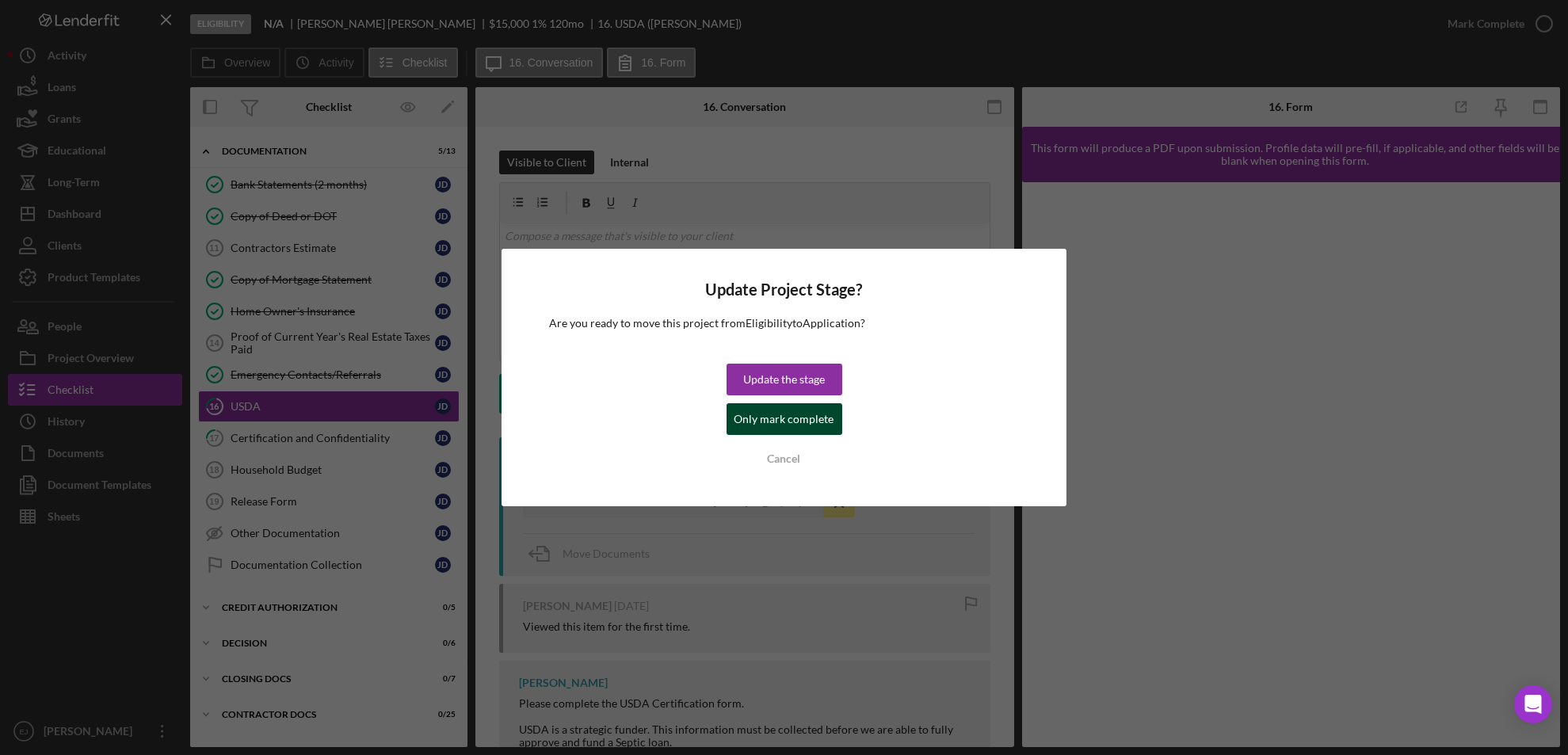
click at [822, 423] on div "Only mark complete" at bounding box center [784, 419] width 100 height 31
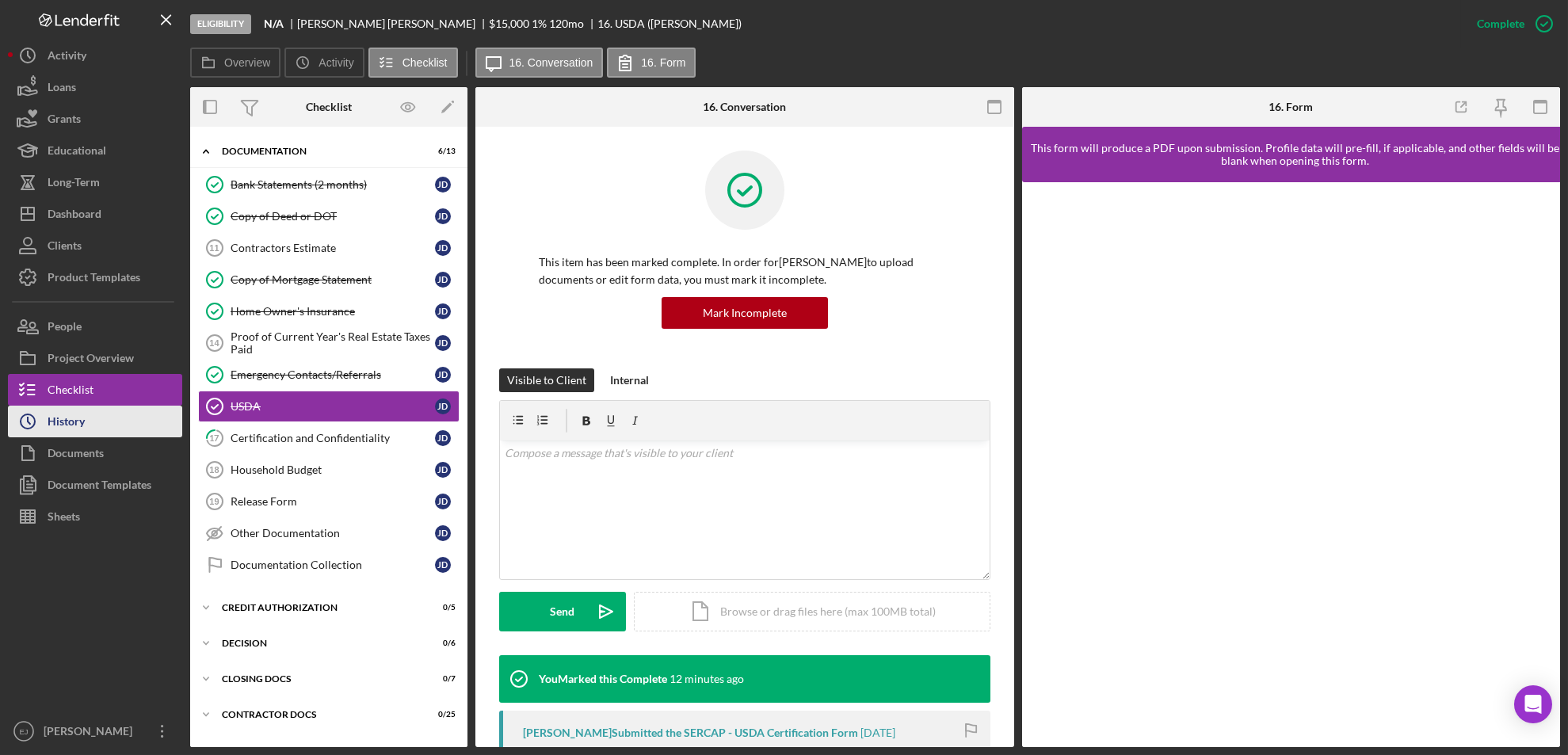
click at [122, 409] on button "Icon/History History" at bounding box center [94, 421] width 174 height 31
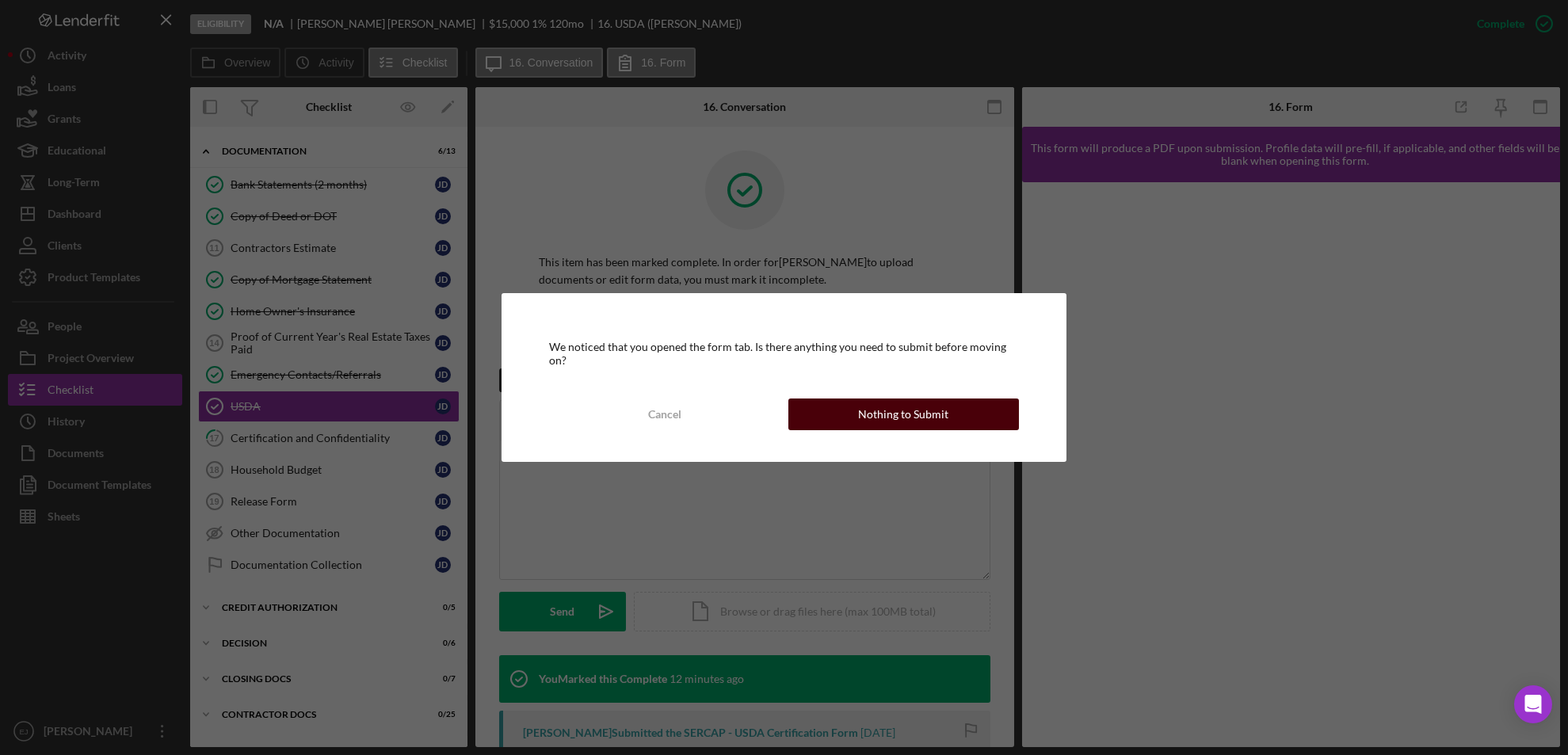
click at [858, 409] on button "Nothing to Submit" at bounding box center [904, 414] width 231 height 31
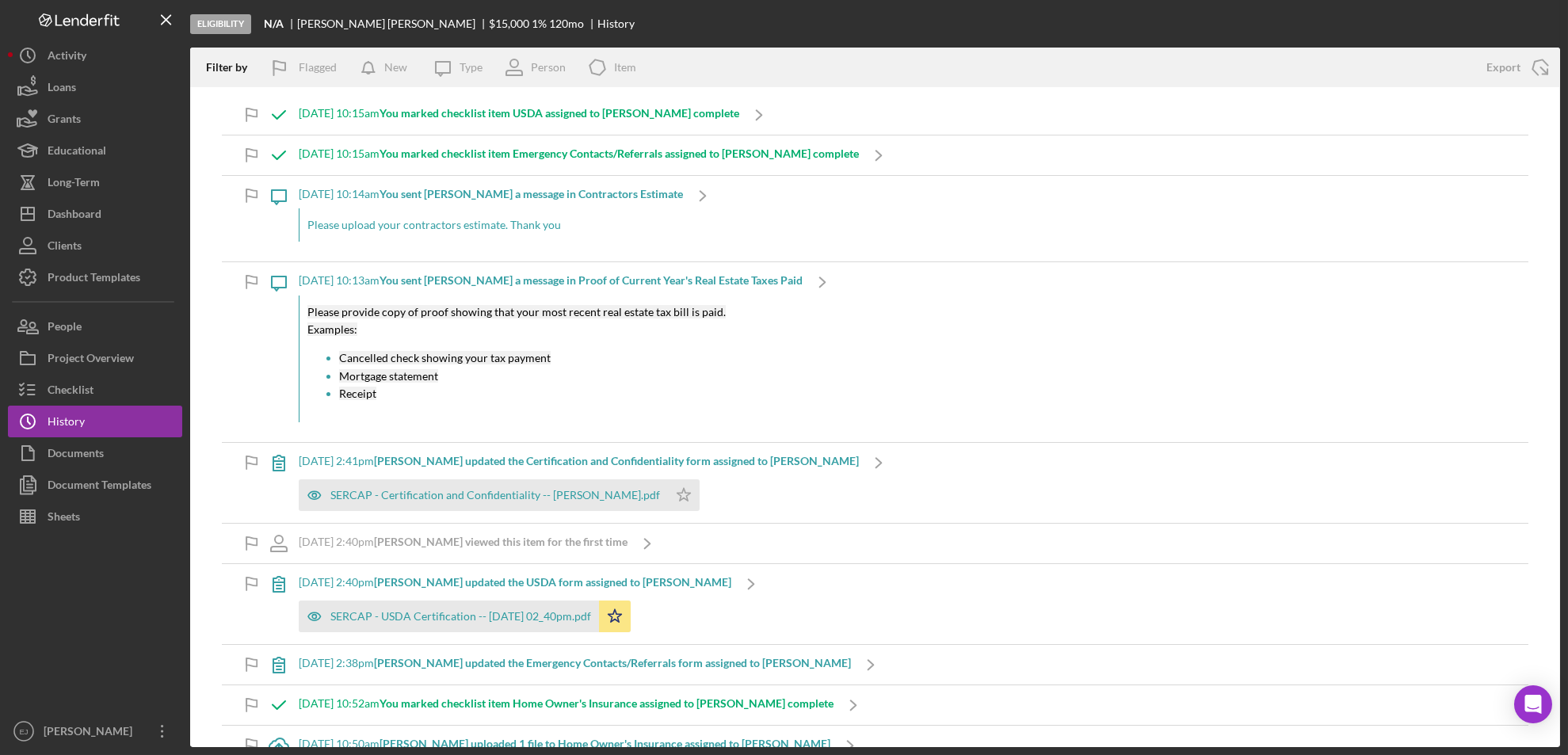
click at [8, 405] on button "Icon/History History" at bounding box center [94, 421] width 174 height 31
click at [104, 204] on button "Icon/Dashboard Dashboard" at bounding box center [94, 213] width 174 height 31
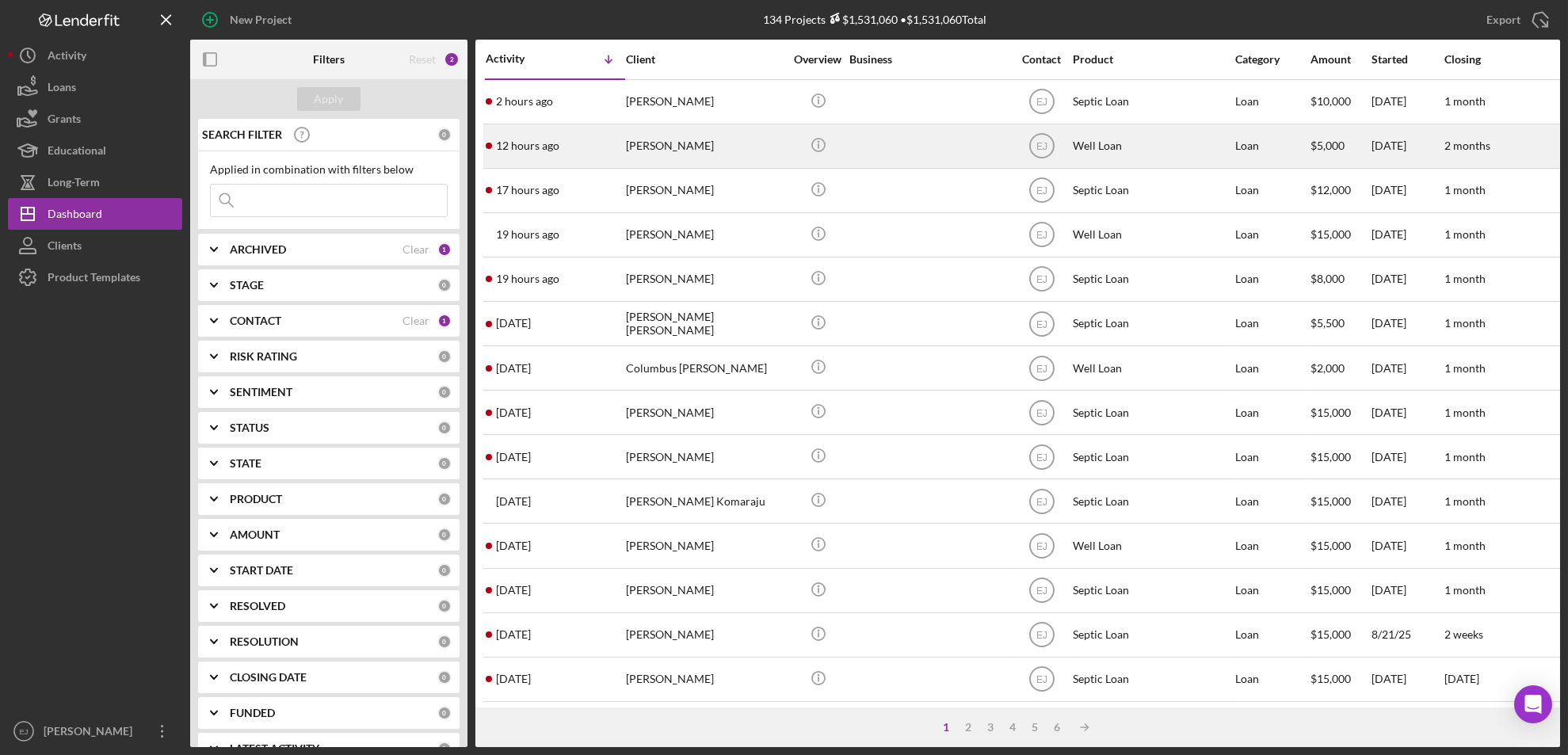
click at [686, 150] on div "[PERSON_NAME]" at bounding box center [704, 146] width 158 height 42
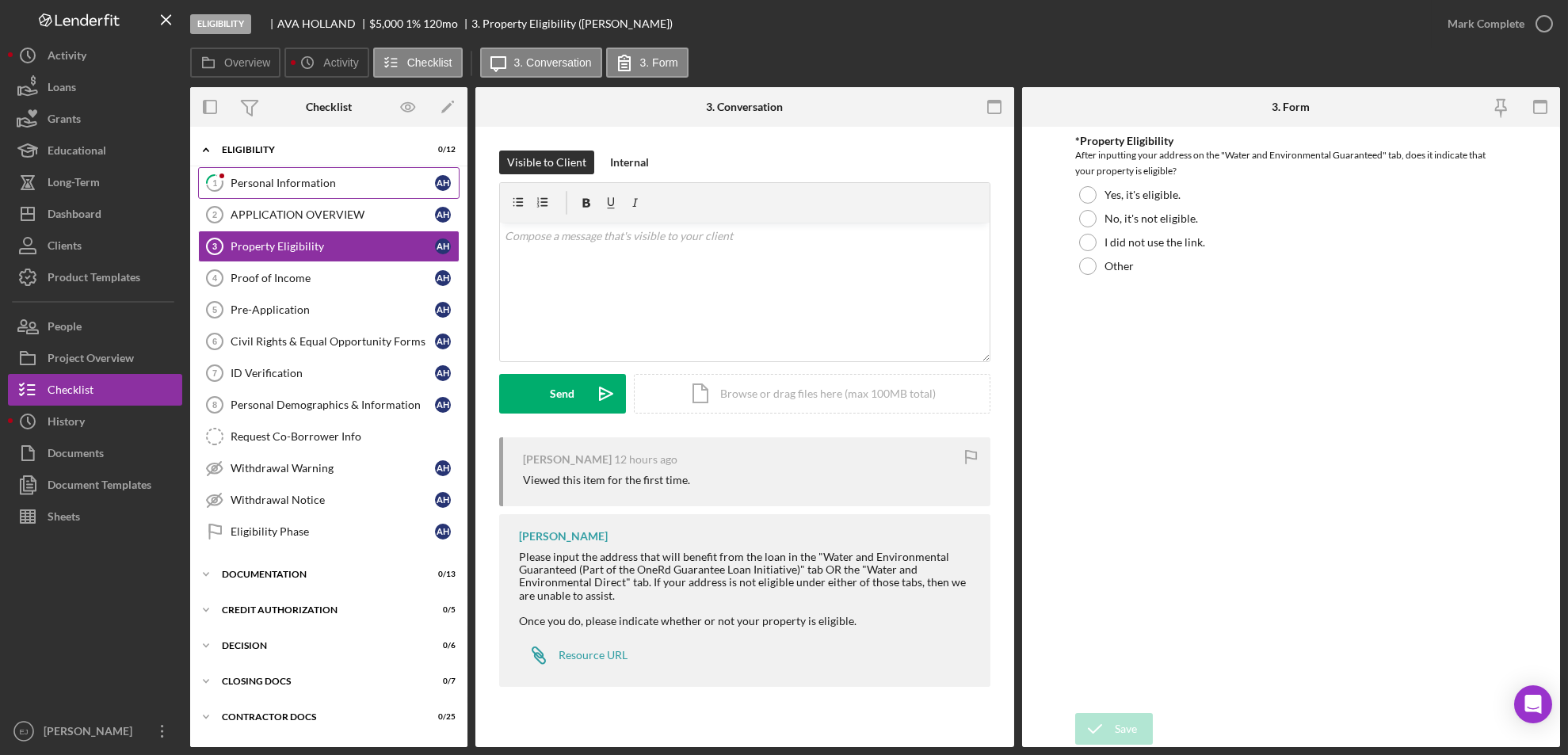
click at [310, 186] on div "Personal Information" at bounding box center [332, 183] width 205 height 12
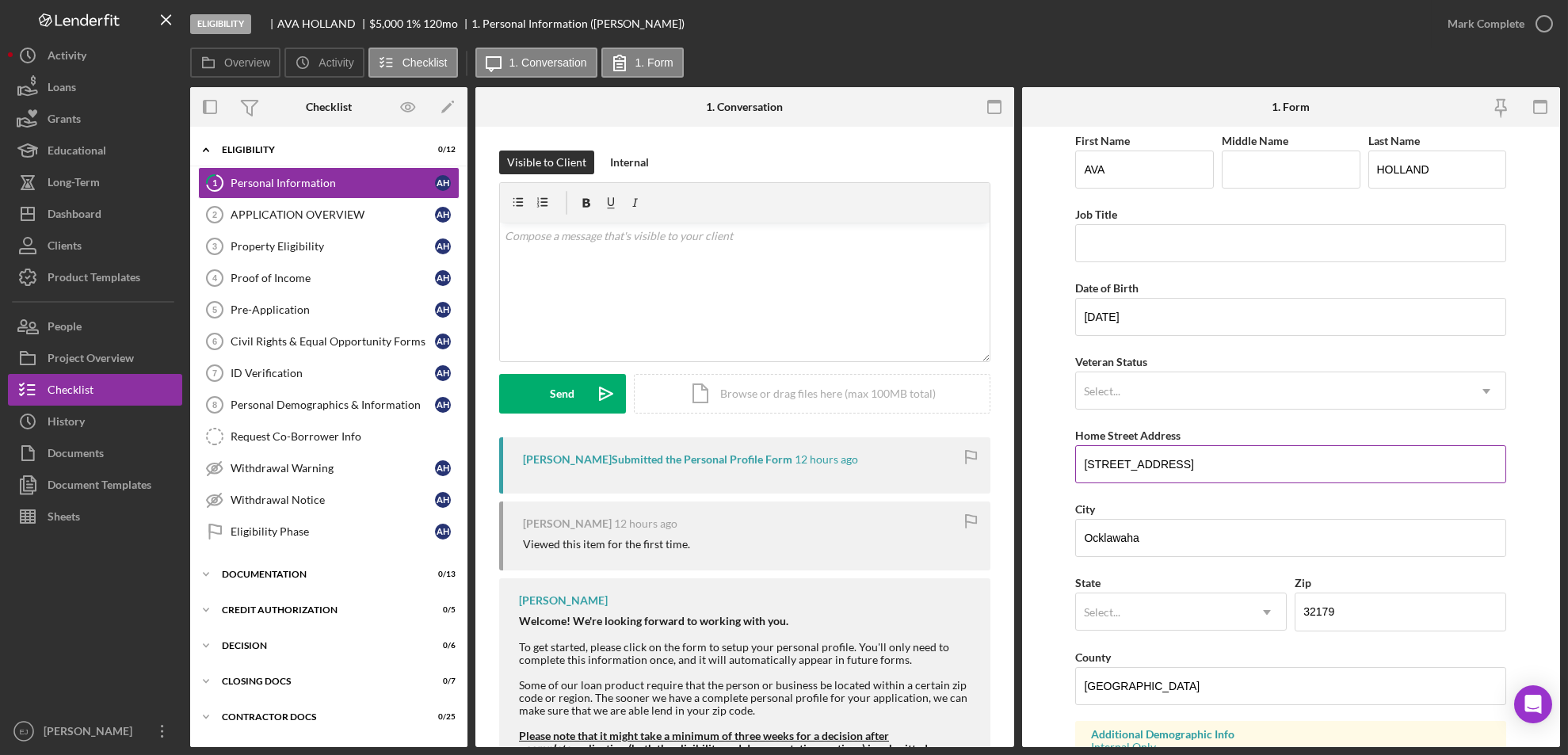
scroll to position [3, 0]
click at [1075, 467] on input "[STREET_ADDRESS]" at bounding box center [1290, 465] width 430 height 38
drag, startPoint x: 1075, startPoint y: 467, endPoint x: 1231, endPoint y: 447, distance: 157.3
click at [1231, 447] on input "[STREET_ADDRESS]" at bounding box center [1290, 465] width 430 height 38
click at [309, 247] on div "Property Eligibility" at bounding box center [332, 246] width 205 height 12
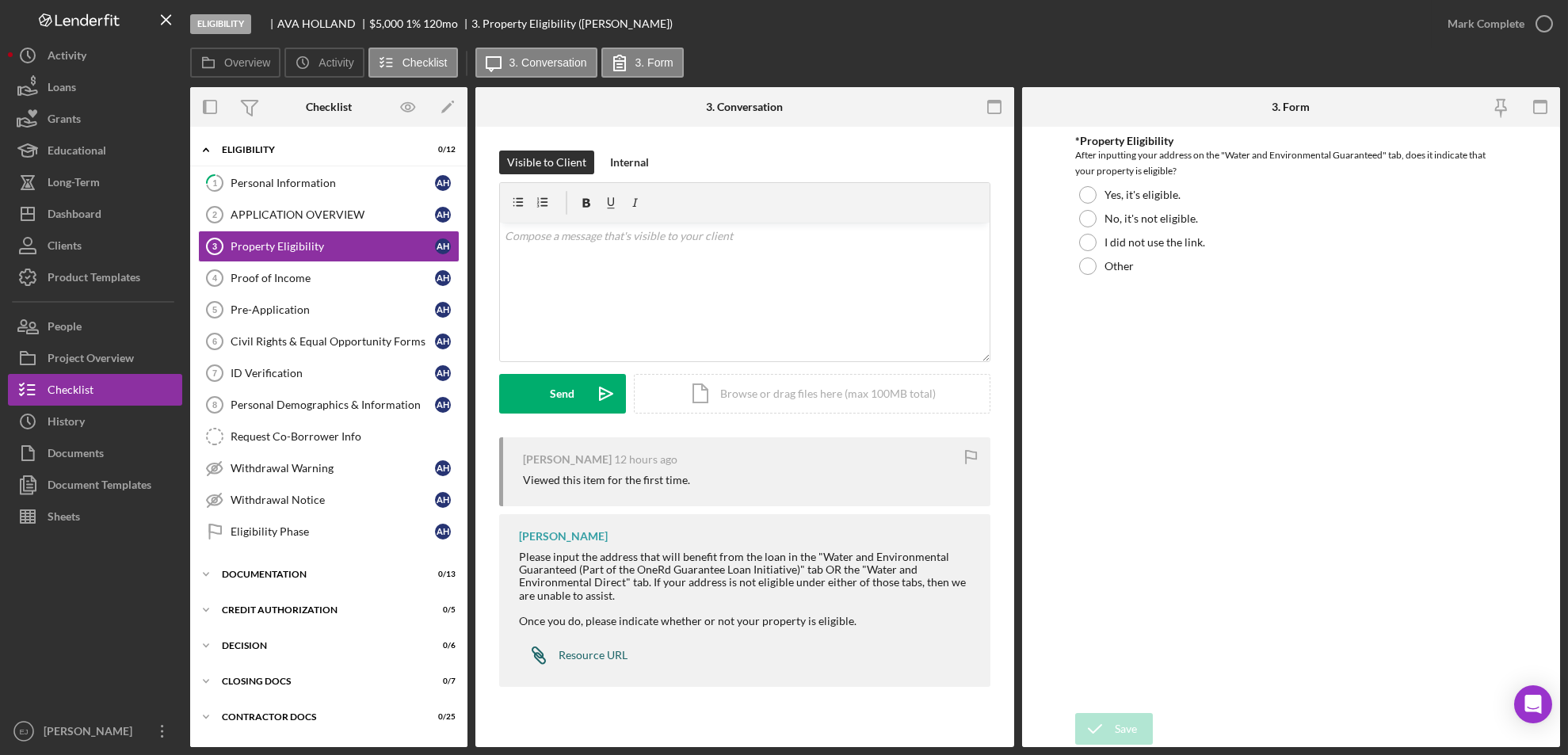
click at [571, 644] on link "Icon/Link Resource URL" at bounding box center [573, 655] width 108 height 31
click at [808, 388] on div "Icon/Document Browse or drag files here (max 100MB total) Tap to choose files o…" at bounding box center [811, 393] width 356 height 39
click at [570, 396] on div "Upload" at bounding box center [563, 393] width 36 height 39
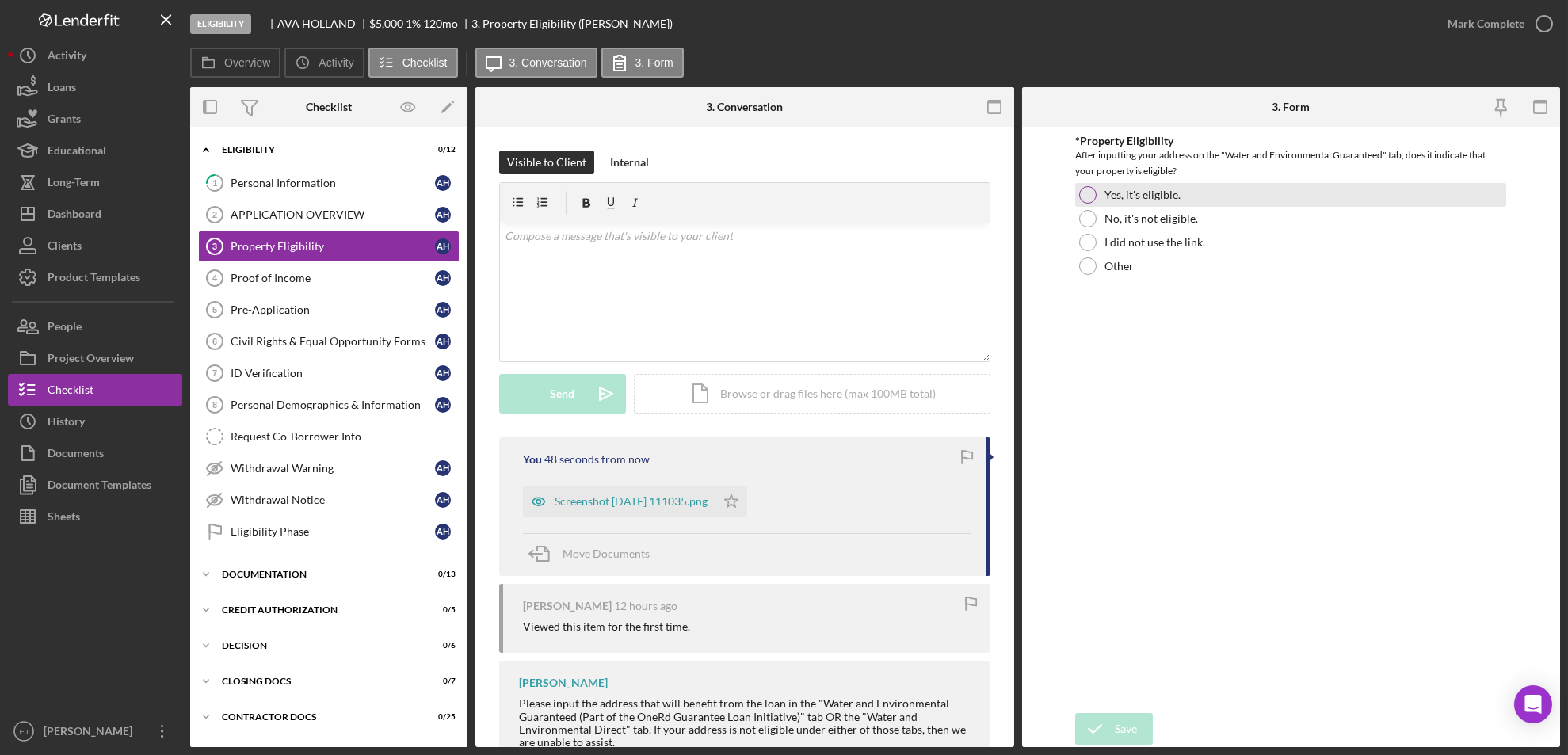
click at [1092, 195] on div at bounding box center [1088, 195] width 18 height 17
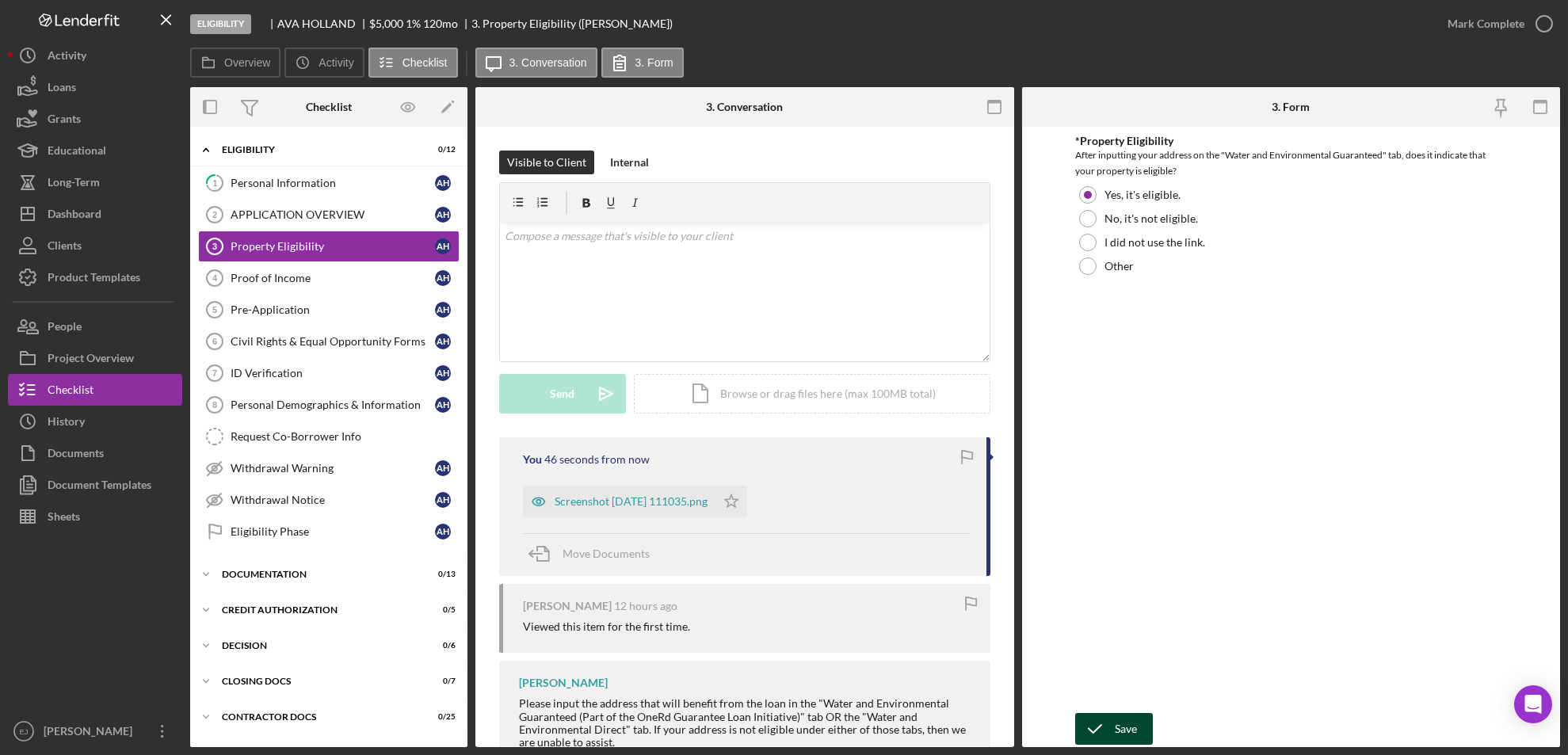
click at [1138, 731] on button "Save" at bounding box center [1113, 729] width 78 height 31
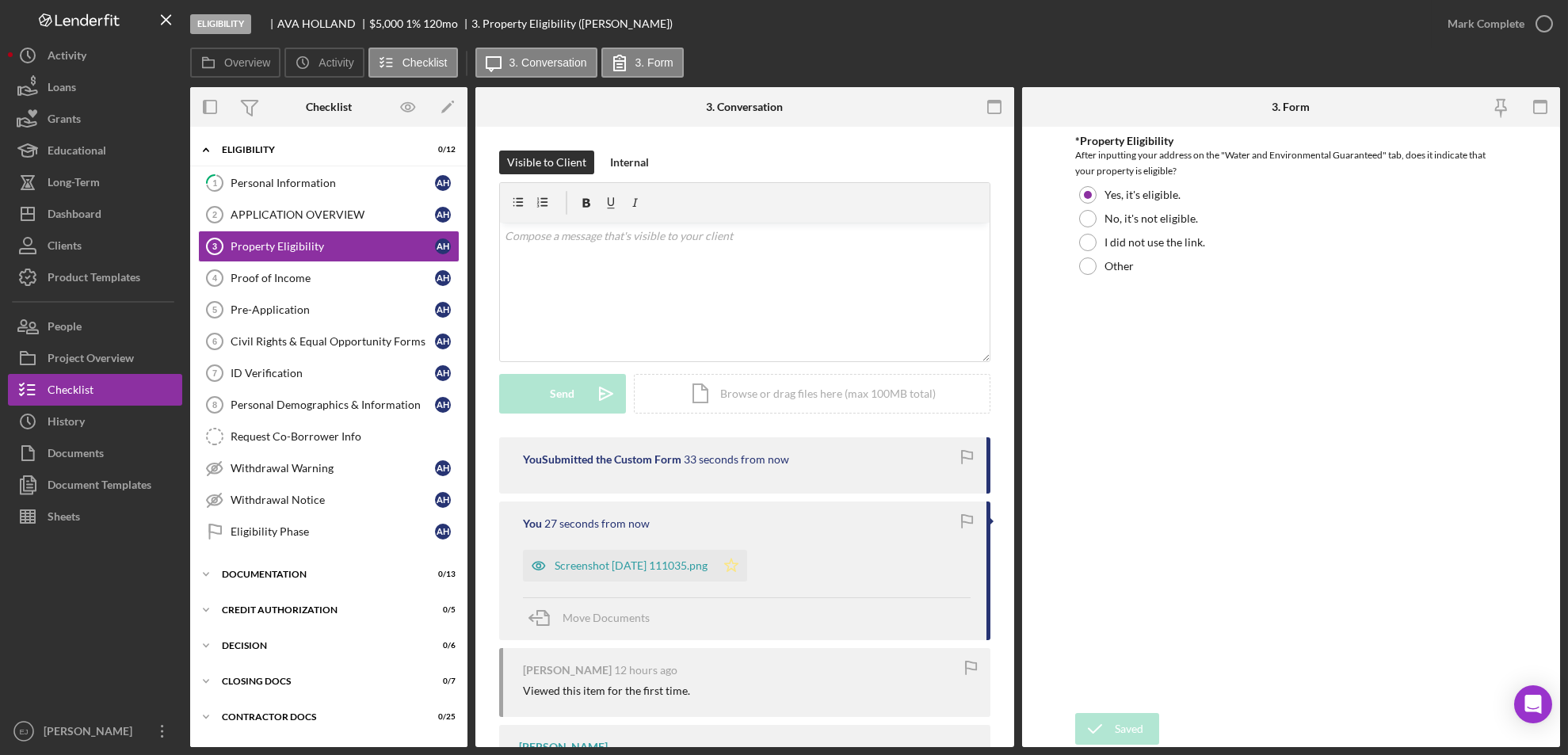
click at [740, 575] on icon "Icon/Star" at bounding box center [731, 565] width 32 height 31
click at [1551, 16] on icon "button" at bounding box center [1544, 24] width 39 height 39
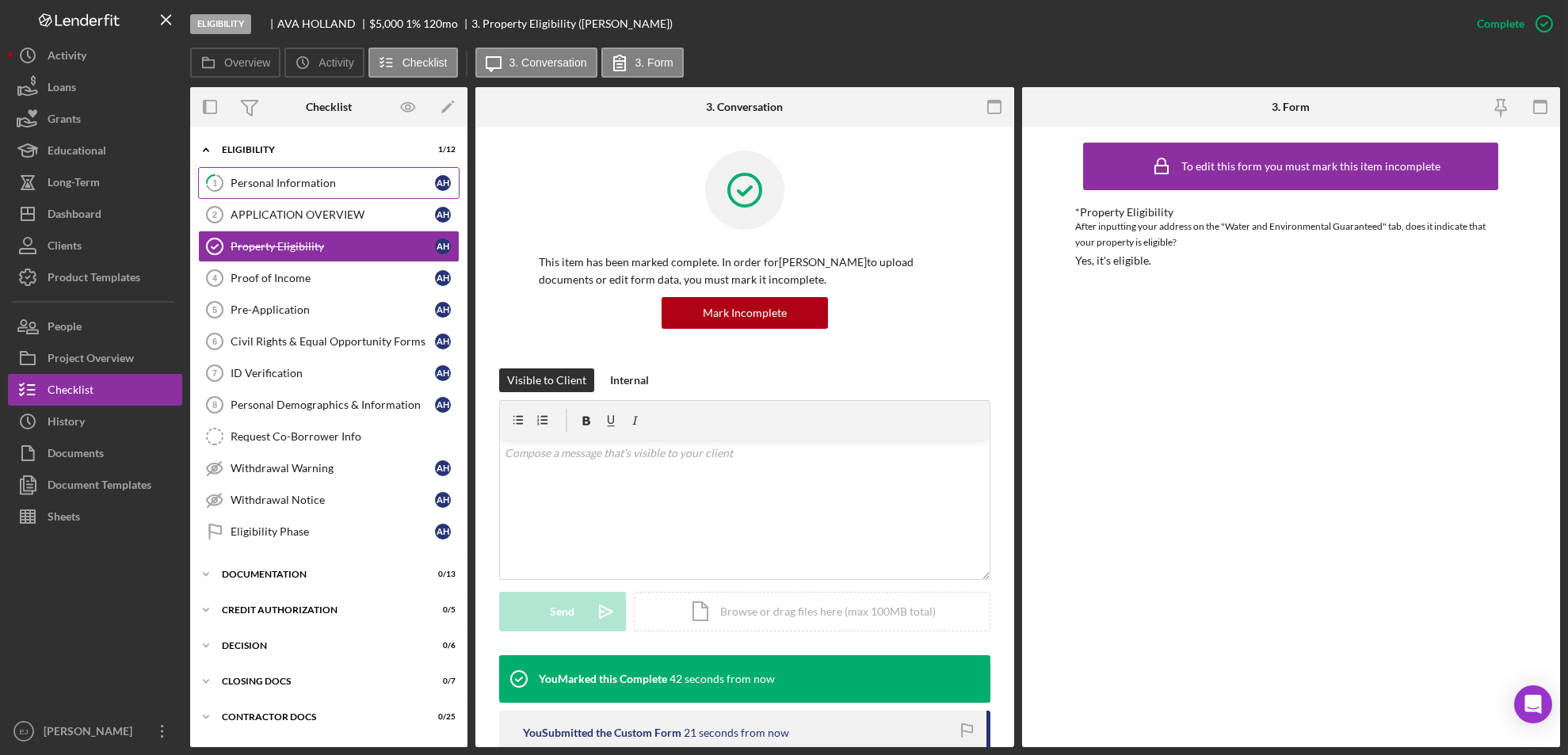
click at [298, 185] on div "Personal Information" at bounding box center [332, 183] width 205 height 12
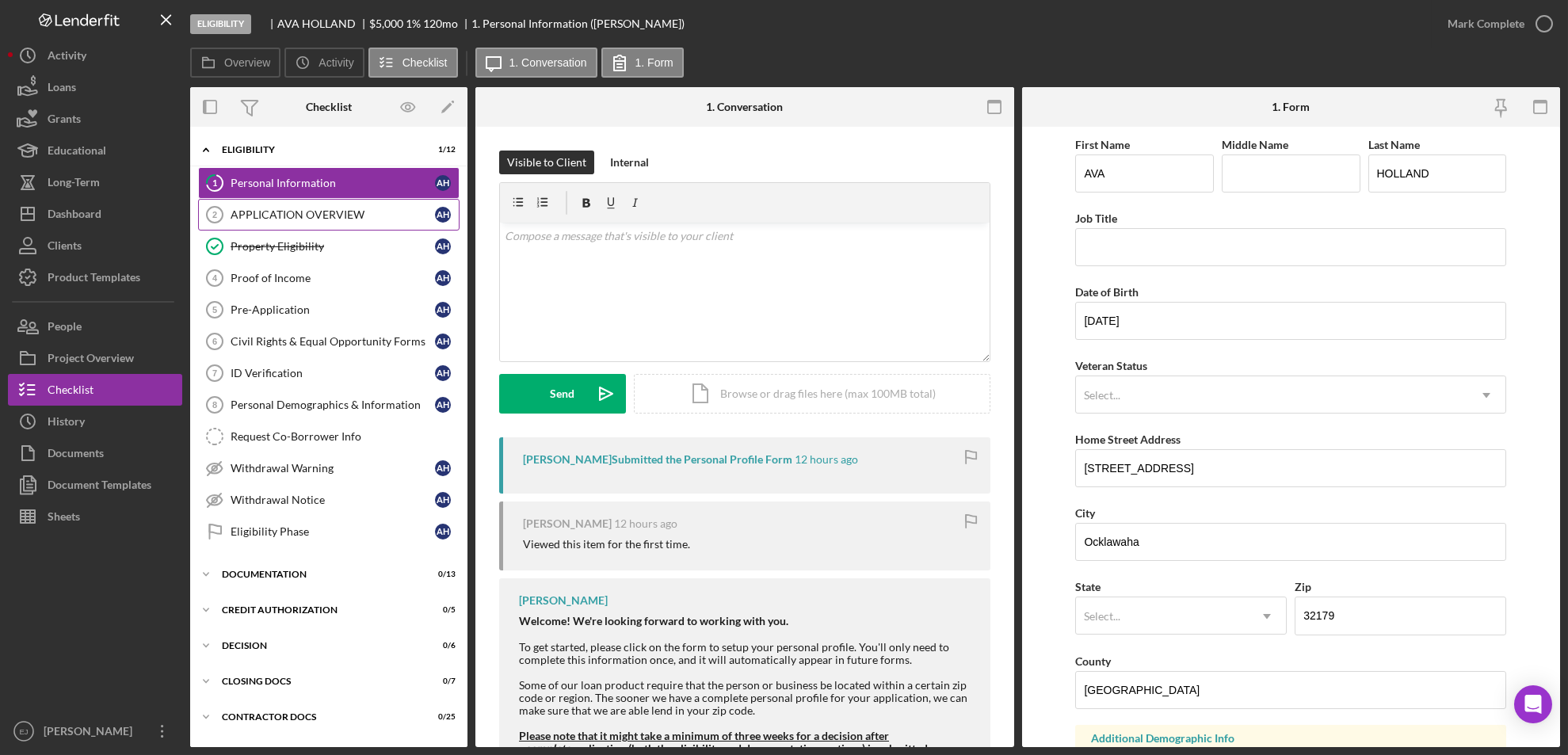
click at [292, 210] on div "APPLICATION OVERVIEW" at bounding box center [332, 214] width 205 height 12
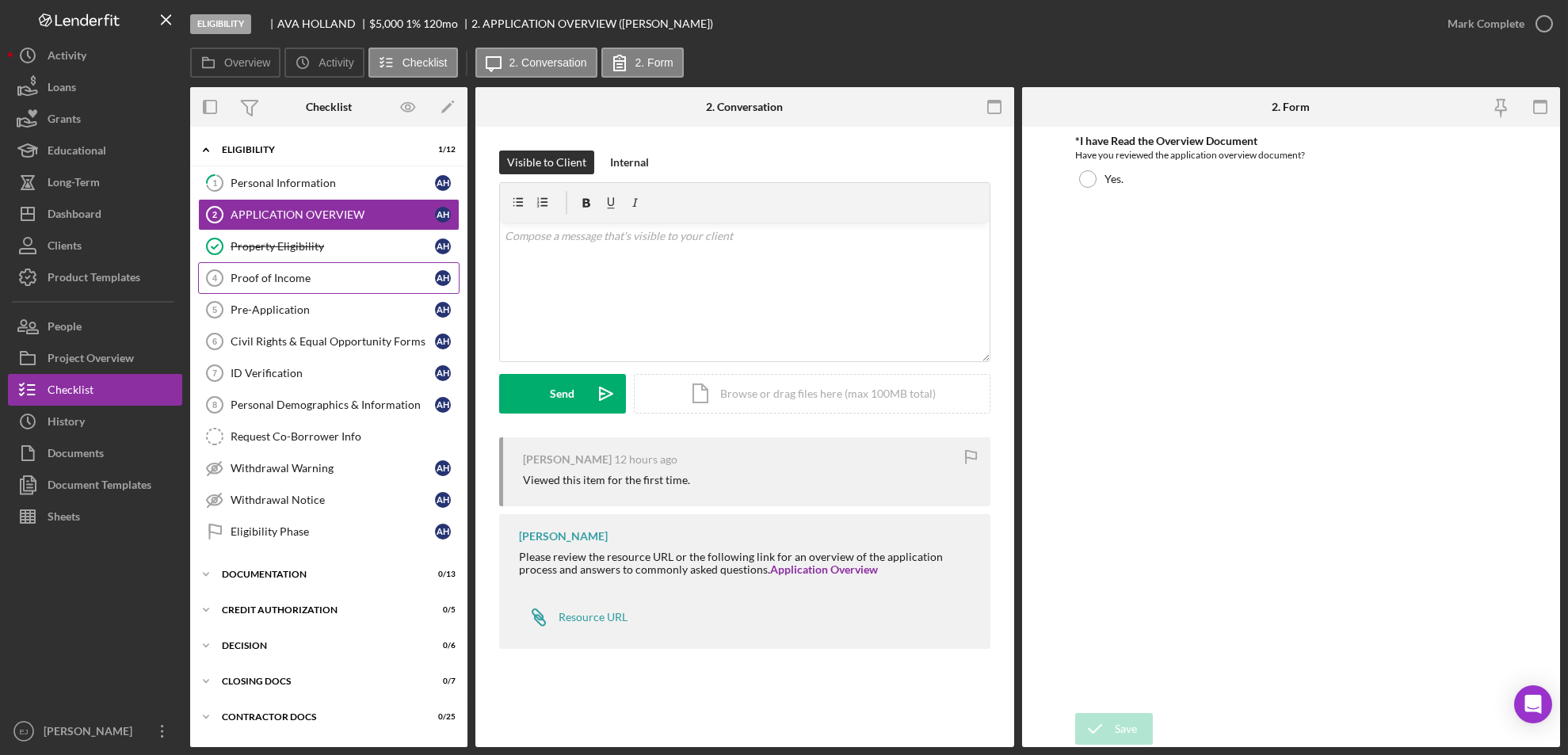
click at [305, 283] on div "Proof of Income" at bounding box center [332, 278] width 205 height 12
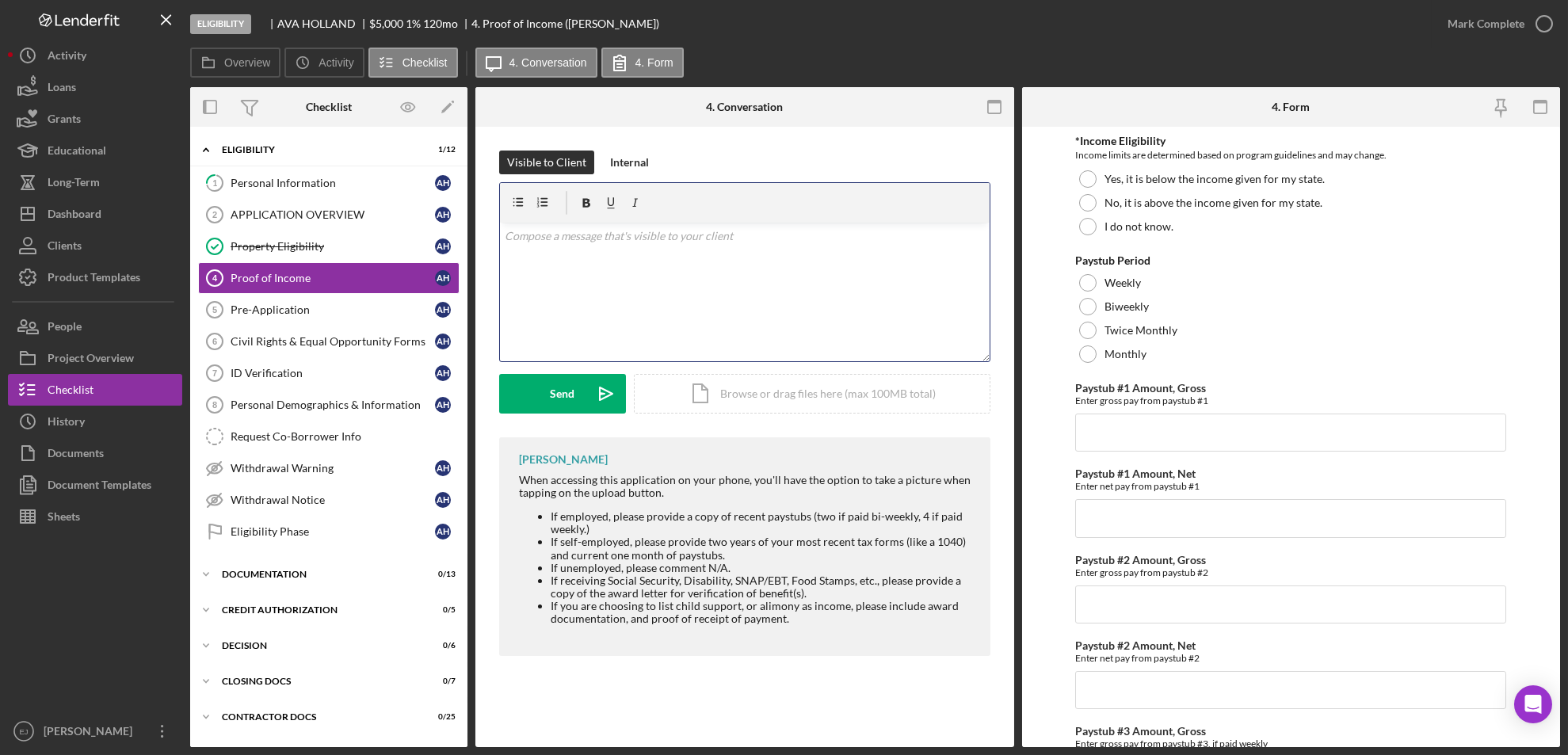
click at [598, 269] on div "v Color teal Color pink Remove color Add row above Add row below Add column bef…" at bounding box center [744, 291] width 489 height 138
click at [1209, 496] on div "Paystub #1 Amount, Net Enter net pay from paystub #1" at bounding box center [1290, 502] width 430 height 70
click at [590, 240] on p at bounding box center [745, 236] width 480 height 17
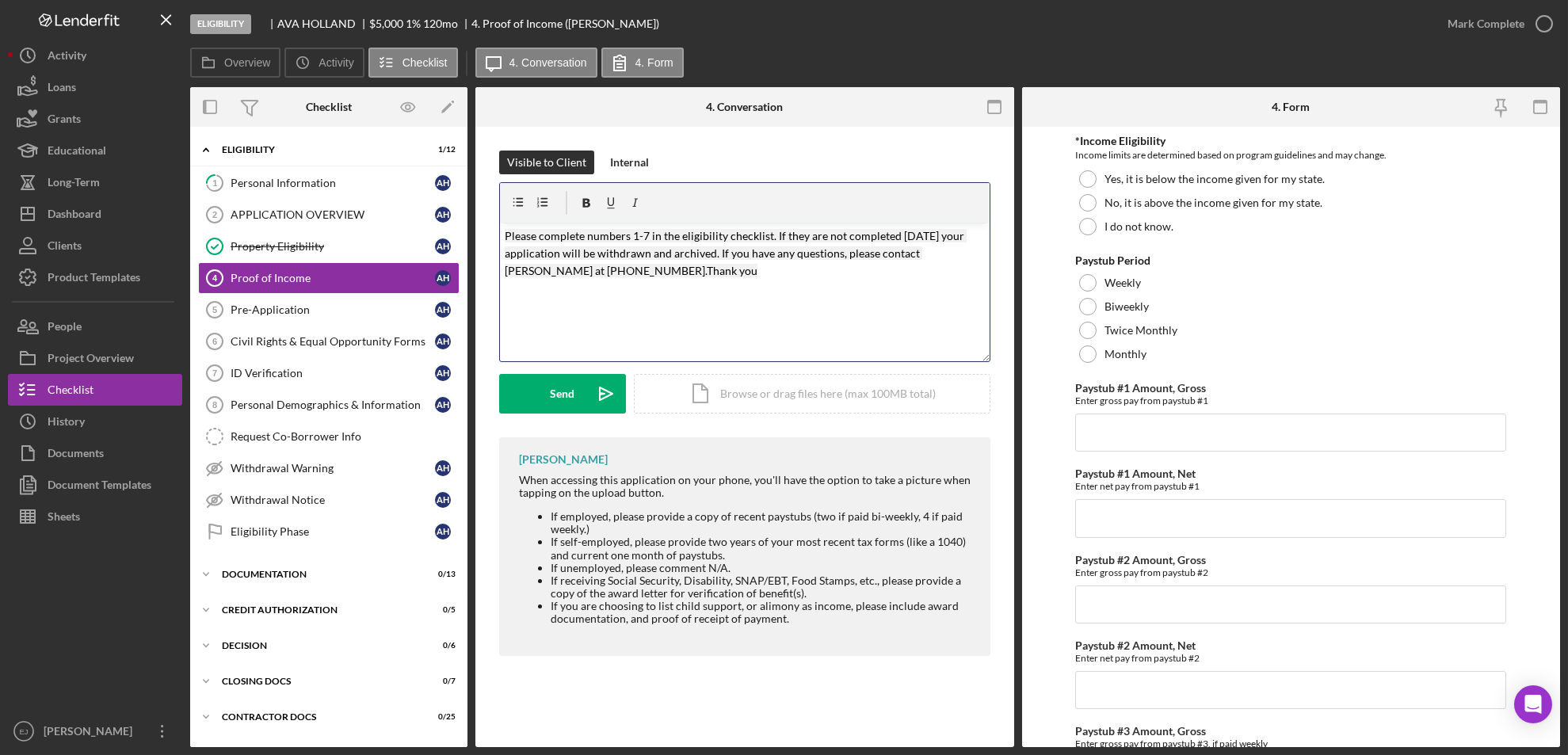
click at [637, 230] on mark "Please complete numbers 1-7 in the eligibility checklist. If they are not compl…" at bounding box center [736, 254] width 462 height 49
click at [647, 234] on mark "Please complete numbers 3-7 in the eligibility checklist. If they are not compl…" at bounding box center [736, 254] width 462 height 49
click at [646, 238] on mark "Please complete numbers 3-7 in the eligibility checklist. If they are not compl…" at bounding box center [736, 254] width 462 height 49
click at [539, 405] on button "Send Icon/icon-invite-send" at bounding box center [562, 393] width 127 height 39
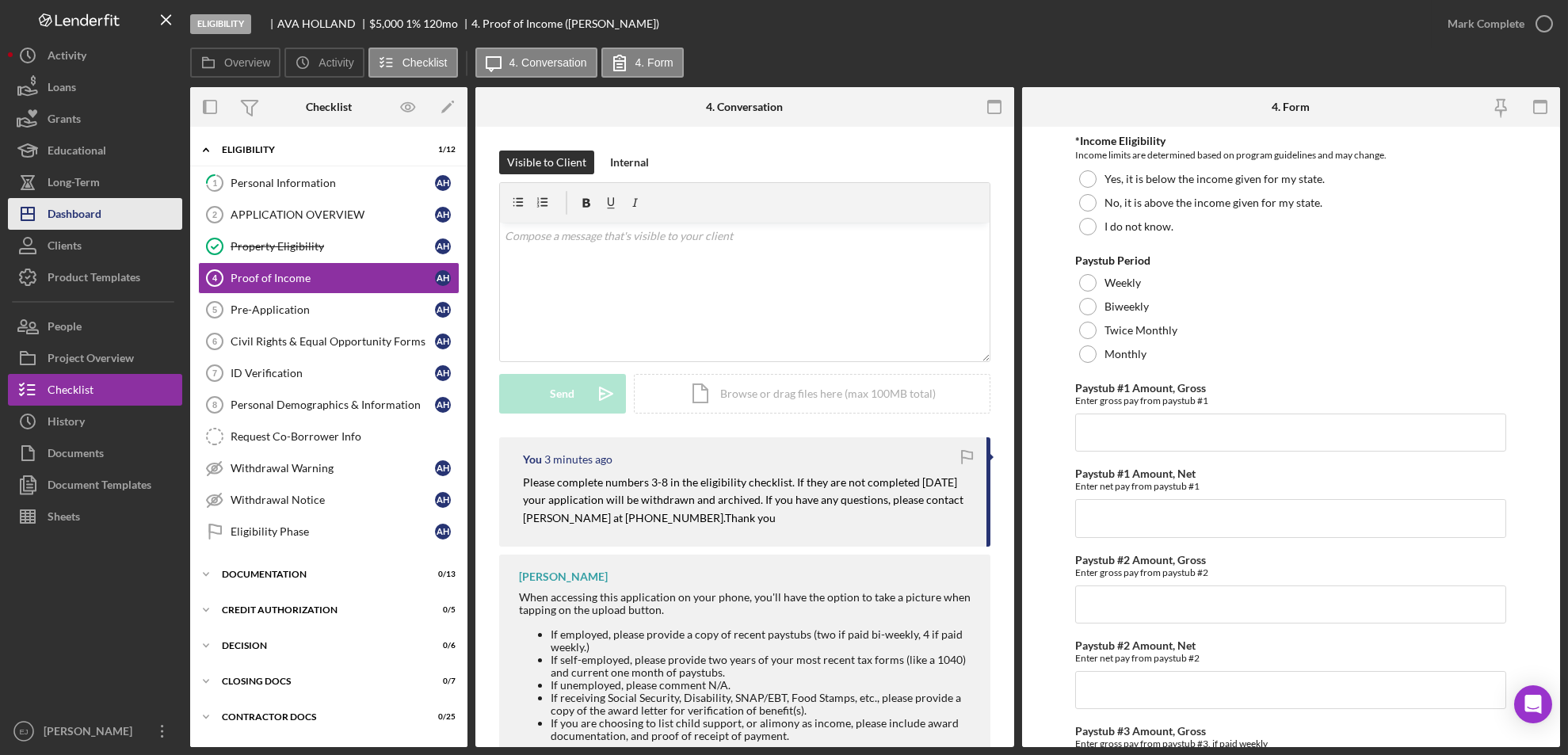
click at [92, 227] on div "Dashboard" at bounding box center [74, 215] width 54 height 36
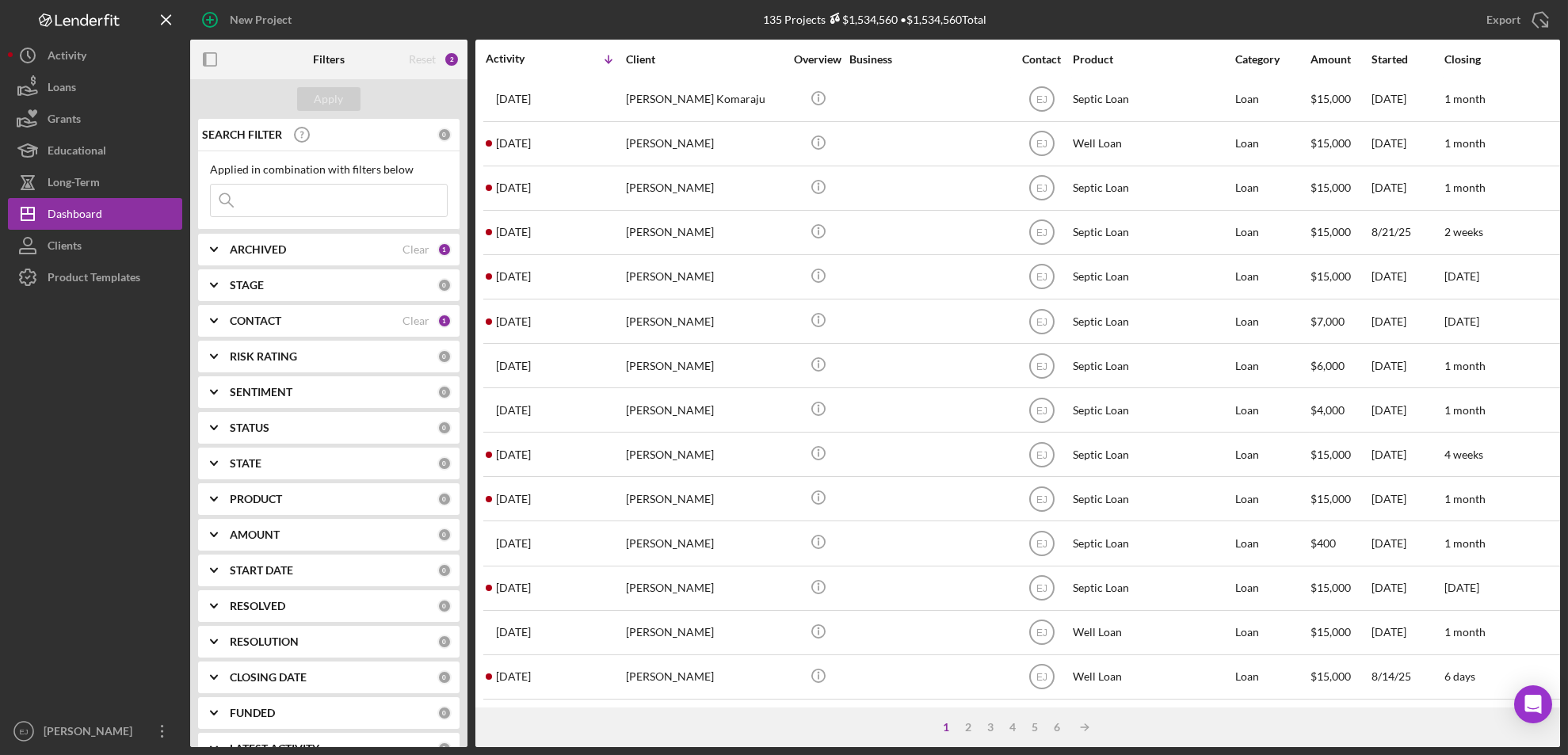
scroll to position [516, 0]
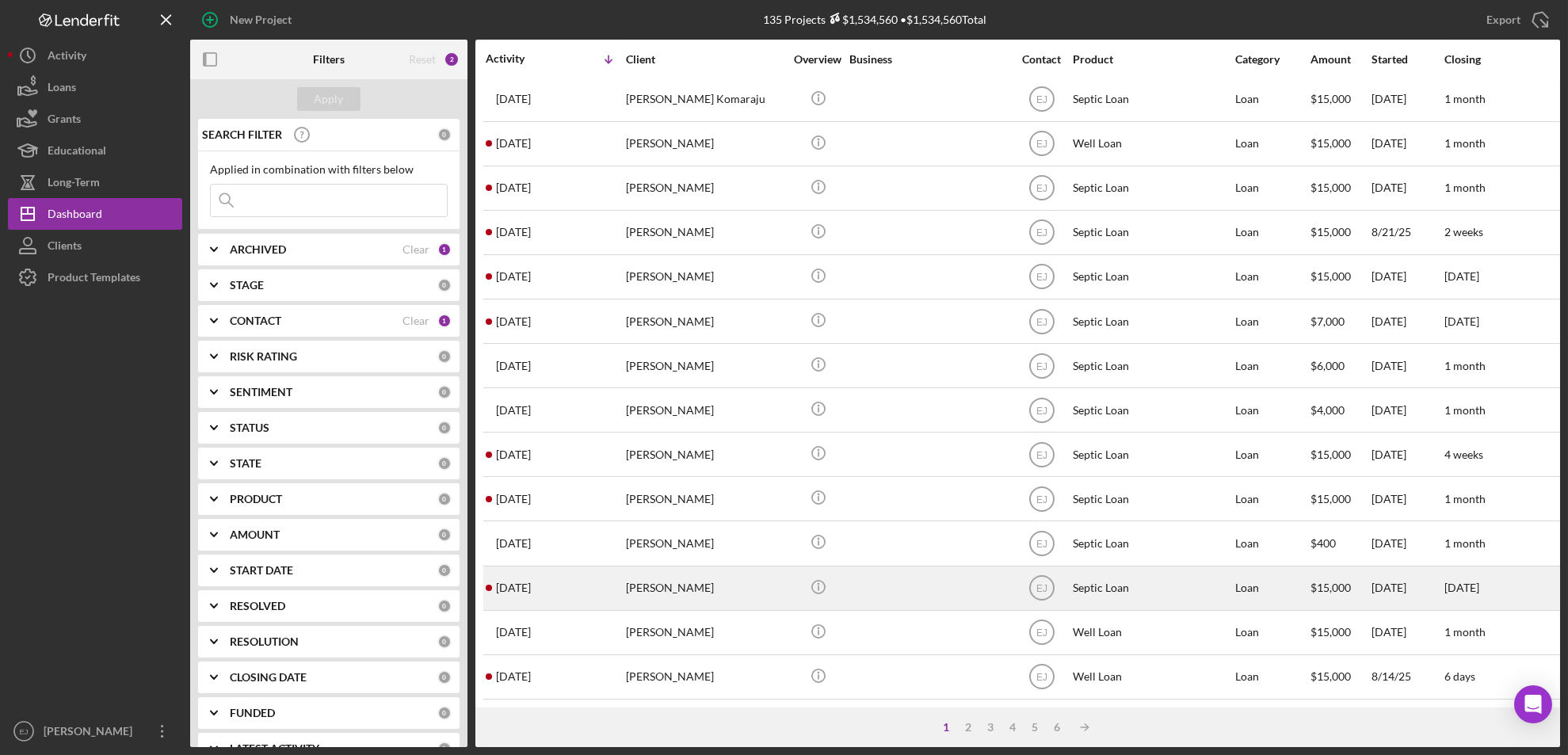
click at [676, 575] on div "[PERSON_NAME]" at bounding box center [704, 588] width 158 height 42
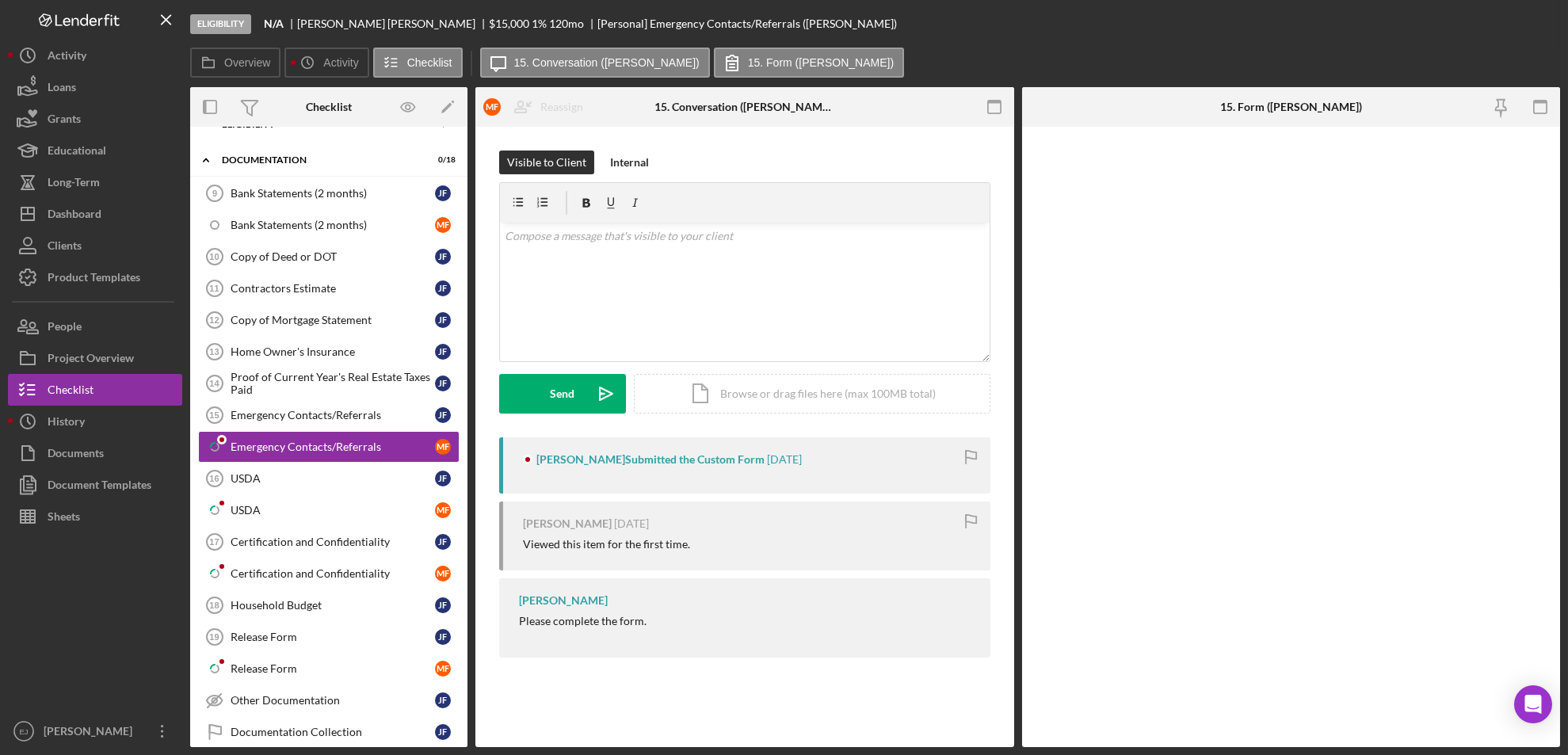
scroll to position [67, 0]
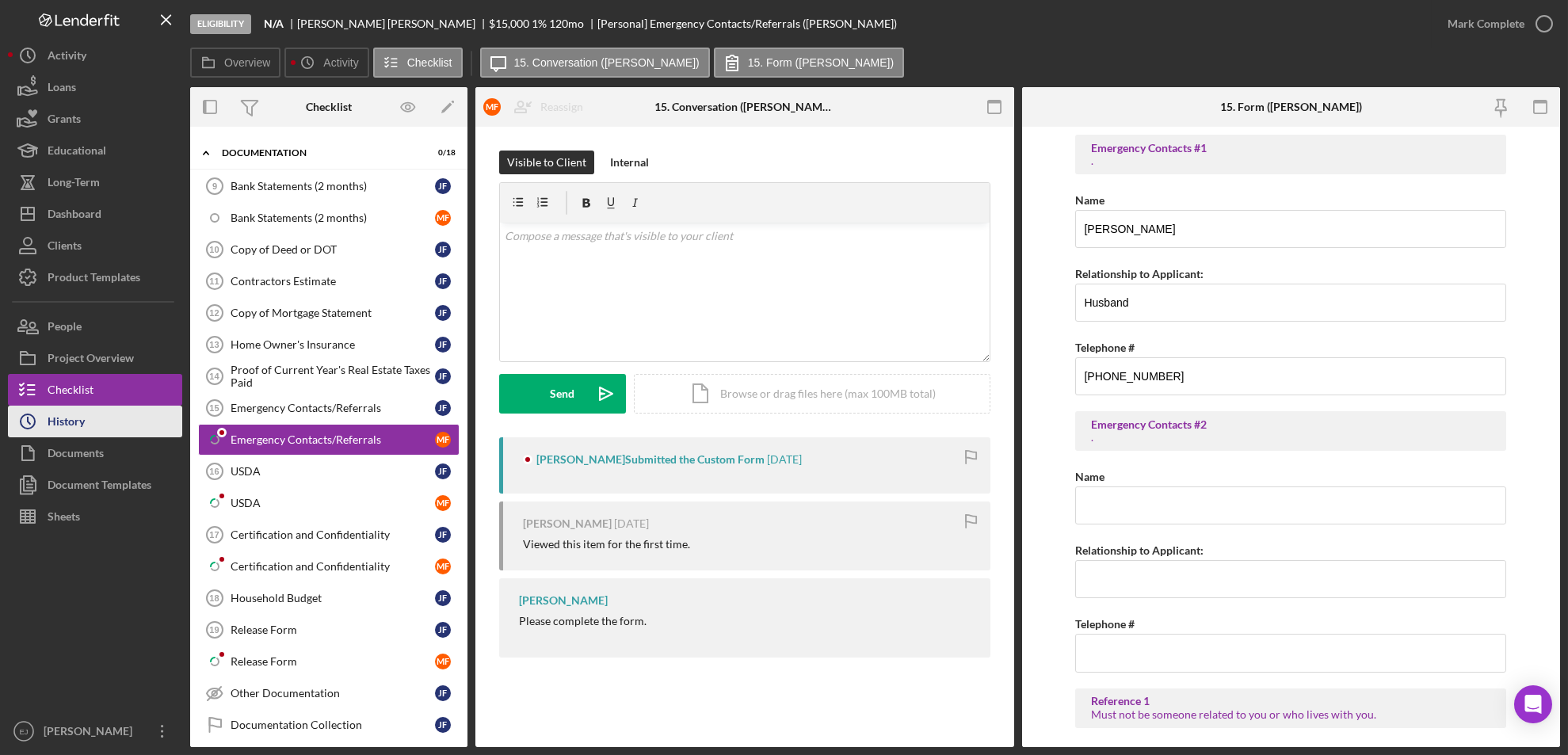
click at [122, 413] on button "Icon/History History" at bounding box center [94, 421] width 174 height 31
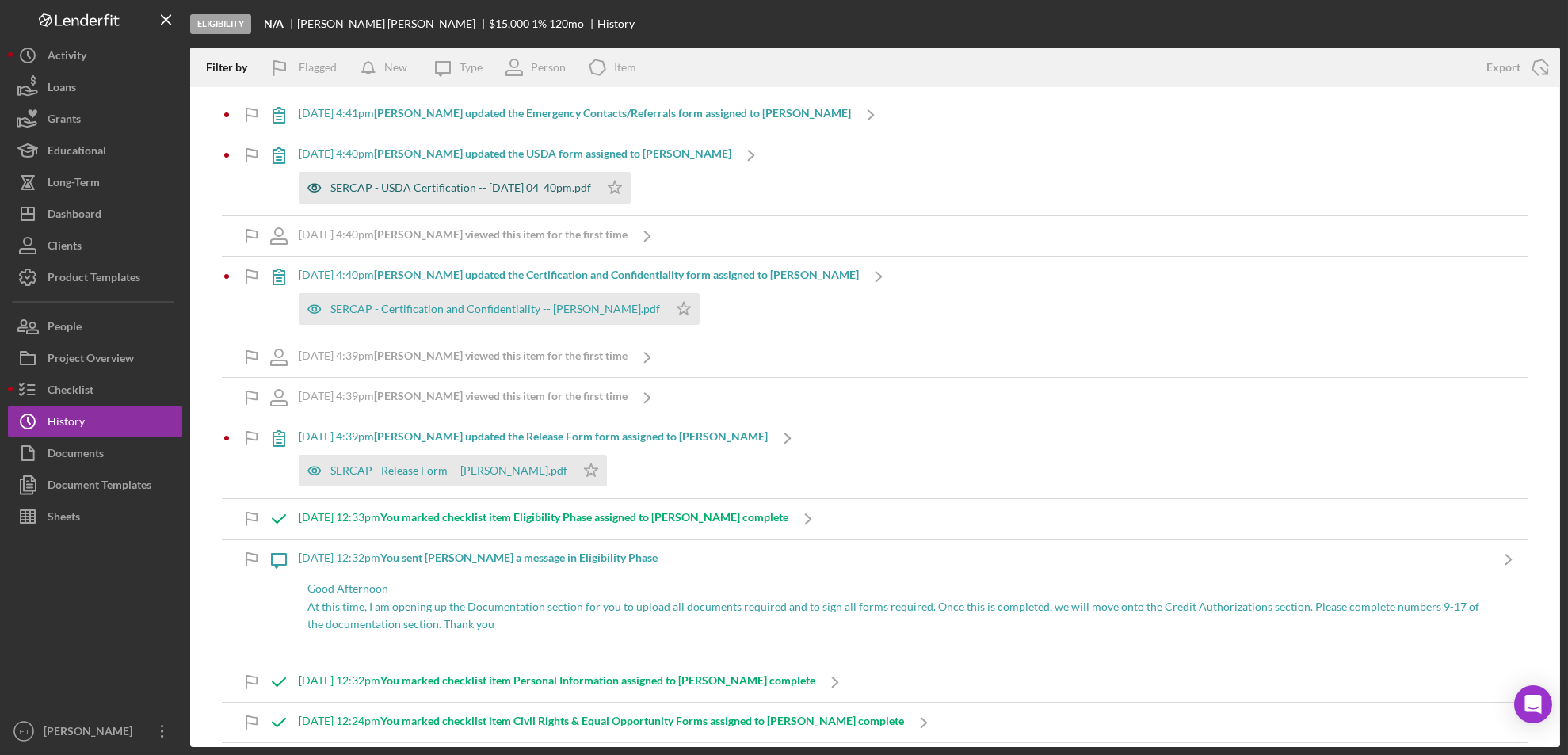
click at [420, 189] on div "SERCAP - USDA Certification -- [DATE] 04_40pm.pdf" at bounding box center [460, 187] width 261 height 12
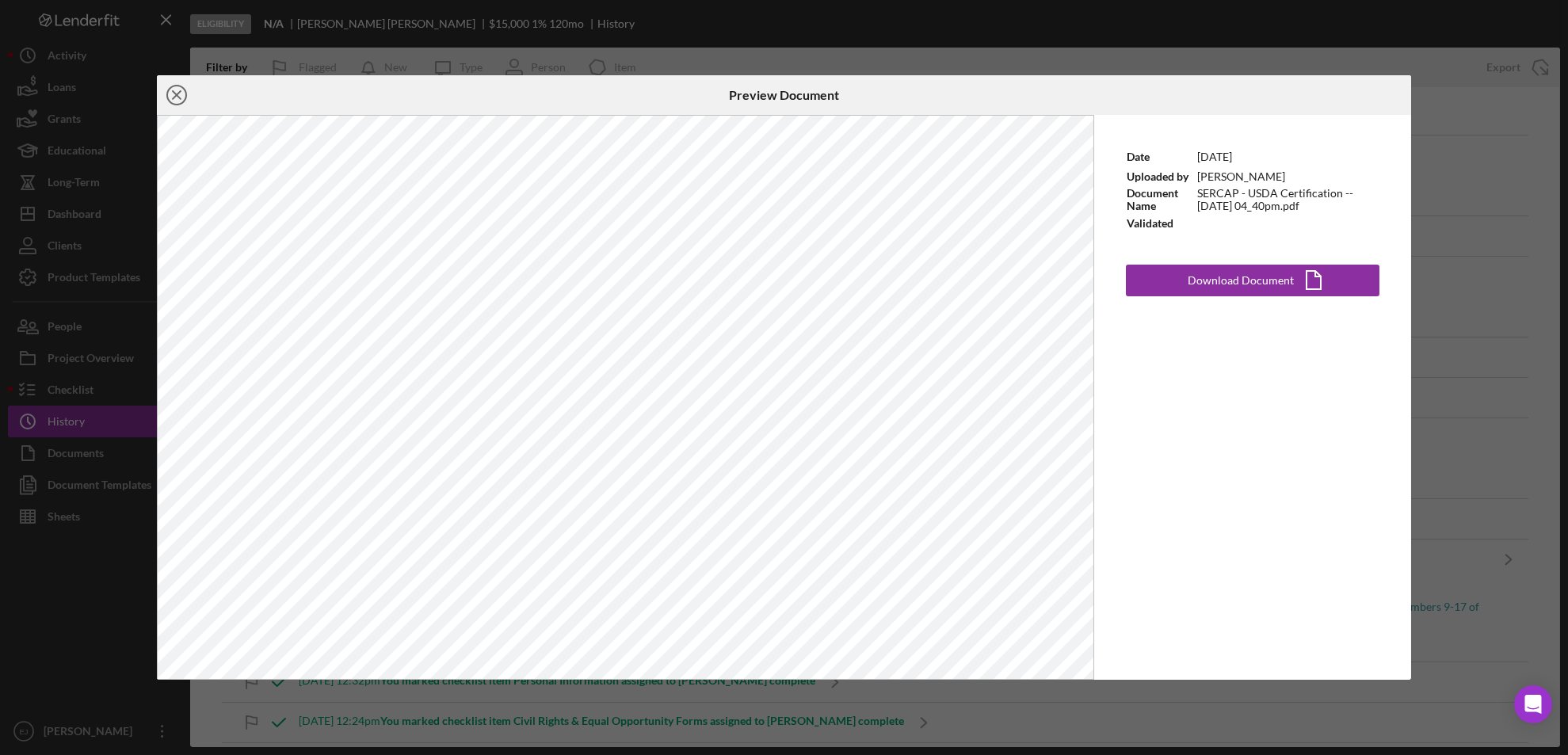
click at [164, 87] on icon "Icon/Close" at bounding box center [176, 94] width 39 height 39
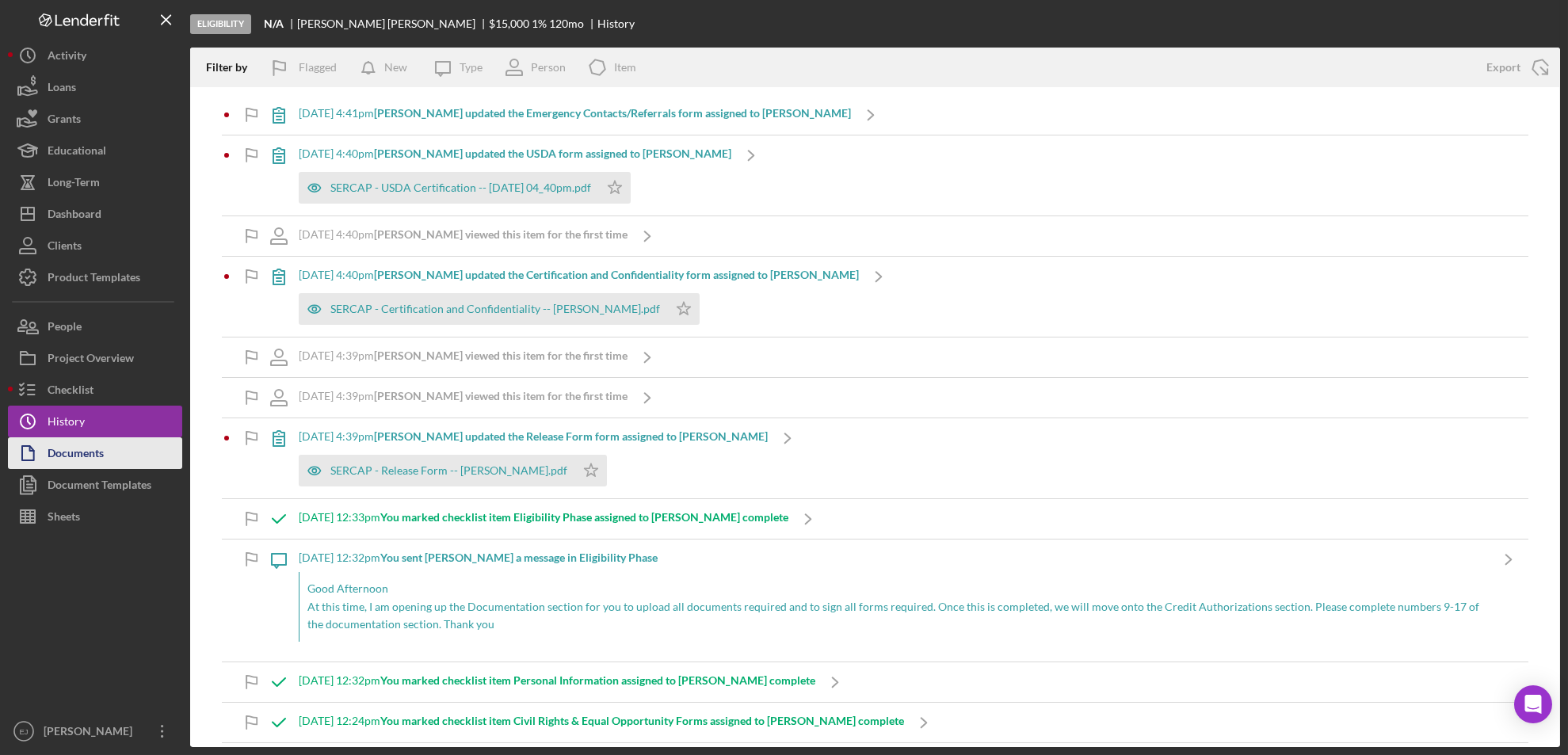
click at [108, 461] on button "Documents" at bounding box center [94, 453] width 174 height 31
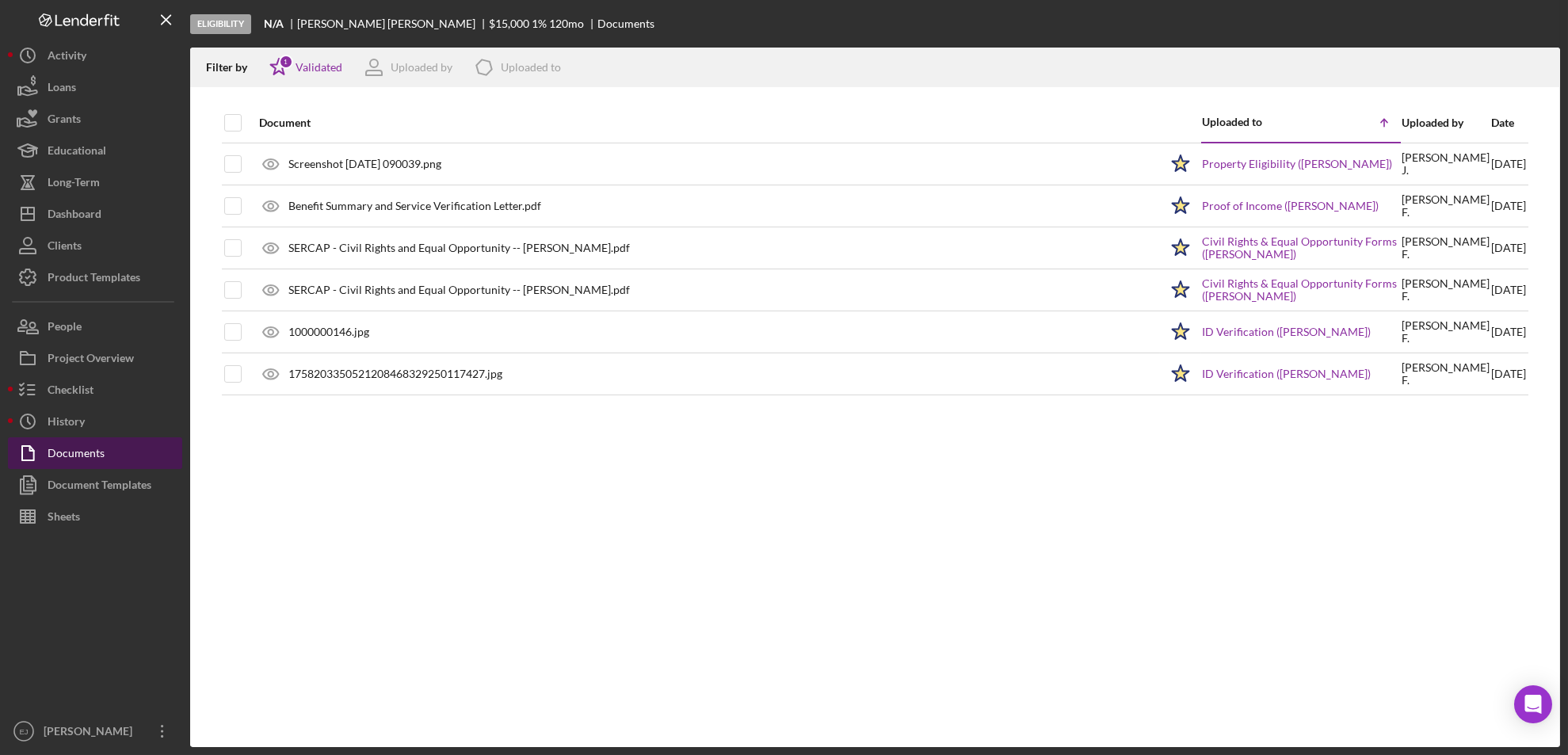
click at [60, 458] on div "Documents" at bounding box center [75, 455] width 57 height 36
click at [65, 422] on div "History" at bounding box center [66, 423] width 38 height 36
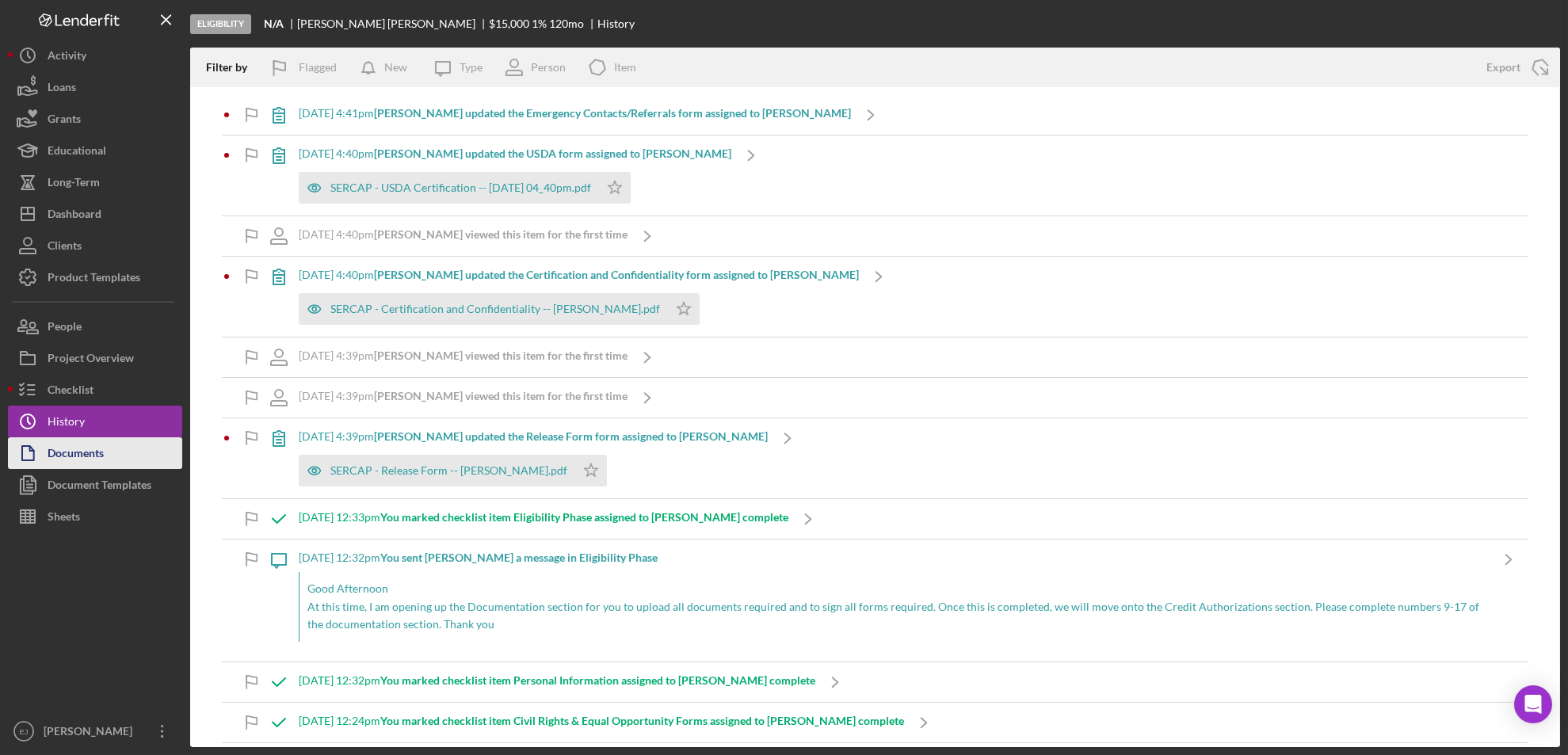
click at [92, 454] on div "Documents" at bounding box center [75, 455] width 56 height 36
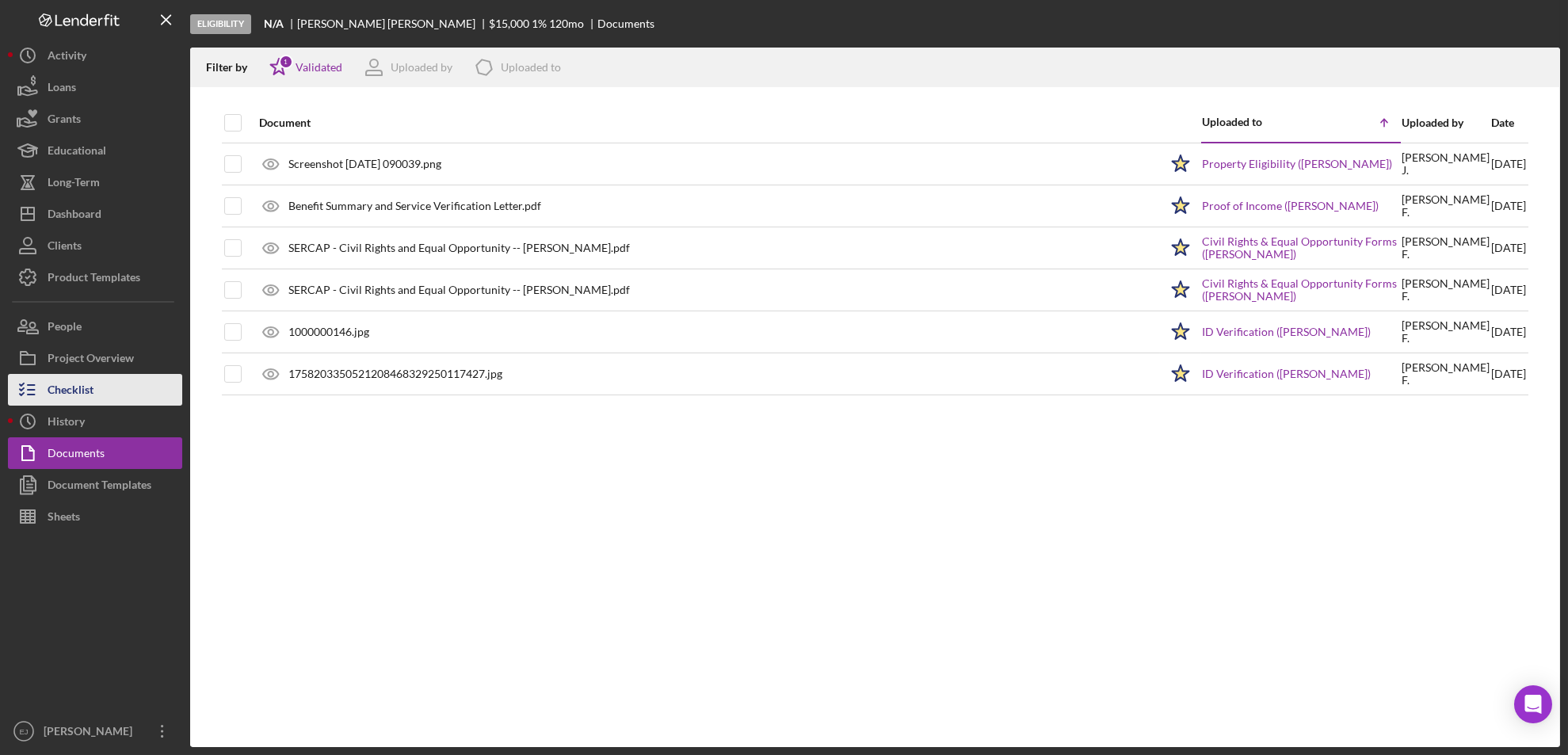
click at [74, 397] on div "Checklist" at bounding box center [70, 391] width 46 height 36
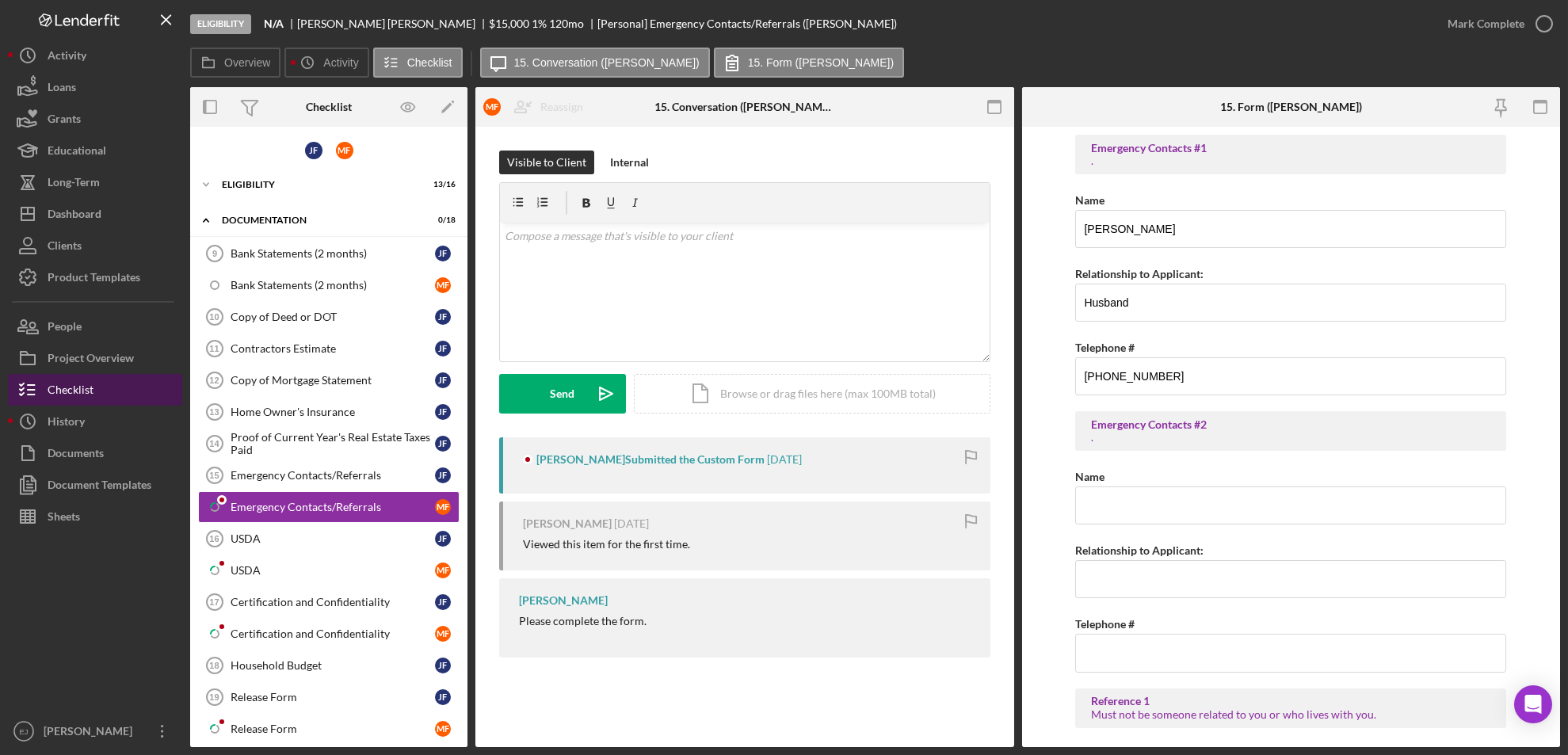
scroll to position [67, 0]
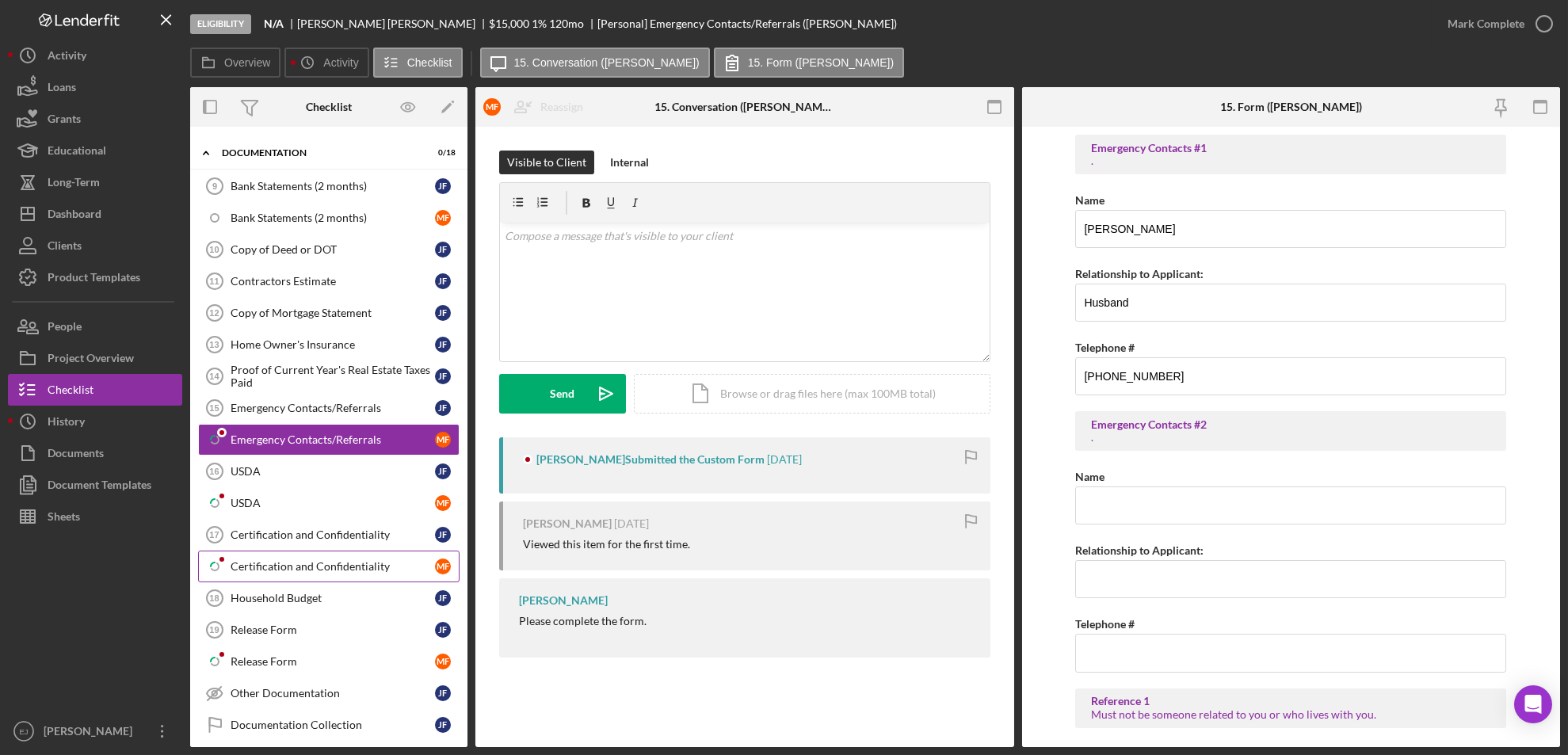
click at [317, 556] on link "Icon/Checklist Item Sub Partial Certification and Confidentiality M F" at bounding box center [328, 566] width 262 height 31
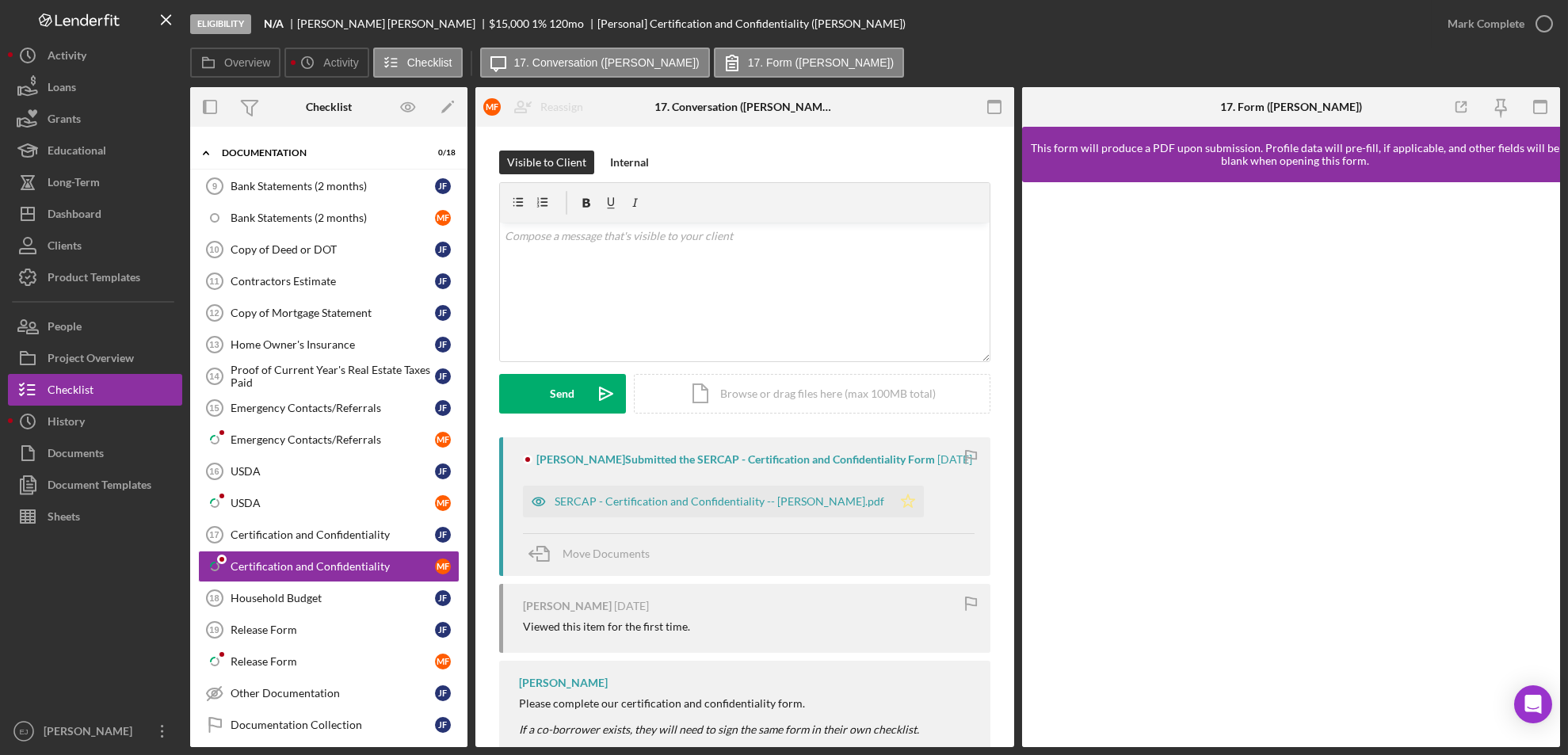
click at [893, 517] on icon "Icon/Star" at bounding box center [907, 501] width 32 height 31
click at [1543, 21] on icon "button" at bounding box center [1544, 24] width 39 height 39
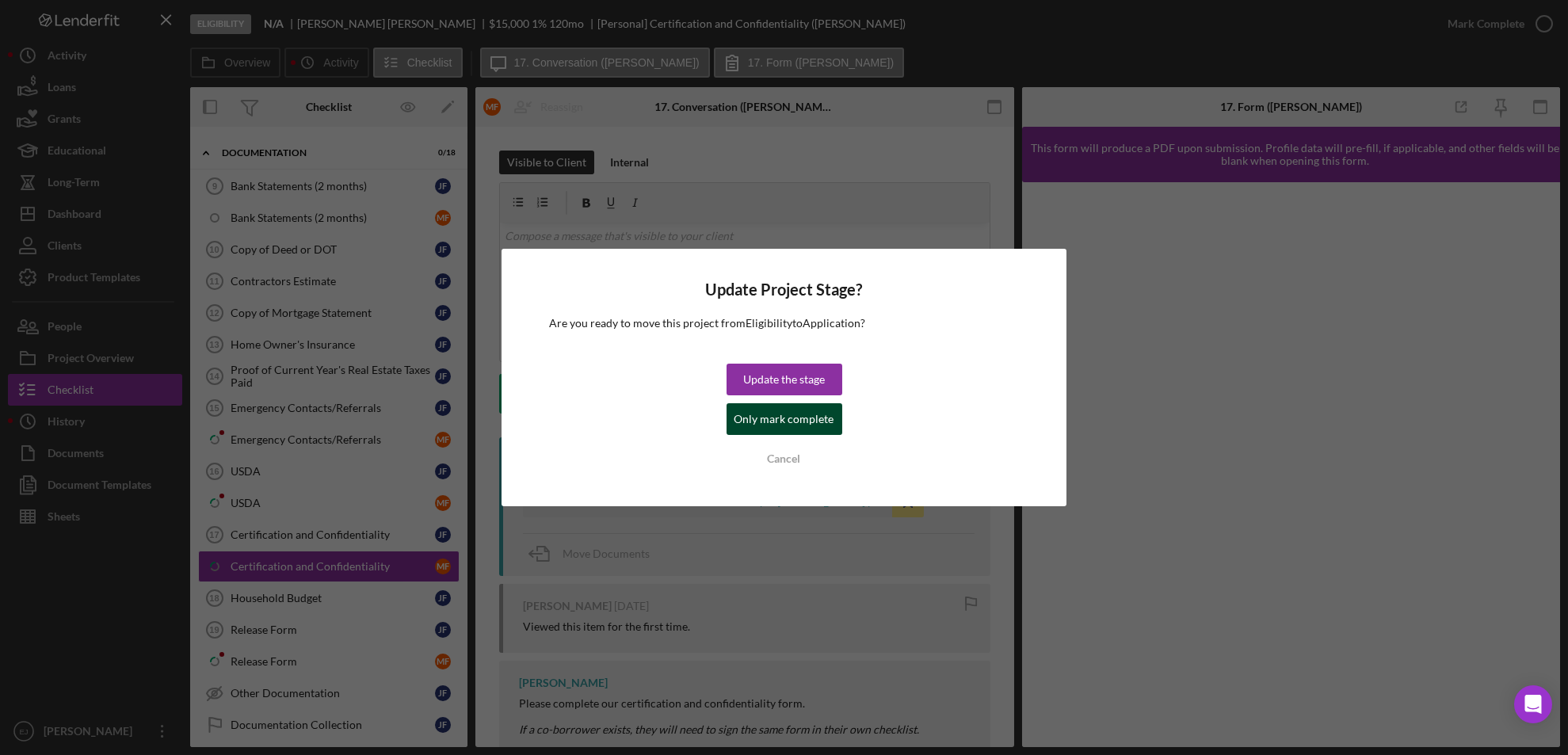
click at [785, 423] on div "Only mark complete" at bounding box center [784, 419] width 100 height 31
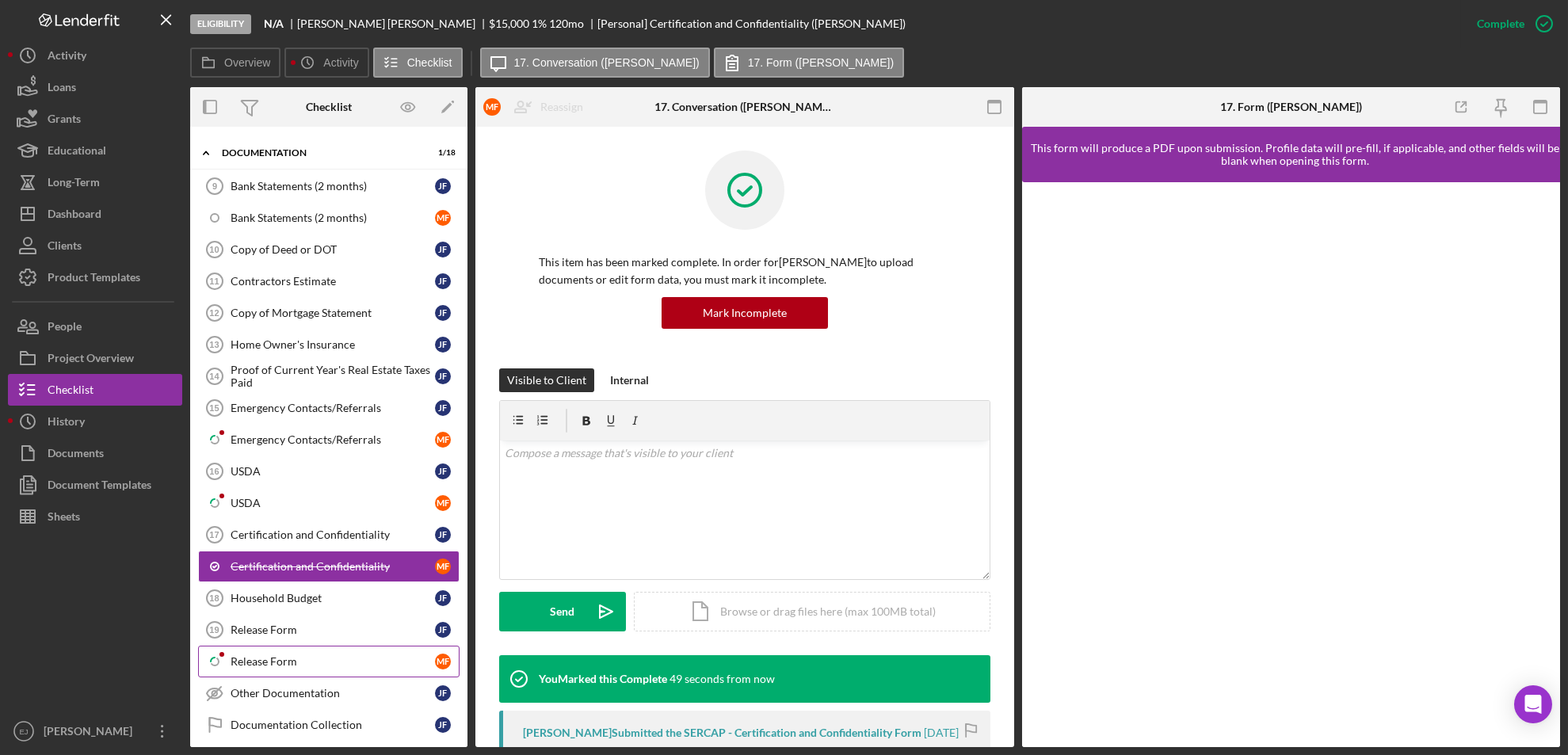
click at [332, 655] on div "Release Form" at bounding box center [332, 661] width 205 height 12
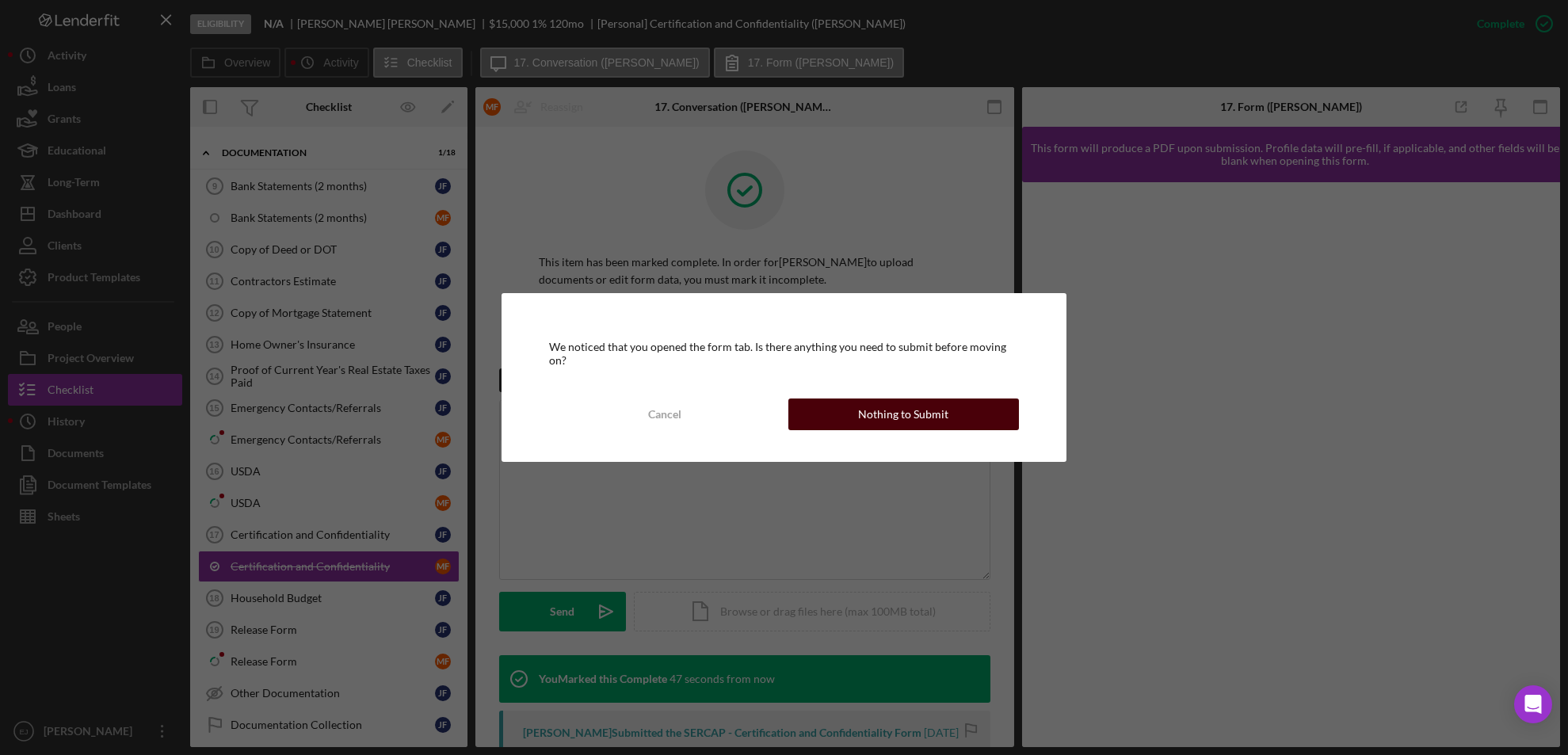
click at [929, 407] on div "Nothing to Submit" at bounding box center [902, 414] width 90 height 31
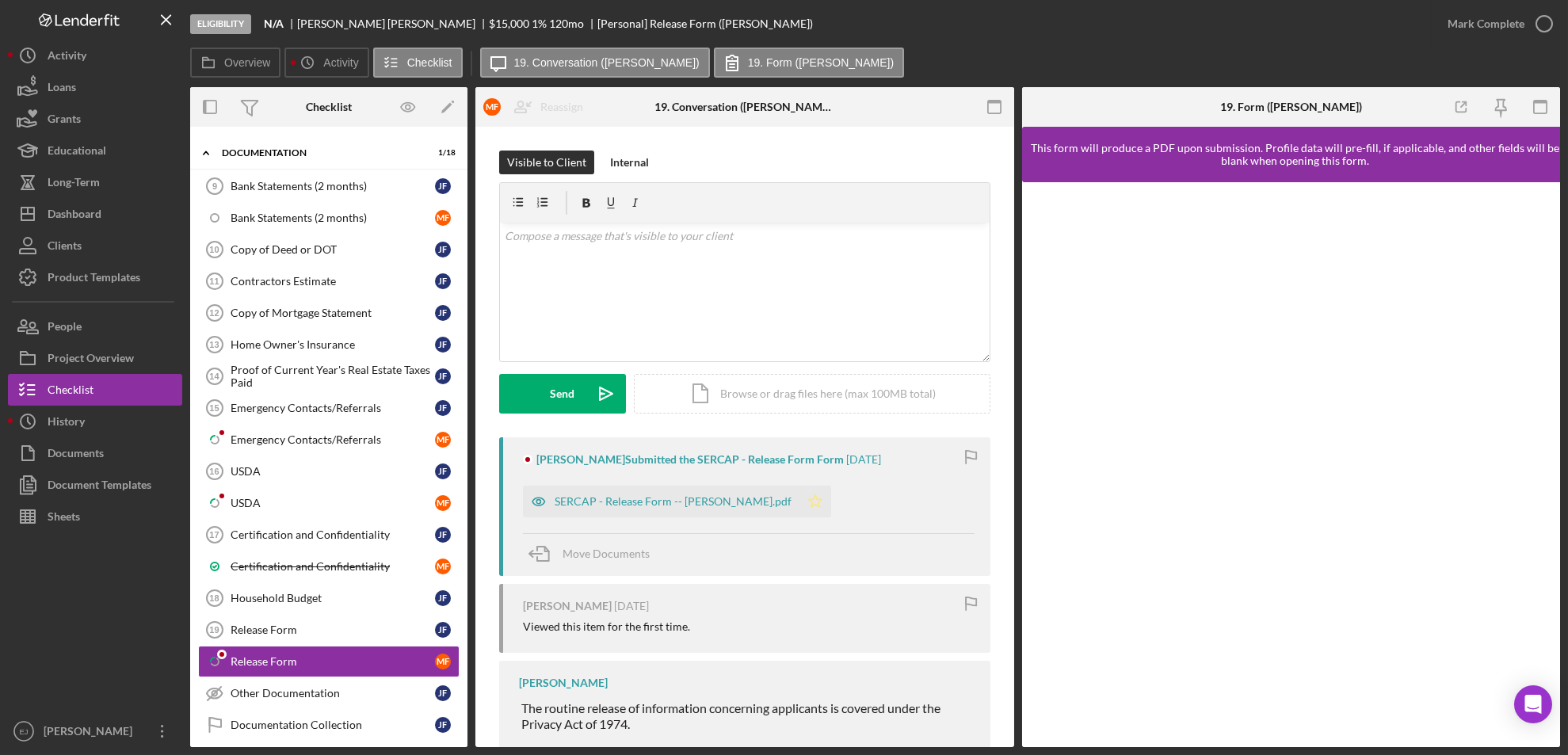
click at [799, 507] on icon "Icon/Star" at bounding box center [815, 501] width 32 height 31
click at [1542, 21] on icon "button" at bounding box center [1544, 24] width 39 height 39
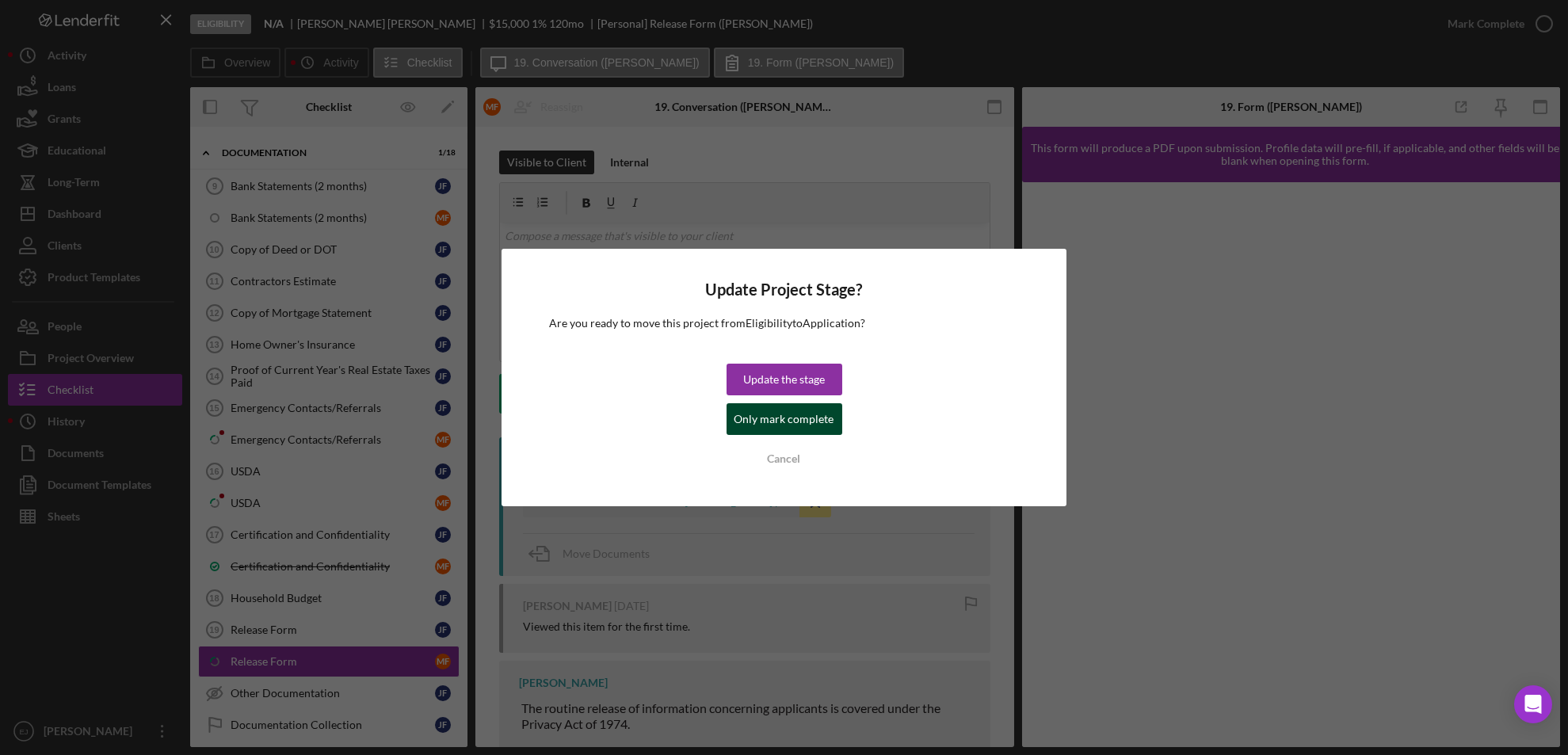
click at [793, 419] on div "Only mark complete" at bounding box center [784, 419] width 100 height 31
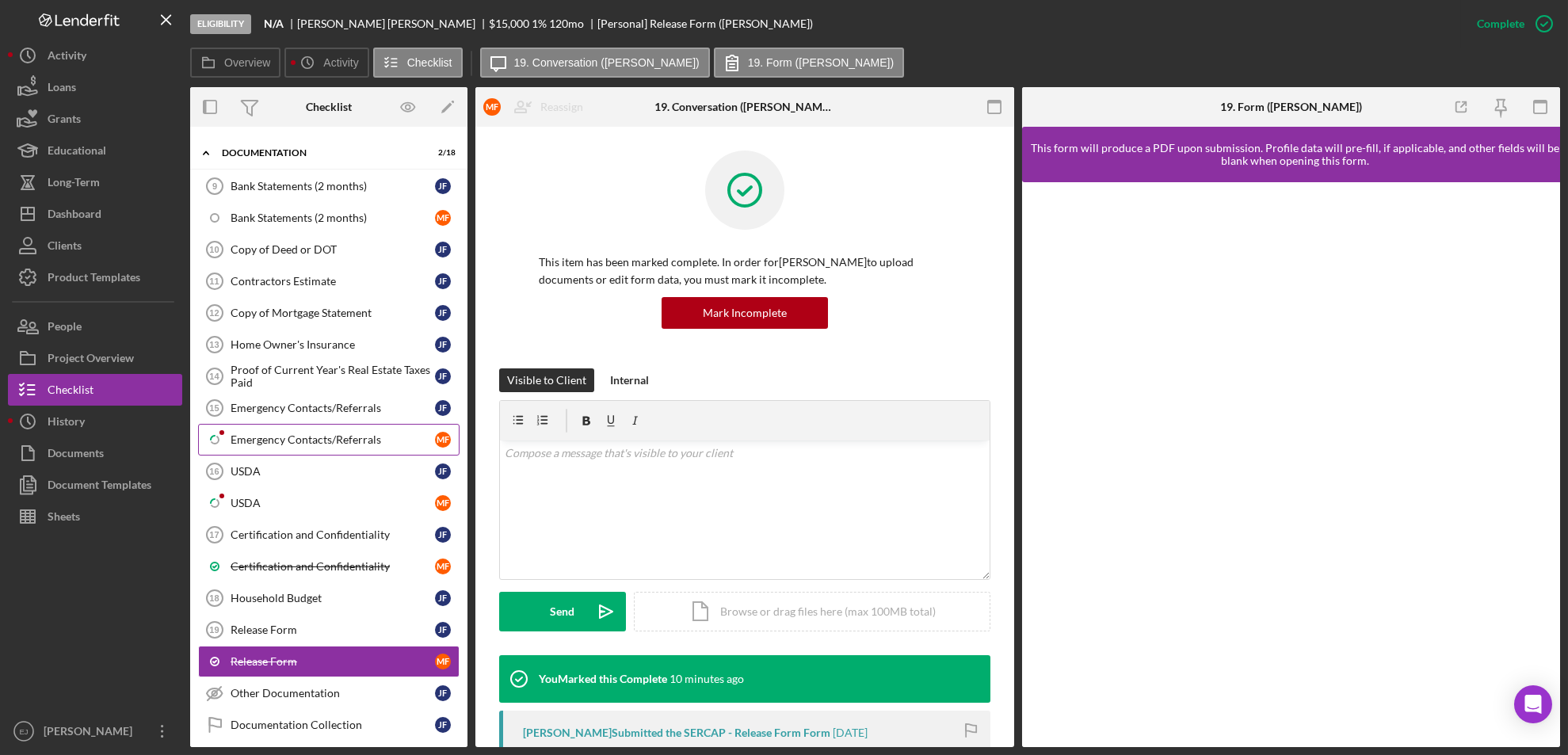
click at [330, 428] on link "Icon/Checklist Item Sub Partial Emergency Contacts/Referrals M F" at bounding box center [328, 439] width 262 height 31
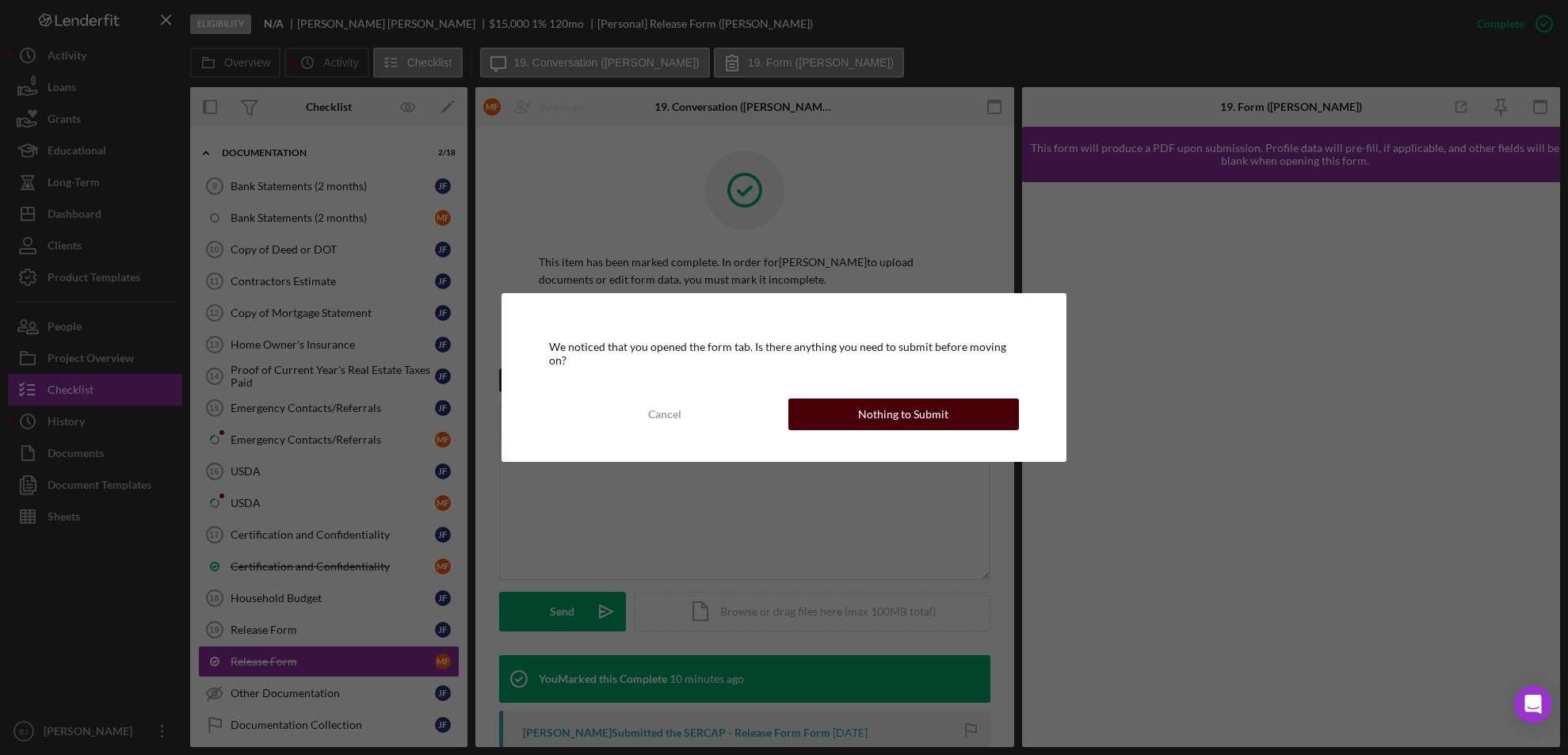
click at [869, 404] on div "Nothing to Submit" at bounding box center [902, 414] width 90 height 31
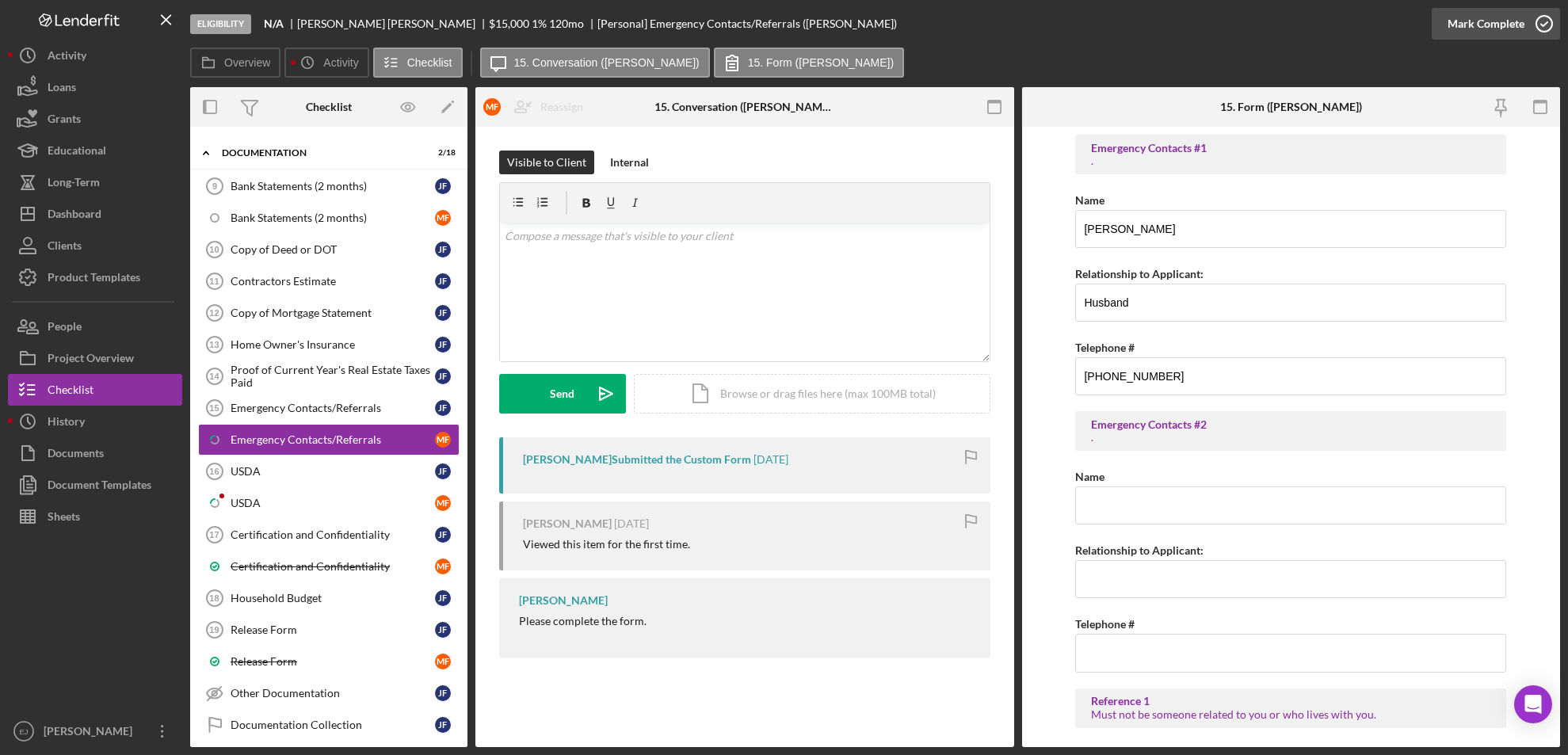
click at [1543, 27] on icon "button" at bounding box center [1544, 24] width 39 height 39
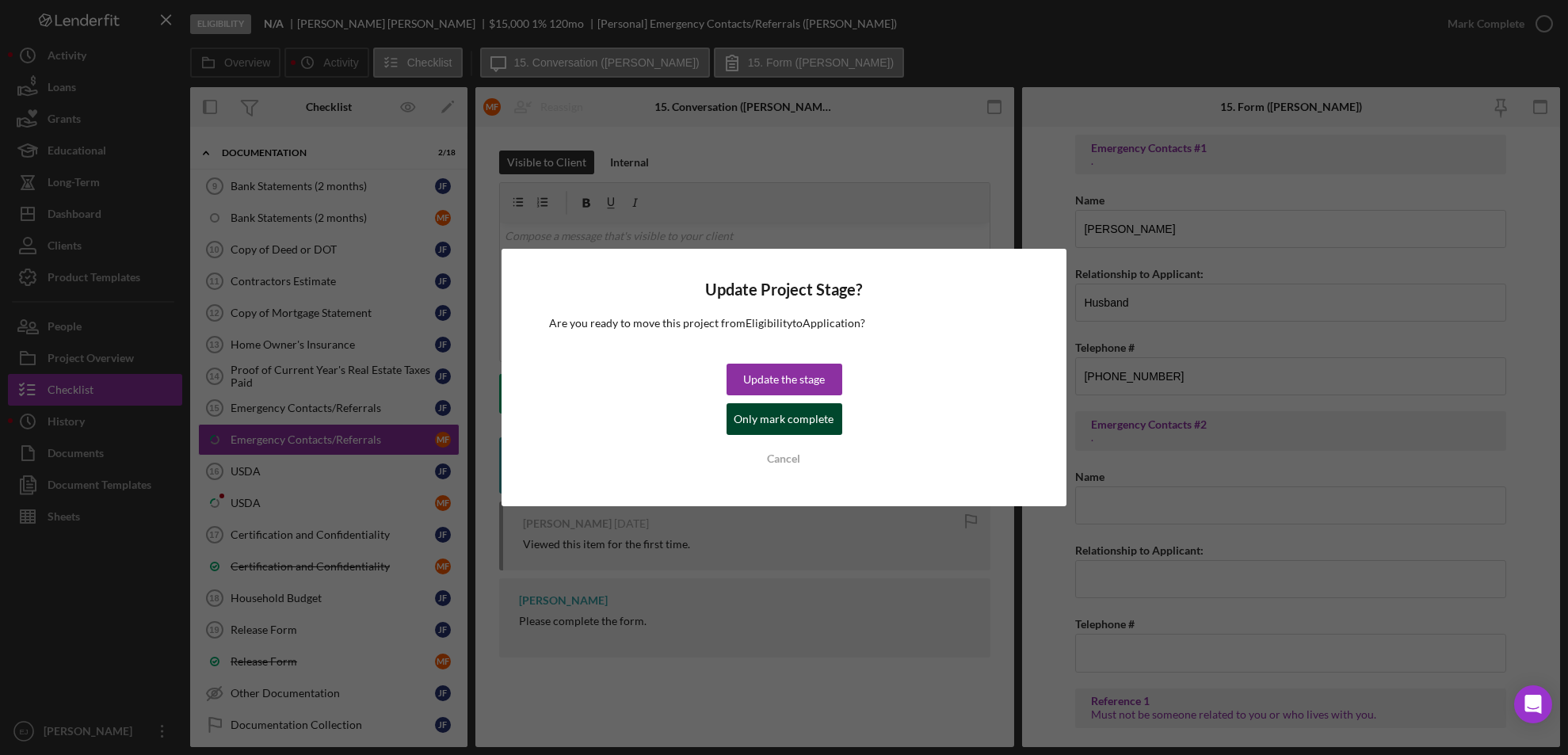
click at [814, 414] on div "Only mark complete" at bounding box center [784, 419] width 100 height 31
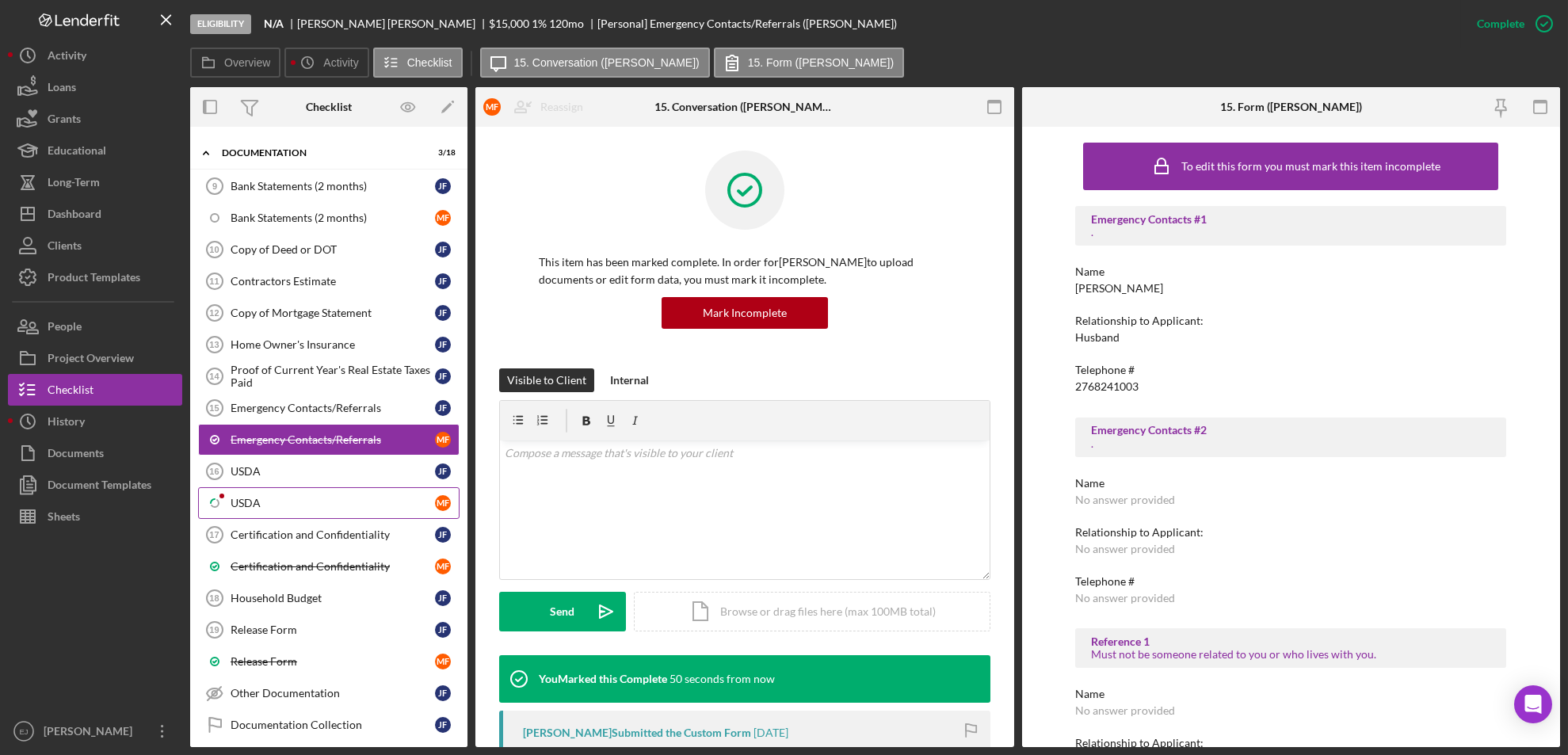
click at [290, 487] on link "Icon/Checklist Item Sub Partial USDA M F" at bounding box center [328, 503] width 262 height 31
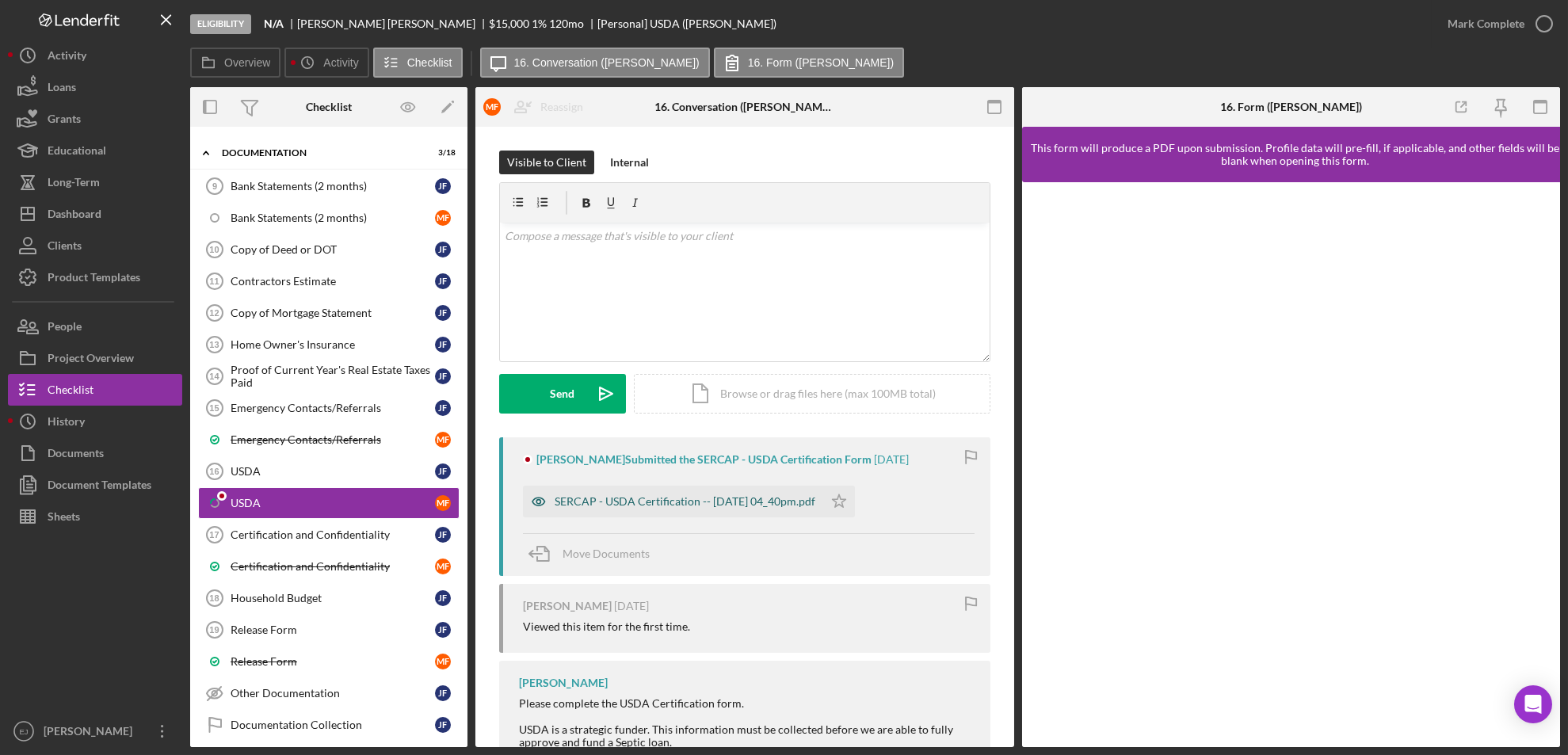
click at [670, 498] on div "SERCAP - USDA Certification -- [DATE] 04_40pm.pdf" at bounding box center [685, 501] width 261 height 12
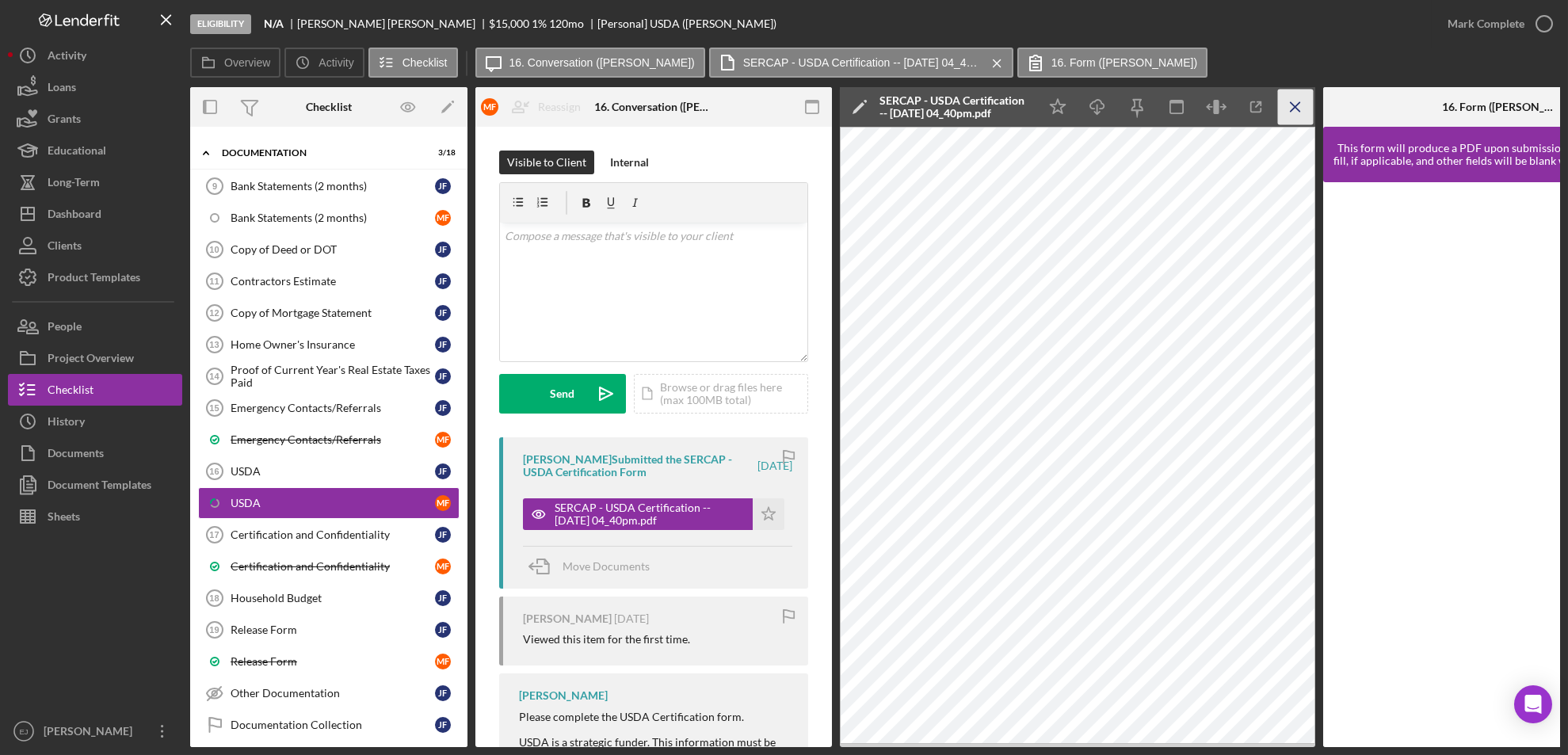
click at [1288, 100] on icon "Icon/Menu Close" at bounding box center [1295, 107] width 36 height 36
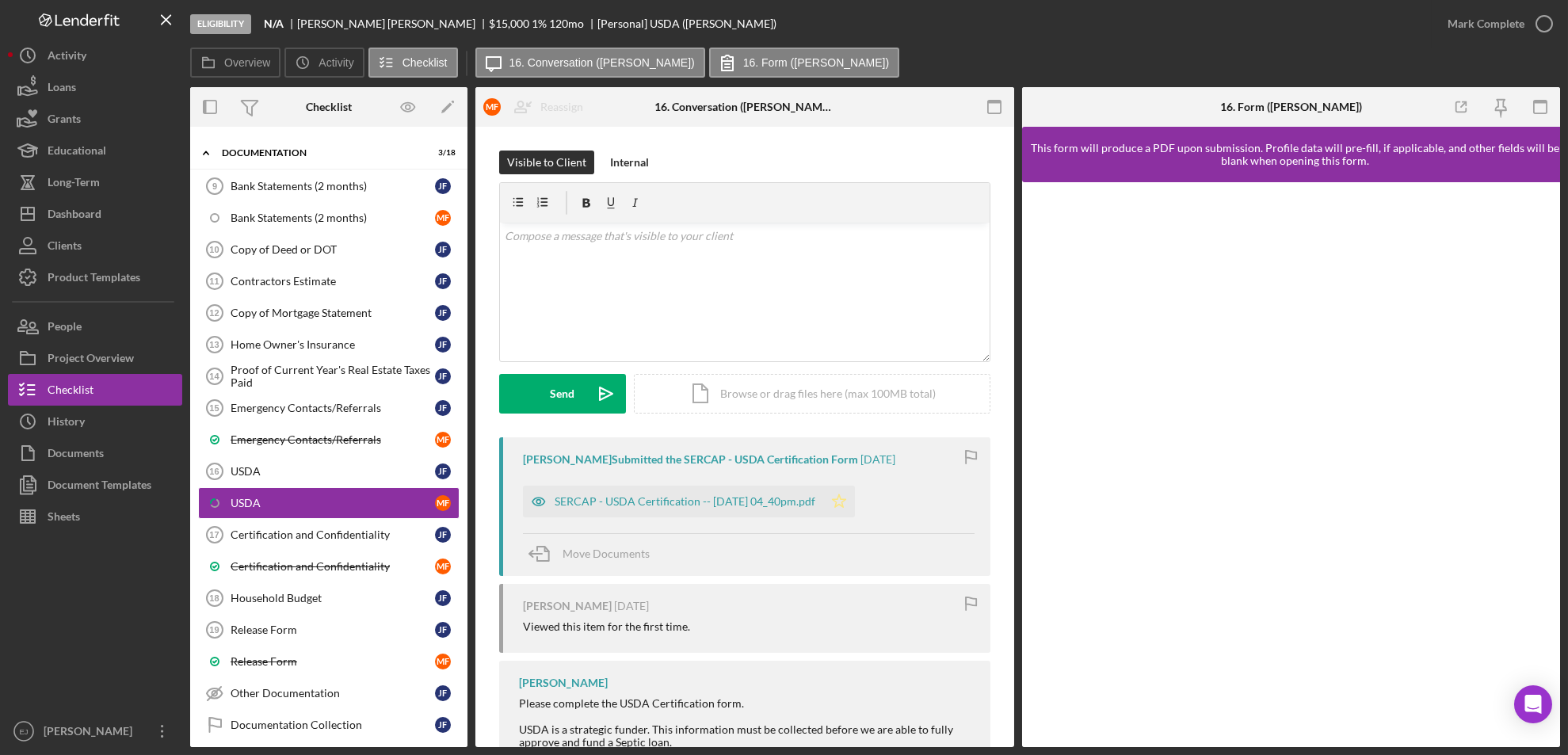
click at [855, 502] on icon "Icon/Star" at bounding box center [839, 501] width 32 height 31
click at [1545, 16] on icon "button" at bounding box center [1544, 24] width 39 height 39
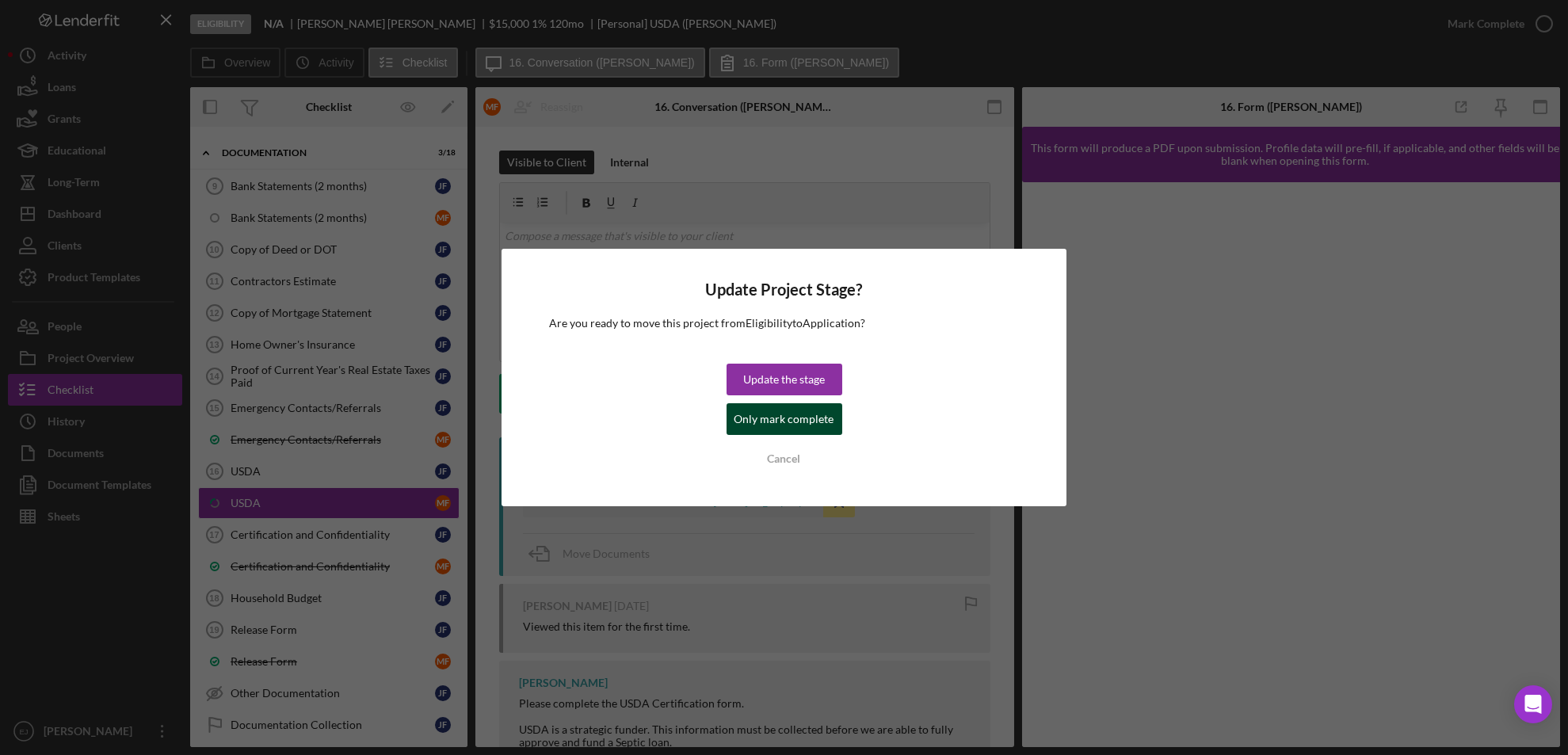
click at [825, 425] on div "Only mark complete" at bounding box center [784, 419] width 100 height 31
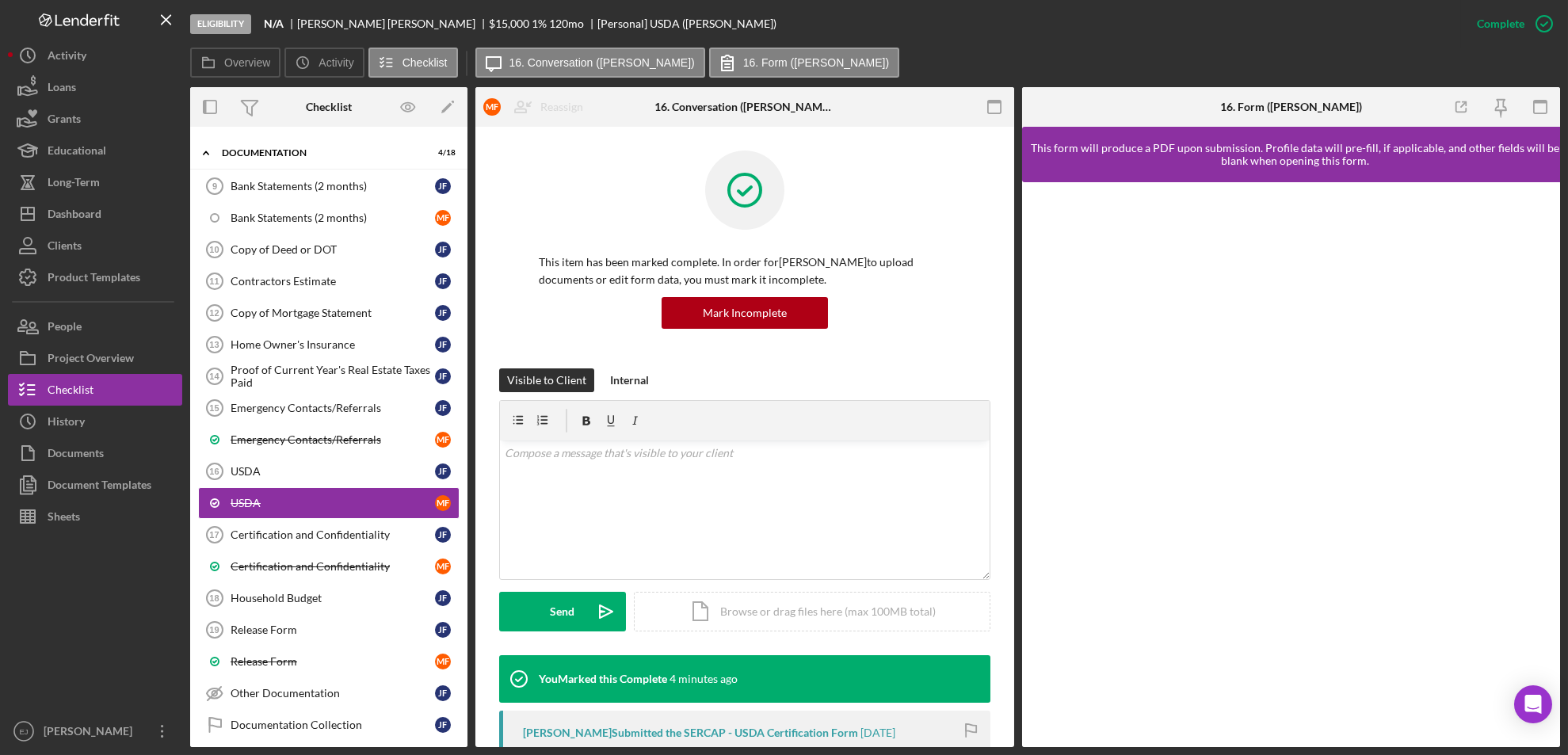
scroll to position [254, 0]
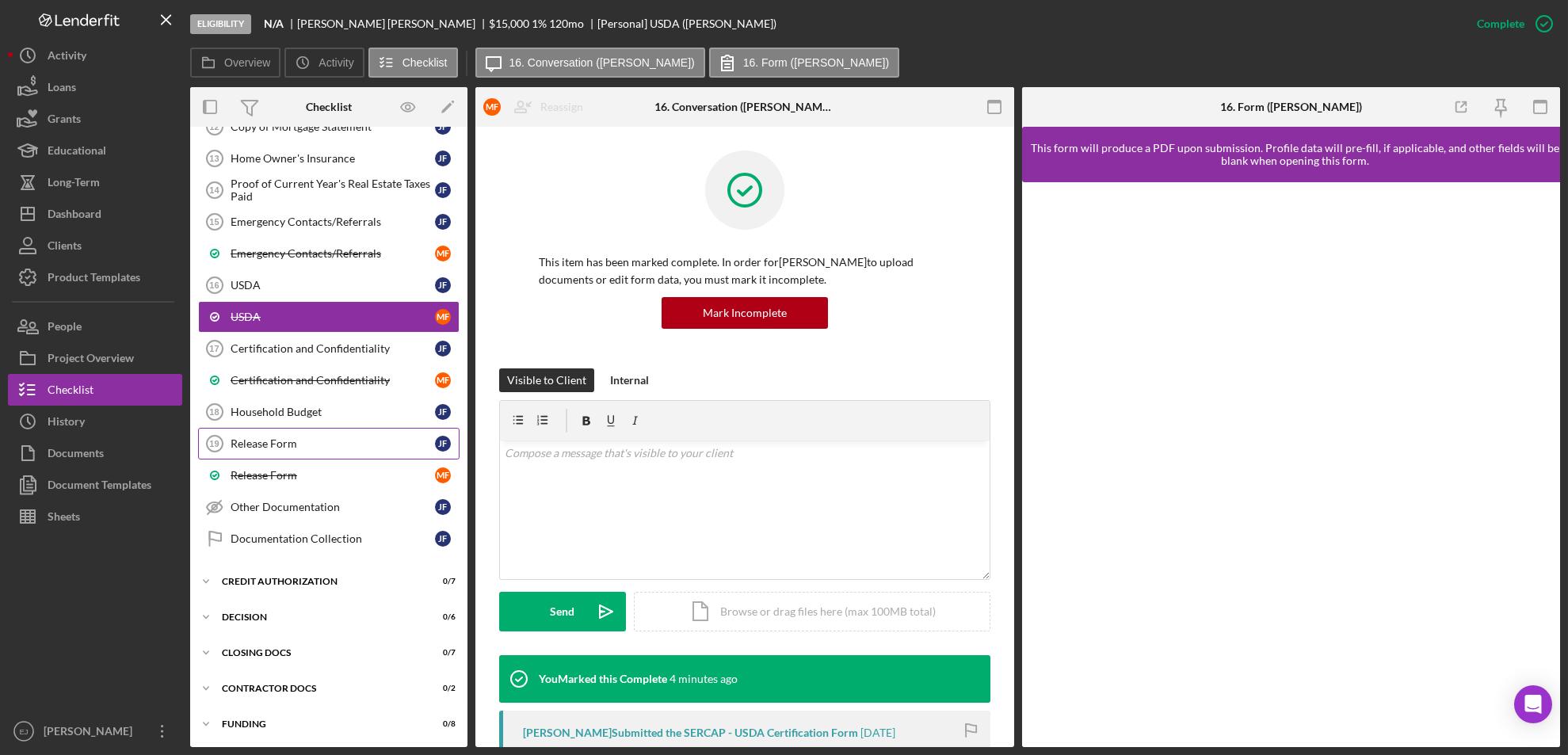
click at [315, 442] on div "Release Form" at bounding box center [332, 444] width 205 height 12
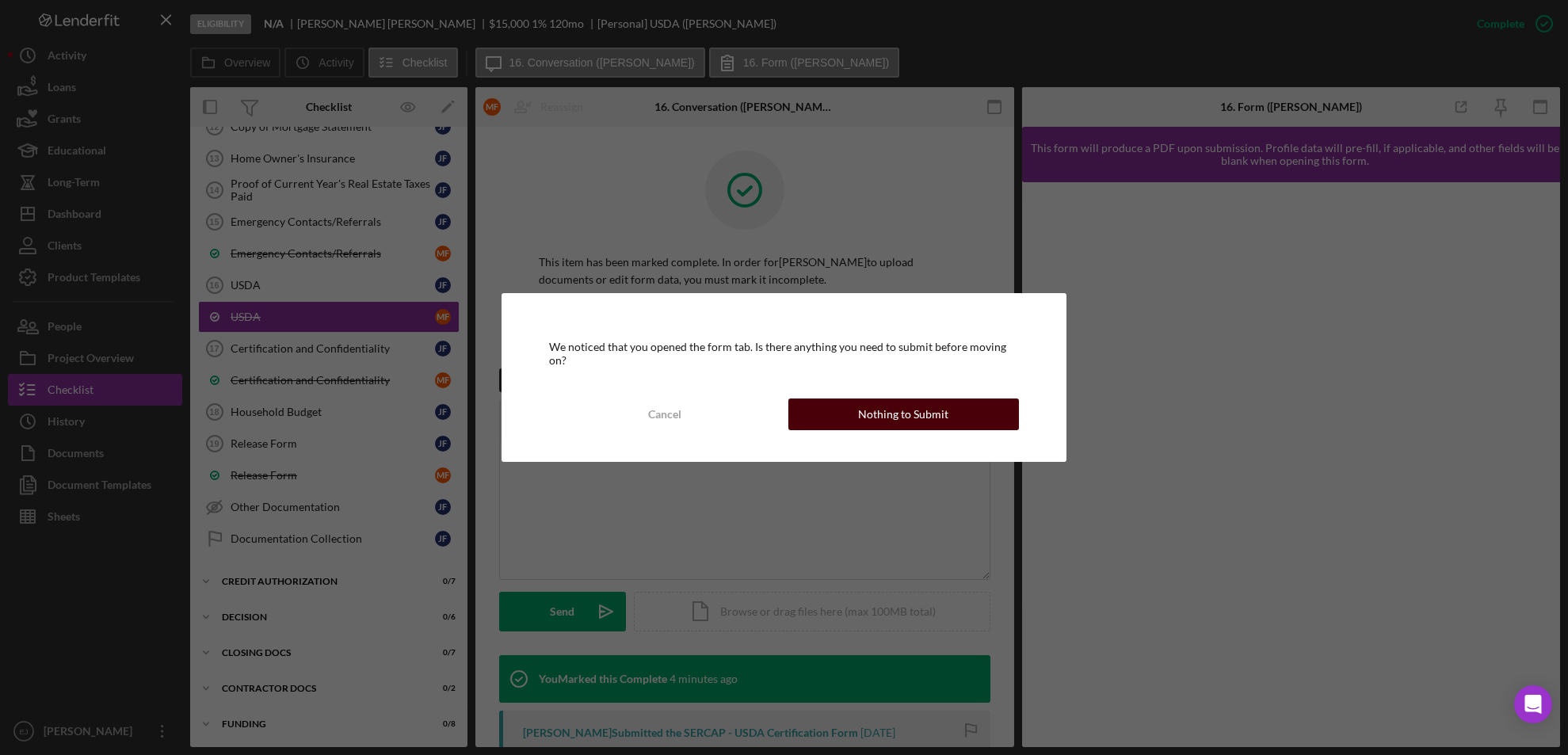
click at [930, 407] on div "Nothing to Submit" at bounding box center [902, 414] width 90 height 31
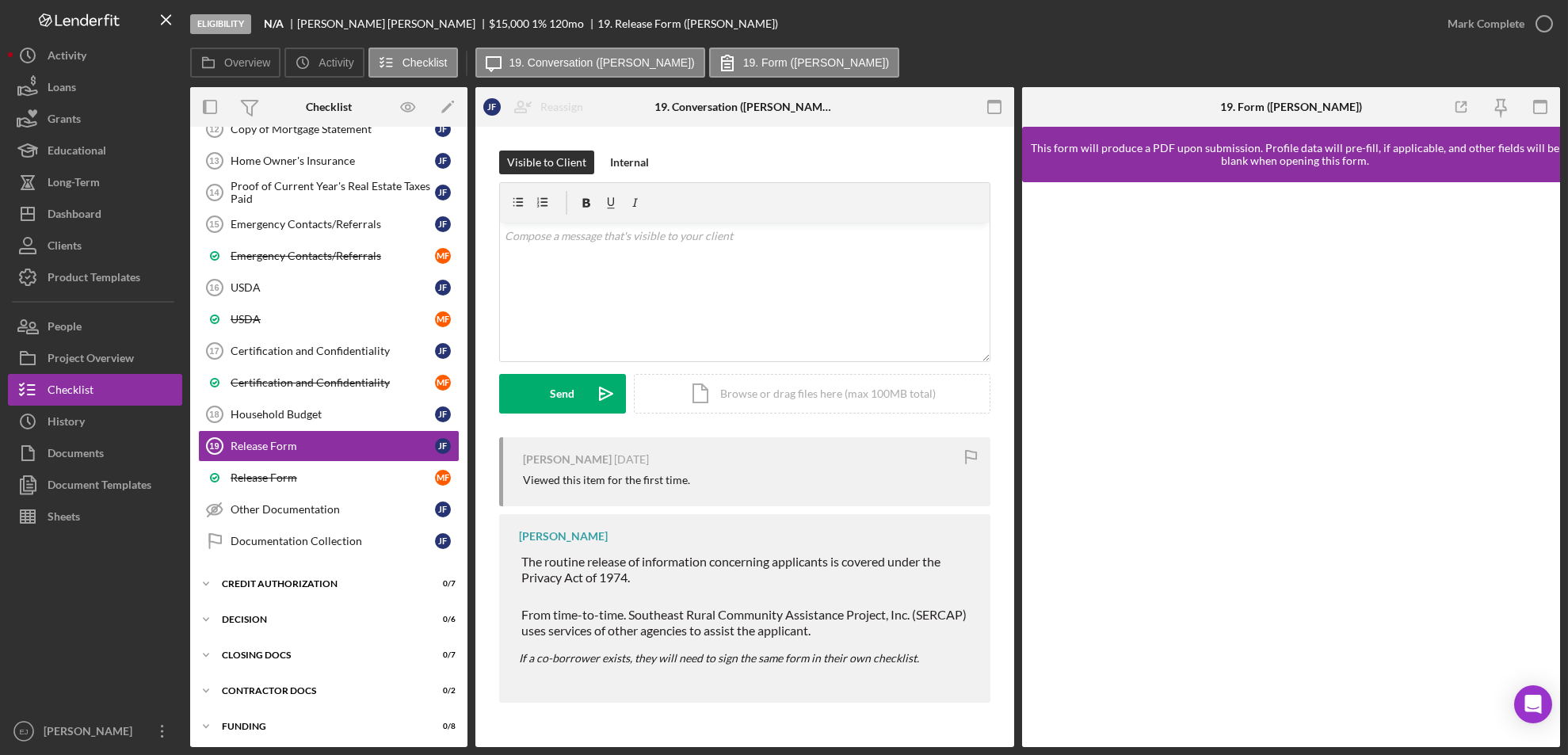
scroll to position [254, 0]
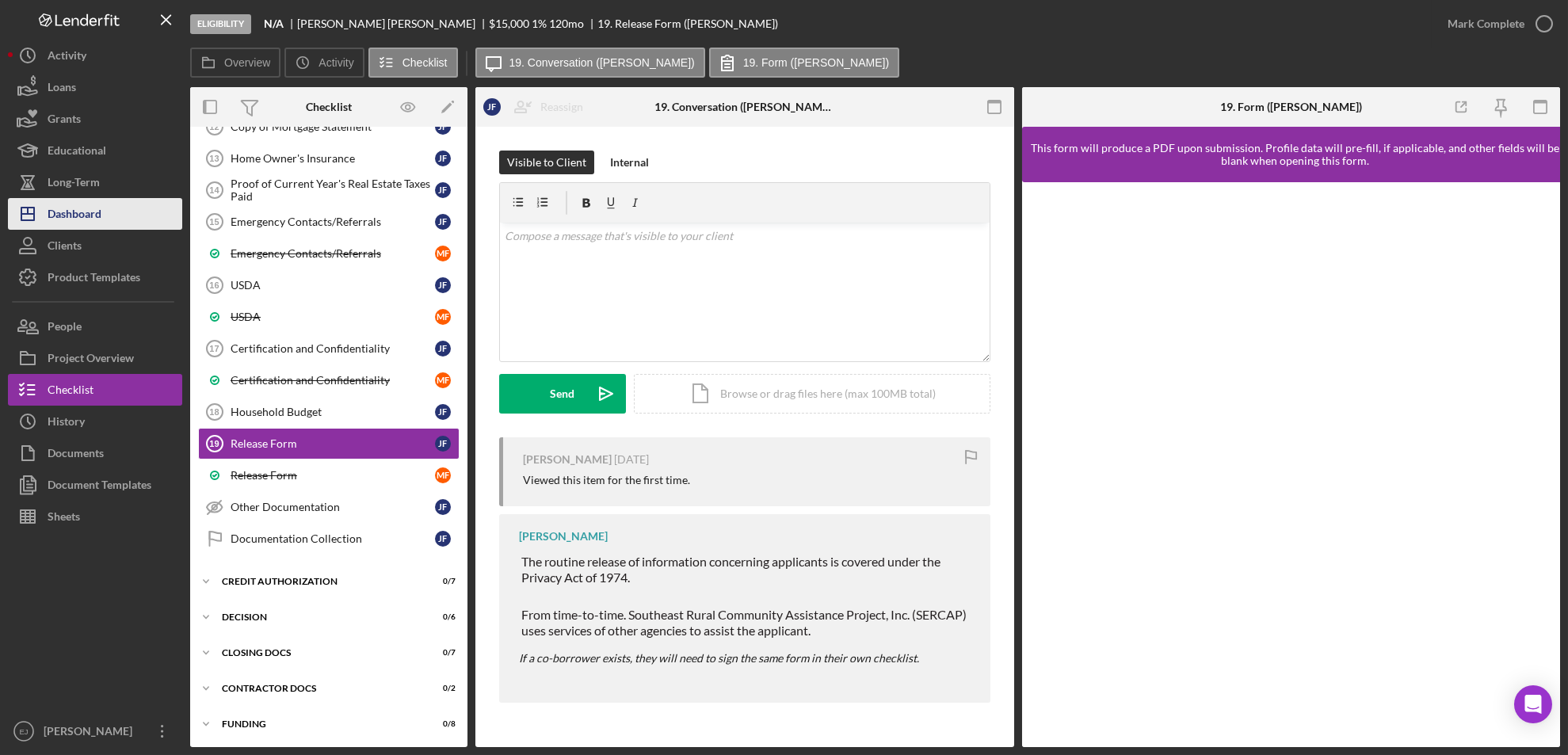
click at [110, 216] on button "Icon/Dashboard Dashboard" at bounding box center [94, 213] width 174 height 31
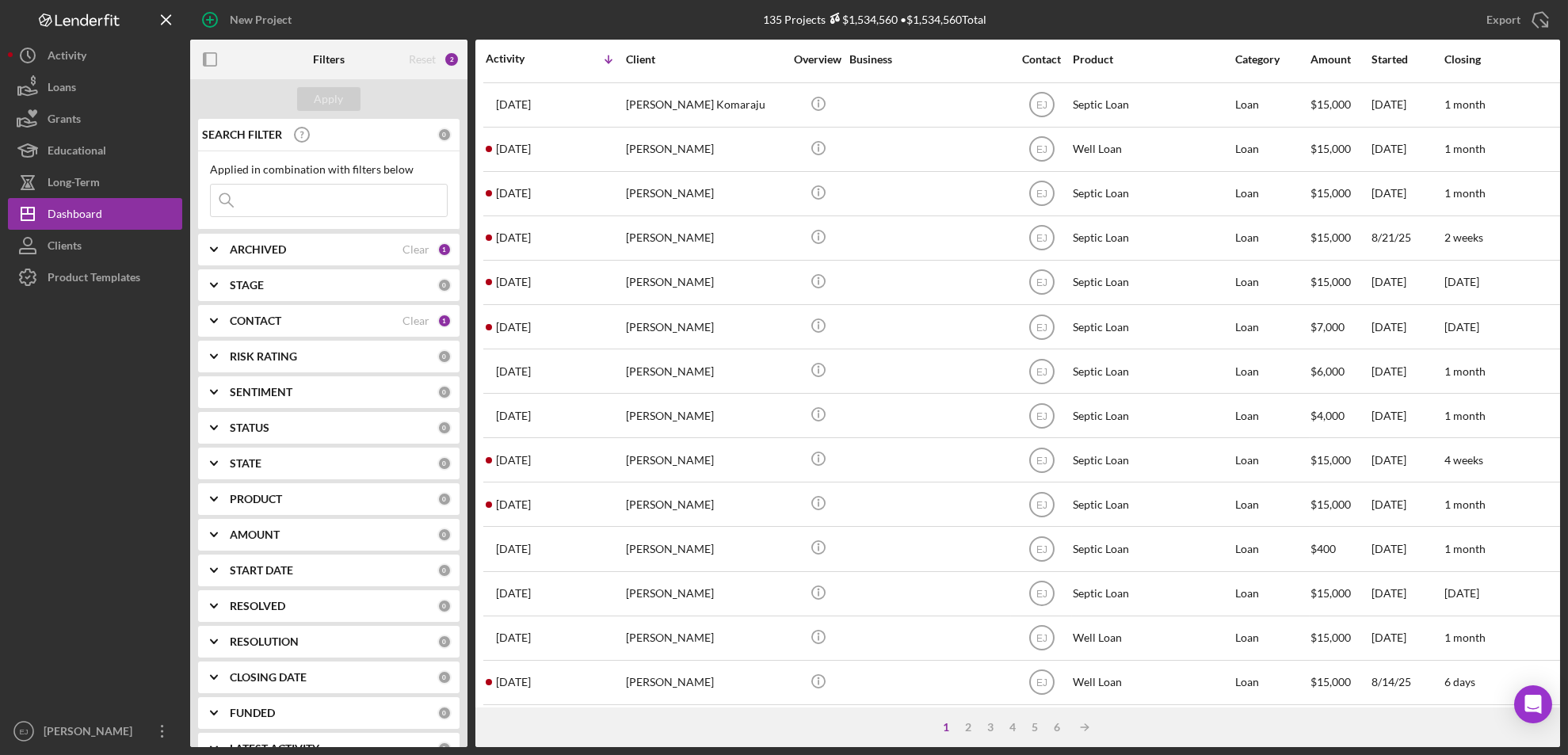
scroll to position [516, 0]
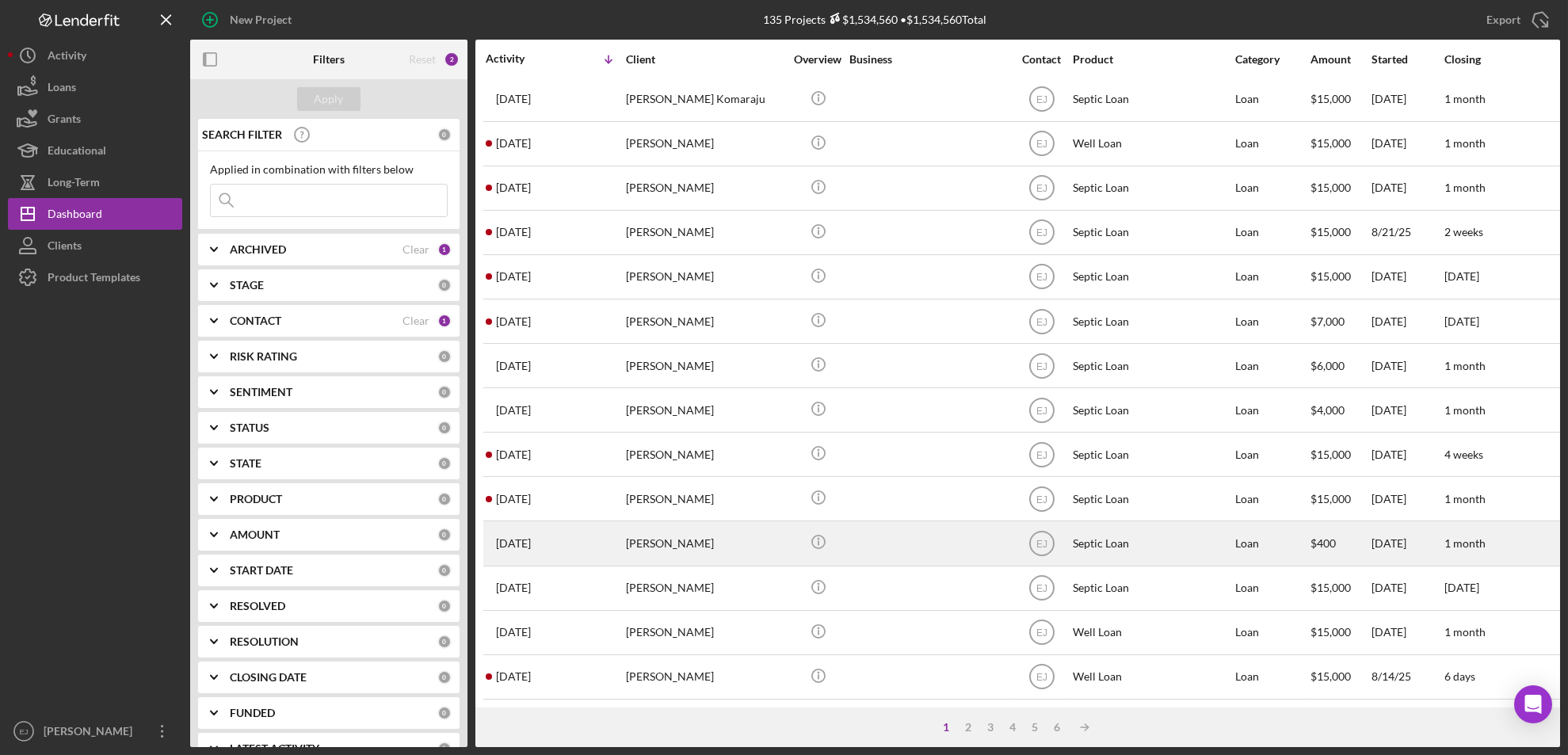
click at [728, 539] on div "[PERSON_NAME]" at bounding box center [704, 543] width 158 height 42
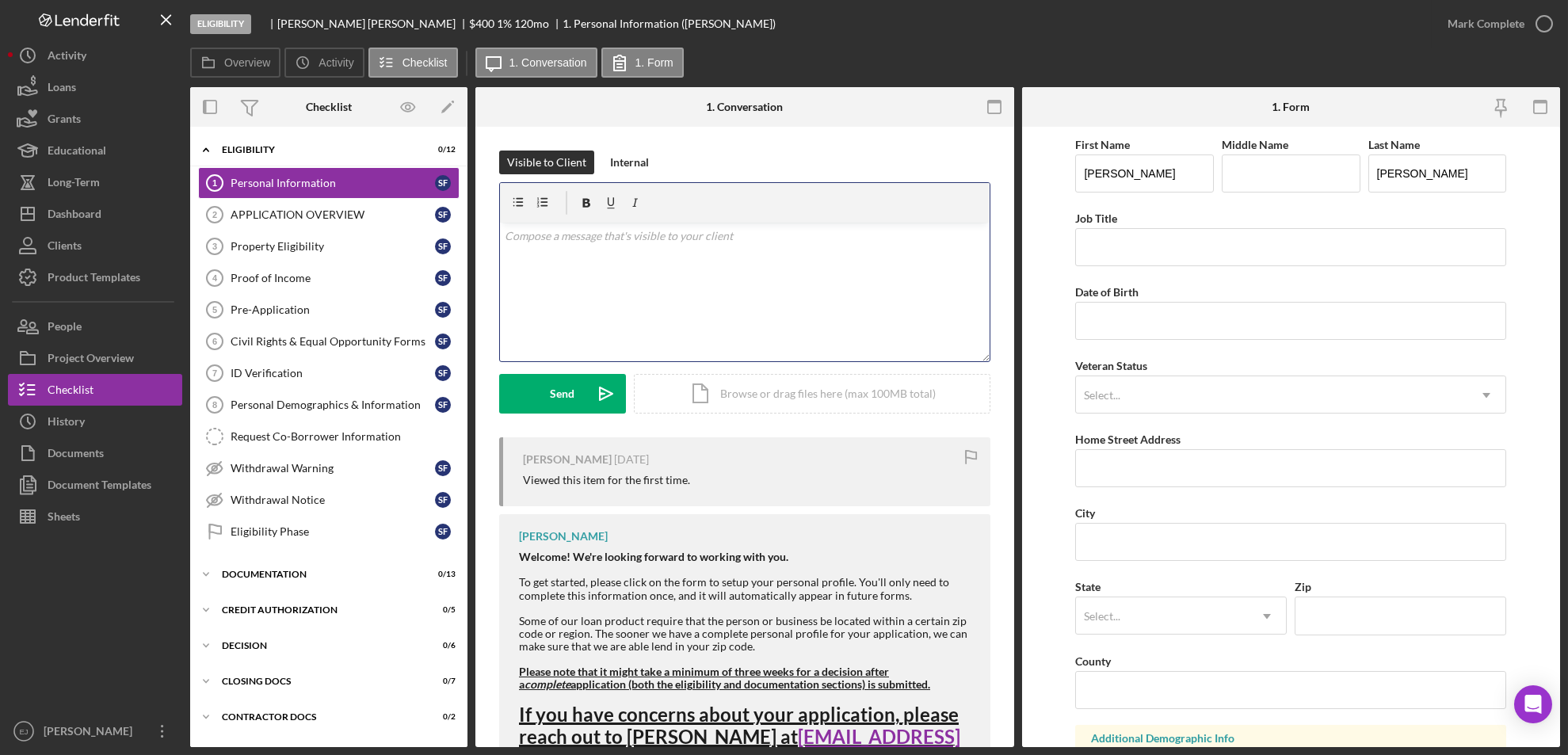
click at [539, 247] on div "v Color teal Color pink Remove color Add row above Add row below Add column bef…" at bounding box center [744, 291] width 489 height 138
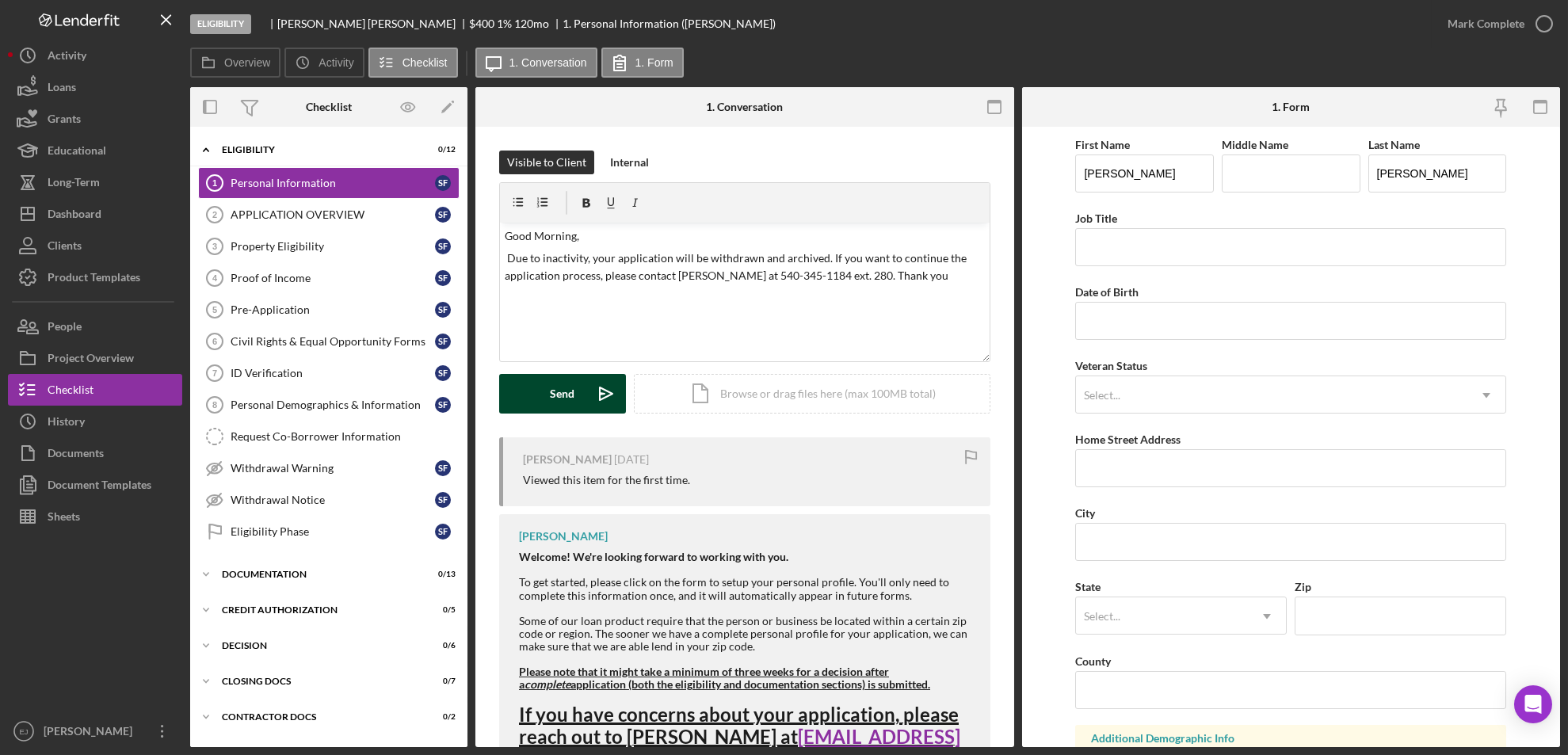
click at [556, 374] on div "Send" at bounding box center [563, 393] width 24 height 39
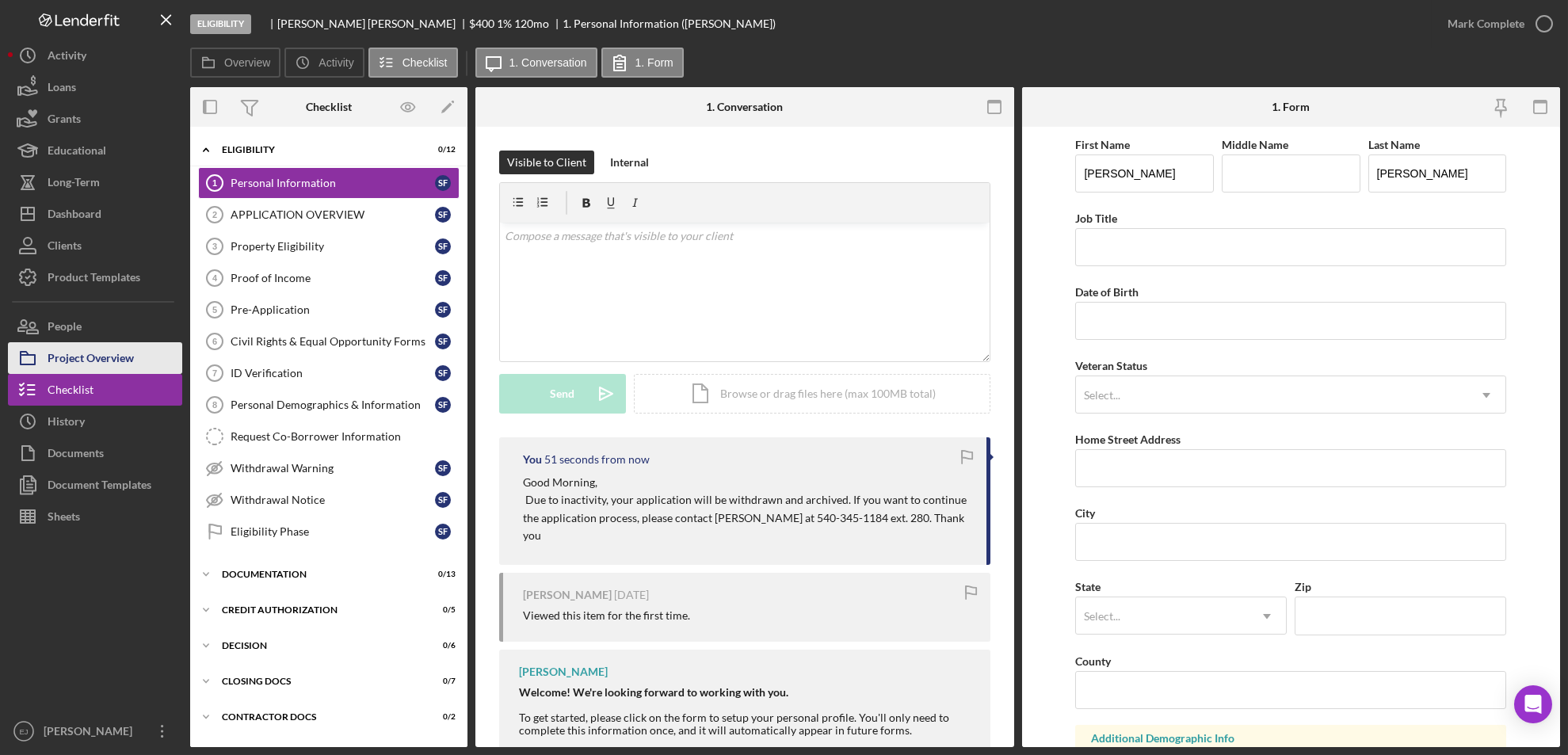
click at [85, 364] on div "Project Overview" at bounding box center [90, 360] width 87 height 36
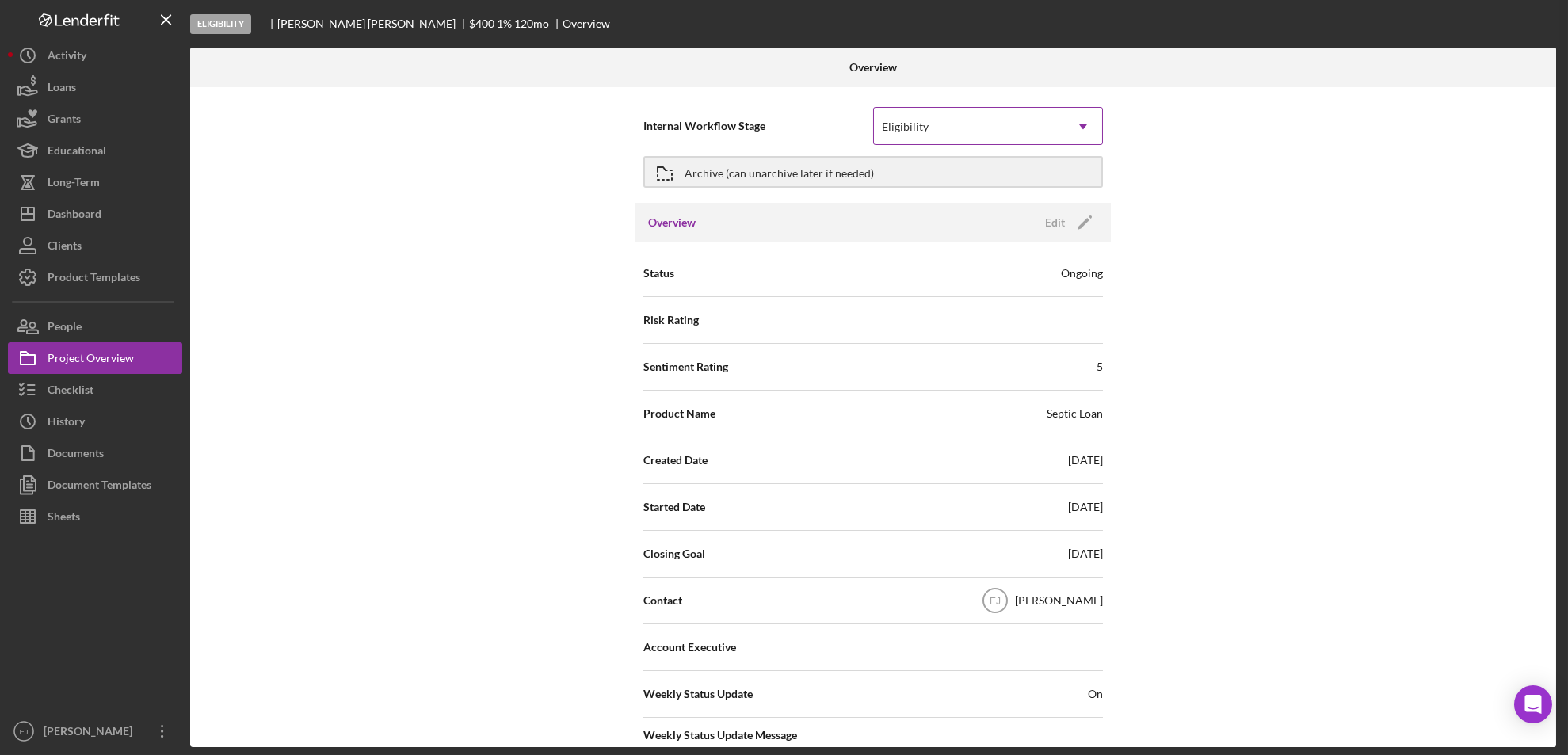
click at [1087, 128] on icon "Icon/Dropdown Arrow" at bounding box center [1082, 126] width 38 height 38
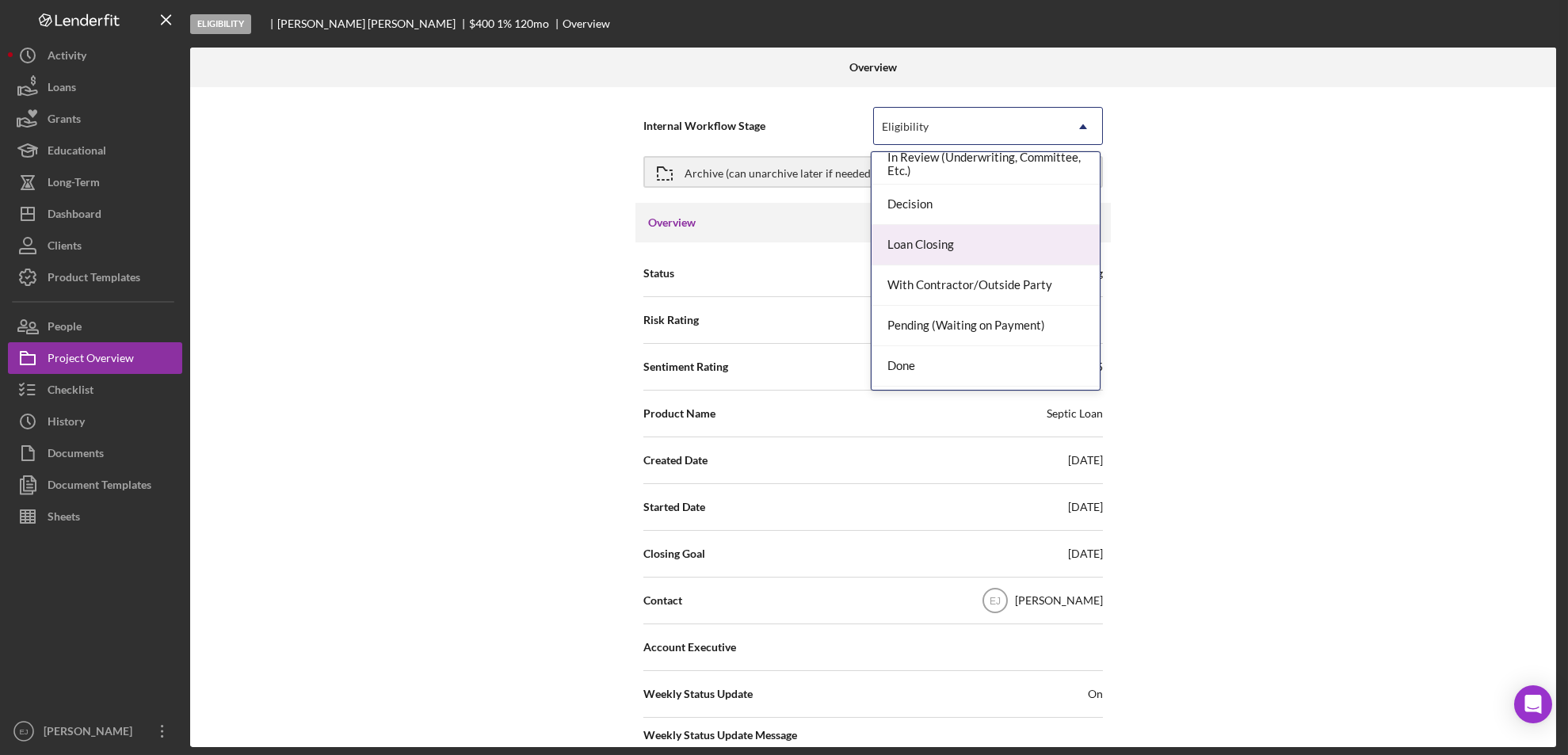
scroll to position [125, 0]
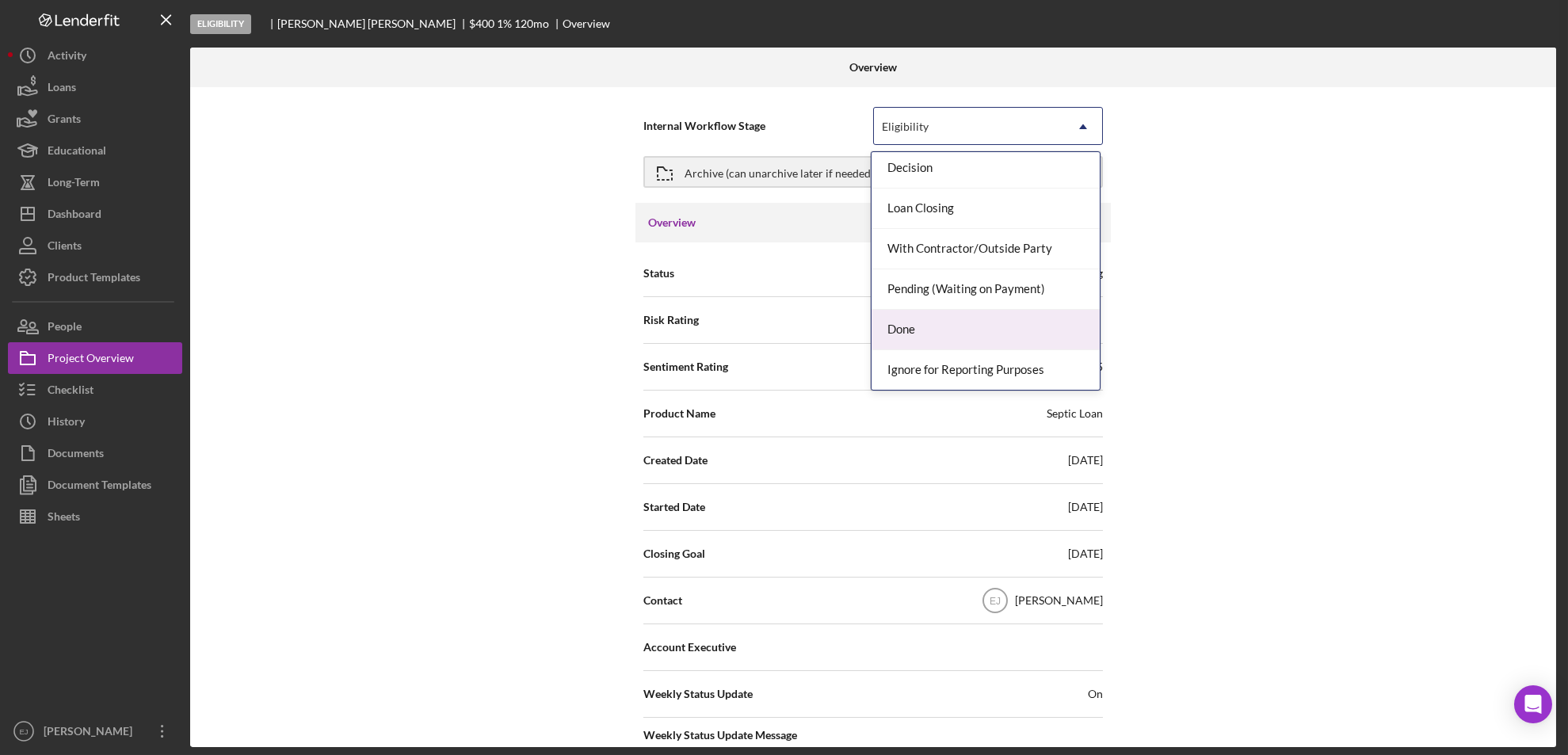
click at [995, 327] on div "Done" at bounding box center [985, 330] width 228 height 40
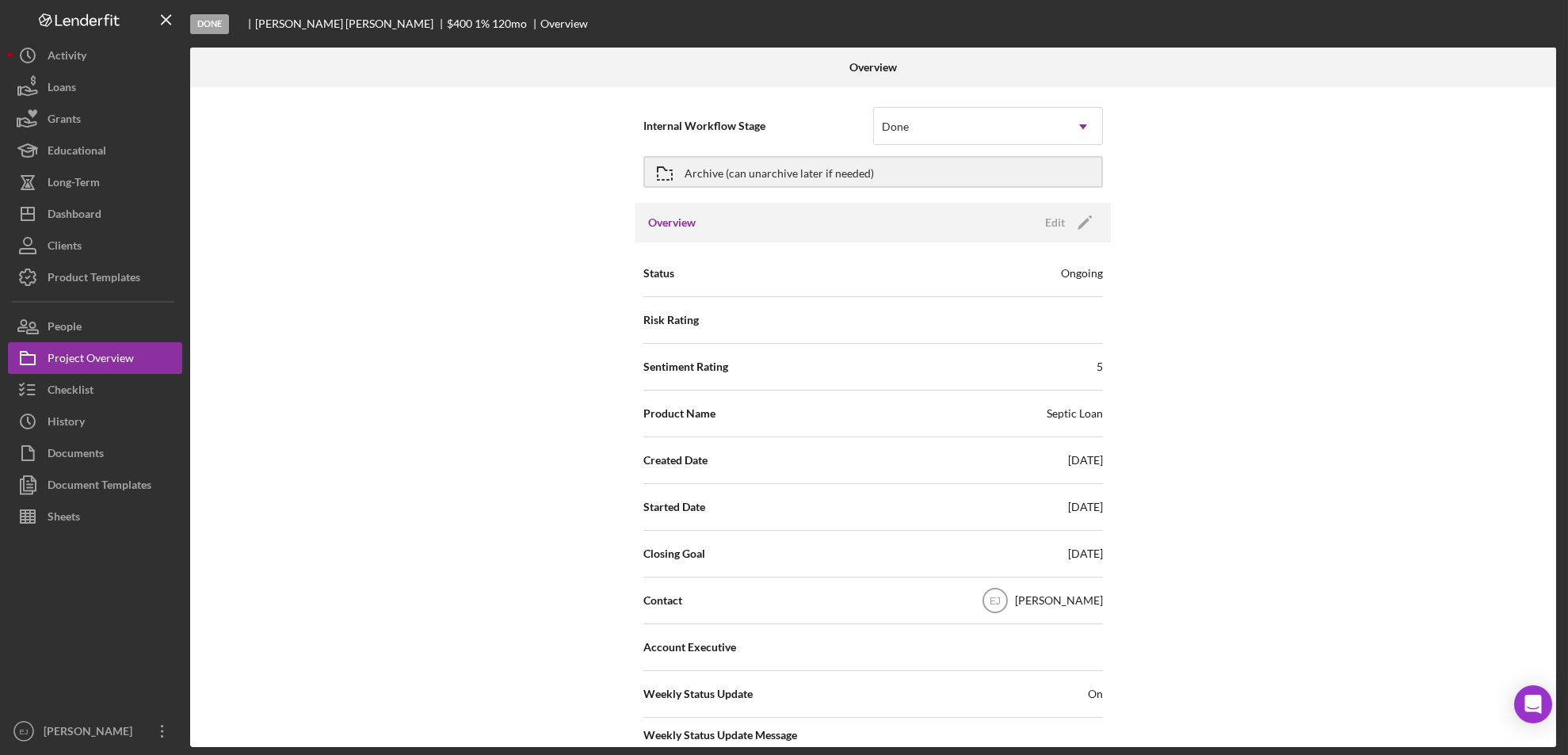
click at [1556, 662] on div "Overview Internal Workflow Stage option Done, selected. Done Icon/Dropdown Arro…" at bounding box center [874, 396] width 1369 height 699
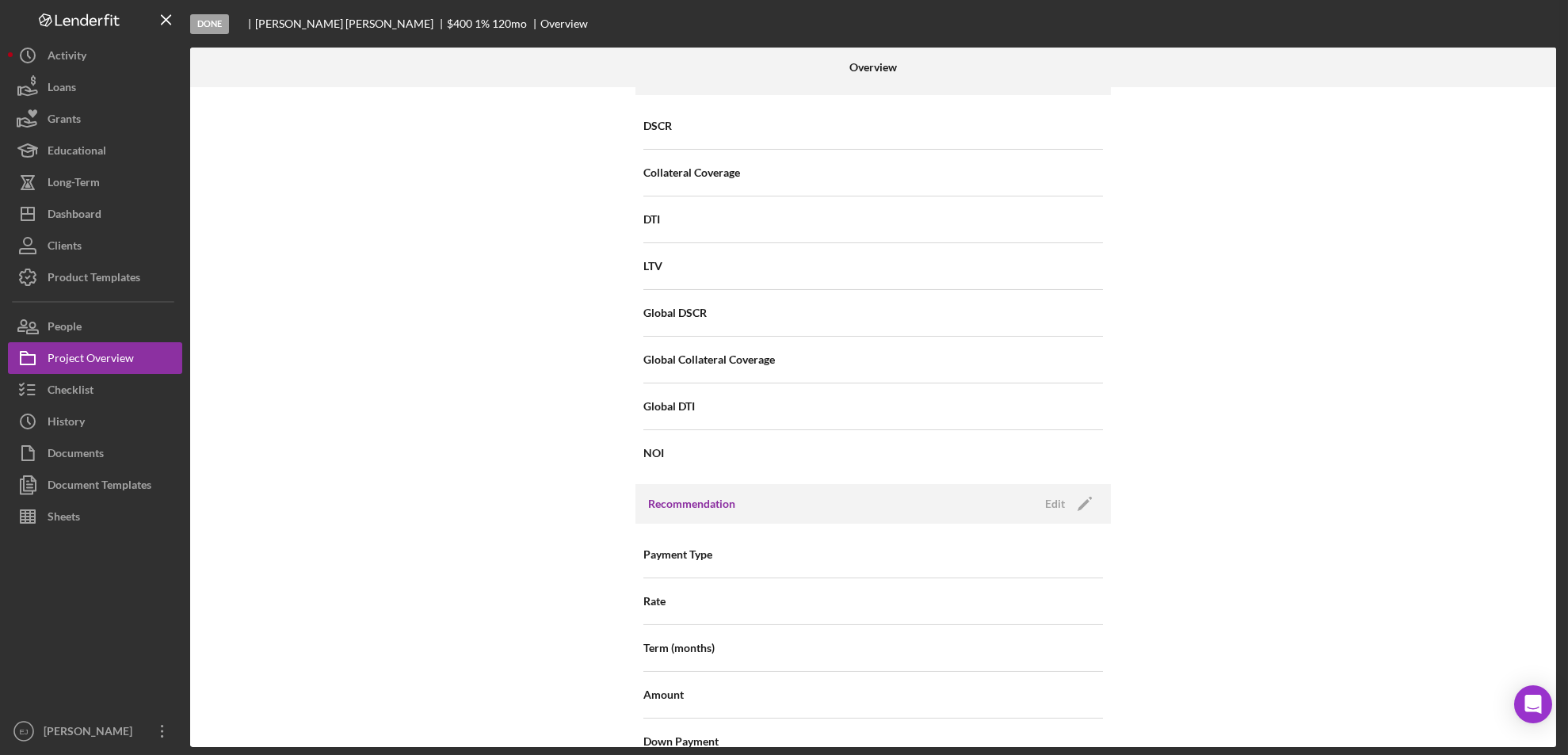
scroll to position [1694, 0]
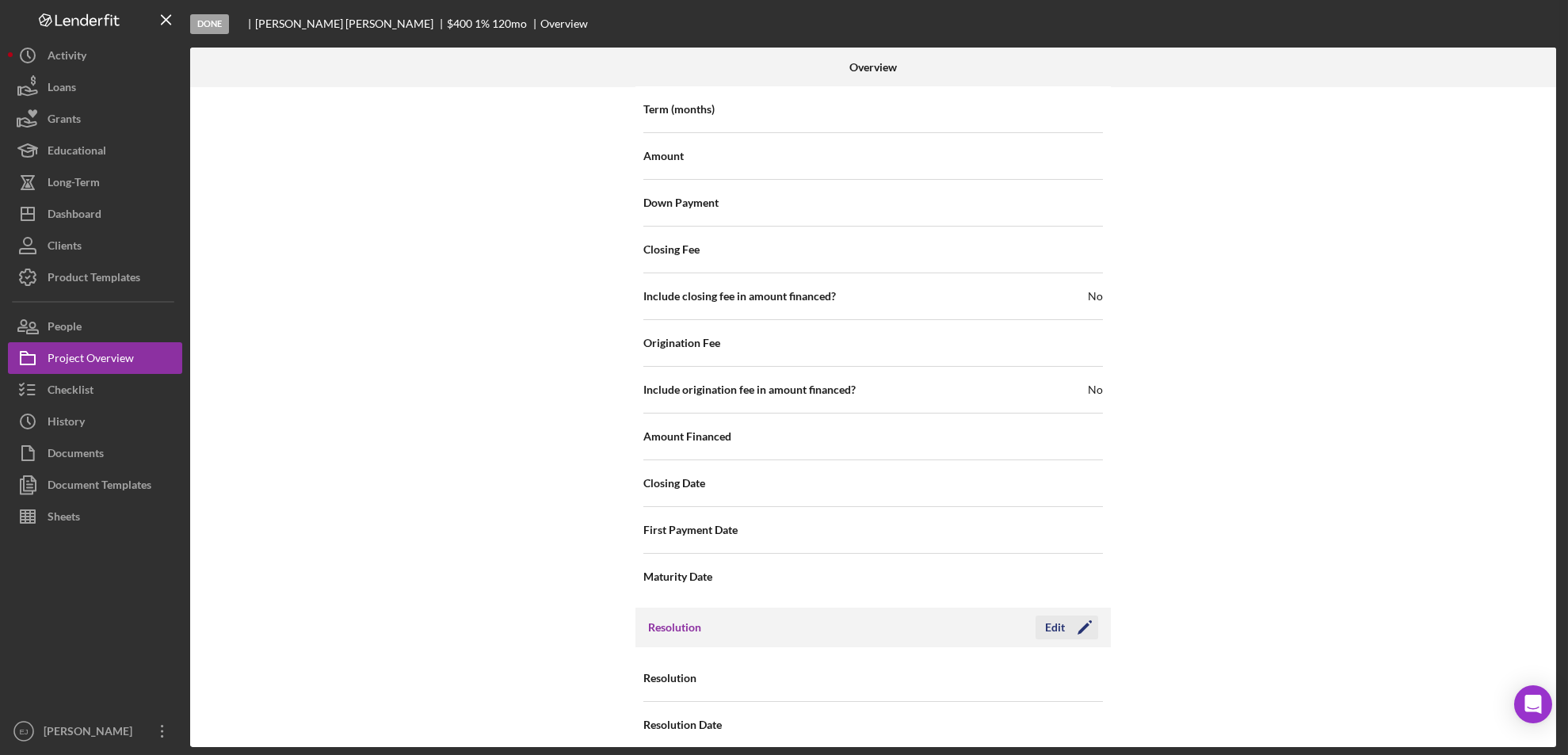
click at [1046, 618] on div "Edit" at bounding box center [1054, 626] width 20 height 24
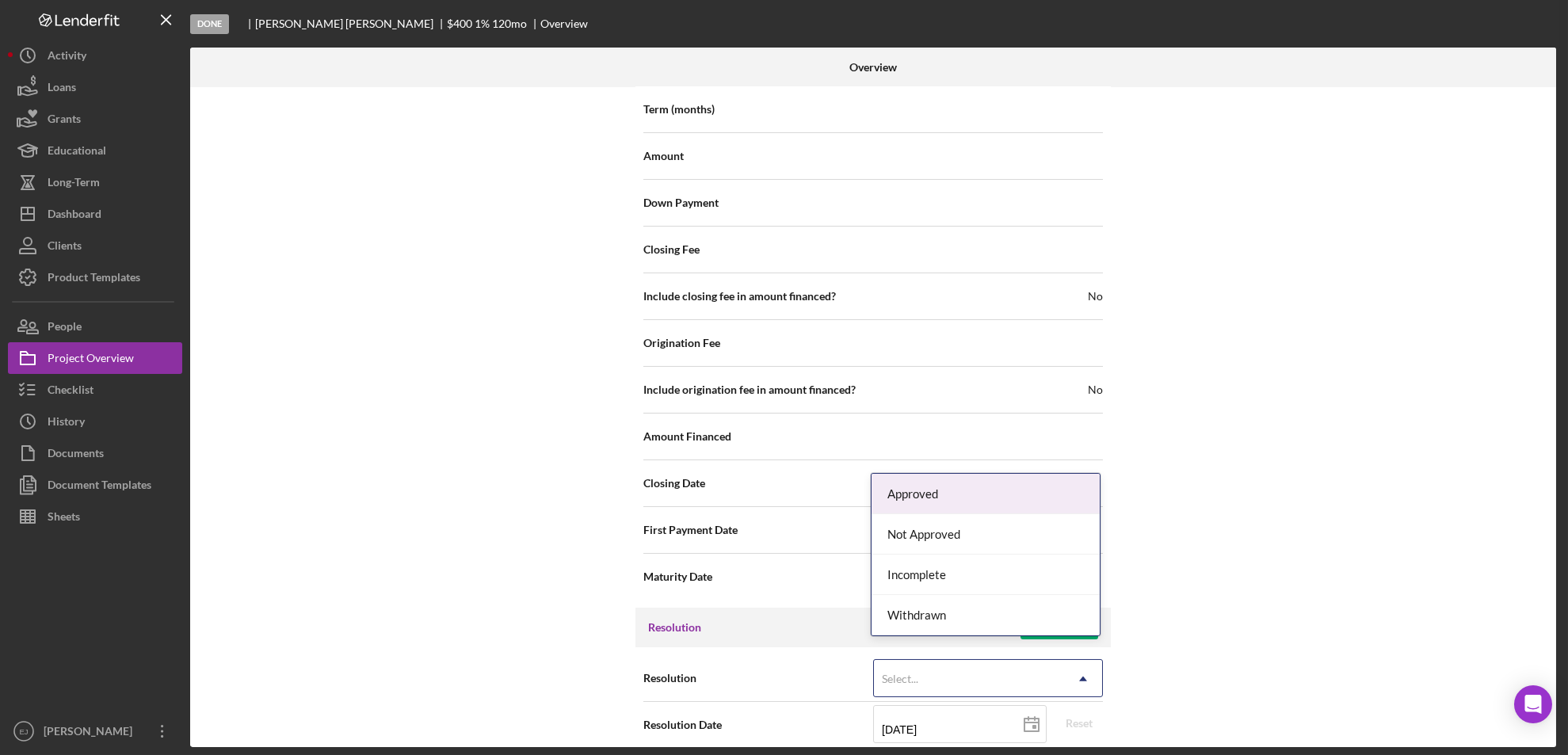
click at [1081, 665] on icon "Icon/Dropdown Arrow" at bounding box center [1082, 678] width 38 height 38
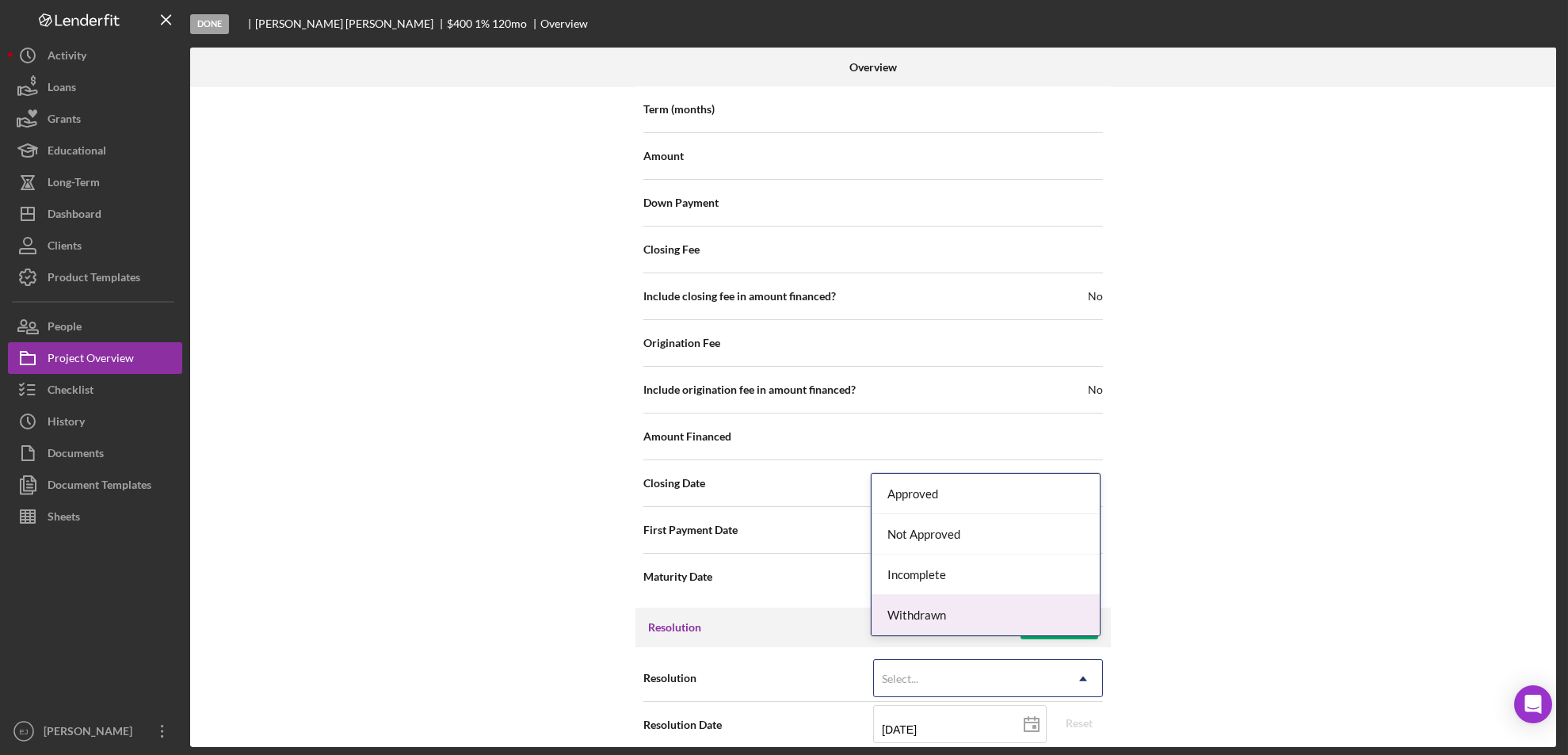
click at [1090, 615] on div "Withdrawn" at bounding box center [985, 615] width 228 height 40
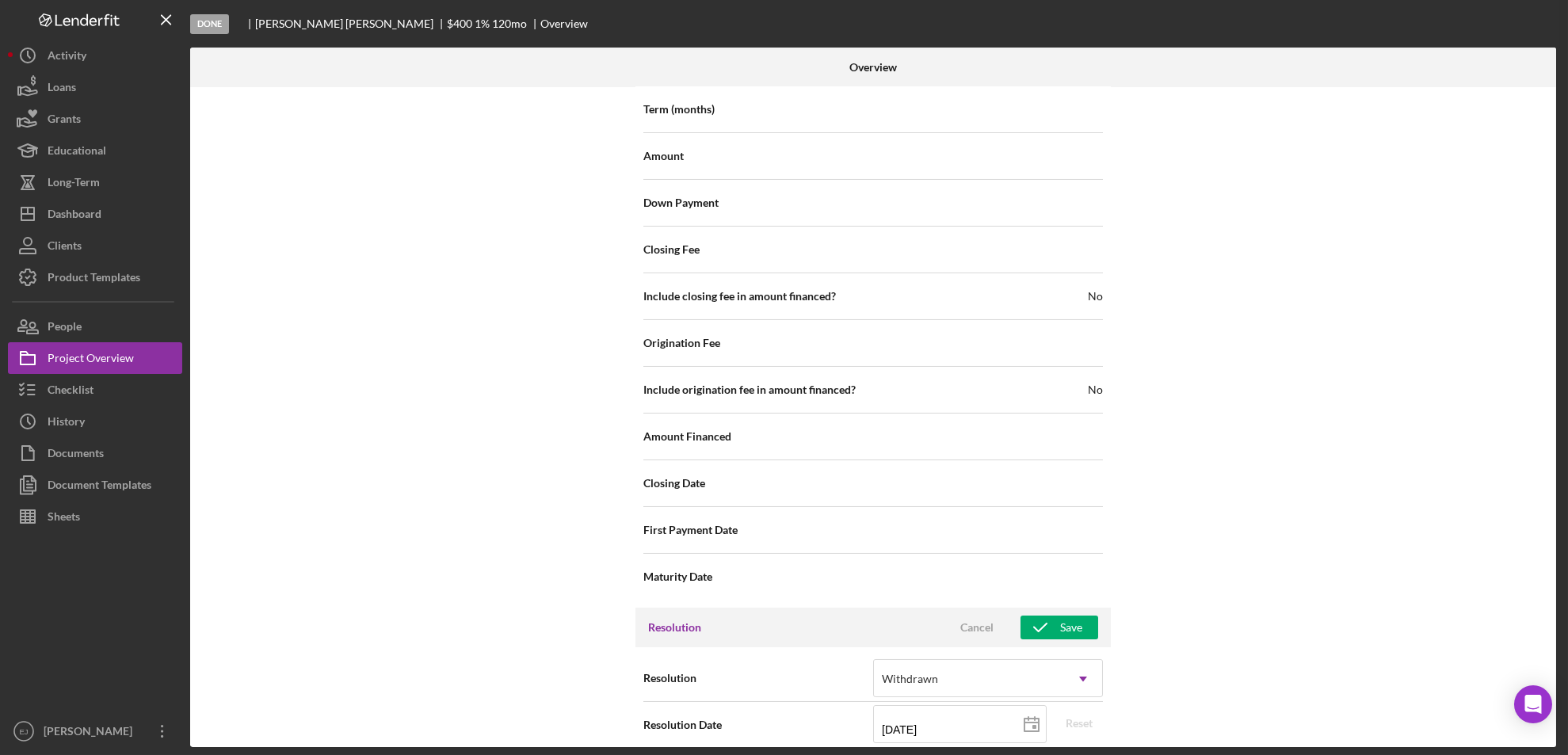
scroll to position [1794, 0]
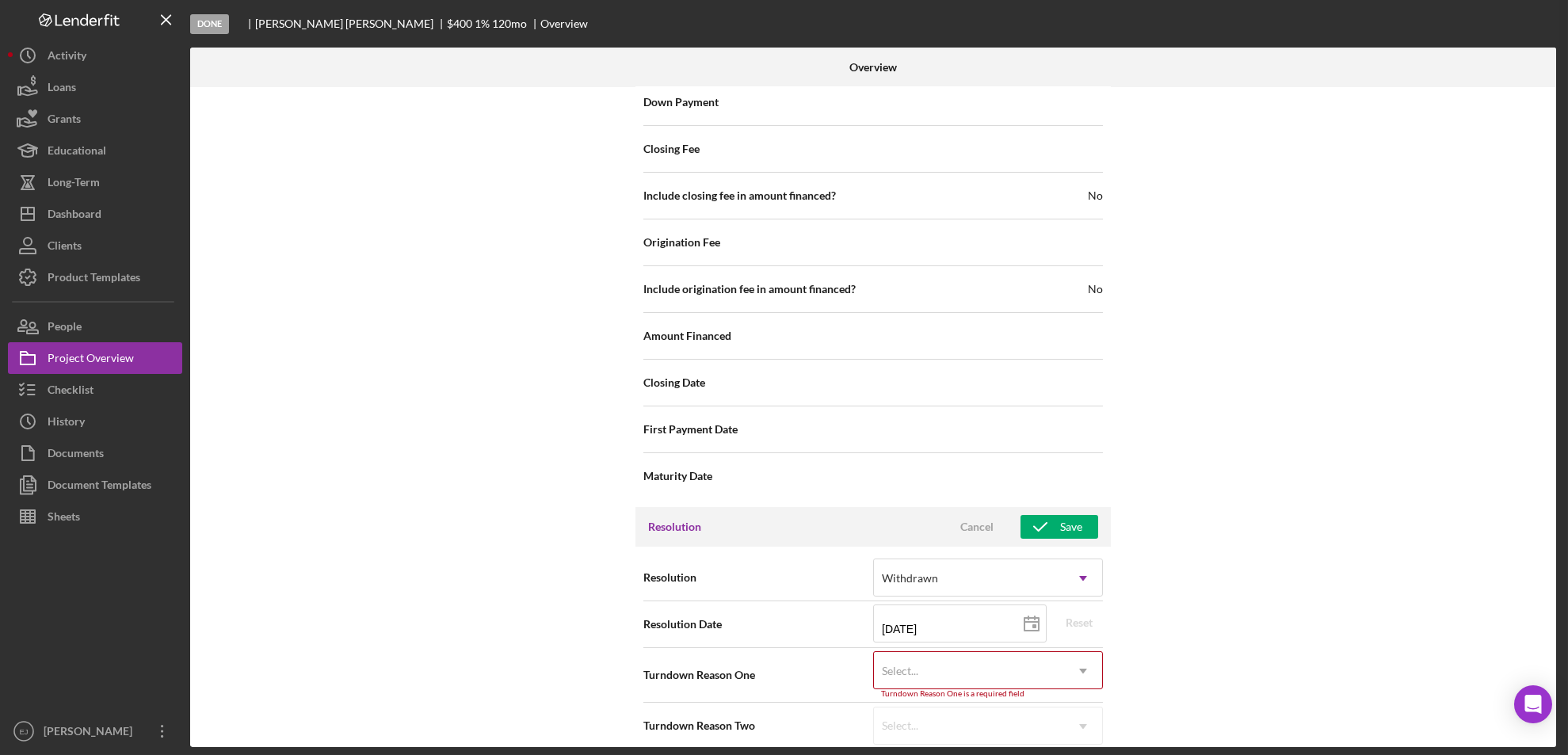
click at [1088, 740] on div "Internal Workflow Stage Done Icon/Dropdown Arrow Archive (can unarchive later i…" at bounding box center [872, 417] width 1366 height 660
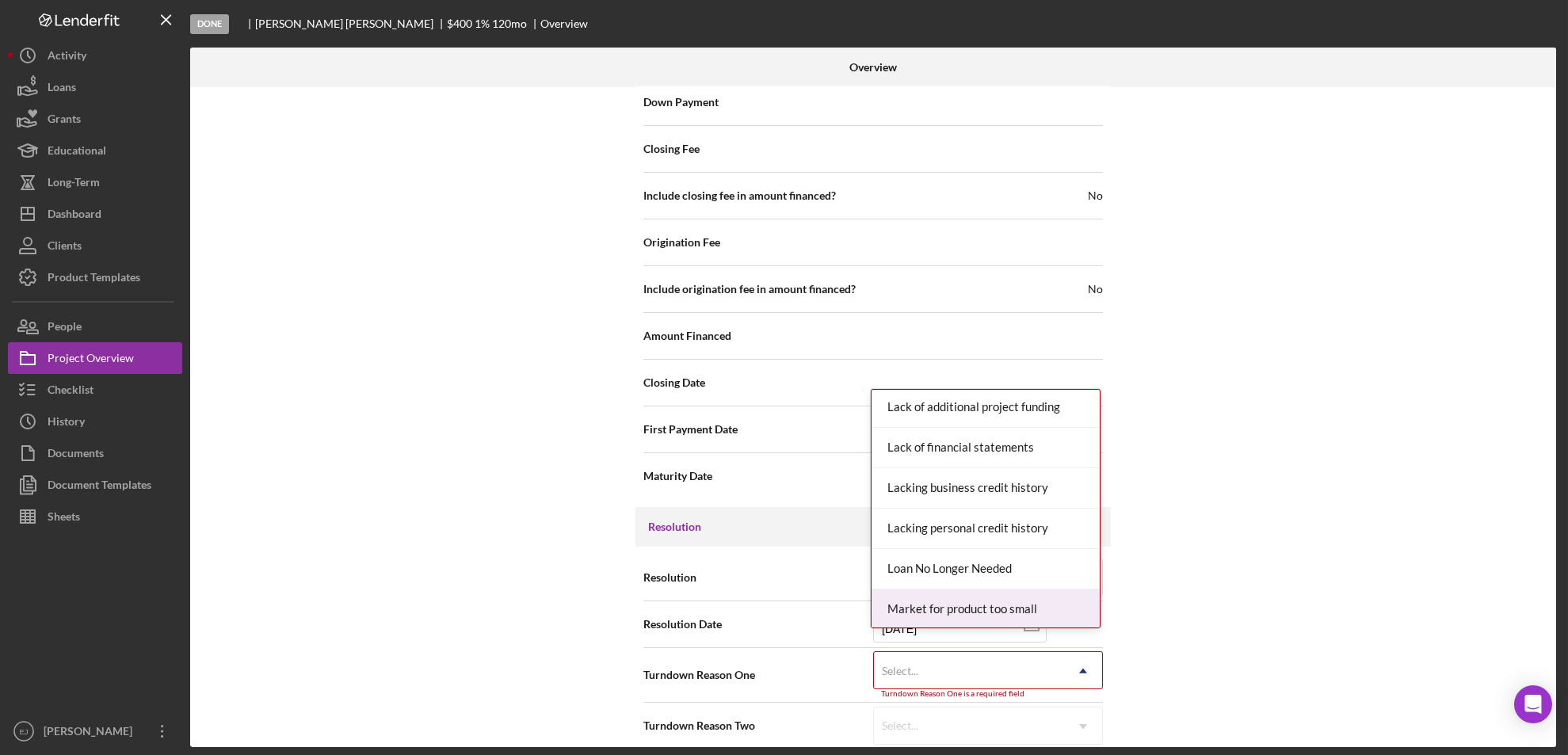
scroll to position [893, 0]
click at [1058, 615] on div "Missing Documentation or Information" at bounding box center [985, 607] width 228 height 40
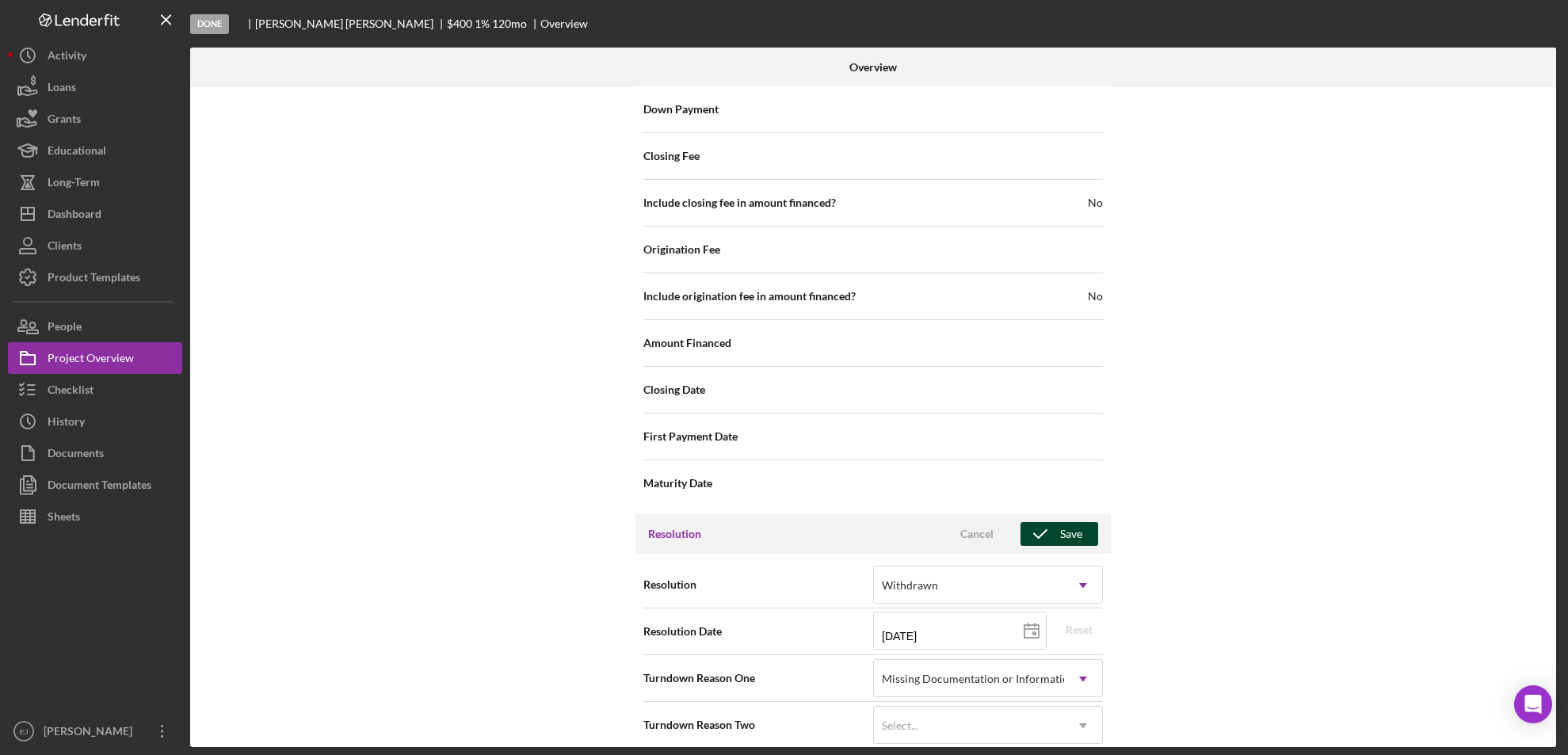
click at [1080, 522] on button "Save" at bounding box center [1059, 534] width 78 height 24
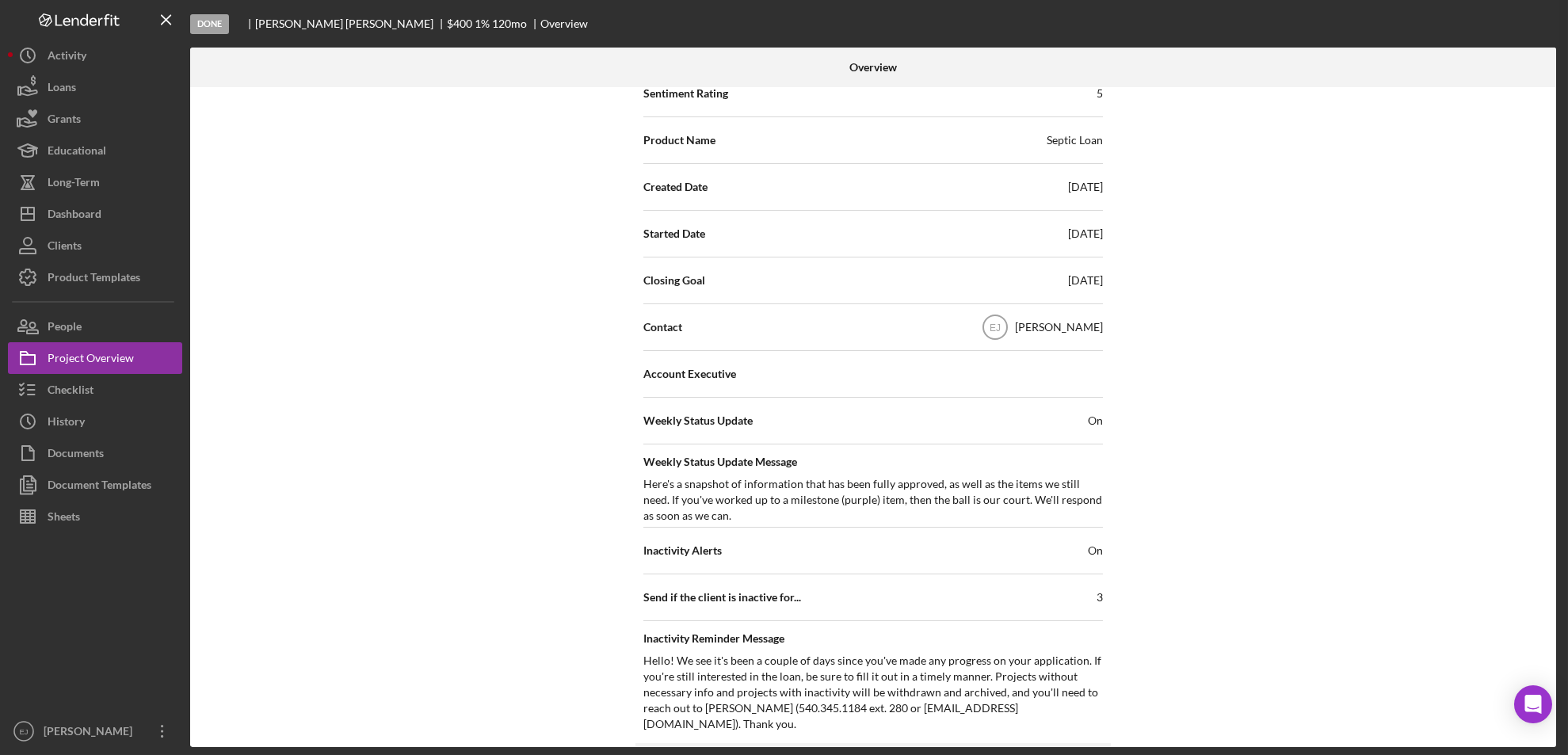
scroll to position [0, 0]
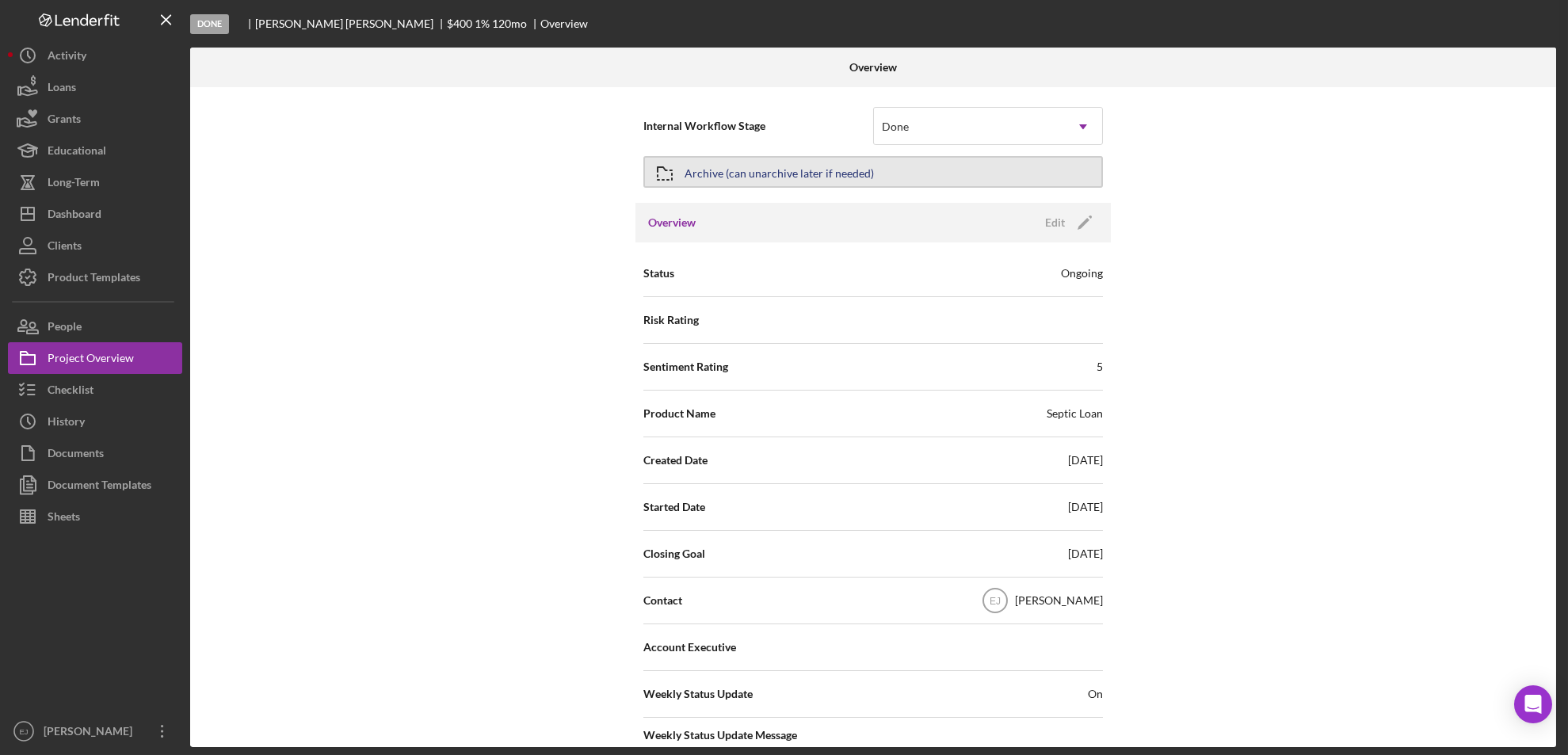
click at [774, 165] on div "Archive (can unarchive later if needed)" at bounding box center [779, 171] width 189 height 29
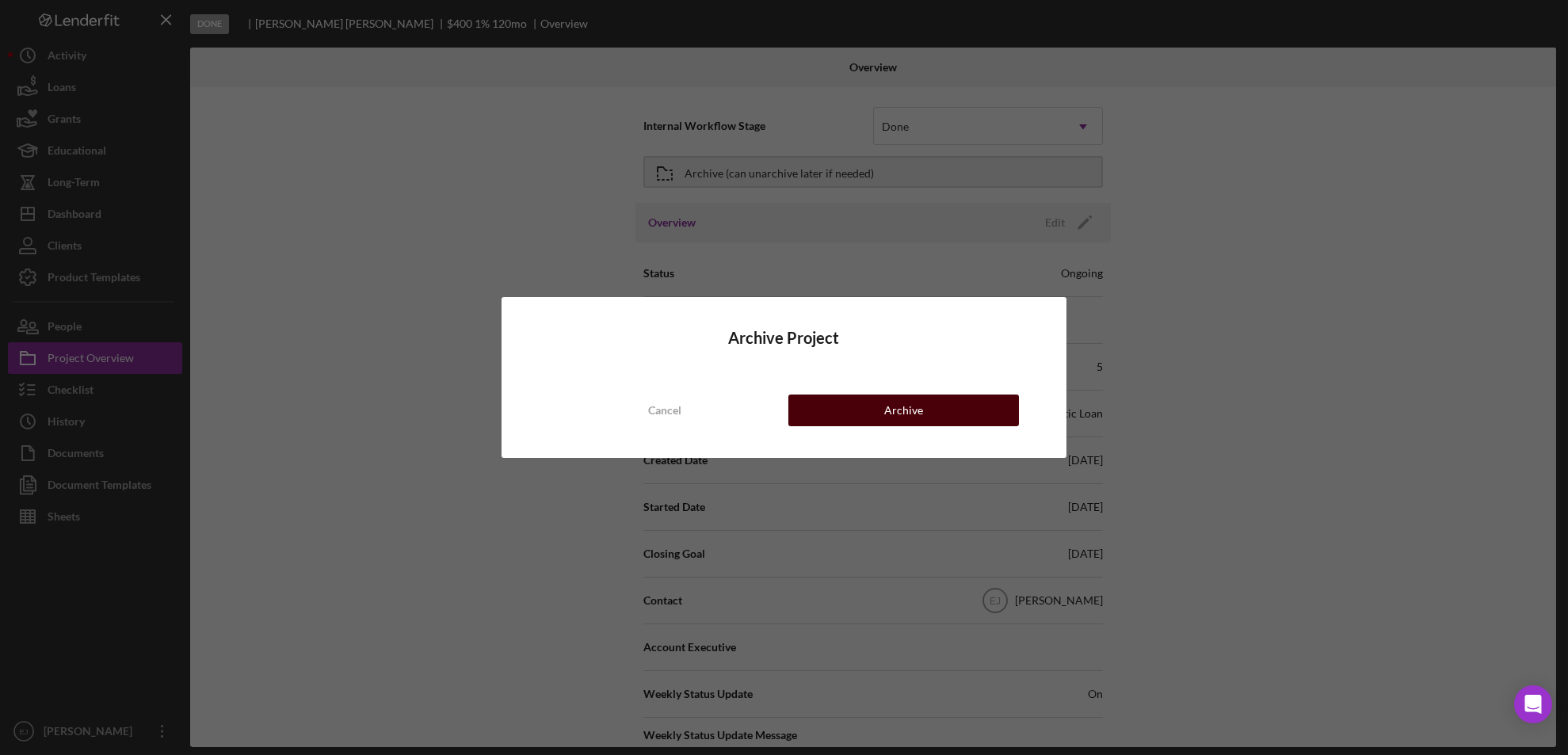
click at [966, 414] on button "Archive" at bounding box center [904, 410] width 231 height 31
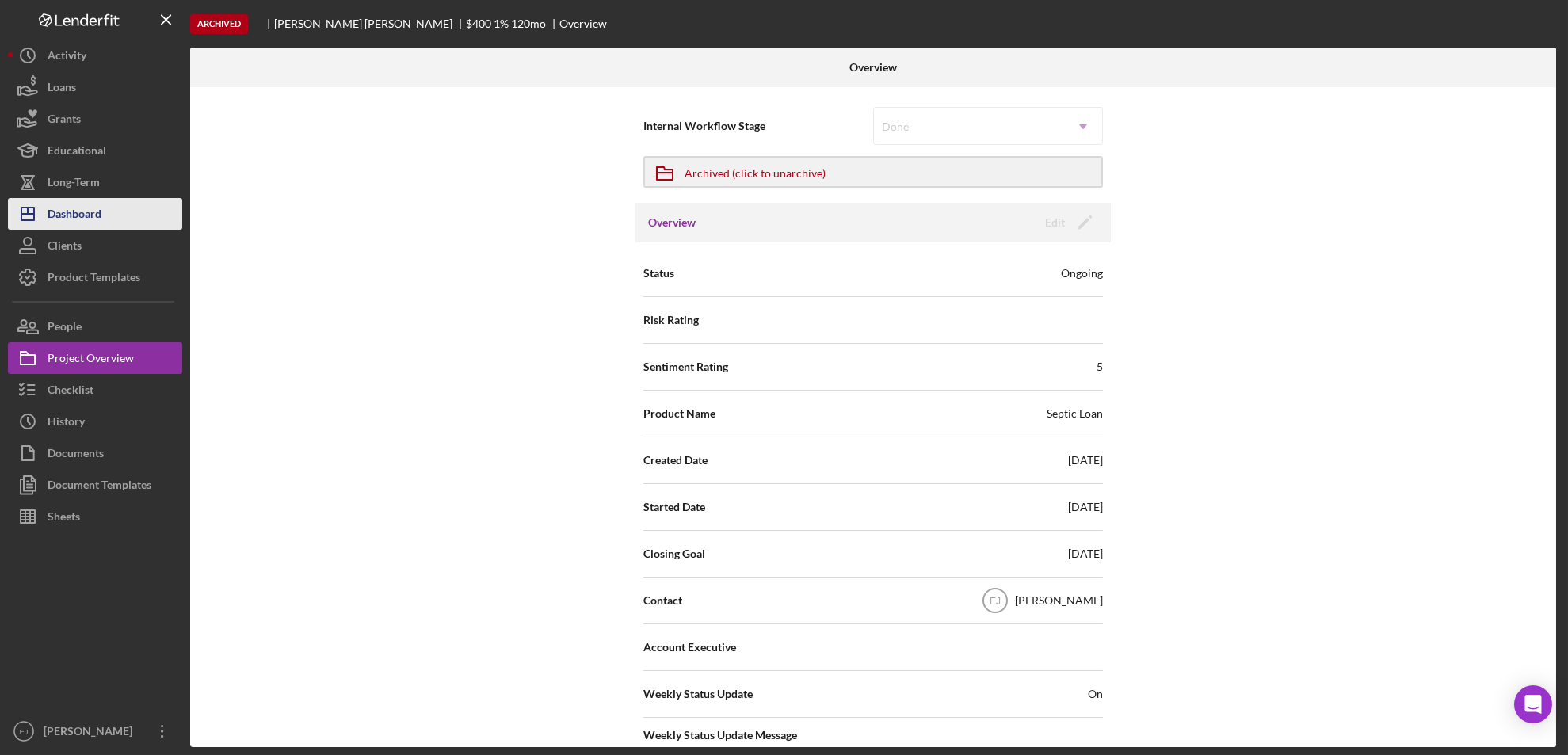
click at [71, 221] on div "Dashboard" at bounding box center [74, 215] width 54 height 36
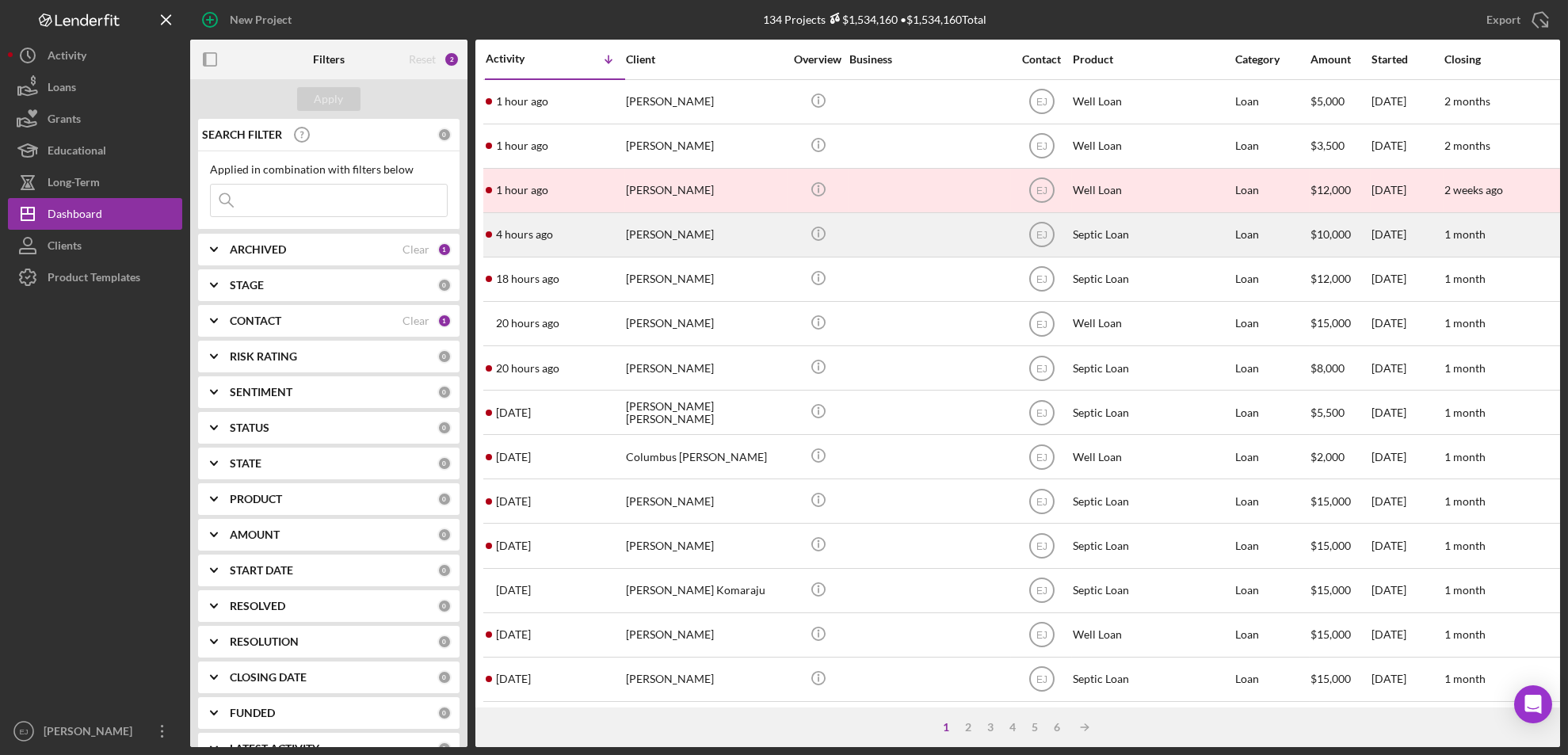
click at [8, 198] on button "Icon/Dashboard Dashboard" at bounding box center [94, 213] width 174 height 31
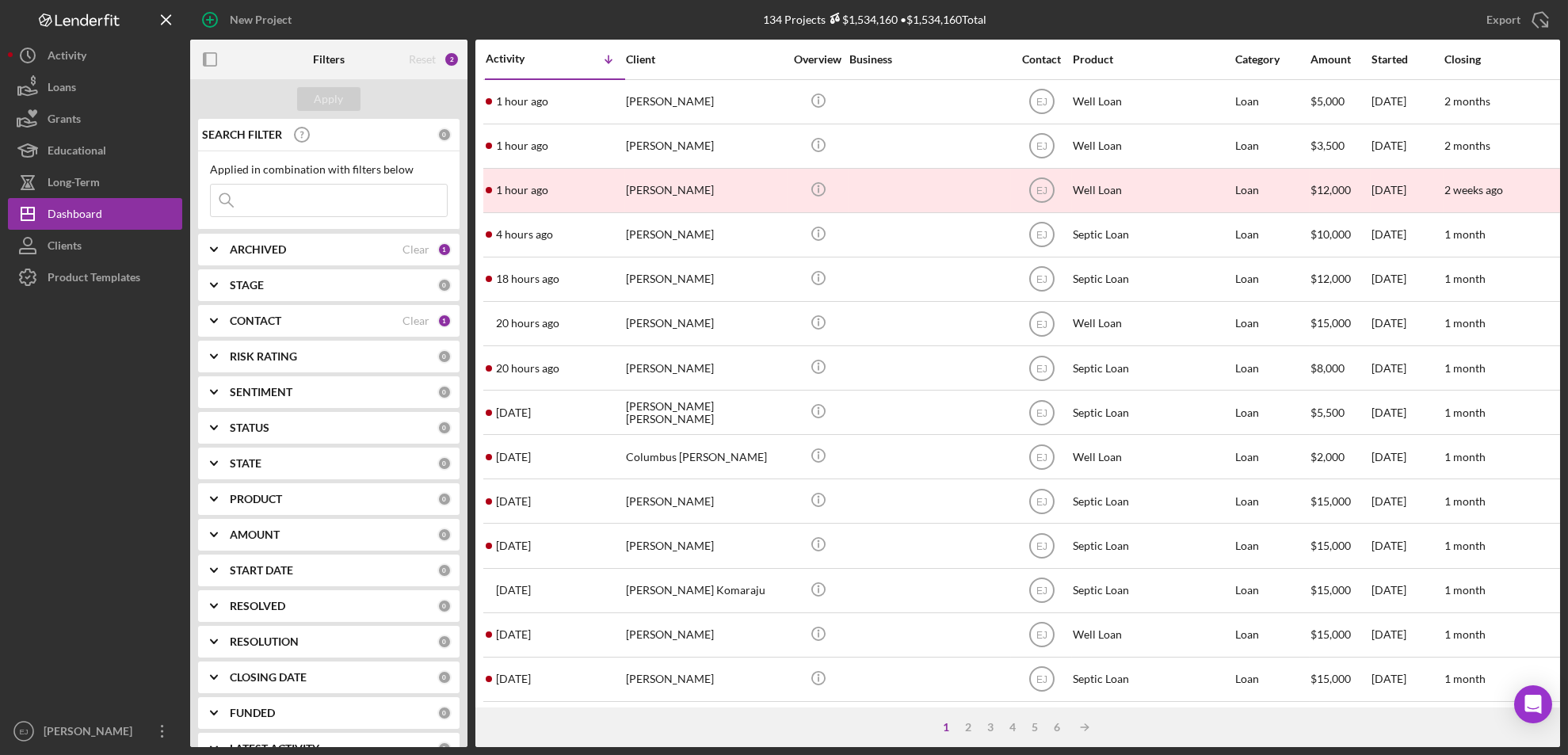
click at [344, 196] on input at bounding box center [329, 200] width 236 height 31
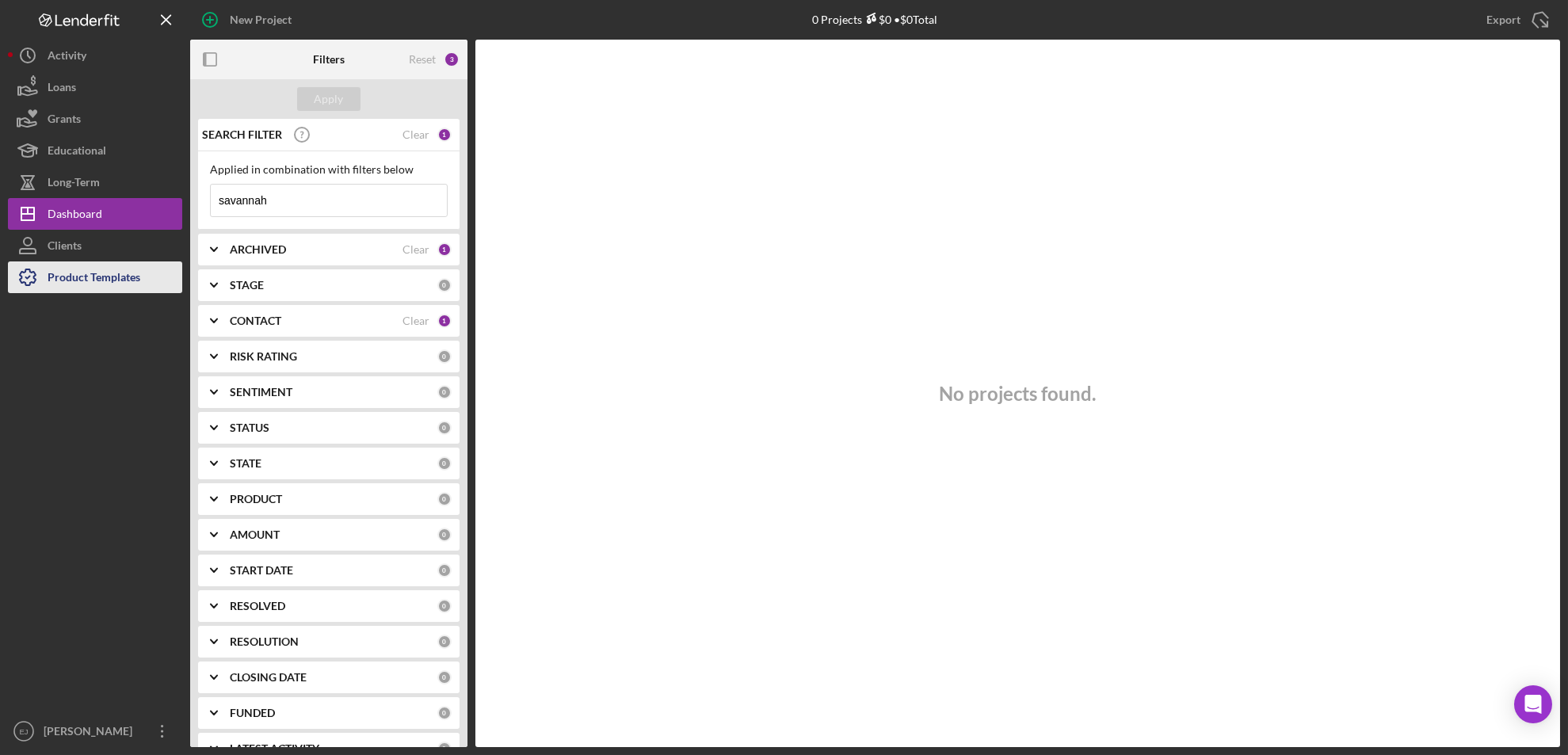
type input "savannah"
click at [155, 276] on button "Product Templates" at bounding box center [94, 277] width 174 height 31
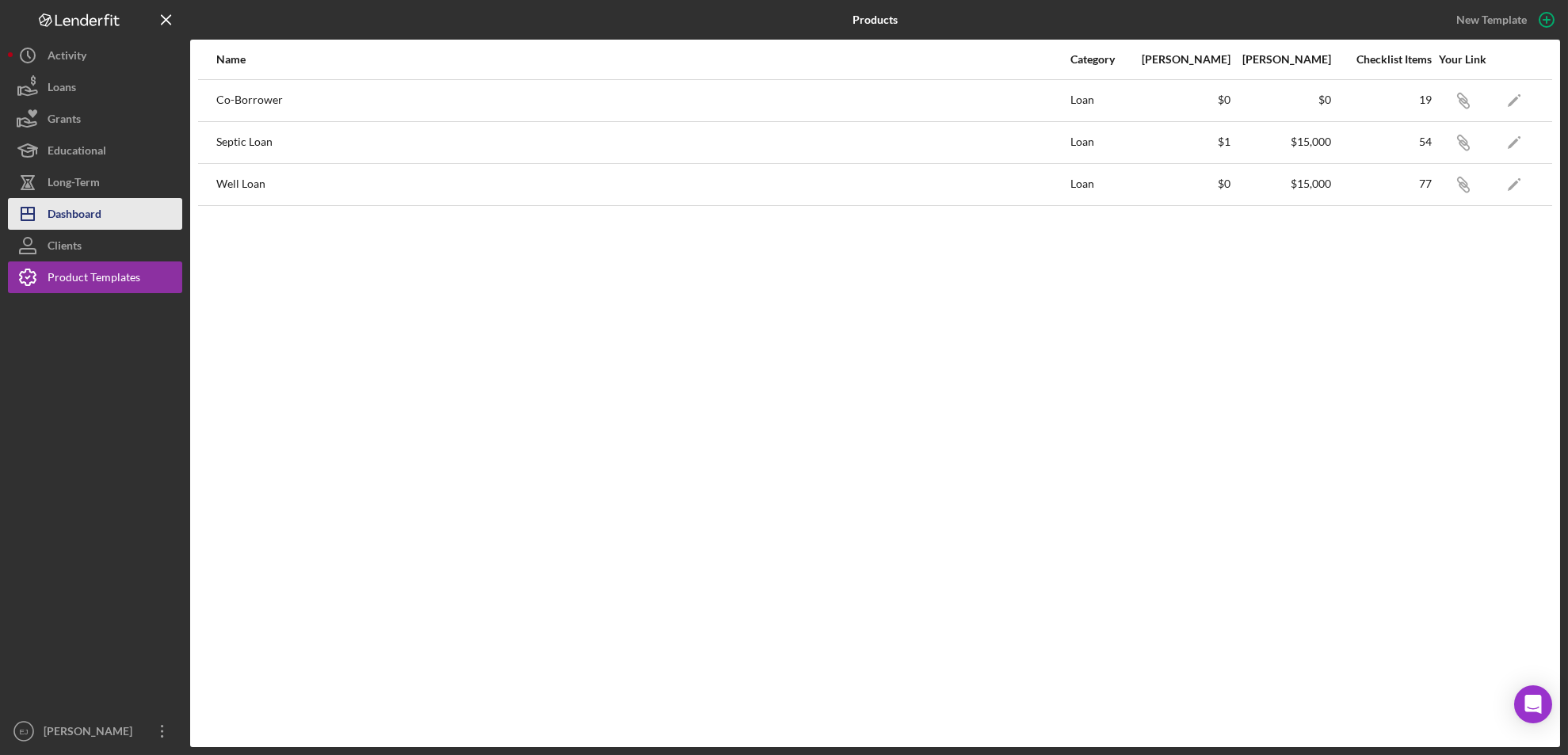
click at [108, 214] on button "Icon/Dashboard Dashboard" at bounding box center [94, 213] width 174 height 31
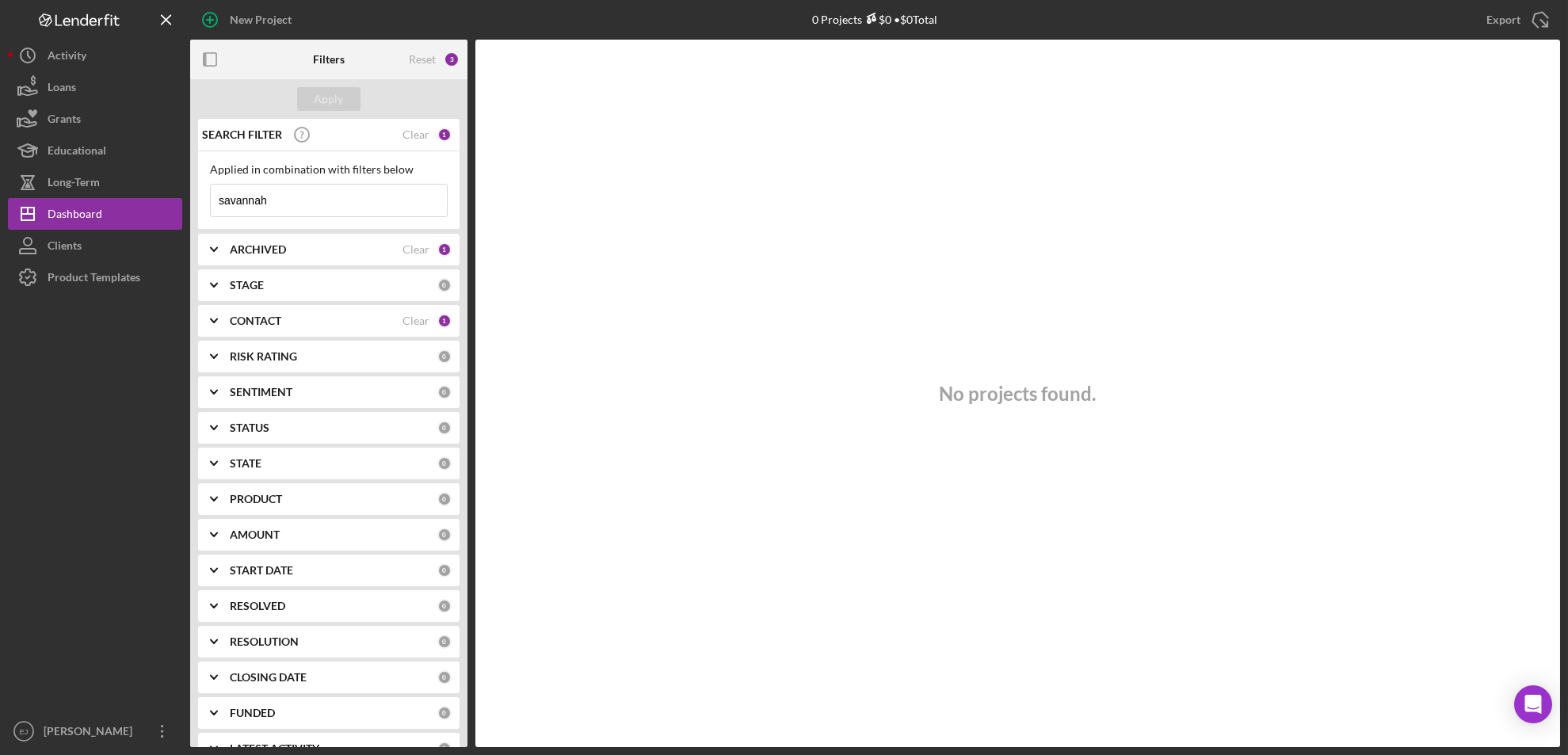
click at [302, 207] on input "savannah" at bounding box center [329, 200] width 236 height 31
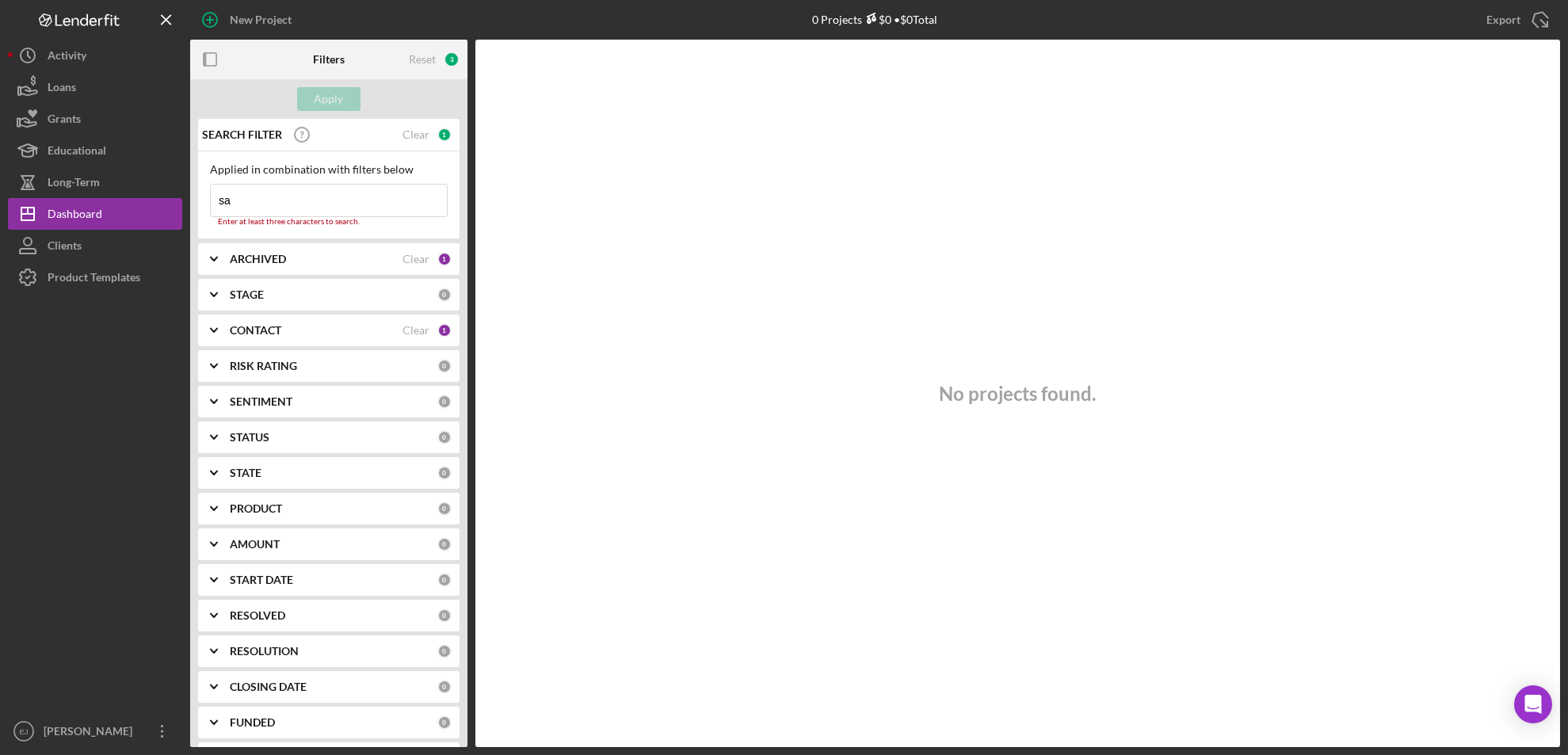
type input "s"
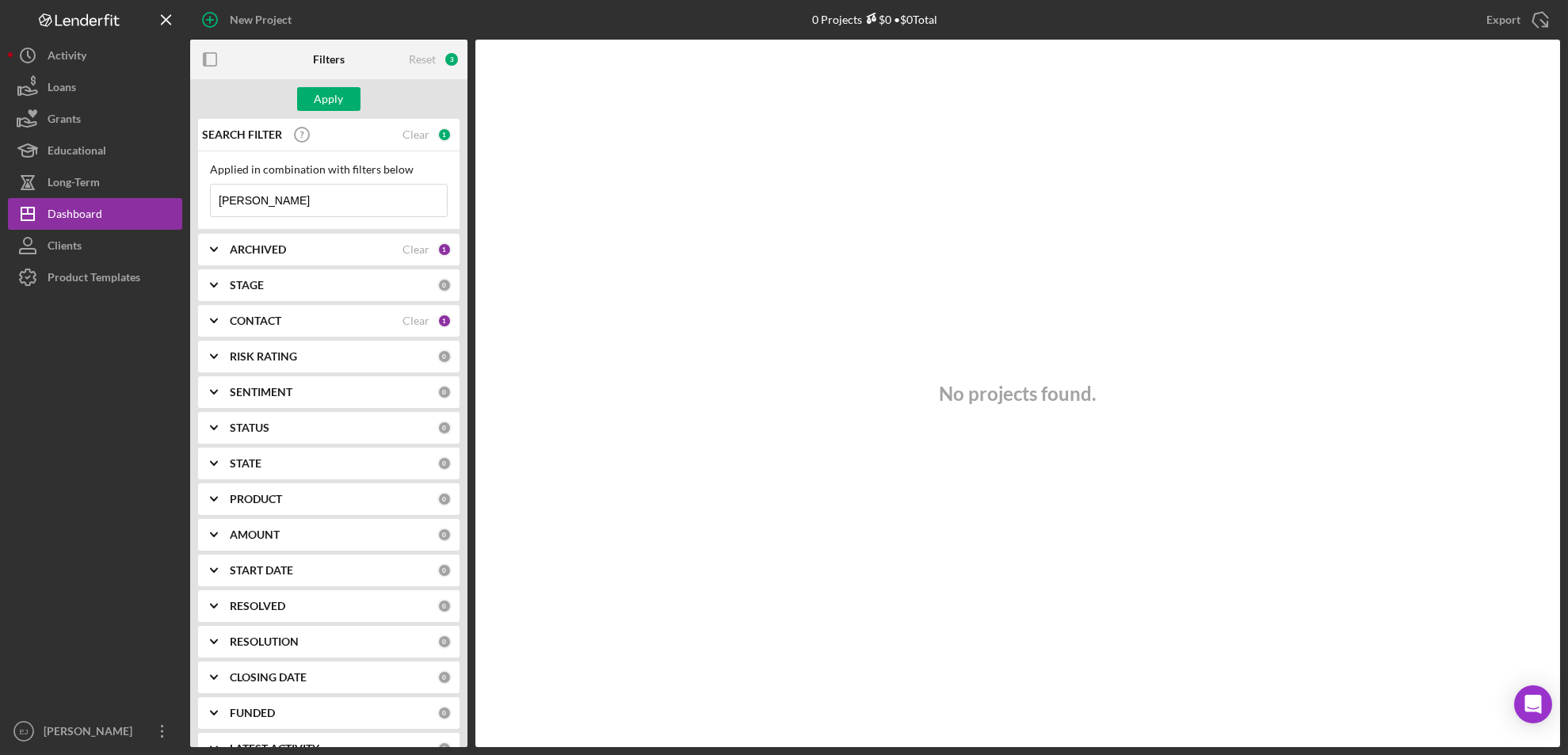
type input "[PERSON_NAME]"
click at [209, 330] on icon "Icon/Expander" at bounding box center [214, 320] width 39 height 39
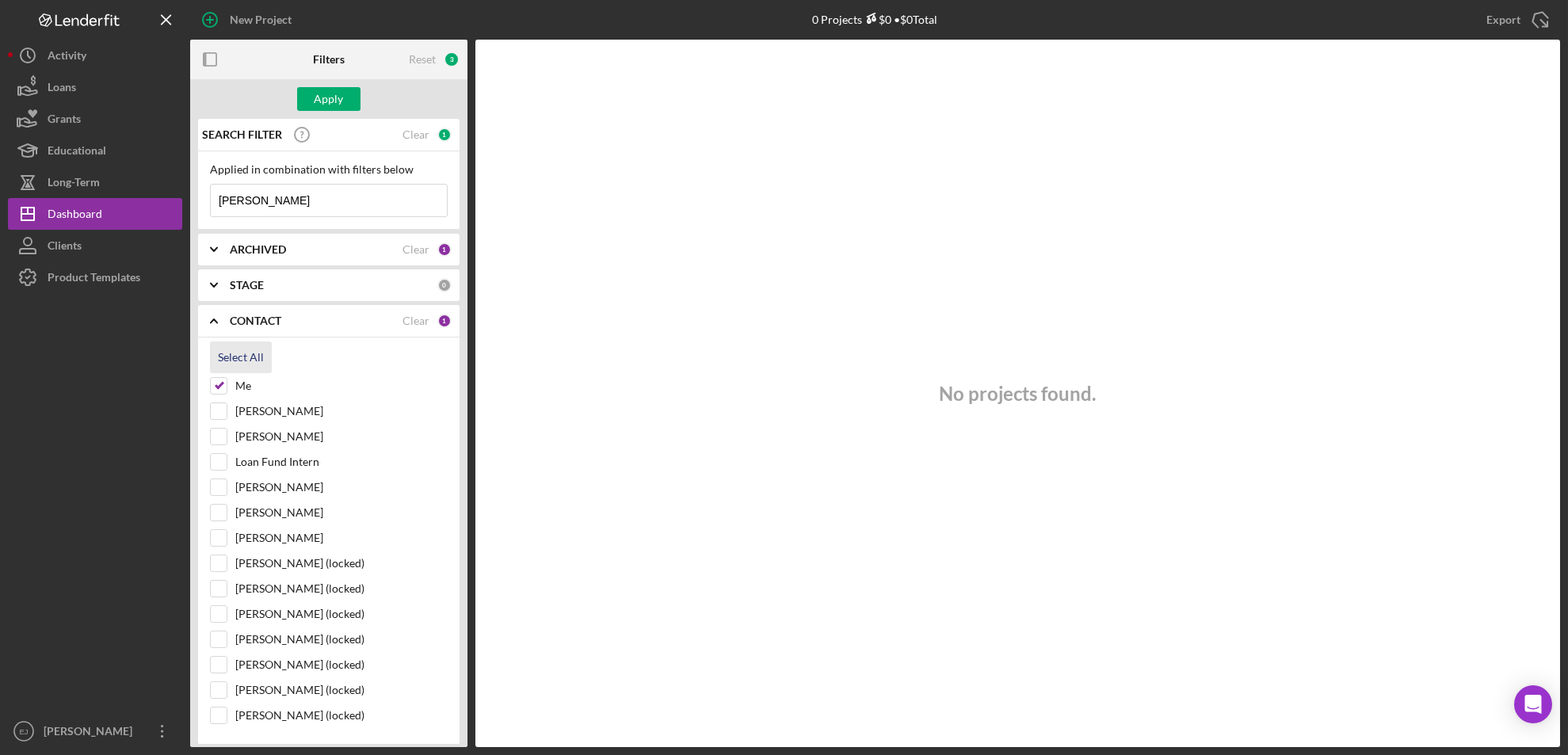
click at [230, 347] on div "Select All" at bounding box center [241, 357] width 46 height 31
checkbox input "true"
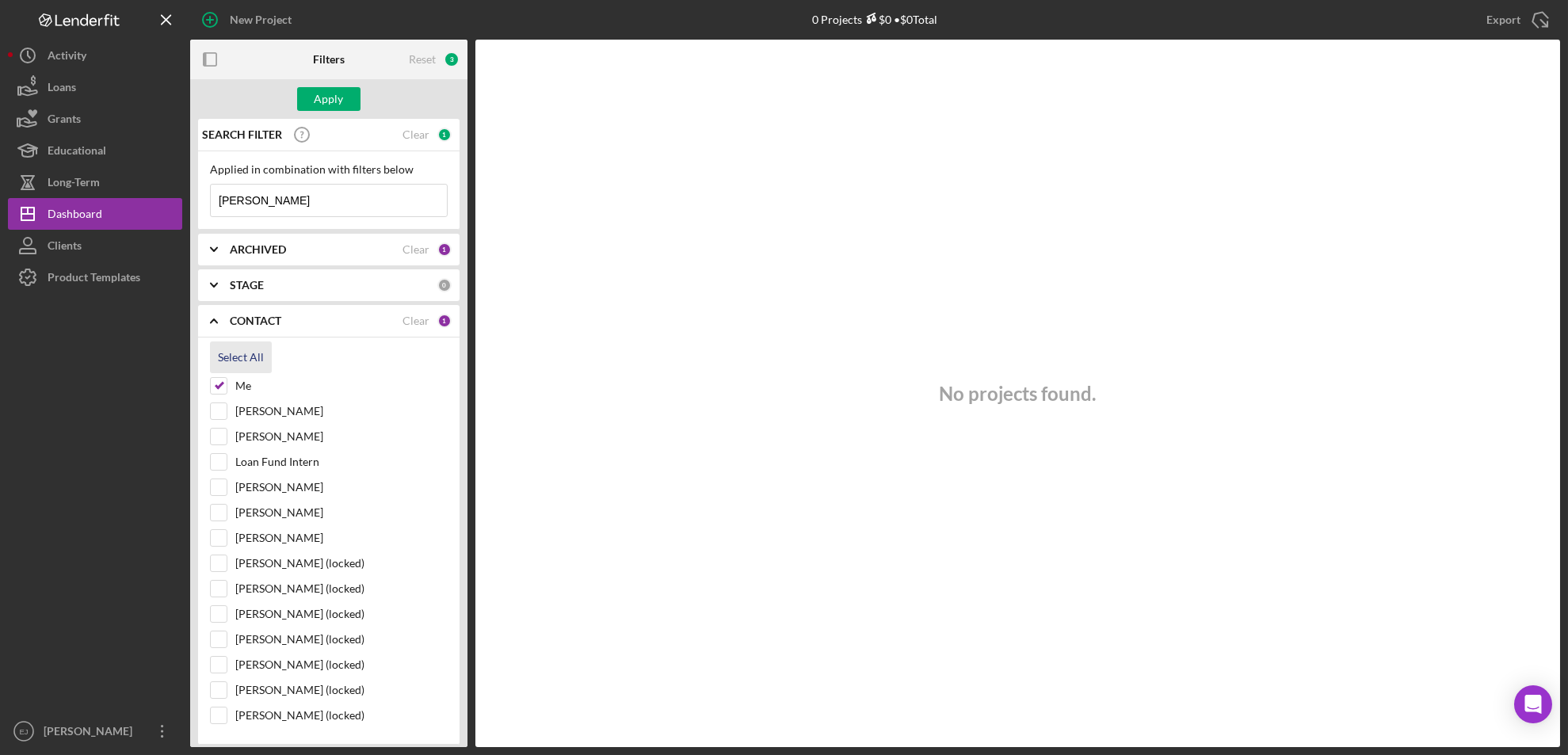
checkbox input "true"
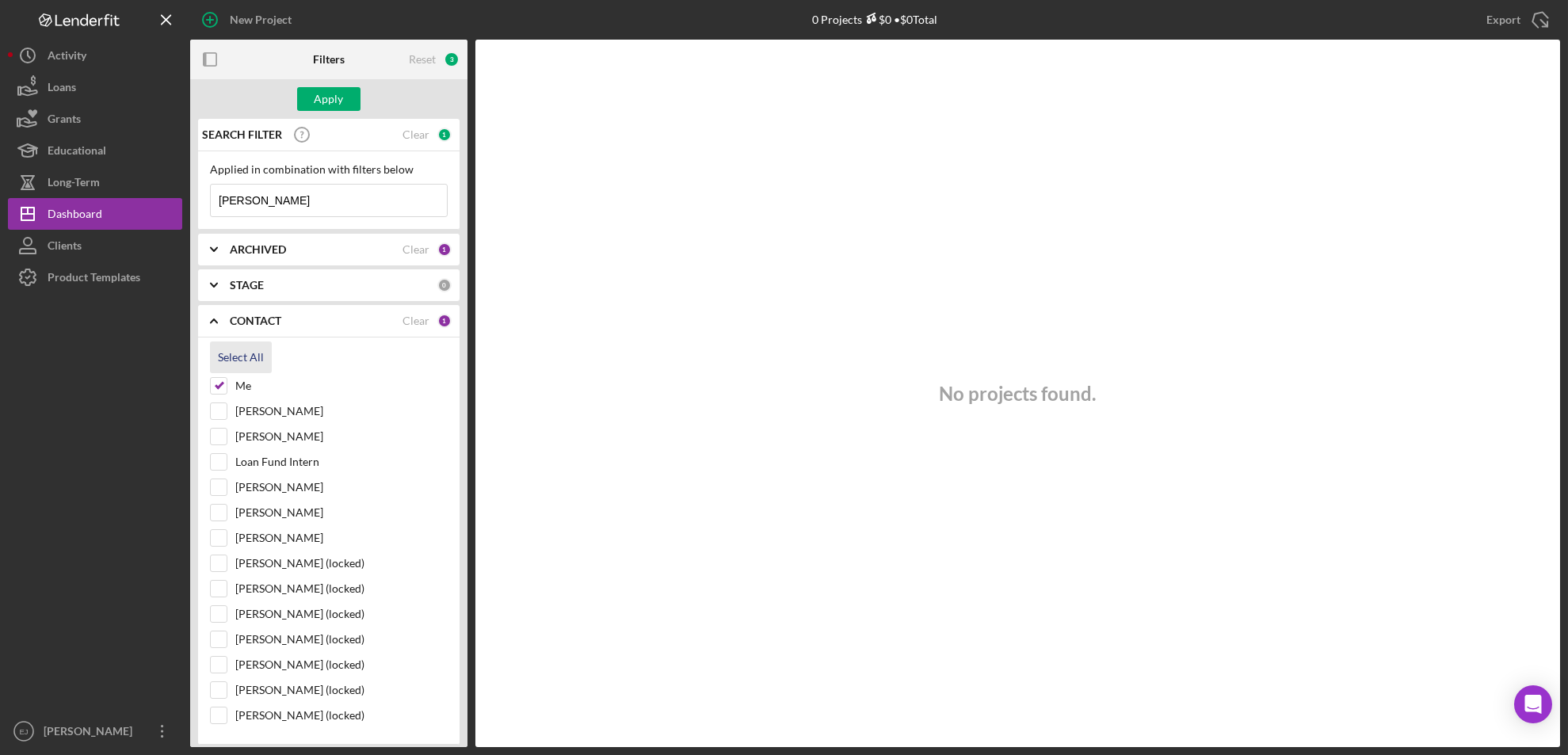
checkbox input "true"
click at [339, 104] on div "Apply" at bounding box center [328, 99] width 29 height 24
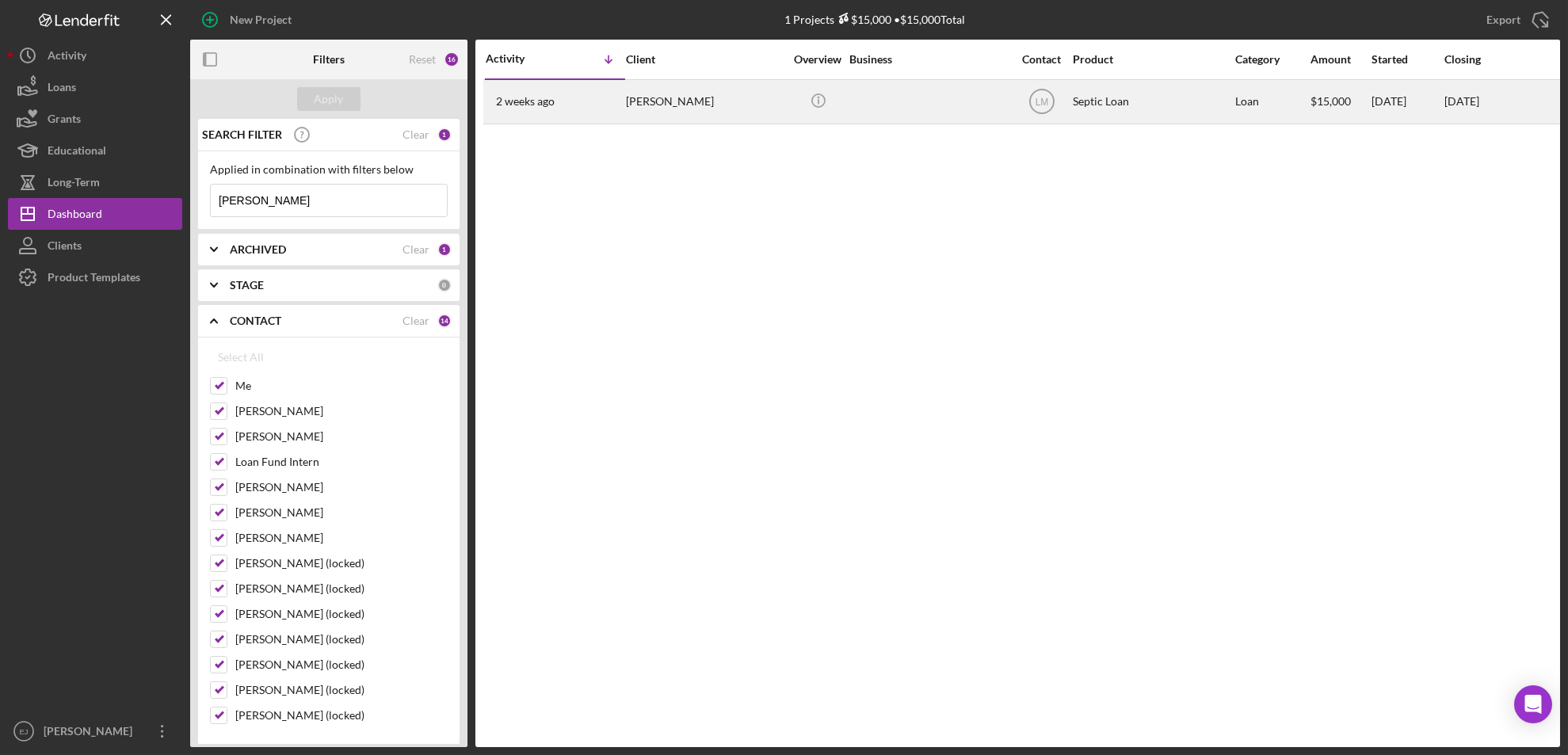
click at [660, 96] on div "[PERSON_NAME]" at bounding box center [704, 101] width 158 height 42
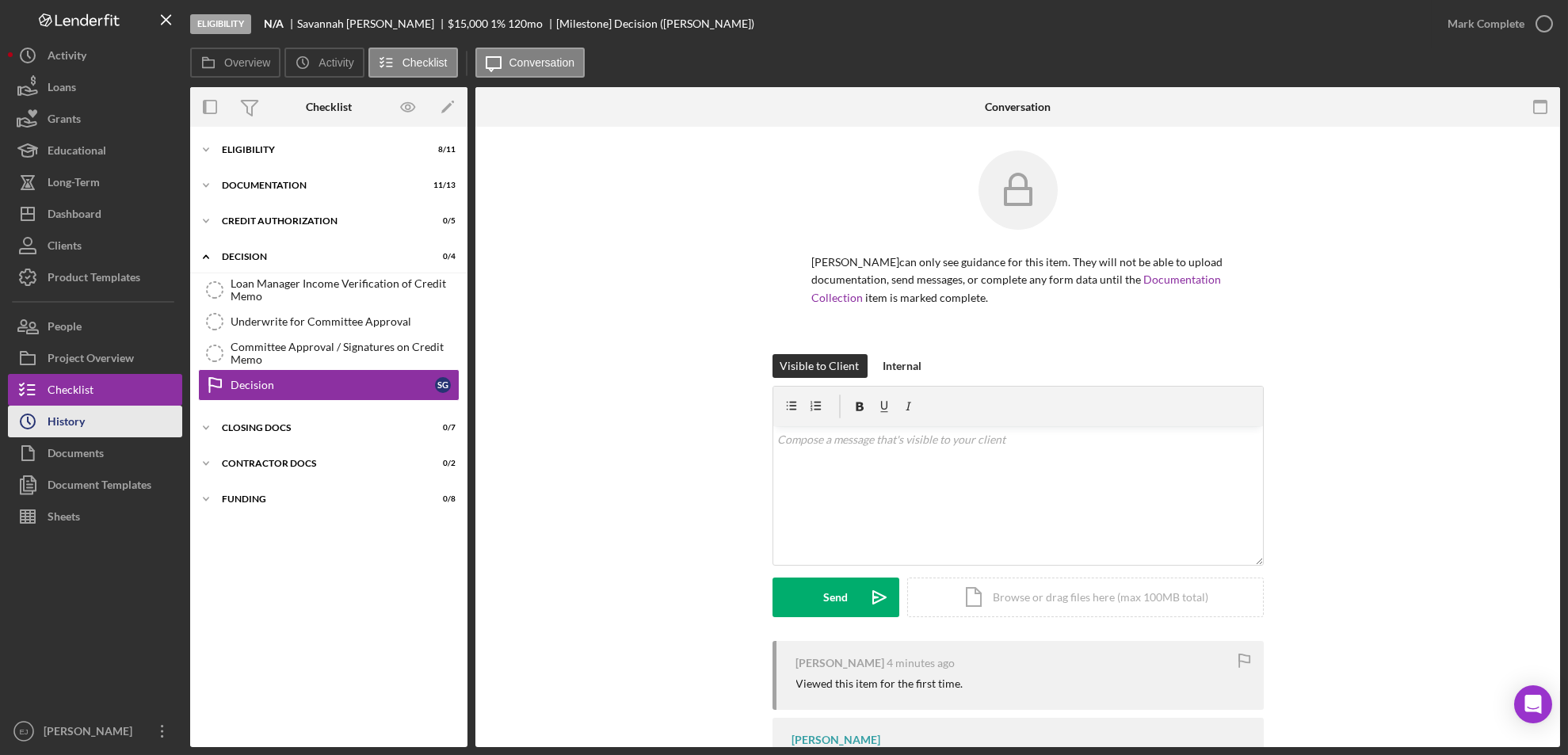
click at [113, 416] on button "Icon/History History" at bounding box center [94, 421] width 174 height 31
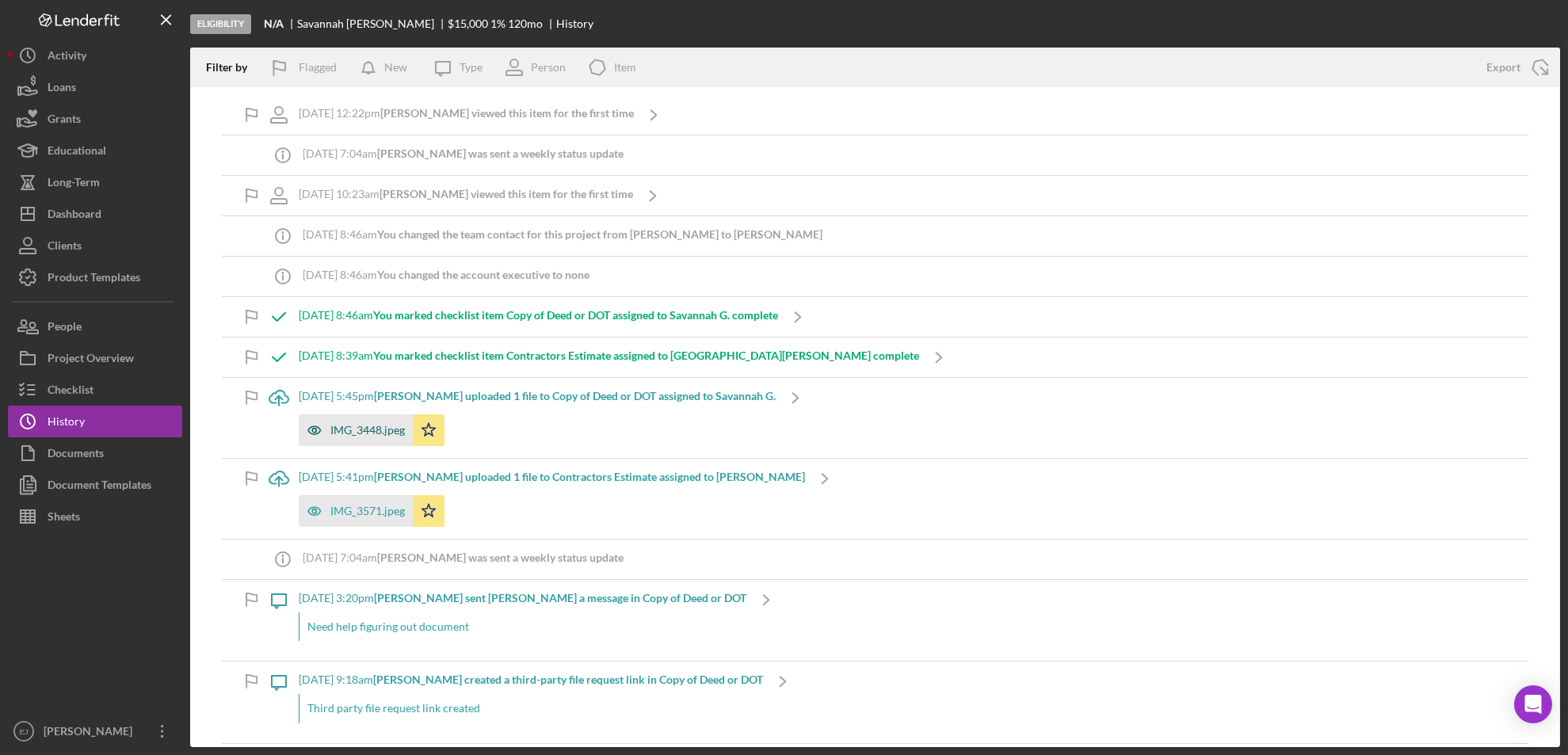
click at [372, 430] on div "IMG_3448.jpeg" at bounding box center [367, 430] width 74 height 12
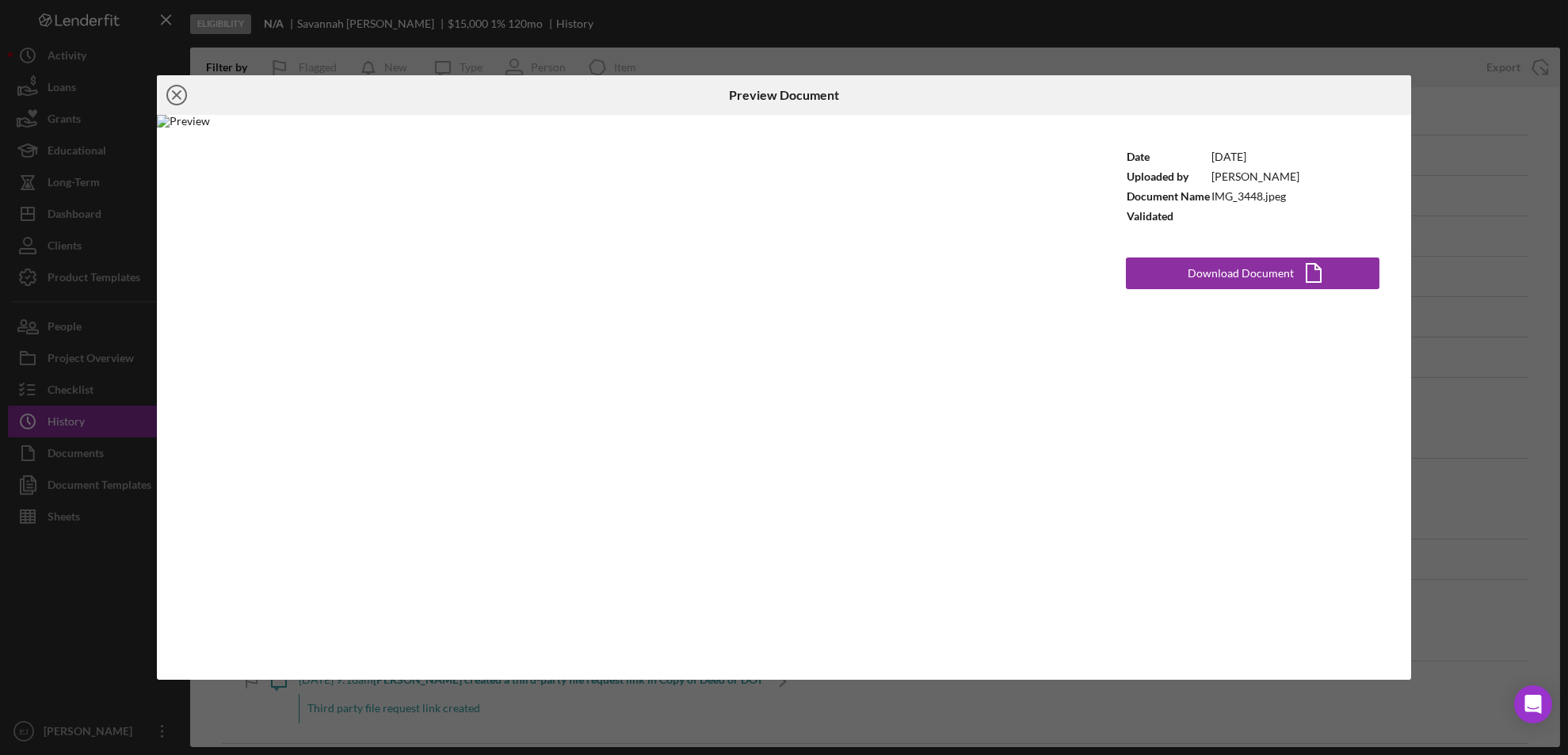
click at [177, 101] on icon "Icon/Close" at bounding box center [176, 94] width 39 height 39
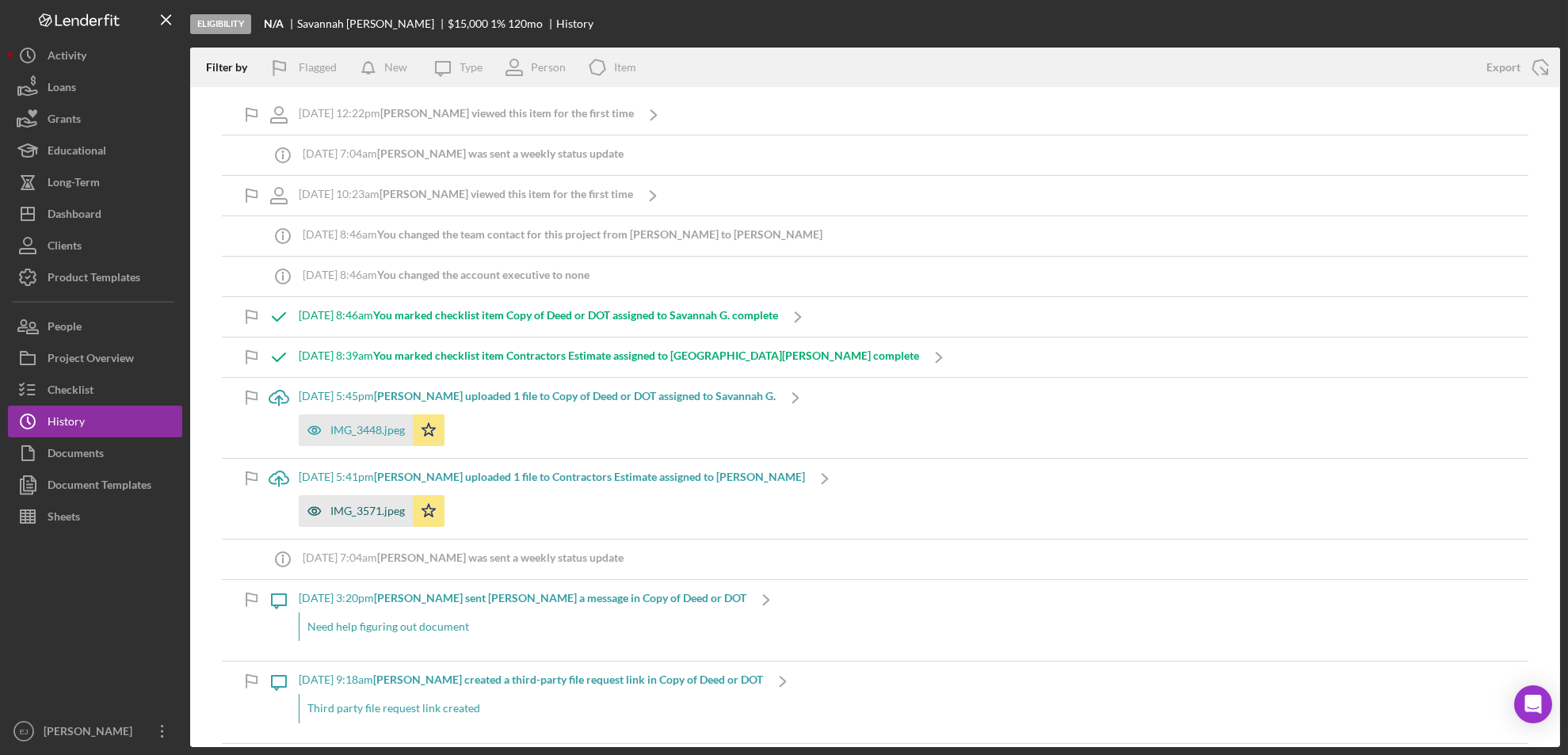
click at [388, 512] on div "IMG_3571.jpeg" at bounding box center [367, 511] width 74 height 12
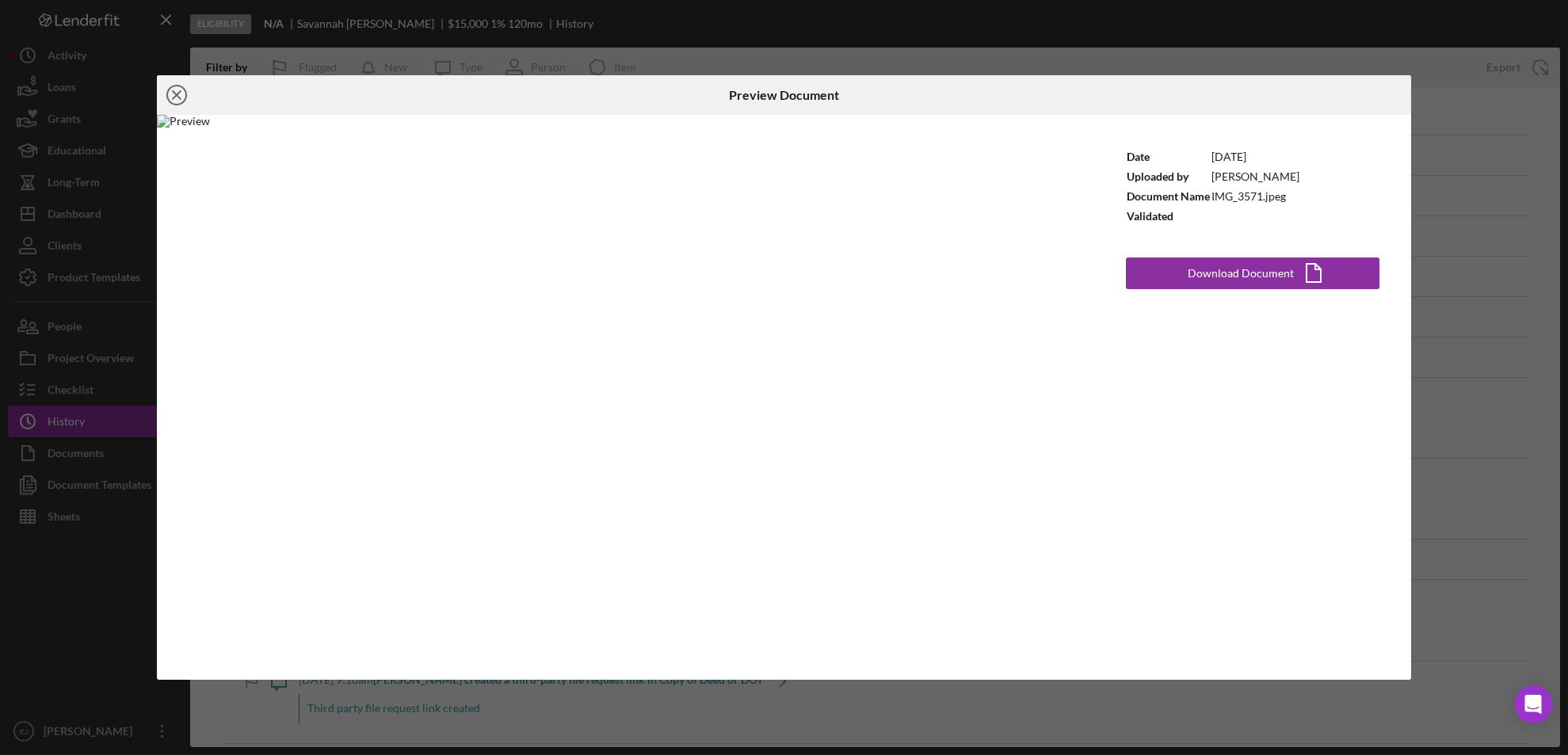
click at [173, 90] on icon "Icon/Close" at bounding box center [176, 94] width 39 height 39
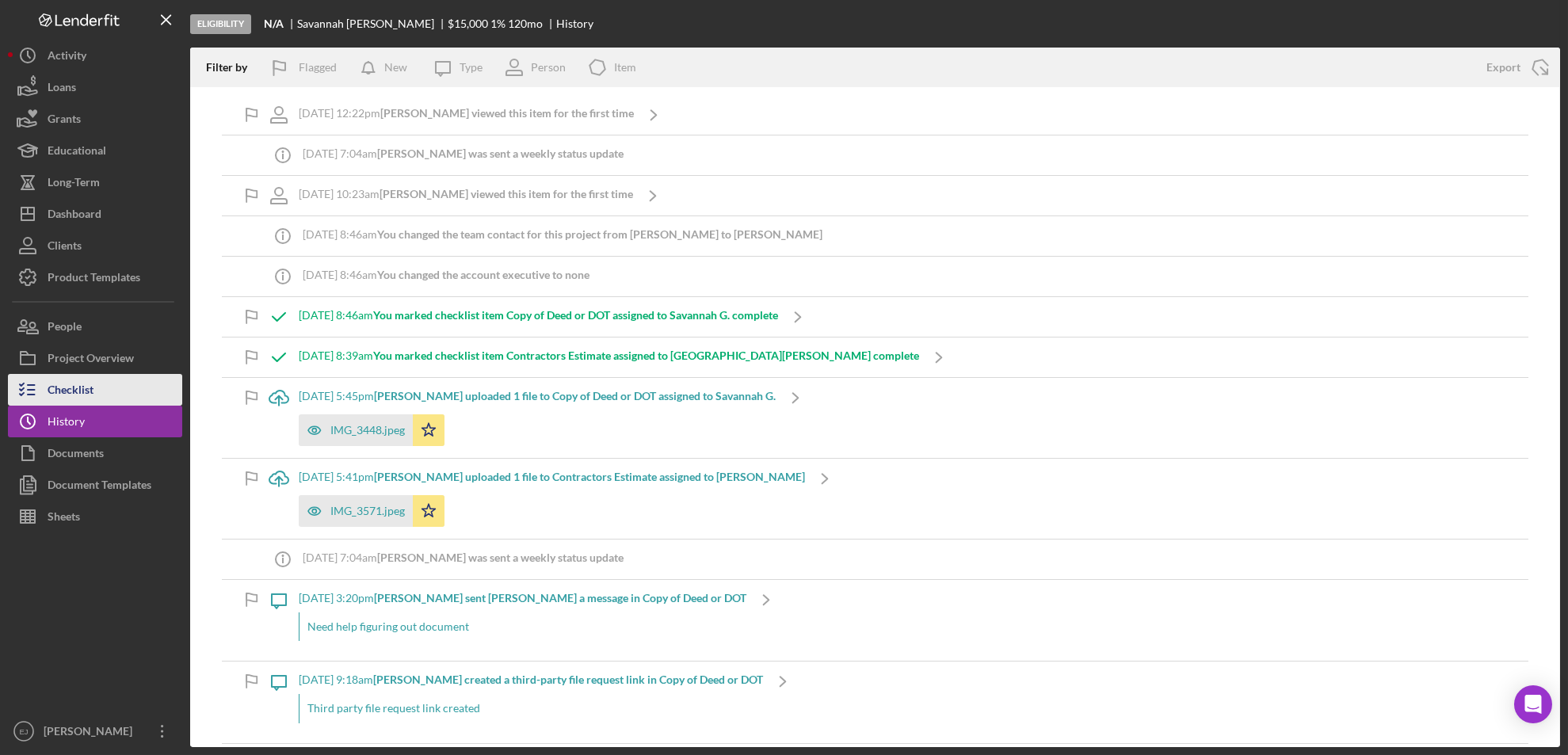
click at [102, 391] on button "Checklist" at bounding box center [94, 389] width 174 height 31
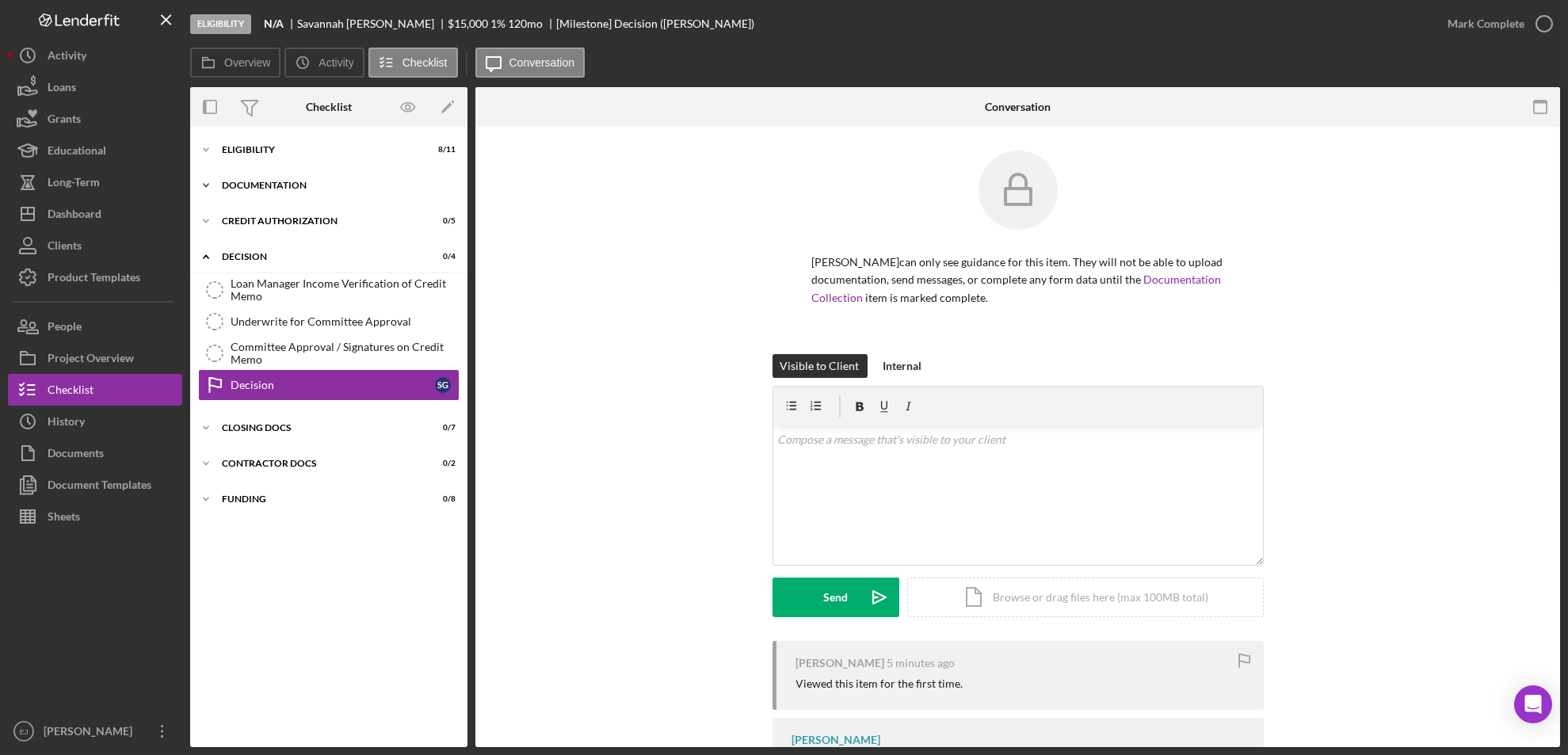
click at [202, 185] on icon "Icon/Expander" at bounding box center [206, 185] width 32 height 31
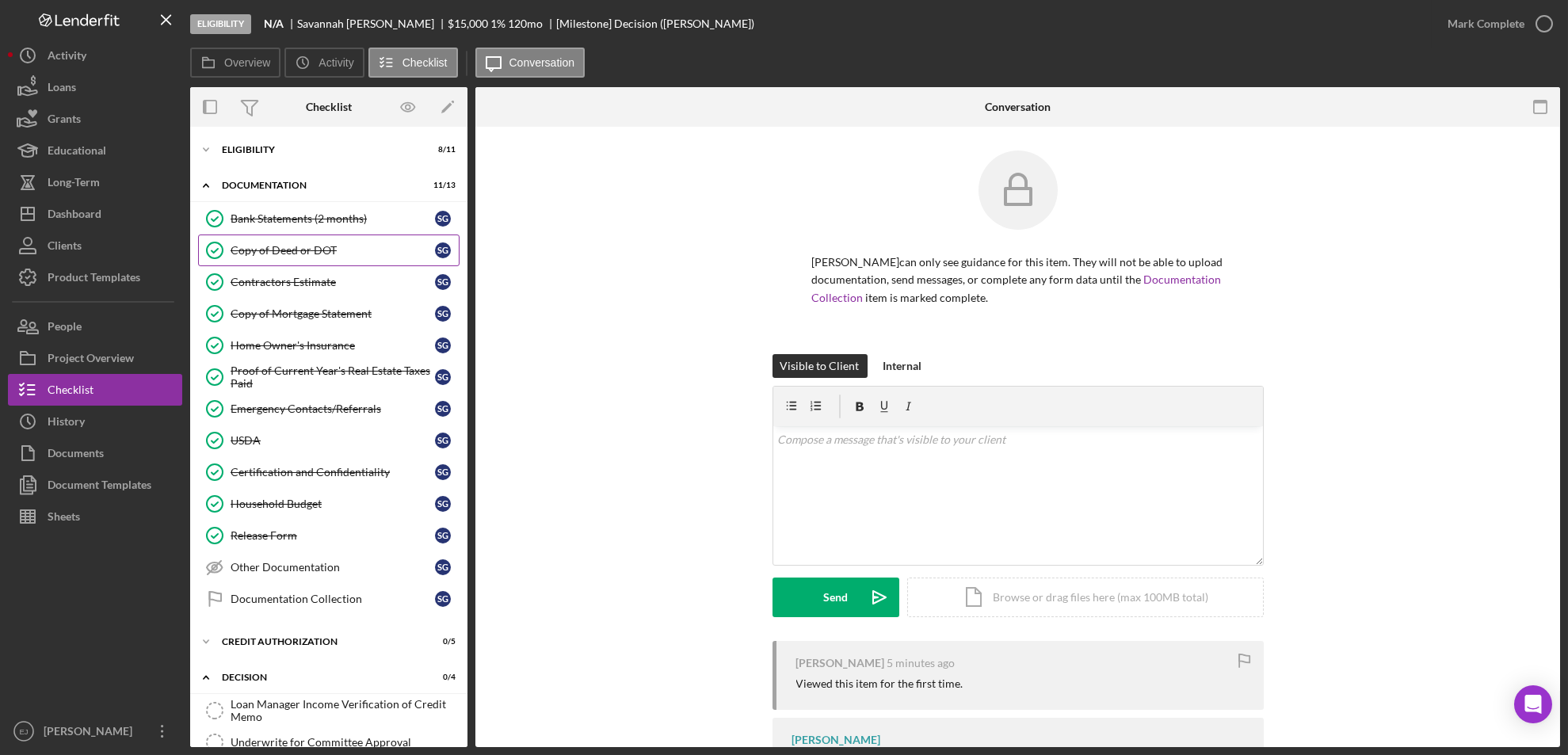
click at [301, 253] on div "Copy of Deed or DOT" at bounding box center [332, 250] width 205 height 12
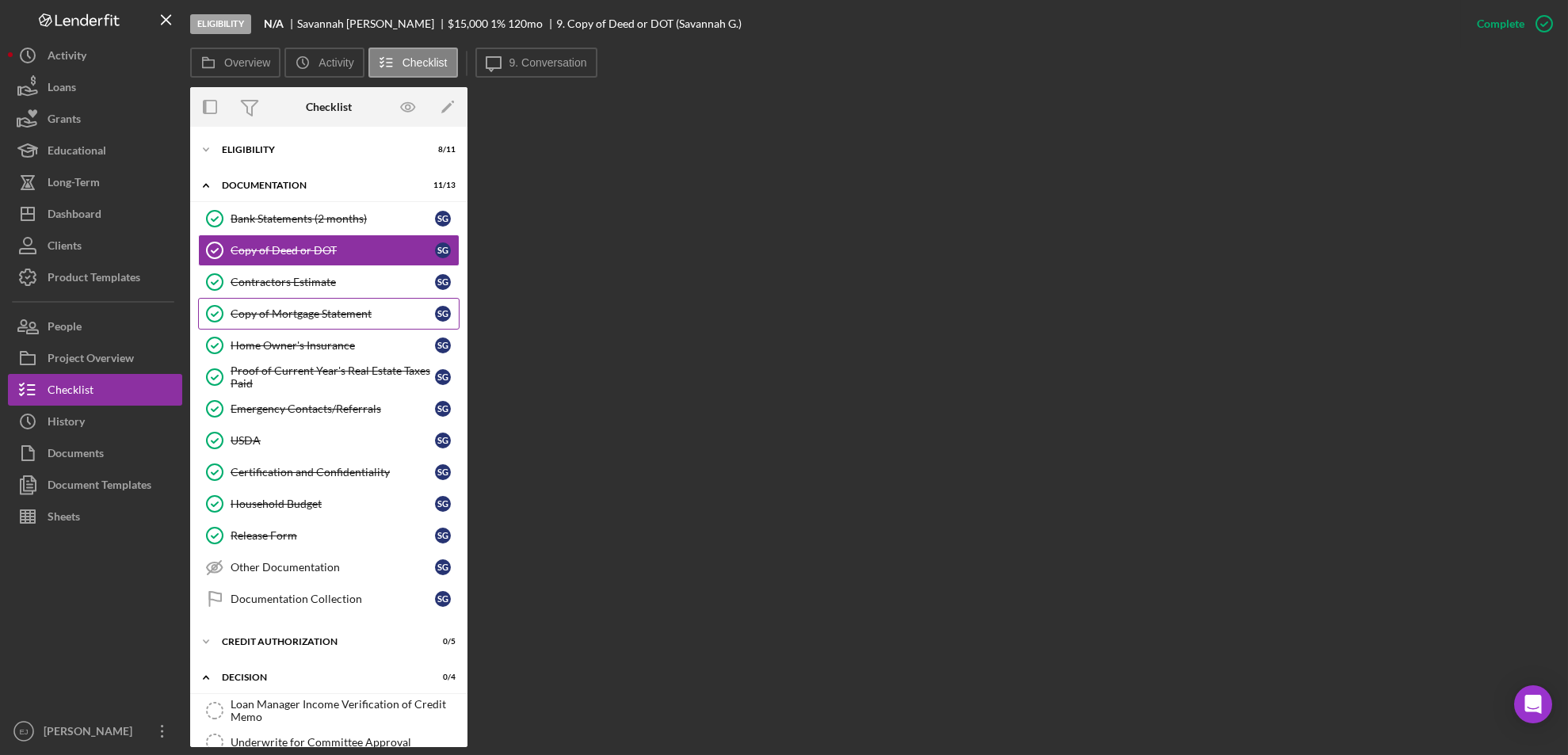
click at [324, 313] on div "Copy of Mortgage Statement" at bounding box center [332, 313] width 205 height 12
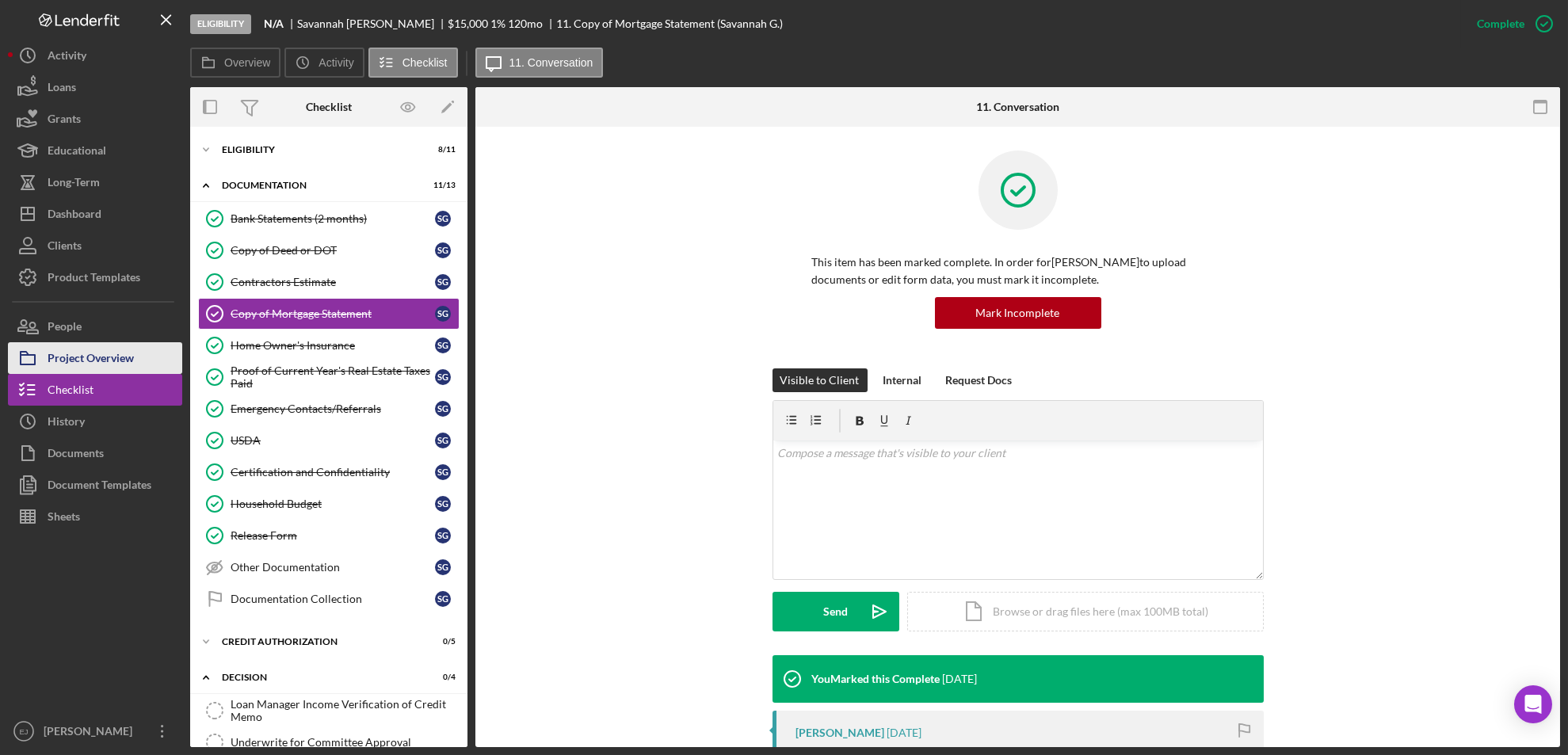
click at [106, 360] on div "Project Overview" at bounding box center [90, 360] width 87 height 36
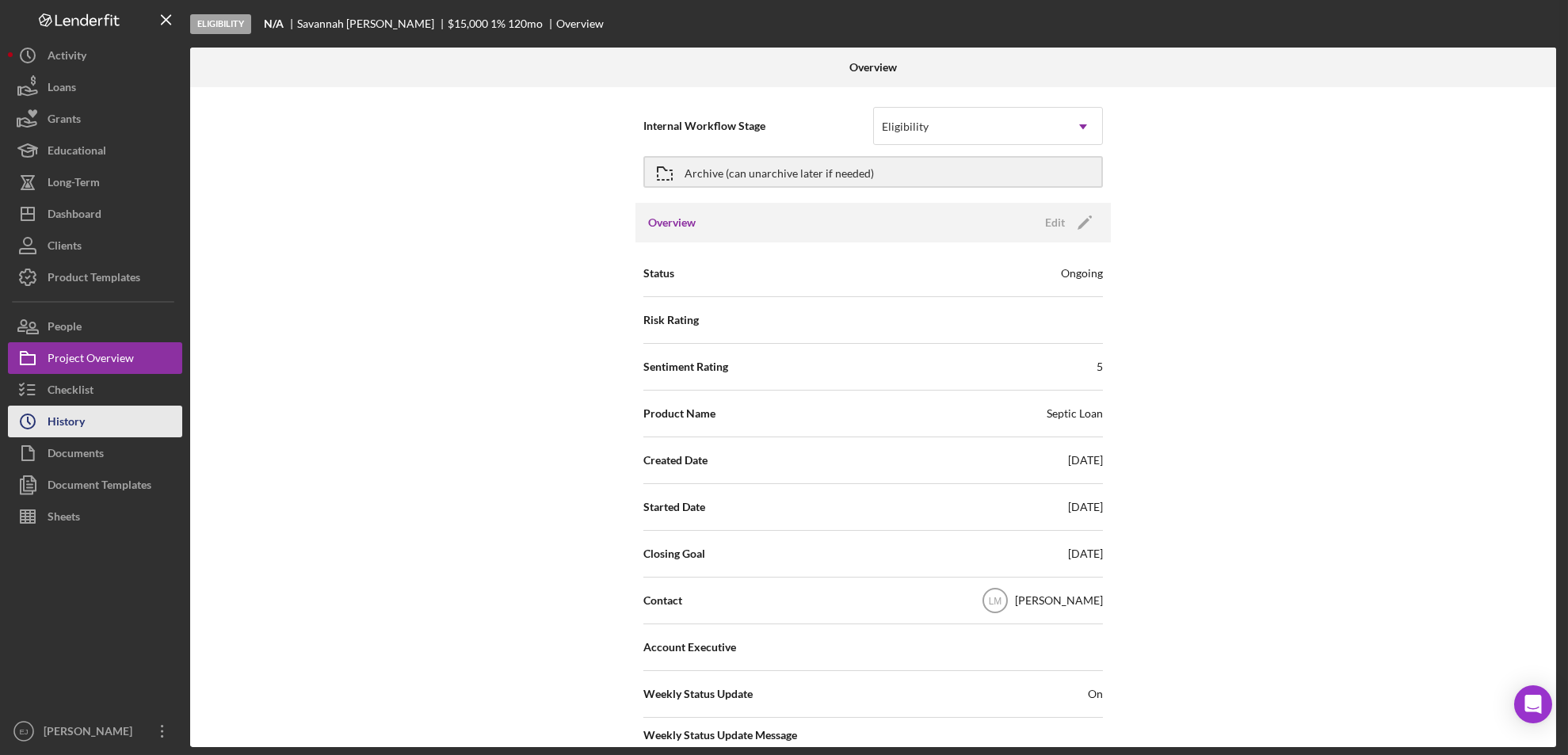
click at [83, 411] on div "History" at bounding box center [66, 423] width 38 height 36
